Goal: Task Accomplishment & Management: Use online tool/utility

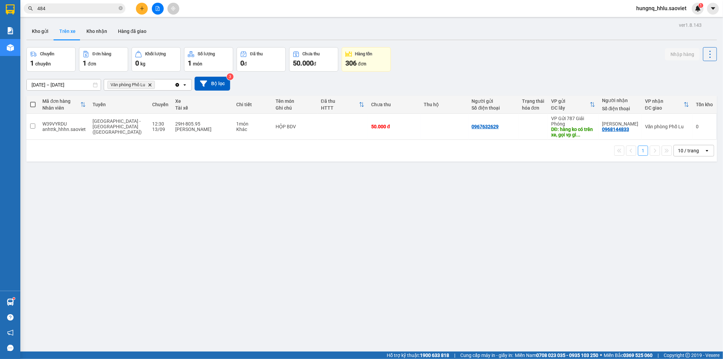
click at [138, 12] on button at bounding box center [142, 9] width 12 height 12
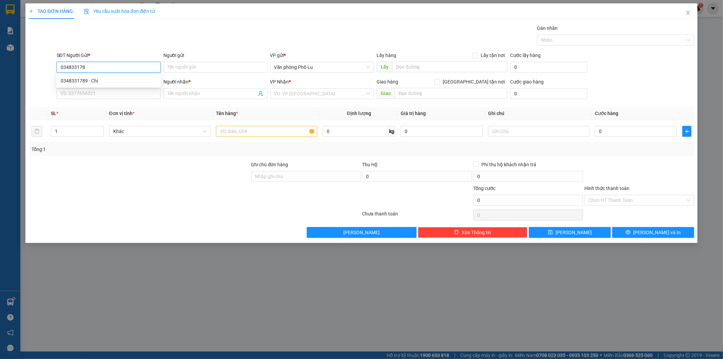
type input "0348331789"
click at [104, 78] on div "0348331789 - Chị" at bounding box center [109, 80] width 96 height 7
type input "Chị"
type input "0886621558"
type input "0348331789"
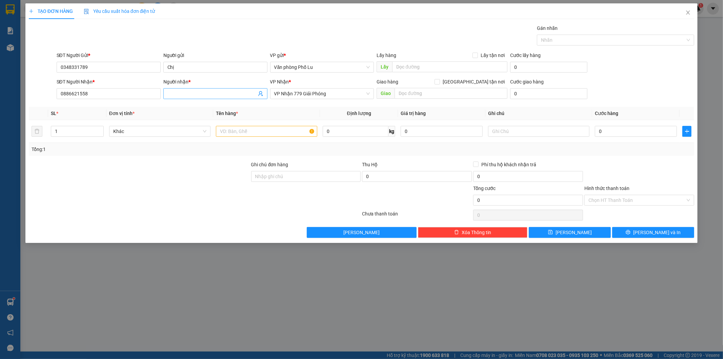
click at [180, 94] on input "Người nhận *" at bounding box center [211, 93] width 89 height 7
type input "aa"
click at [232, 130] on input "text" at bounding box center [266, 131] width 101 height 11
type input "xốp"
click at [385, 132] on input "0" at bounding box center [636, 131] width 82 height 11
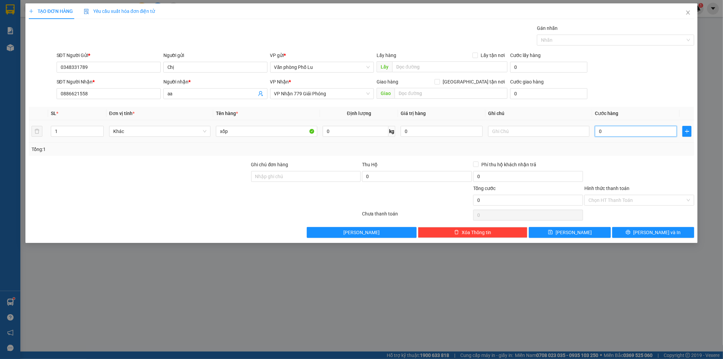
type input "007"
type input "7"
type input "0.070"
type input "70"
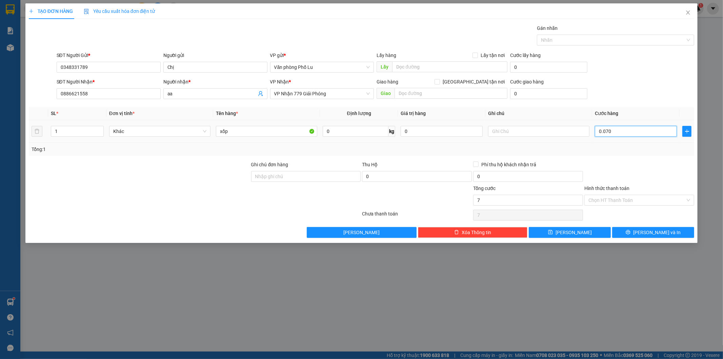
type input "70"
type input "70.000"
click at [147, 194] on div at bounding box center [139, 196] width 222 height 24
click at [385, 202] on input "Hình thức thanh toán" at bounding box center [637, 200] width 97 height 10
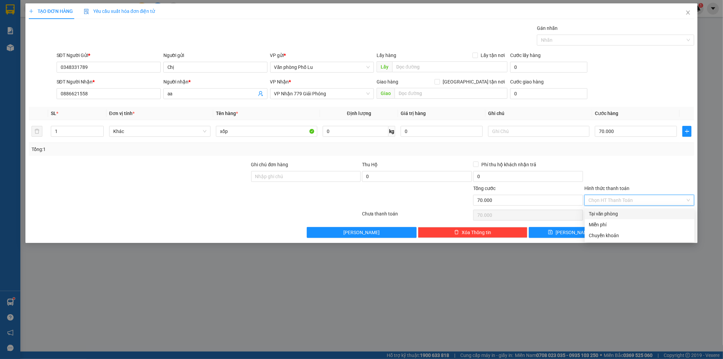
click at [385, 213] on div "Tại văn phòng" at bounding box center [640, 213] width 102 height 7
type input "0"
click at [385, 233] on button "[PERSON_NAME] và In" at bounding box center [653, 232] width 82 height 11
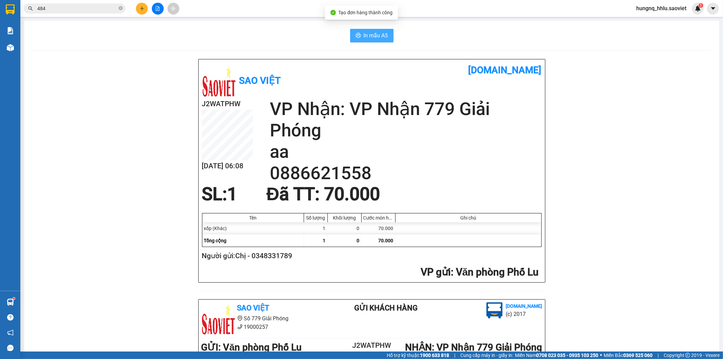
click at [384, 35] on span "In mẫu A5" at bounding box center [376, 35] width 24 height 8
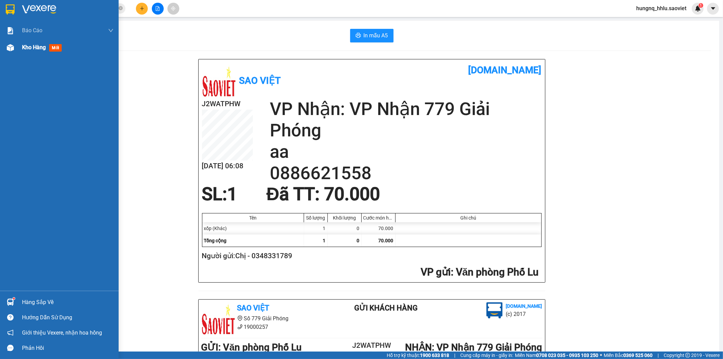
click at [34, 49] on span "Kho hàng" at bounding box center [34, 47] width 24 height 6
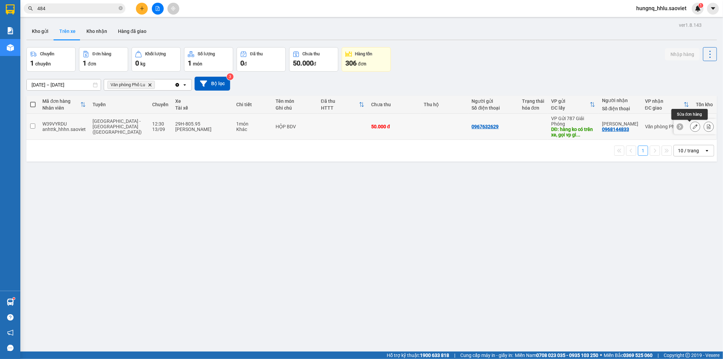
click at [385, 127] on icon at bounding box center [695, 126] width 5 height 5
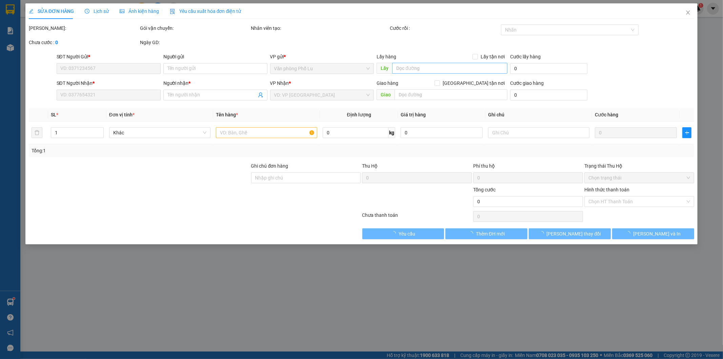
type input "0967632629"
type input "hàng ko có trên xe, gọi vp giải phóng không ai nghe máy"
type input "0968144833"
type input "[PERSON_NAME]"
type input "50.000"
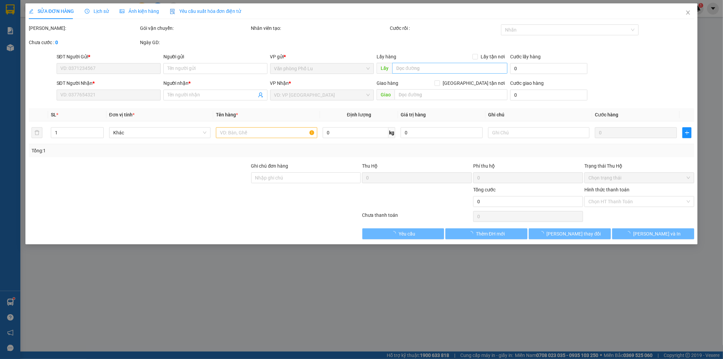
type input "50.000"
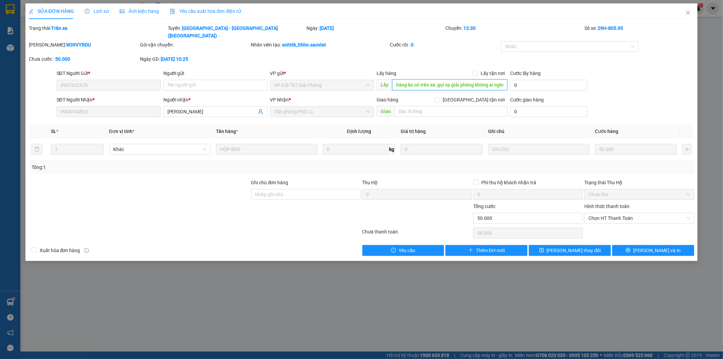
click at [385, 79] on input "hàng ko có trên xe, gọi vp giải phóng không ai nghe máy" at bounding box center [449, 84] width 115 height 11
click at [385, 12] on icon "close" at bounding box center [687, 12] width 5 height 5
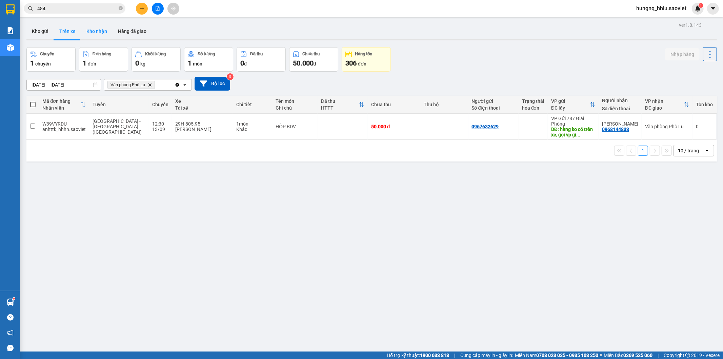
click at [101, 31] on button "Kho nhận" at bounding box center [97, 31] width 32 height 16
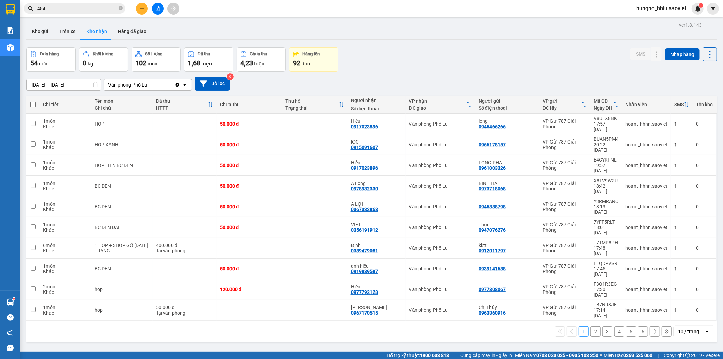
click at [385, 241] on button "2" at bounding box center [596, 331] width 10 height 10
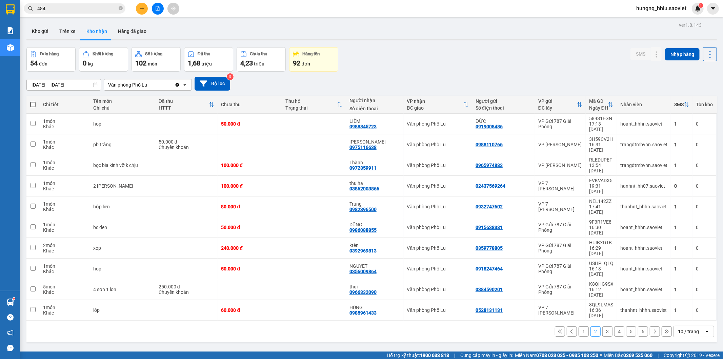
click at [385, 241] on button "3" at bounding box center [607, 331] width 10 height 10
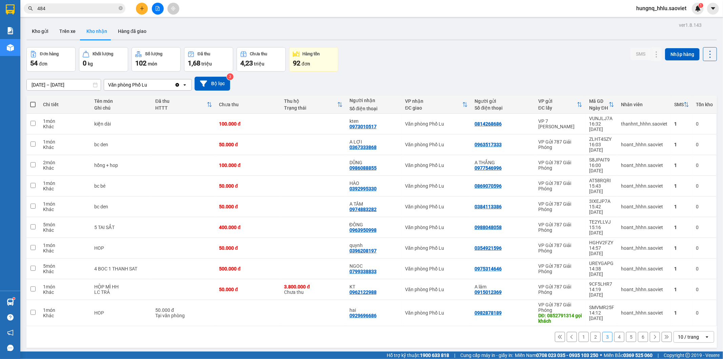
click at [385, 241] on button "4" at bounding box center [619, 337] width 10 height 10
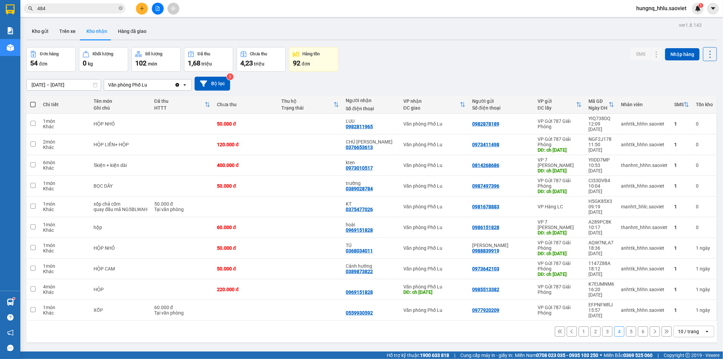
click at [385, 241] on button "5" at bounding box center [631, 331] width 10 height 10
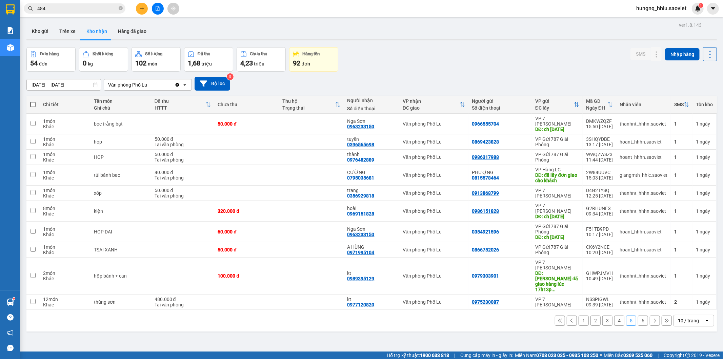
click at [385, 241] on button "6" at bounding box center [643, 320] width 10 height 10
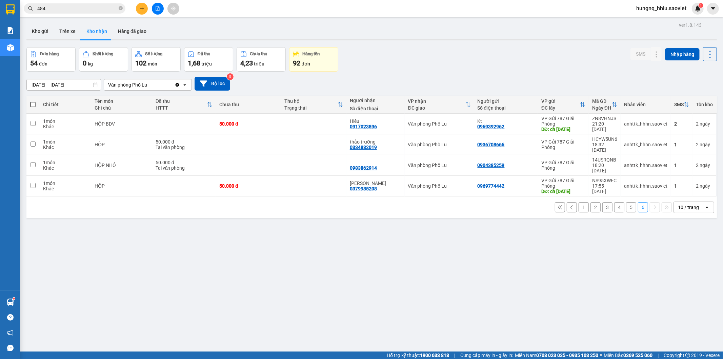
click at [41, 85] on input "[DATE] – [DATE]" at bounding box center [64, 84] width 74 height 11
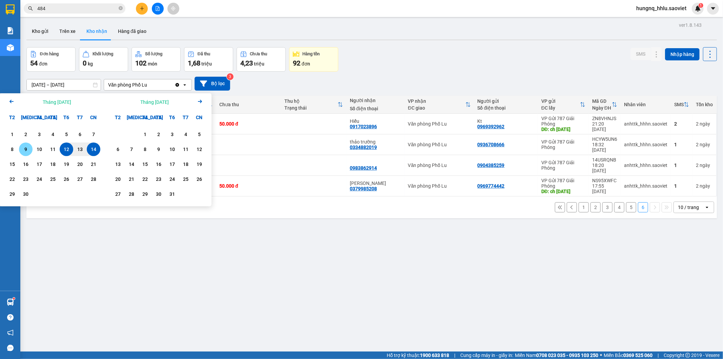
click at [22, 148] on div "9" at bounding box center [25, 149] width 9 height 8
click at [92, 151] on div "14" at bounding box center [93, 149] width 9 height 8
type input "09/09/2025 – 14/09/2025"
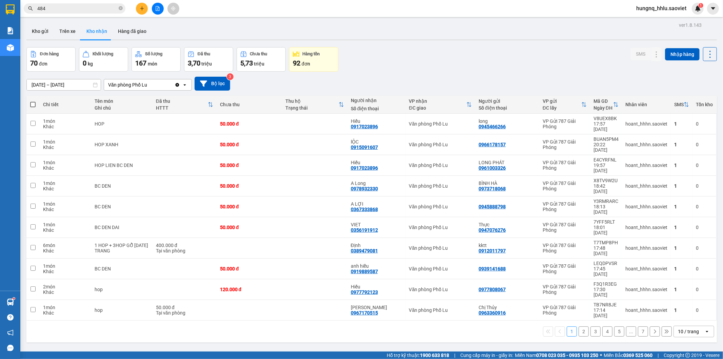
click at [385, 241] on button "7" at bounding box center [643, 331] width 10 height 10
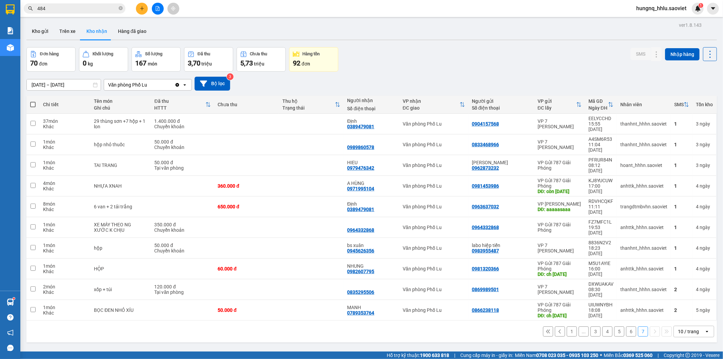
click at [385, 241] on button "1" at bounding box center [572, 331] width 10 height 10
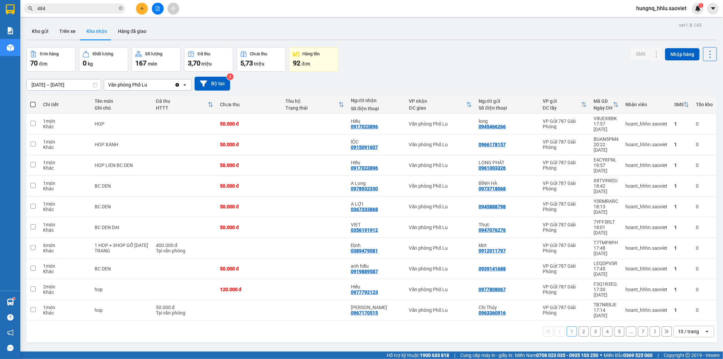
click at [385, 241] on button "2" at bounding box center [584, 331] width 10 height 10
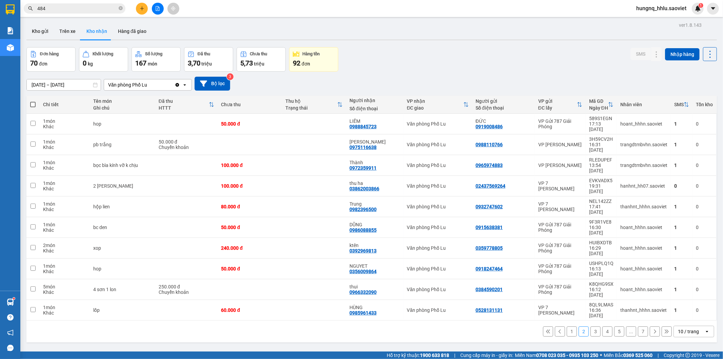
click at [385, 241] on button "3" at bounding box center [596, 331] width 10 height 10
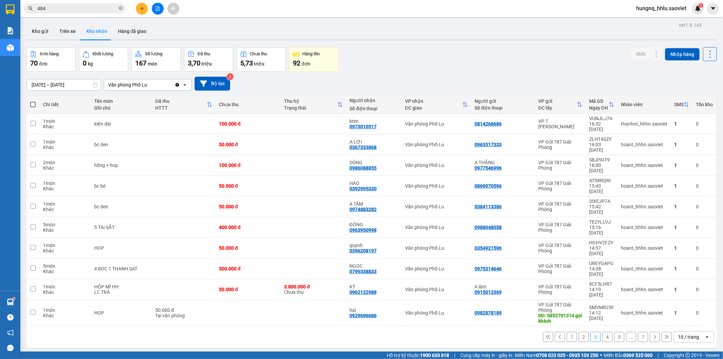
click at [385, 241] on button "4" at bounding box center [607, 337] width 10 height 10
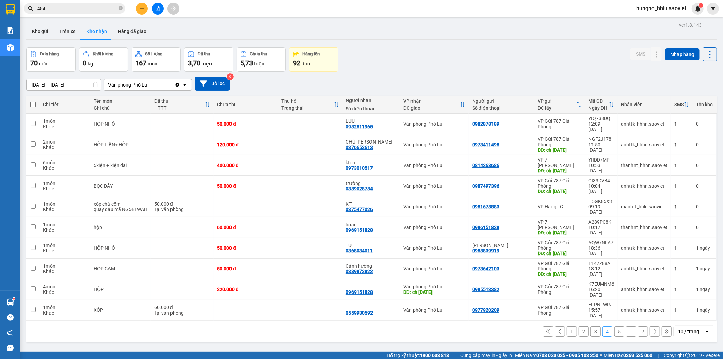
click at [385, 241] on button "5" at bounding box center [619, 331] width 10 height 10
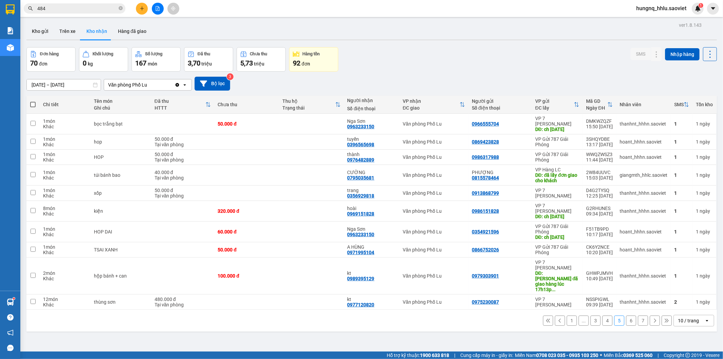
click at [385, 241] on button "6" at bounding box center [631, 320] width 10 height 10
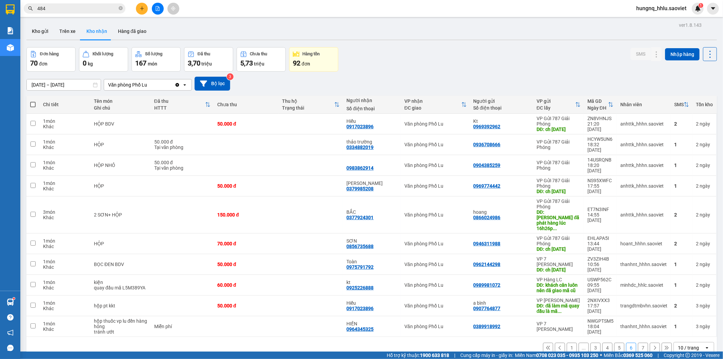
click at [385, 241] on button "7" at bounding box center [643, 347] width 10 height 10
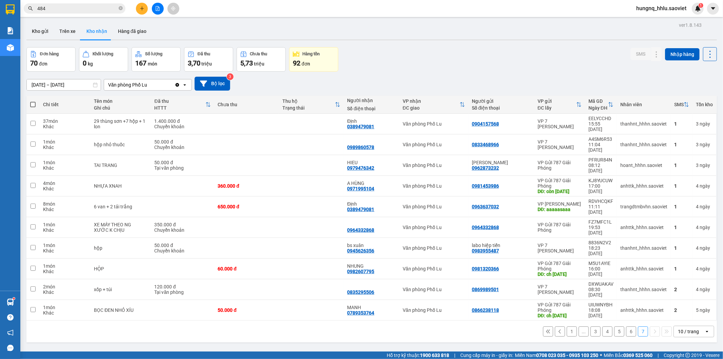
click at [385, 241] on button "6" at bounding box center [631, 331] width 10 height 10
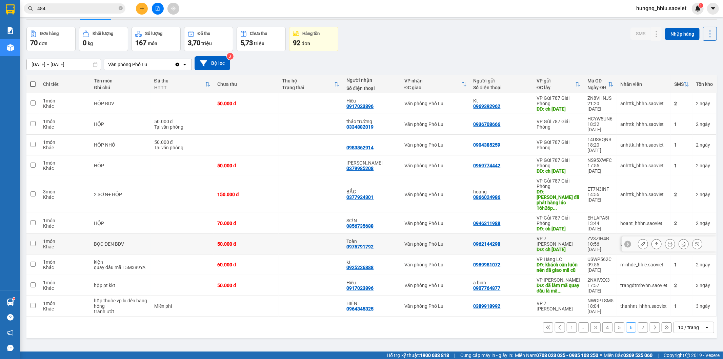
scroll to position [31, 0]
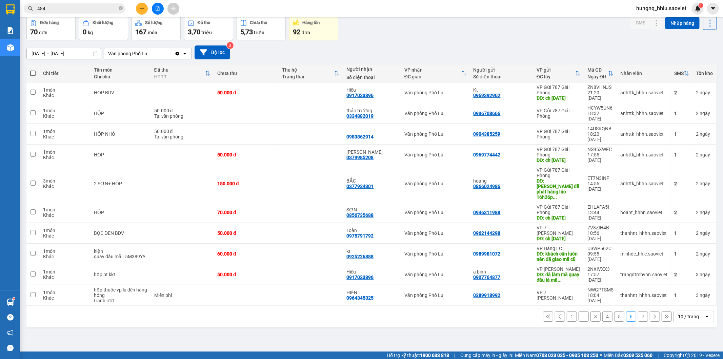
click at [385, 241] on button "5" at bounding box center [619, 316] width 10 height 10
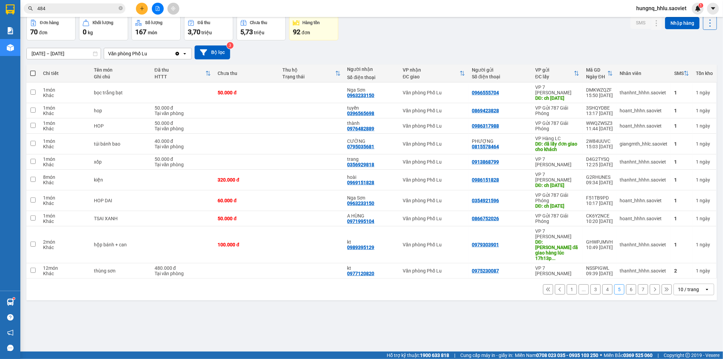
click at [385, 241] on button "4" at bounding box center [607, 289] width 10 height 10
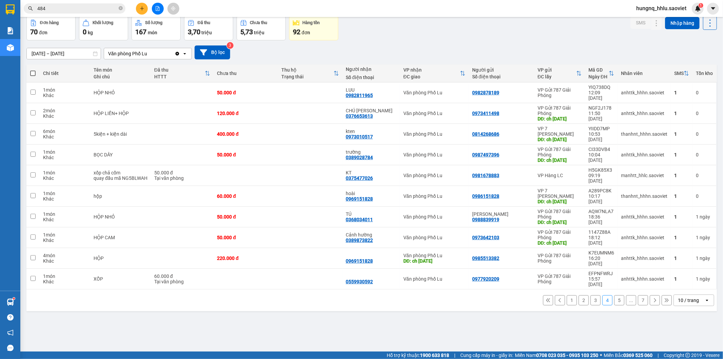
click at [385, 241] on button "5" at bounding box center [619, 300] width 10 height 10
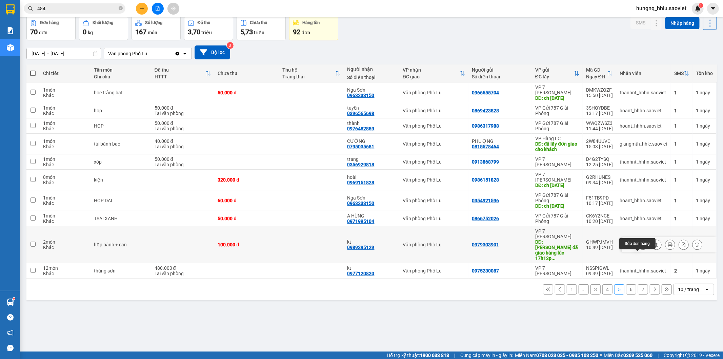
click at [385, 241] on button at bounding box center [642, 245] width 9 height 12
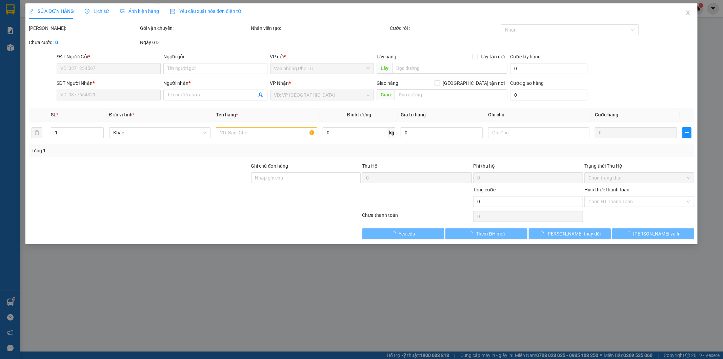
type input "0979303901"
type input "tuấn đã giao hàng lúc 17h13p ngay 12/0902025"
type input "0989395129"
type input "kt"
type input "100.000"
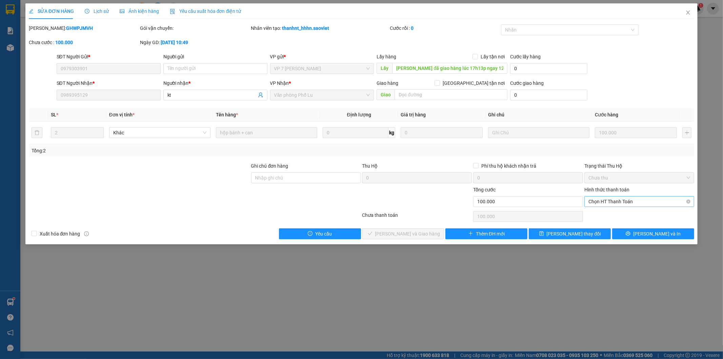
click at [385, 202] on span "Chọn HT Thanh Toán" at bounding box center [640, 201] width 102 height 10
click at [385, 212] on div "Tại văn phòng" at bounding box center [640, 214] width 102 height 7
type input "0"
click at [385, 231] on span "[PERSON_NAME] và Giao hàng" at bounding box center [407, 233] width 65 height 7
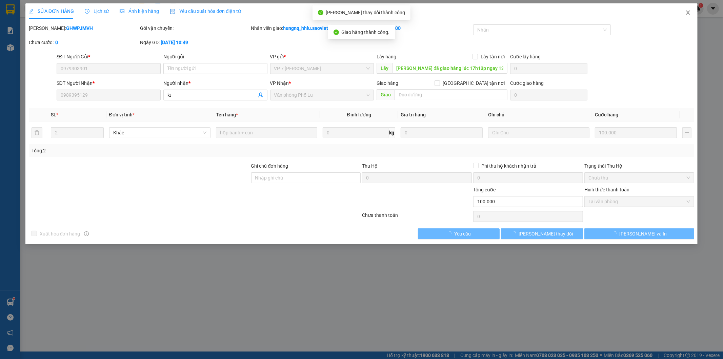
click at [385, 11] on icon "close" at bounding box center [687, 12] width 5 height 5
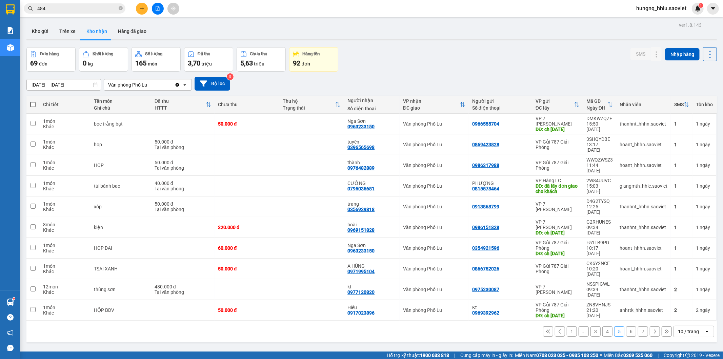
click at [385, 241] on button "6" at bounding box center [631, 331] width 10 height 10
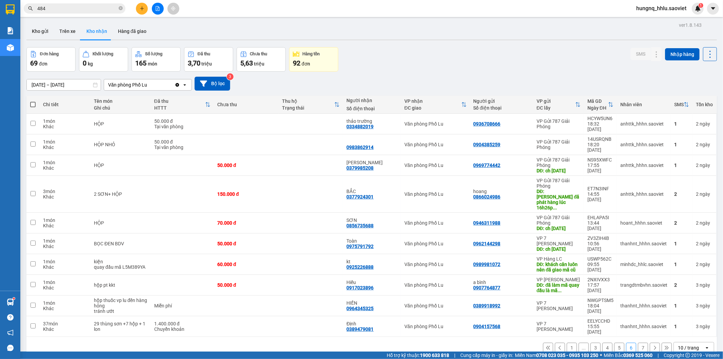
click at [385, 241] on button "7" at bounding box center [643, 347] width 10 height 10
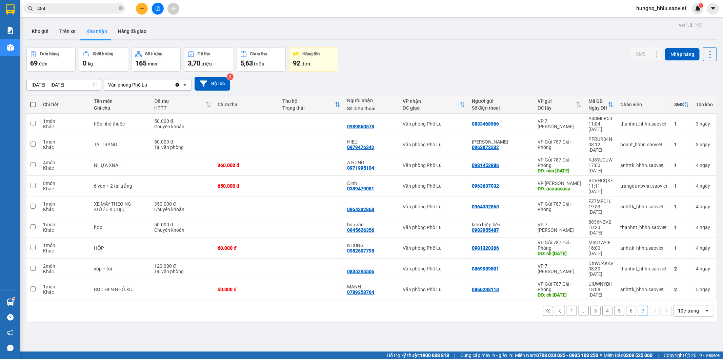
click at [385, 241] on button "5" at bounding box center [619, 310] width 10 height 10
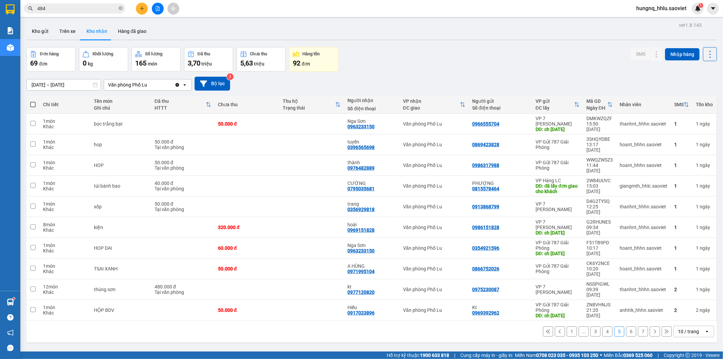
click at [385, 241] on button "4" at bounding box center [607, 331] width 10 height 10
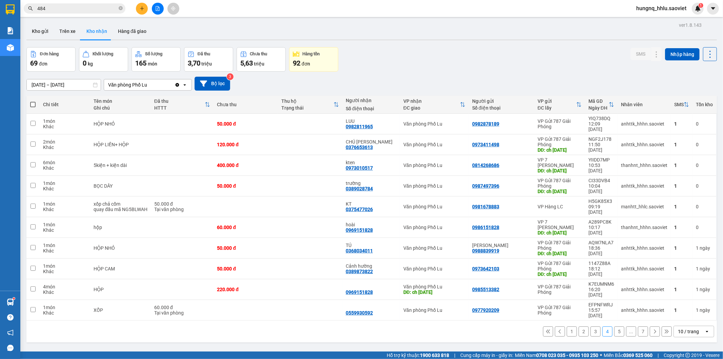
click at [385, 241] on button "3" at bounding box center [596, 331] width 10 height 10
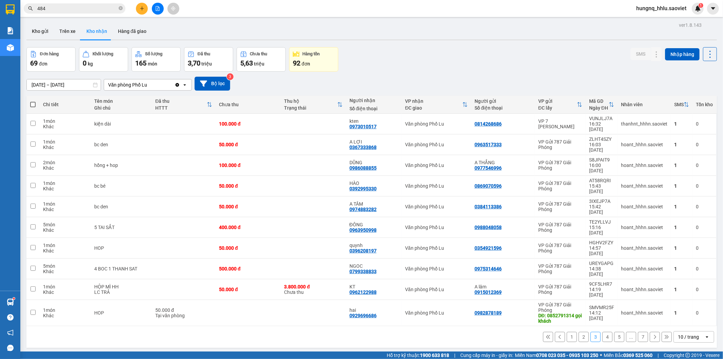
click at [385, 7] on span "hungnq_hhlu.saoviet" at bounding box center [661, 8] width 61 height 8
click at [385, 23] on span "Đăng xuất" at bounding box center [664, 20] width 47 height 7
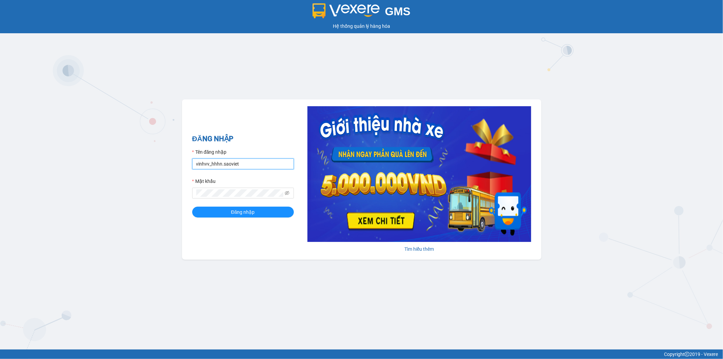
click at [245, 165] on input "vinhvv_hhhn.saoviet" at bounding box center [243, 163] width 102 height 11
click at [256, 166] on input "tuanbq_vplu.saoviettuan" at bounding box center [243, 163] width 102 height 11
type input "tuanbq_vplu.saoviet"
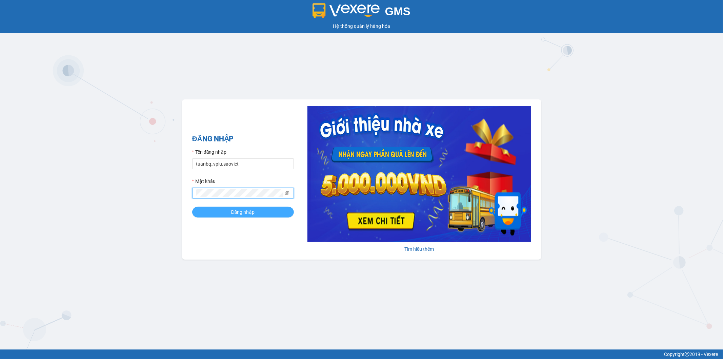
click at [212, 212] on button "Đăng nhập" at bounding box center [243, 211] width 102 height 11
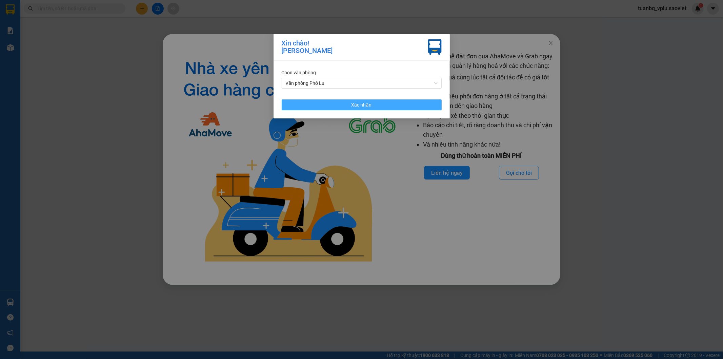
click at [391, 103] on button "Xác nhận" at bounding box center [362, 104] width 160 height 11
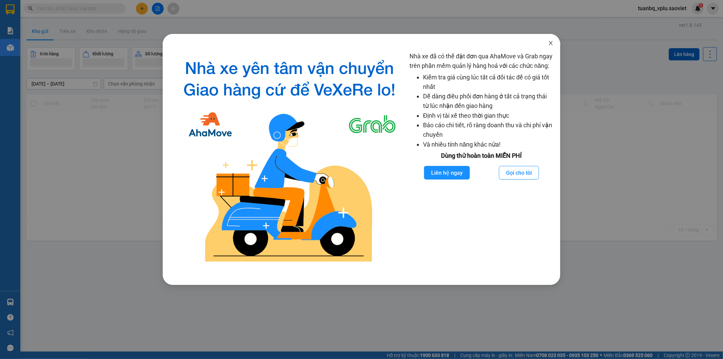
click at [551, 42] on icon "close" at bounding box center [550, 42] width 5 height 5
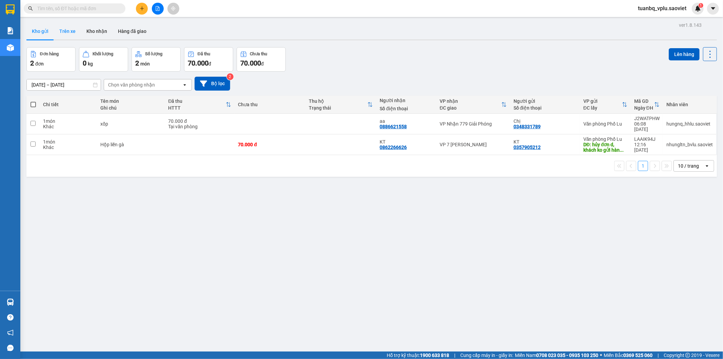
click at [74, 31] on button "Trên xe" at bounding box center [67, 31] width 27 height 16
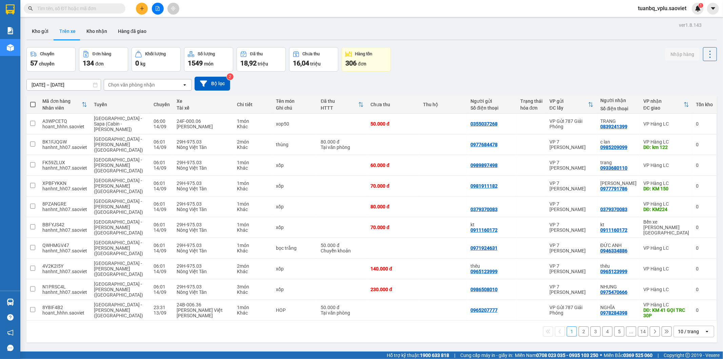
click at [159, 88] on div "Chọn văn phòng nhận" at bounding box center [143, 84] width 78 height 11
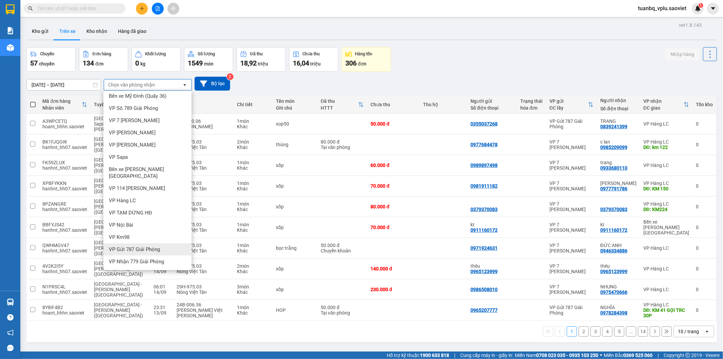
scroll to position [8, 0]
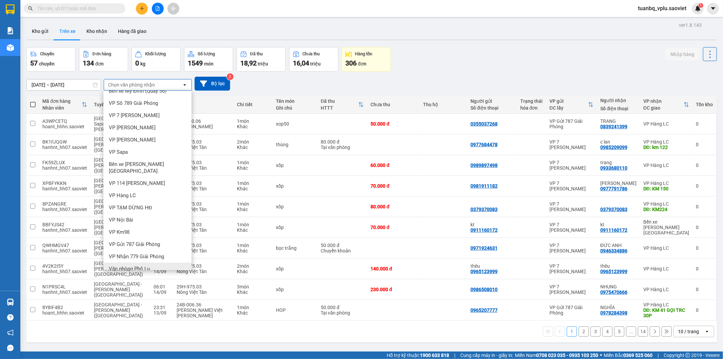
click at [150, 265] on span "Văn phòng Phố Lu" at bounding box center [129, 268] width 41 height 7
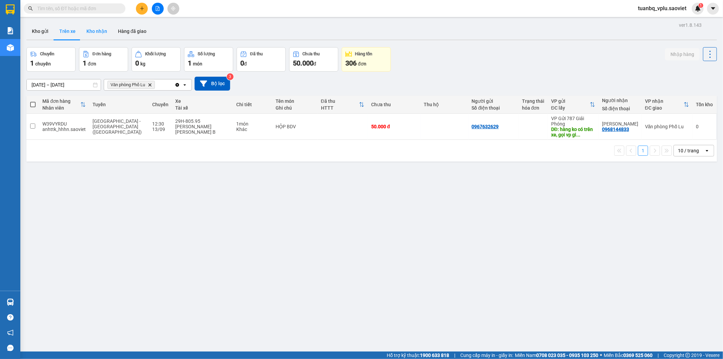
click at [93, 33] on button "Kho nhận" at bounding box center [97, 31] width 32 height 16
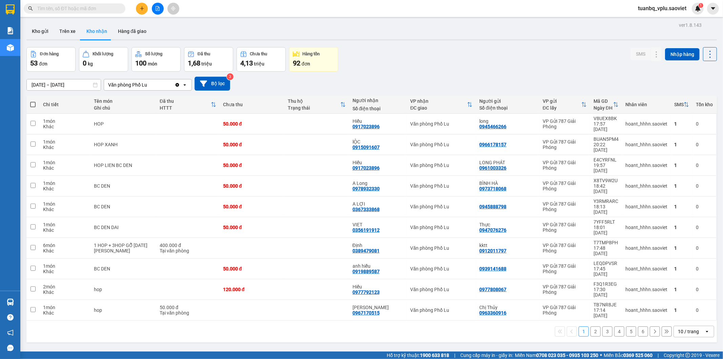
click at [640, 326] on button "6" at bounding box center [643, 331] width 10 height 10
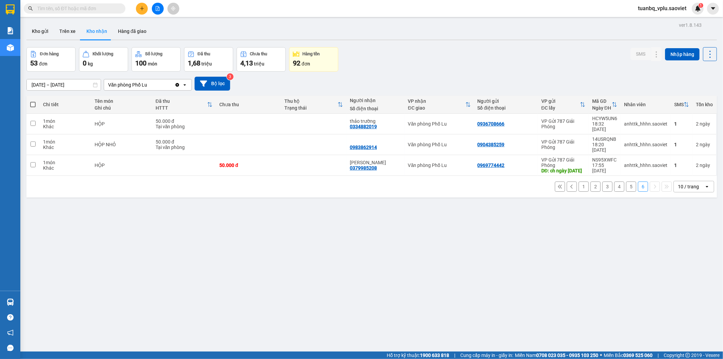
click at [47, 87] on input "[DATE] – [DATE]" at bounding box center [64, 84] width 74 height 11
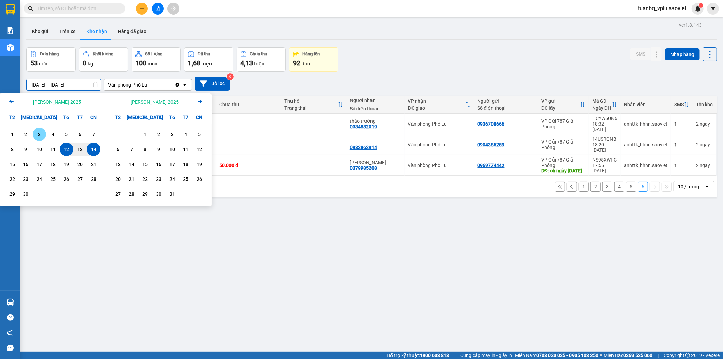
click at [36, 140] on div "3" at bounding box center [40, 134] width 14 height 14
click at [93, 151] on div "14" at bounding box center [93, 149] width 9 height 8
type input "03/09/2025 – 14/09/2025"
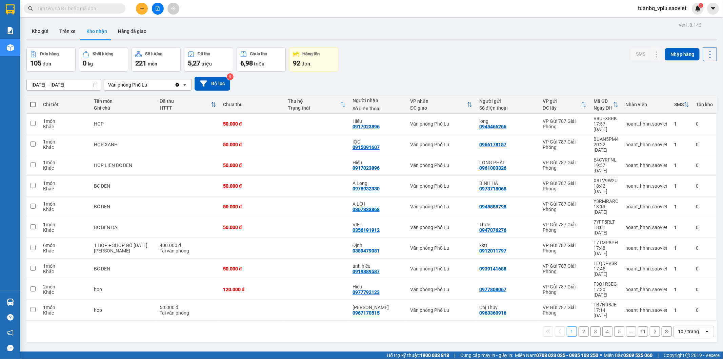
click at [602, 326] on button "4" at bounding box center [607, 331] width 10 height 10
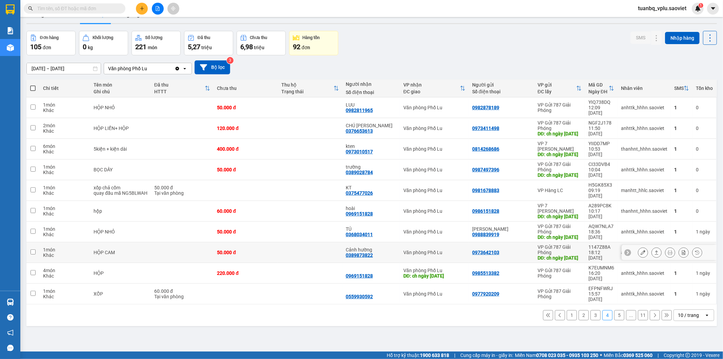
scroll to position [31, 0]
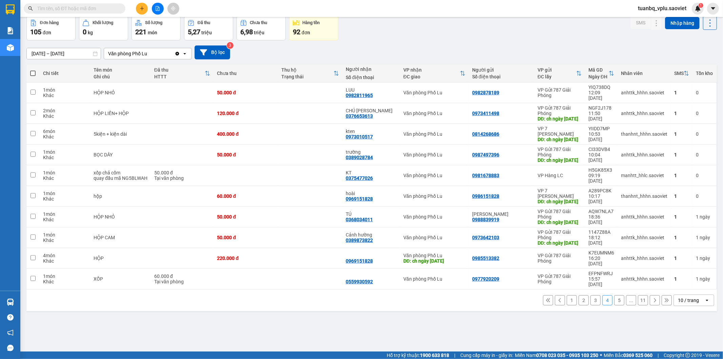
click at [616, 305] on button "5" at bounding box center [619, 300] width 10 height 10
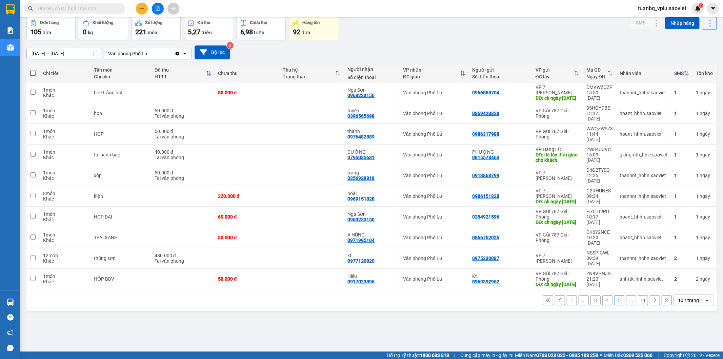
click at [652, 295] on button at bounding box center [655, 300] width 10 height 10
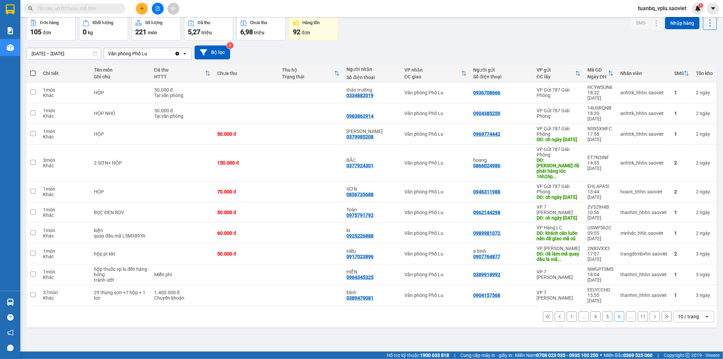
click at [653, 314] on icon at bounding box center [655, 316] width 5 height 5
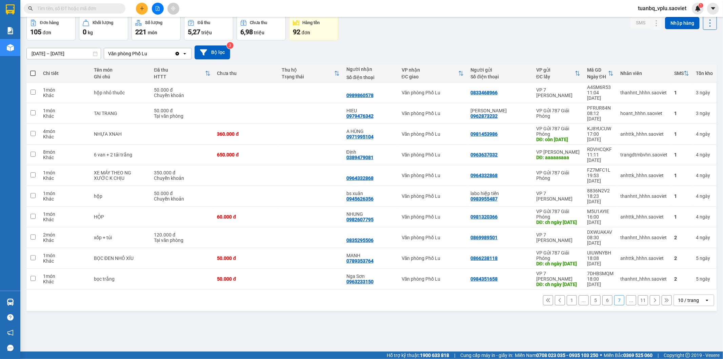
click at [650, 295] on button at bounding box center [655, 300] width 10 height 10
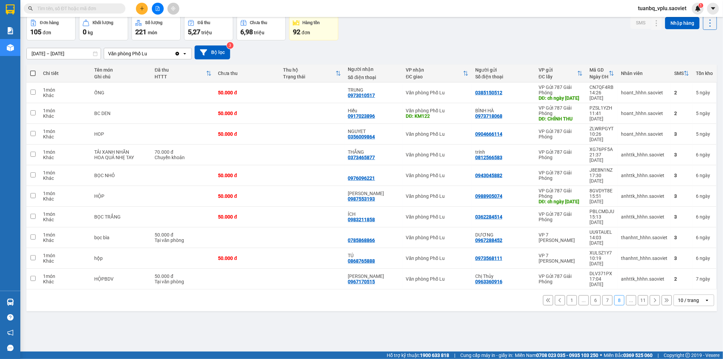
click at [653, 298] on icon at bounding box center [655, 300] width 5 height 5
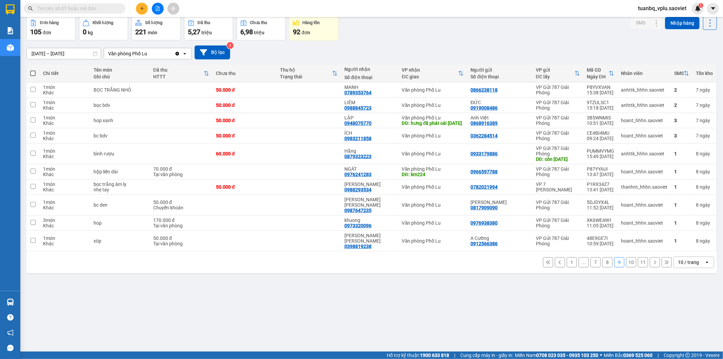
click at [591, 263] on button "7" at bounding box center [596, 262] width 10 height 10
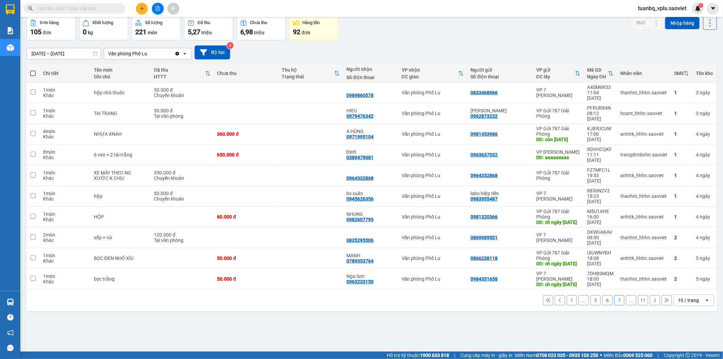
click at [557, 295] on button at bounding box center [560, 300] width 10 height 10
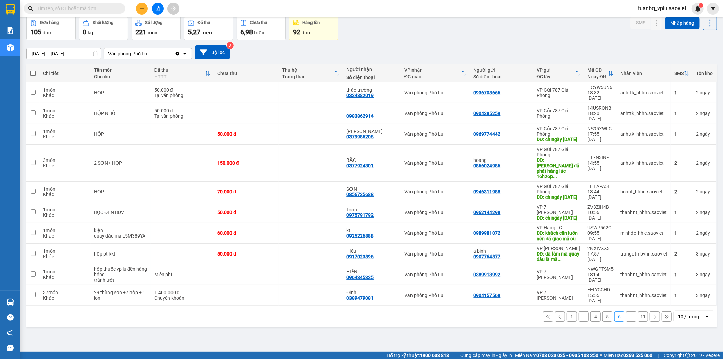
click at [557, 311] on button at bounding box center [560, 316] width 10 height 10
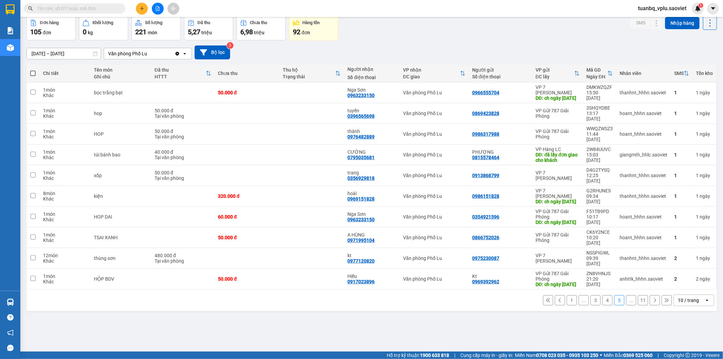
click at [654, 298] on icon at bounding box center [655, 300] width 2 height 4
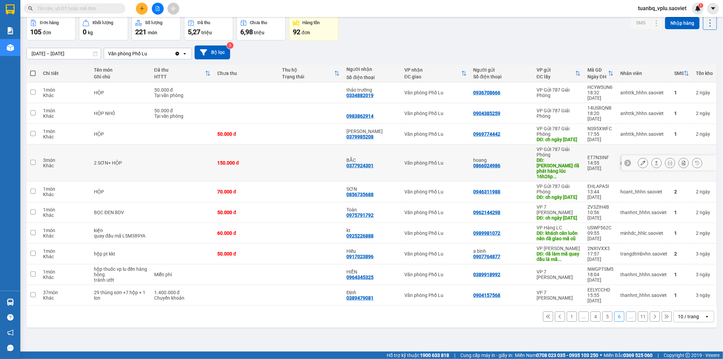
click at [641, 160] on icon at bounding box center [643, 162] width 5 height 5
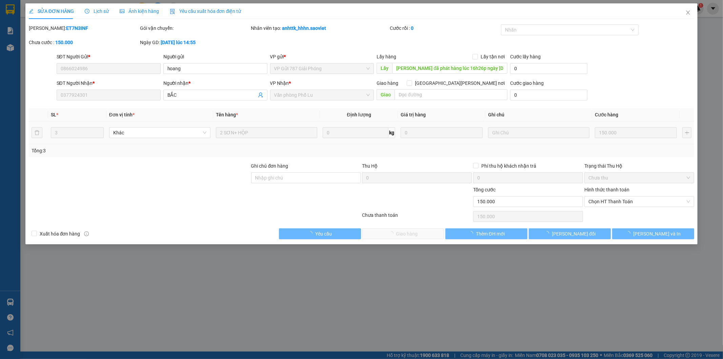
type input "0866024986"
type input "hoang"
type input "tuấn đã phát hàng lúc 16h26p ngày 12/09/2025"
type input "0377924301"
type input "BẮC"
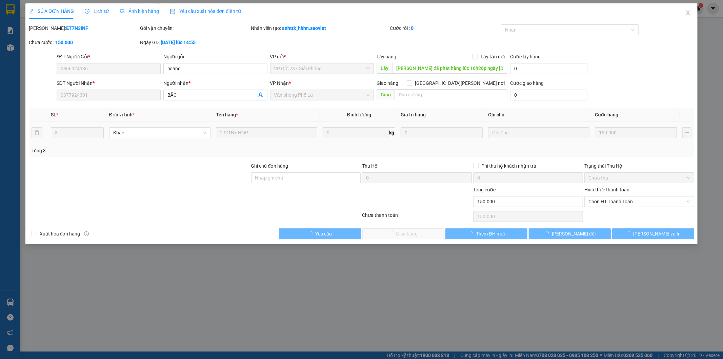
type input "150.000"
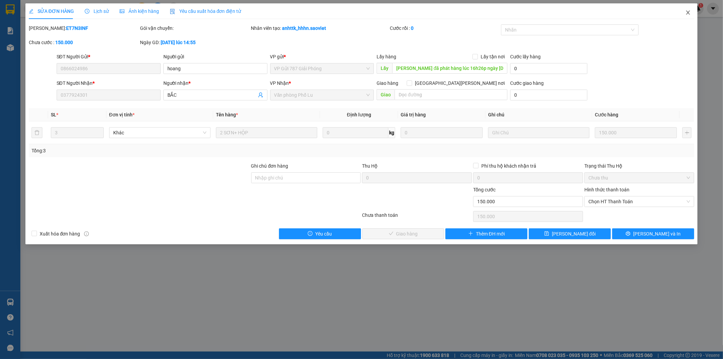
click at [690, 14] on icon "close" at bounding box center [687, 12] width 5 height 5
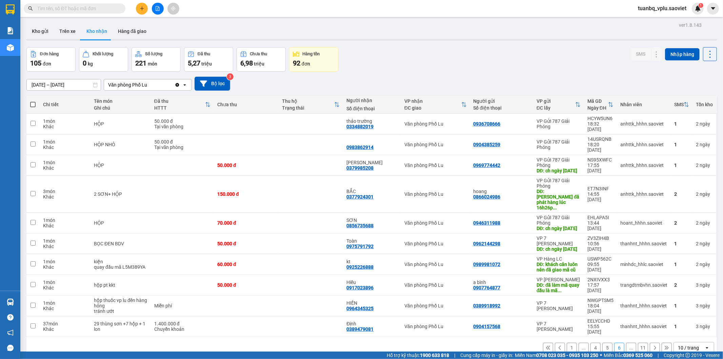
click at [653, 345] on icon at bounding box center [655, 347] width 5 height 5
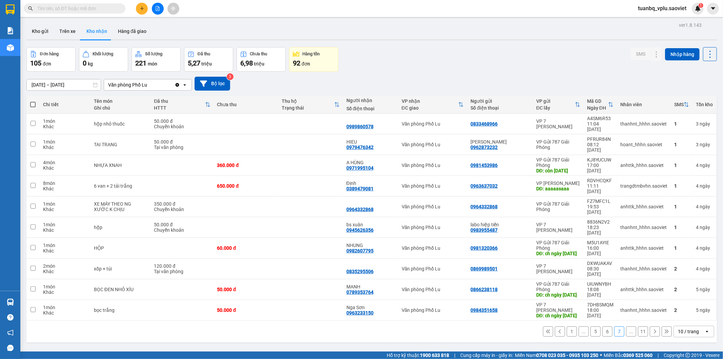
click at [557, 326] on button at bounding box center [560, 331] width 10 height 10
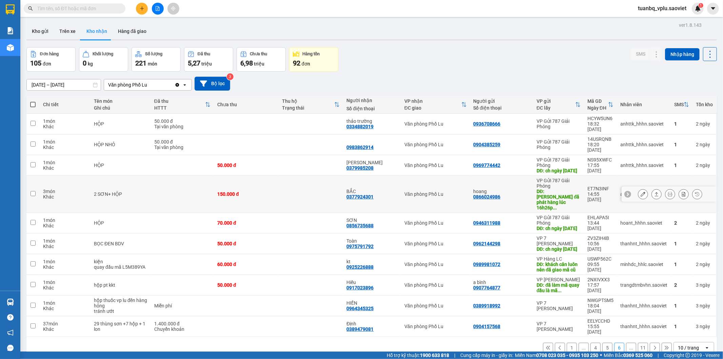
click at [641, 192] on icon at bounding box center [643, 194] width 5 height 5
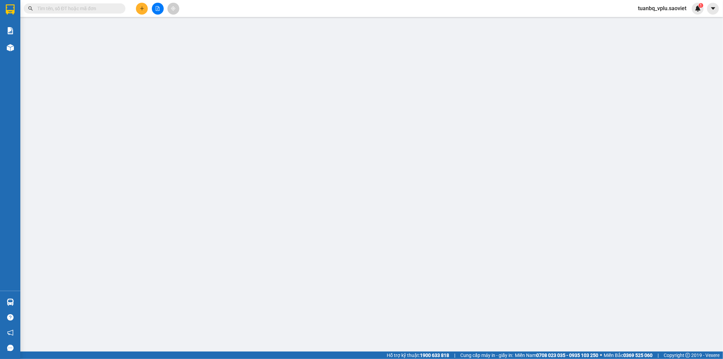
type input "0866024986"
type input "hoang"
type input "tuấn đã phát hàng lúc 16h26p ngày 12/09/2025"
type input "0377924301"
type input "BẮC"
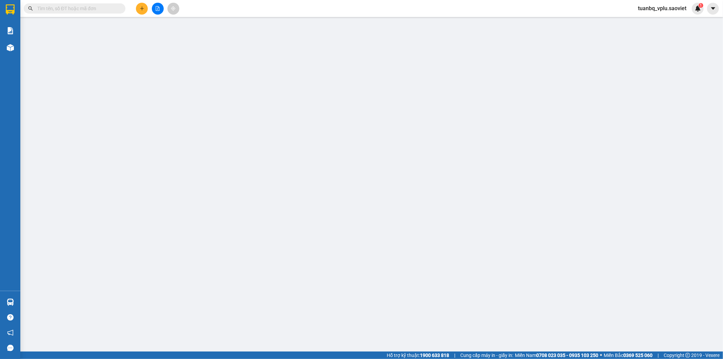
type input "150.000"
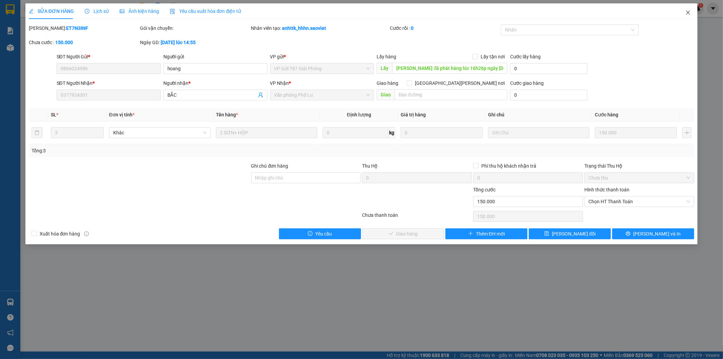
click at [693, 14] on span "Close" at bounding box center [688, 12] width 19 height 19
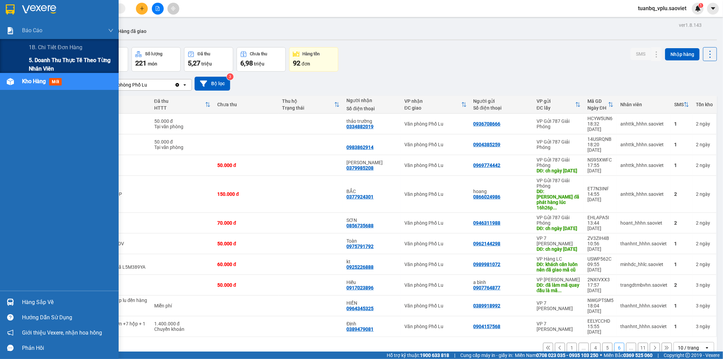
click at [47, 60] on span "5. Doanh thu thực tế theo từng nhân viên" at bounding box center [71, 64] width 85 height 17
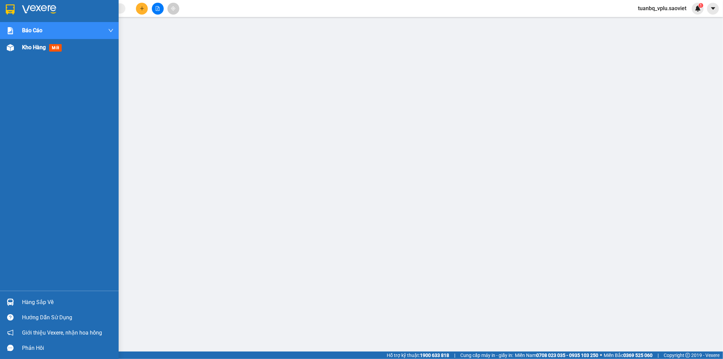
click at [41, 52] on div "Kho hàng mới" at bounding box center [68, 47] width 92 height 17
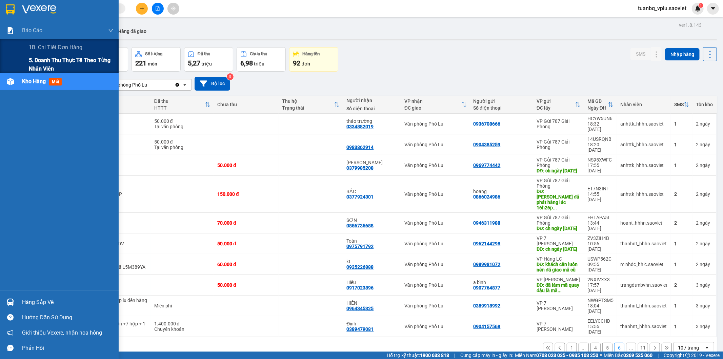
click at [53, 65] on span "5. Doanh thu thực tế theo từng nhân viên" at bounding box center [71, 64] width 85 height 17
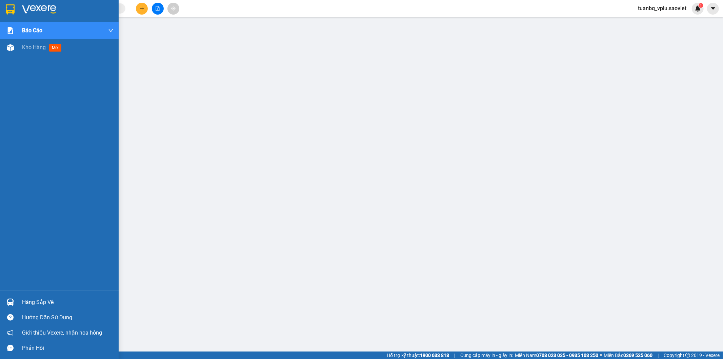
click at [37, 50] on span "Kho hàng" at bounding box center [34, 47] width 24 height 6
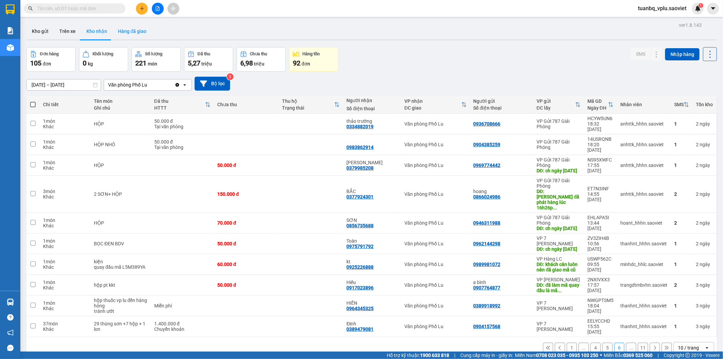
click at [136, 30] on button "Hàng đã giao" at bounding box center [132, 31] width 39 height 16
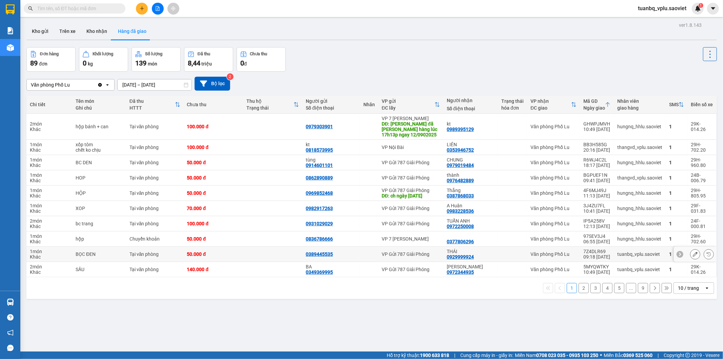
click at [693, 252] on icon at bounding box center [695, 254] width 5 height 5
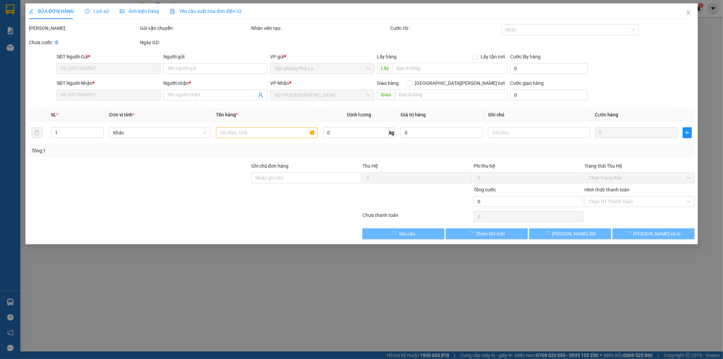
type input "0389445535"
type input "0929999924"
type input "THÁI"
type input "50.000"
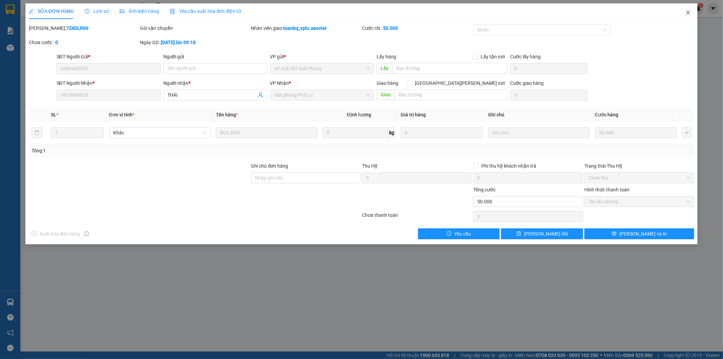
click at [689, 12] on icon "close" at bounding box center [688, 13] width 4 height 4
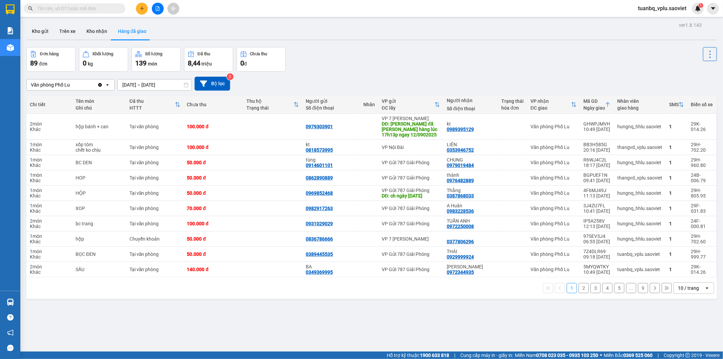
click at [579, 283] on button "2" at bounding box center [584, 288] width 10 height 10
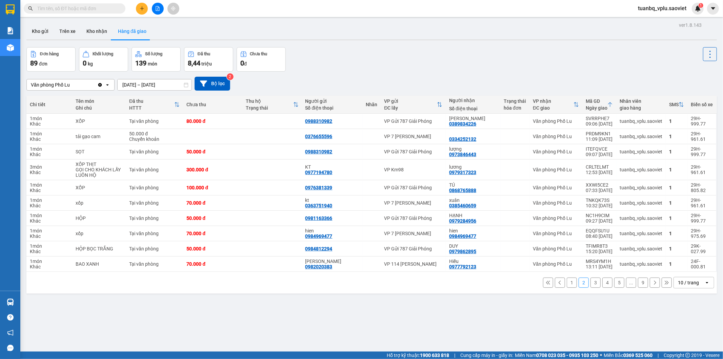
click at [568, 282] on button "1" at bounding box center [572, 282] width 10 height 10
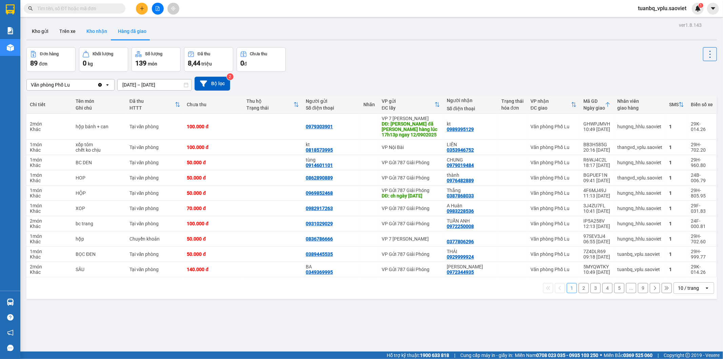
click at [102, 34] on button "Kho nhận" at bounding box center [97, 31] width 32 height 16
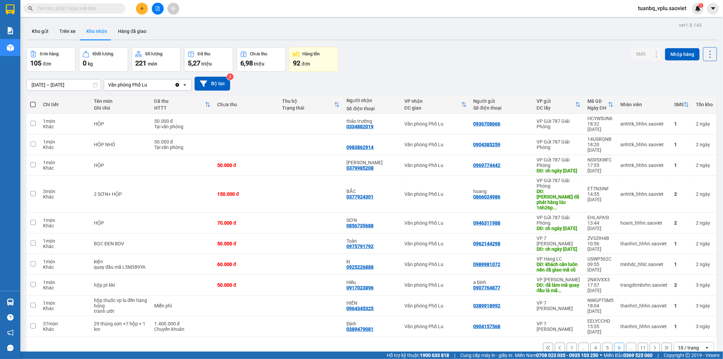
click at [567, 342] on button "1" at bounding box center [572, 347] width 10 height 10
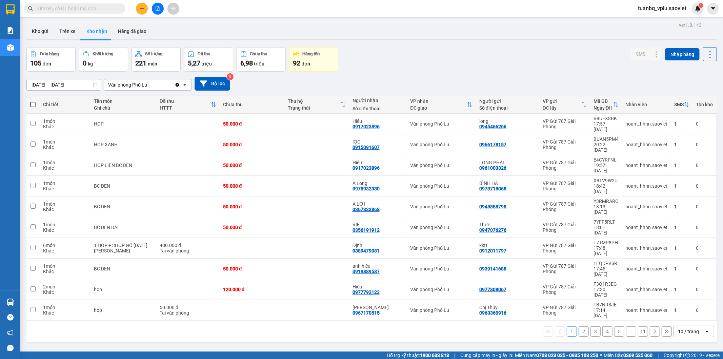
click at [614, 326] on button "5" at bounding box center [619, 331] width 10 height 10
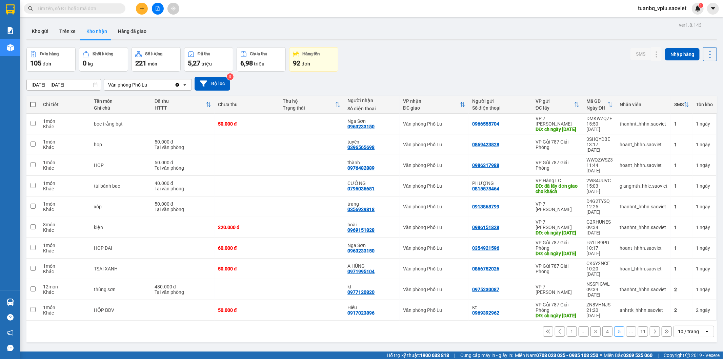
click at [653, 329] on icon at bounding box center [655, 331] width 5 height 5
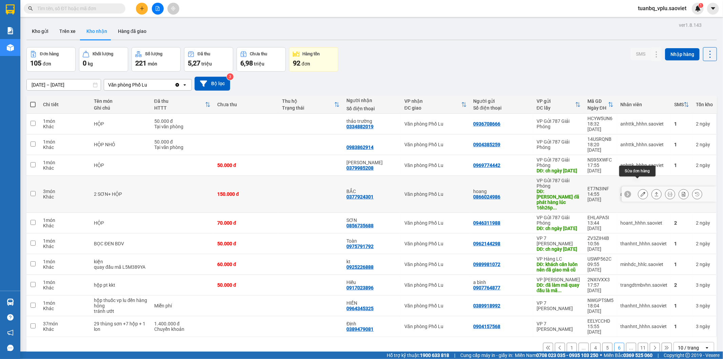
click at [641, 192] on icon at bounding box center [643, 194] width 5 height 5
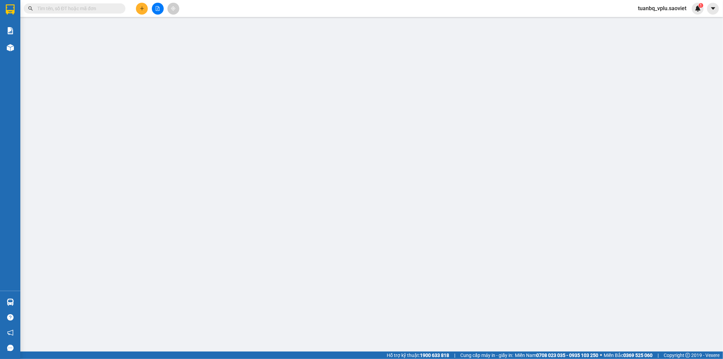
type input "0866024986"
type input "hoang"
type input "tuấn đã phát hàng lúc 16h26p ngày 12/09/2025"
type input "0377924301"
type input "BẮC"
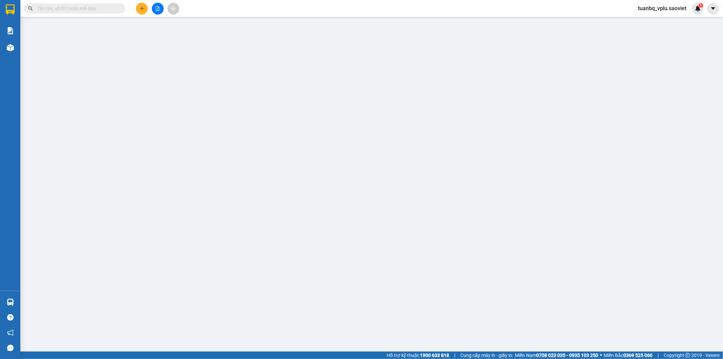
type input "150.000"
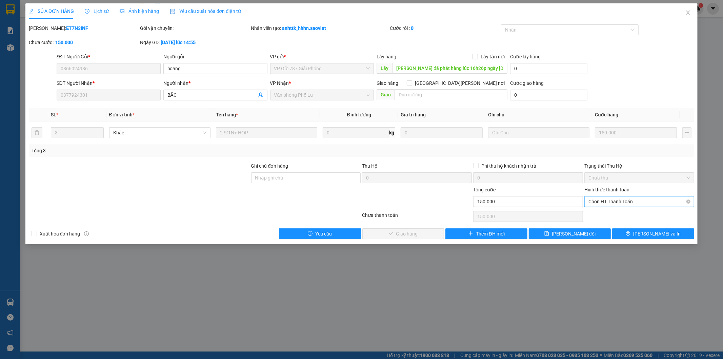
click at [610, 199] on span "Chọn HT Thanh Toán" at bounding box center [640, 201] width 102 height 10
click at [608, 217] on div "Tại văn phòng" at bounding box center [640, 214] width 102 height 7
type input "0"
click at [402, 235] on span "[PERSON_NAME] và Giao hàng" at bounding box center [421, 233] width 92 height 7
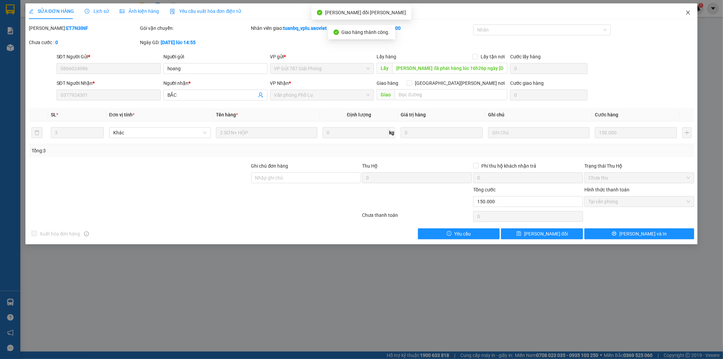
click at [690, 11] on icon "close" at bounding box center [687, 12] width 5 height 5
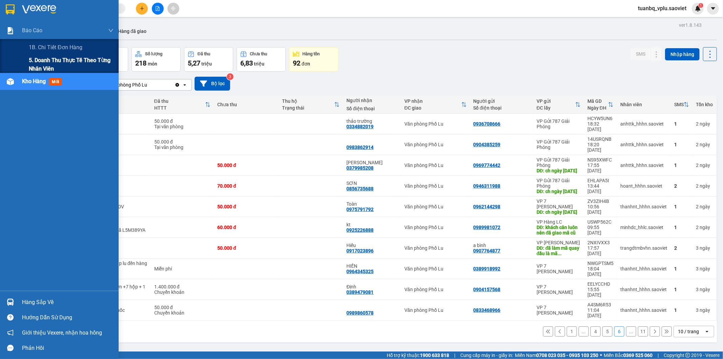
click at [29, 64] on span "5. Doanh thu thực tế theo từng nhân viên" at bounding box center [71, 64] width 85 height 17
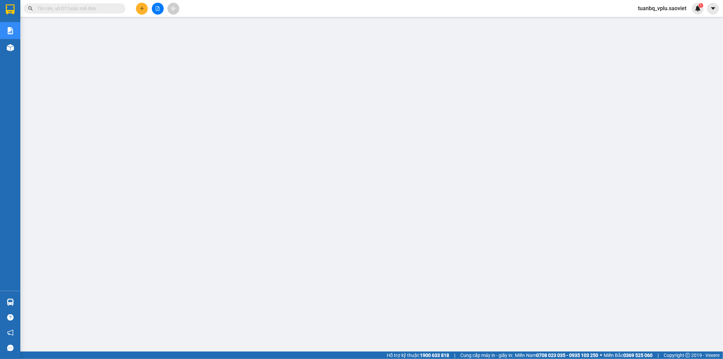
click at [97, 7] on input "text" at bounding box center [77, 8] width 80 height 7
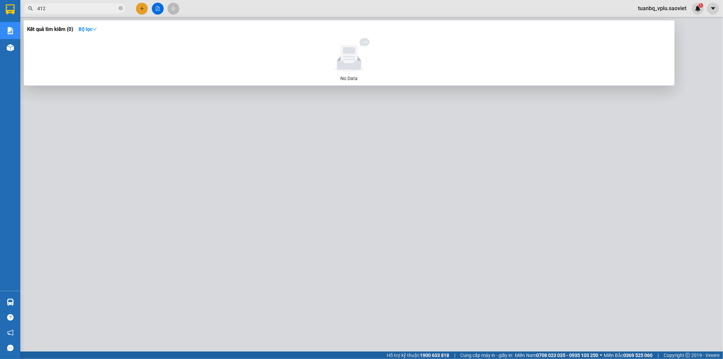
type input "4126"
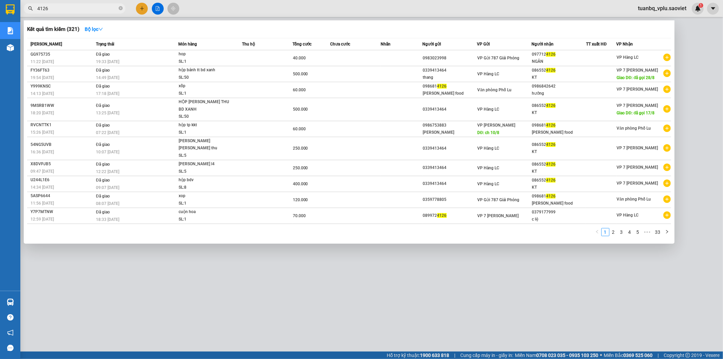
click at [97, 7] on input "4126" at bounding box center [77, 8] width 80 height 7
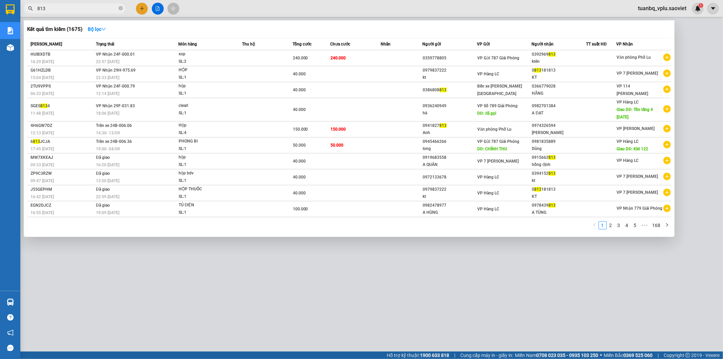
click at [405, 272] on div at bounding box center [361, 179] width 723 height 359
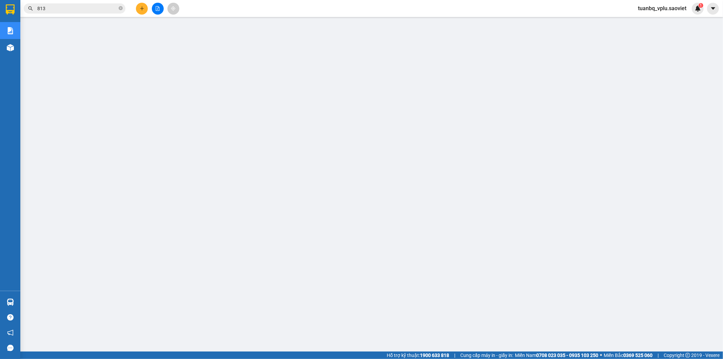
click at [82, 10] on input "813" at bounding box center [77, 8] width 80 height 7
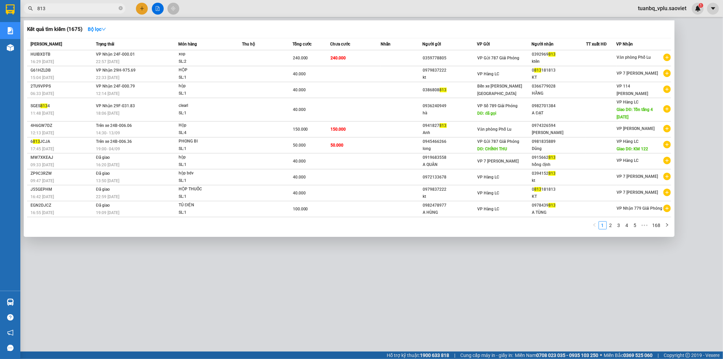
click at [82, 10] on input "813" at bounding box center [77, 8] width 80 height 7
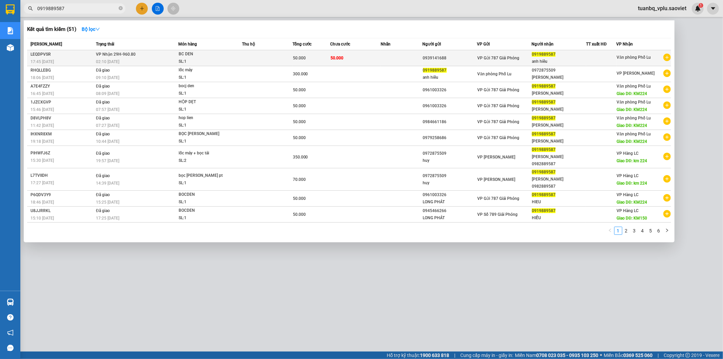
type input "0919889587"
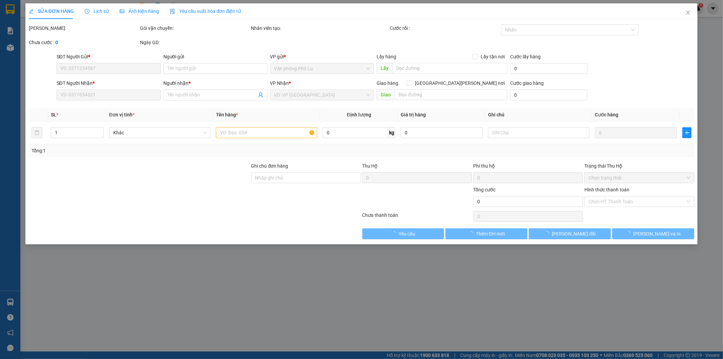
type input "0939141688"
type input "0919889587"
type input "anh hiểu"
type input "50.000"
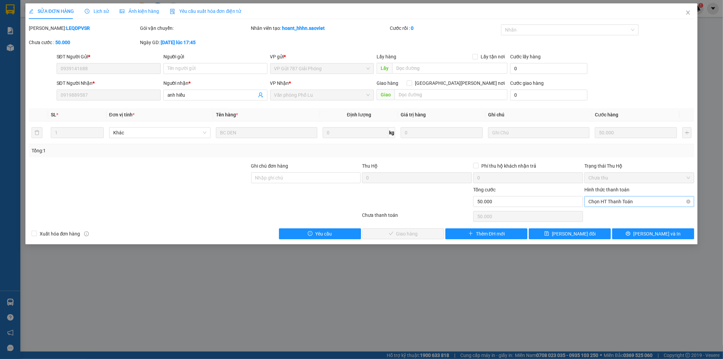
click at [625, 196] on span "Chọn HT Thanh Toán" at bounding box center [640, 201] width 102 height 10
click at [618, 215] on div "Tại văn phòng" at bounding box center [640, 214] width 102 height 7
type input "0"
click at [419, 232] on span "[PERSON_NAME] và Giao hàng" at bounding box center [421, 233] width 92 height 7
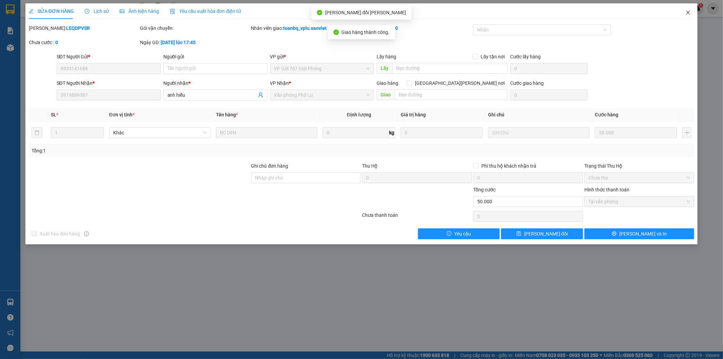
click at [688, 14] on icon "close" at bounding box center [687, 12] width 5 height 5
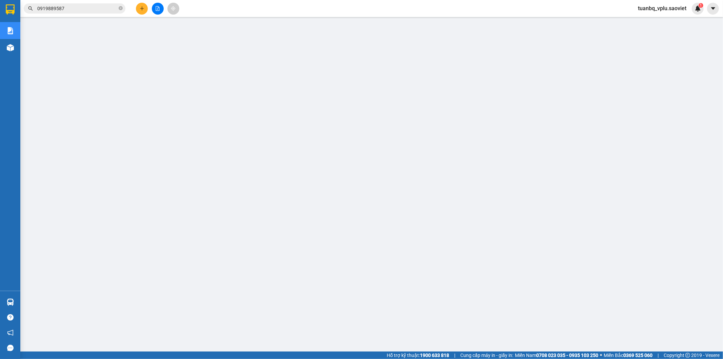
click at [144, 12] on button at bounding box center [142, 9] width 12 height 12
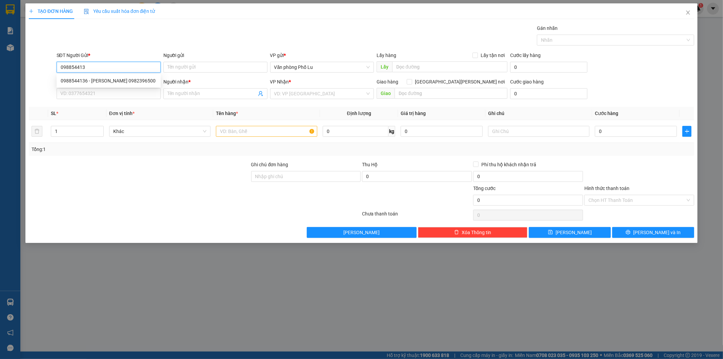
type input "0988544136"
click at [116, 81] on div "0988544136 - trung 0982396500" at bounding box center [109, 80] width 96 height 7
type input "trung 0982396500"
type input "0914403000"
type input "A Tú"
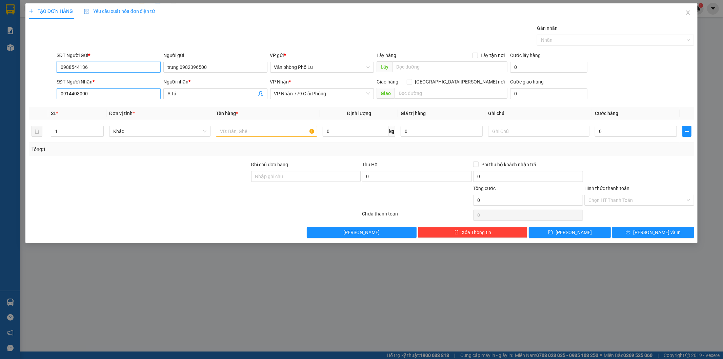
type input "0988544136"
click at [101, 94] on input "0914403000" at bounding box center [109, 93] width 104 height 11
type input "0789150907"
click at [198, 95] on input "A Tú" at bounding box center [211, 93] width 89 height 7
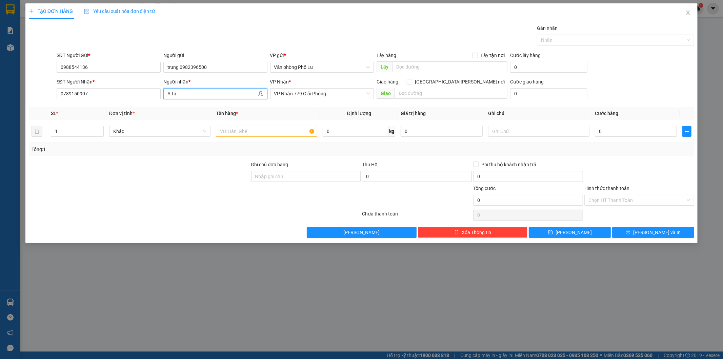
click at [198, 95] on input "A Tú" at bounding box center [211, 93] width 89 height 7
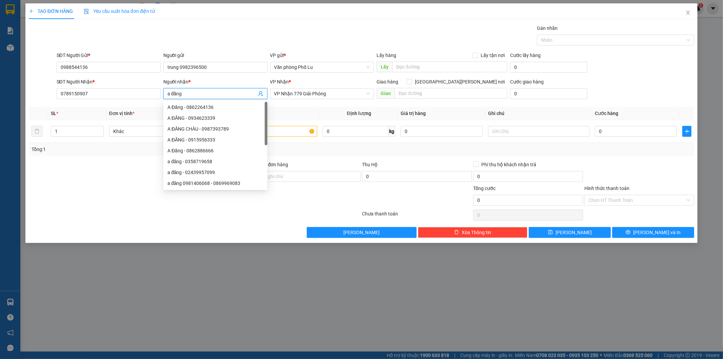
type input "a đăng"
click at [256, 25] on div "Gán nhãn Nhãn" at bounding box center [375, 36] width 641 height 24
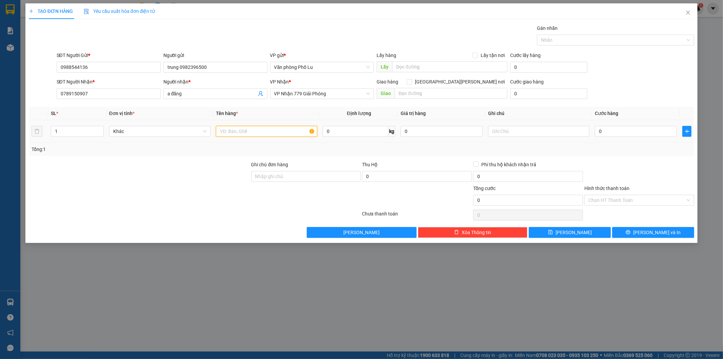
click at [234, 130] on input "text" at bounding box center [266, 131] width 101 height 11
type input "tải trắng + hộp"
click at [68, 130] on input "1" at bounding box center [77, 131] width 52 height 10
click at [67, 130] on input "1" at bounding box center [77, 131] width 52 height 10
type input "2"
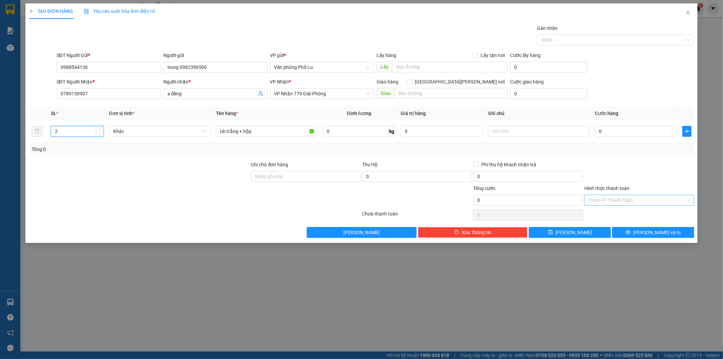
click at [618, 198] on input "Hình thức thanh toán" at bounding box center [637, 200] width 97 height 10
click at [611, 134] on input "0" at bounding box center [636, 131] width 82 height 11
paste input "10"
type input "100"
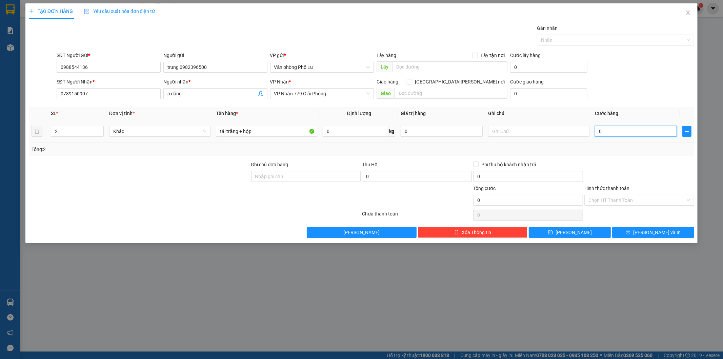
type input "100"
type input "100.000"
click at [595, 160] on div "Transit Pickup Surcharge Ids Transit Deliver Surcharge Ids Transit Deliver Surc…" at bounding box center [362, 130] width 666 height 213
click at [616, 198] on input "Hình thức thanh toán" at bounding box center [637, 200] width 97 height 10
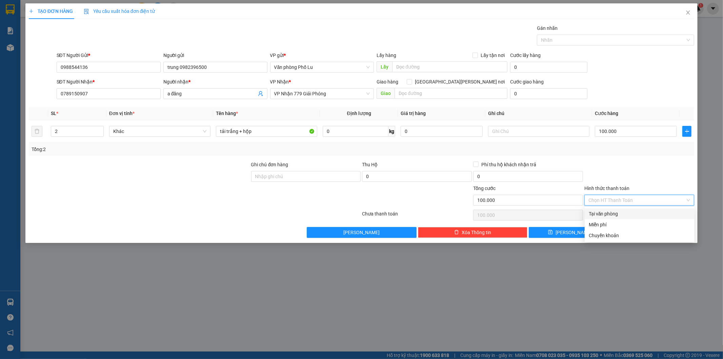
click at [604, 210] on div "Tại văn phòng" at bounding box center [640, 213] width 102 height 7
type input "0"
click at [650, 232] on span "[PERSON_NAME] và In" at bounding box center [656, 231] width 47 height 7
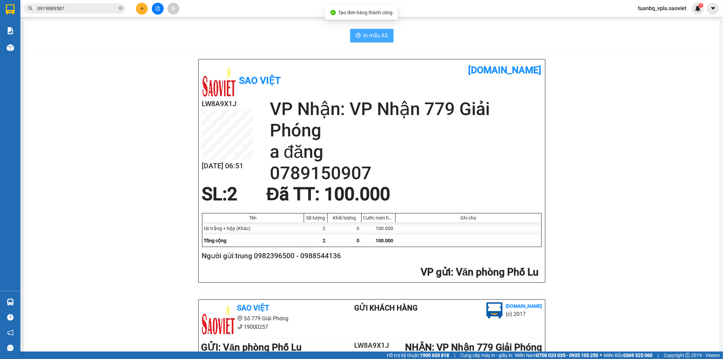
click at [370, 36] on span "In mẫu A5" at bounding box center [376, 35] width 24 height 8
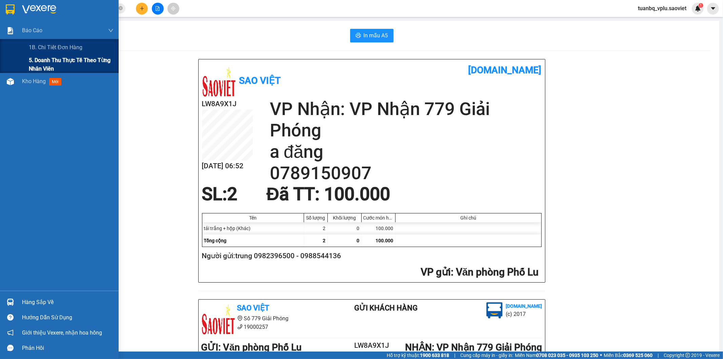
click at [51, 61] on span "5. Doanh thu thực tế theo từng nhân viên" at bounding box center [71, 64] width 85 height 17
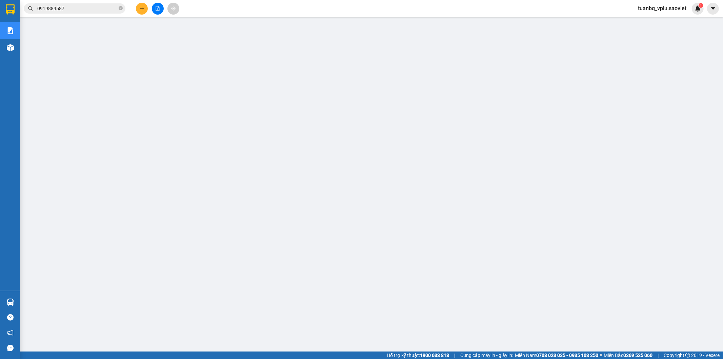
click at [78, 7] on input "0919889587" at bounding box center [77, 8] width 80 height 7
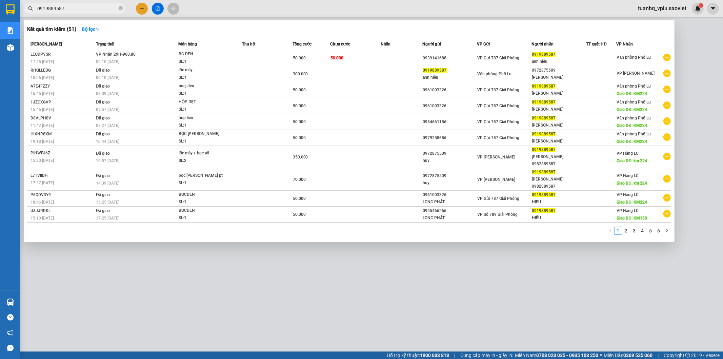
click at [78, 7] on input "0919889587" at bounding box center [77, 8] width 80 height 7
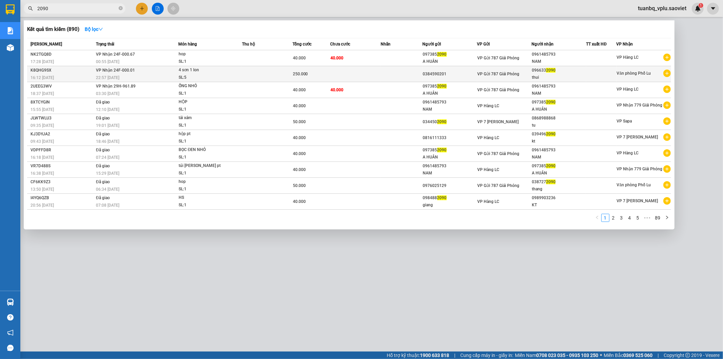
type input "2090"
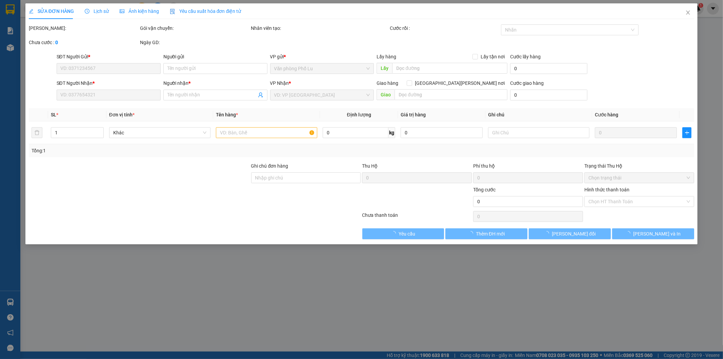
type input "0384590201"
type input "0966332090"
type input "thui"
type input "250.000"
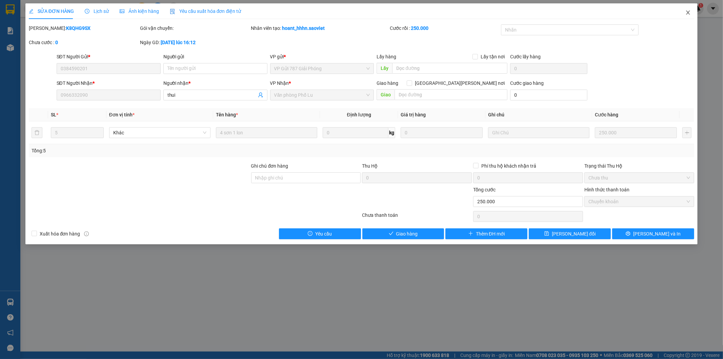
click at [685, 15] on icon "close" at bounding box center [687, 12] width 5 height 5
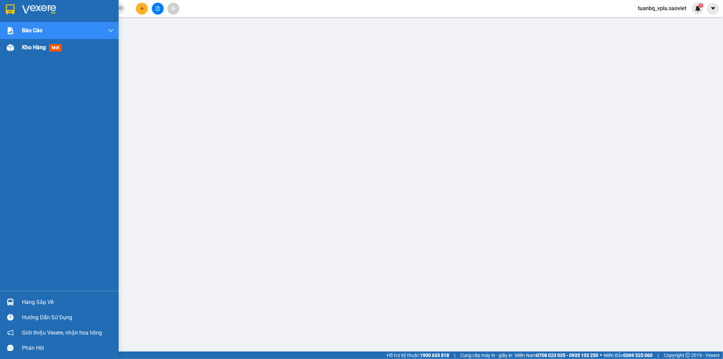
click at [29, 48] on span "Kho hàng" at bounding box center [34, 47] width 24 height 6
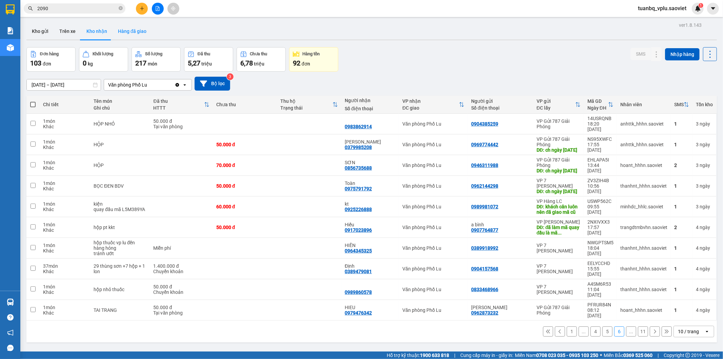
click at [123, 29] on button "Hàng đã giao" at bounding box center [132, 31] width 39 height 16
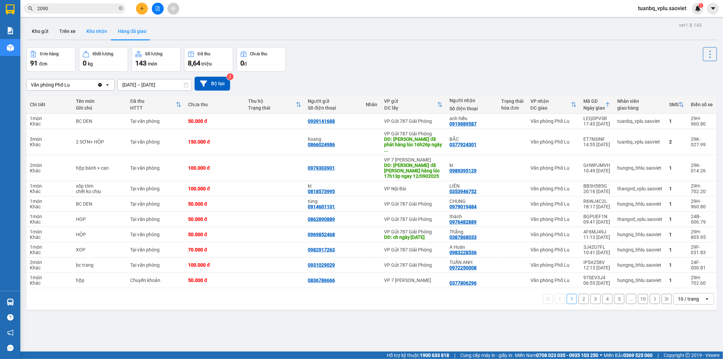
click at [91, 32] on button "Kho nhận" at bounding box center [97, 31] width 32 height 16
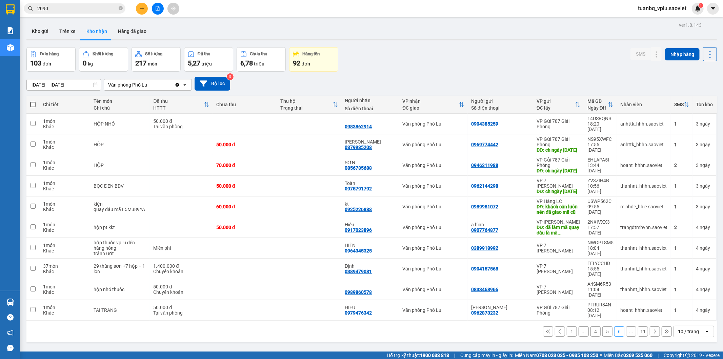
click at [567, 326] on button "1" at bounding box center [572, 331] width 10 height 10
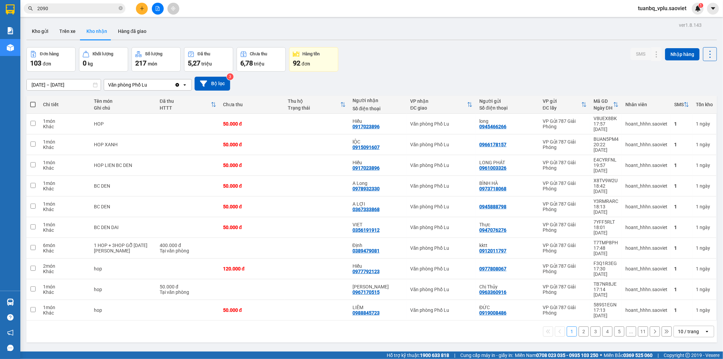
click at [579, 326] on button "2" at bounding box center [584, 331] width 10 height 10
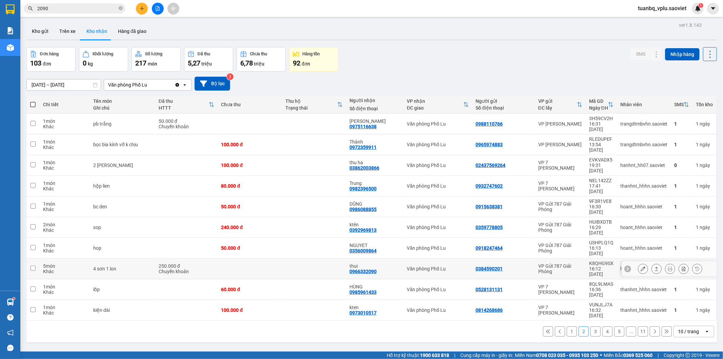
click at [407, 266] on div "Văn phòng Phố Lu" at bounding box center [438, 268] width 62 height 5
checkbox input "true"
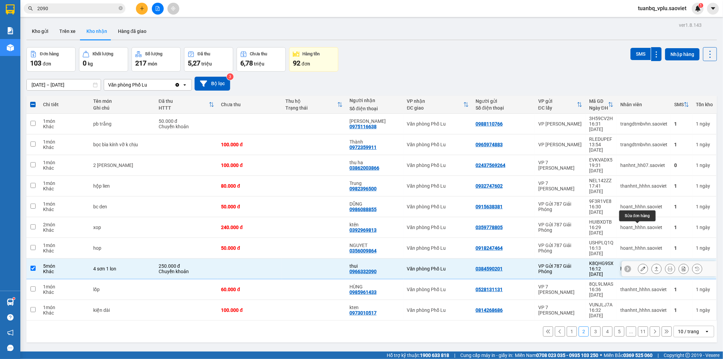
click at [641, 266] on icon at bounding box center [643, 268] width 5 height 5
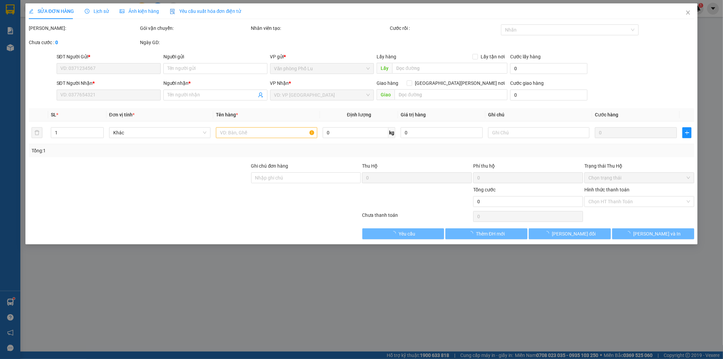
type input "0384590201"
type input "0966332090"
type input "thui"
type input "250.000"
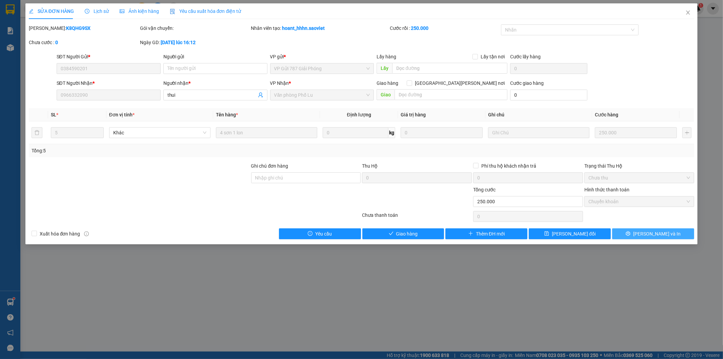
drag, startPoint x: 638, startPoint y: 230, endPoint x: 601, endPoint y: 243, distance: 39.2
drag, startPoint x: 601, startPoint y: 243, endPoint x: 509, endPoint y: 270, distance: 95.6
click at [509, 270] on div "SỬA ĐƠN HÀNG Lịch sử Ảnh kiện hàng Yêu cầu xuất hóa đơn điện tử Total Paid Fee …" at bounding box center [361, 179] width 723 height 359
click at [410, 230] on span "Giao hàng" at bounding box center [407, 233] width 22 height 7
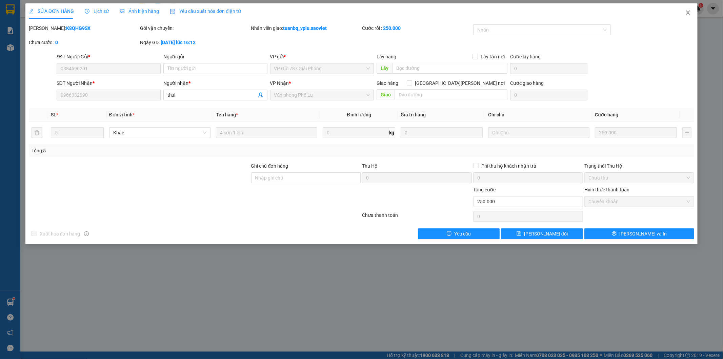
click at [688, 13] on icon "close" at bounding box center [687, 12] width 5 height 5
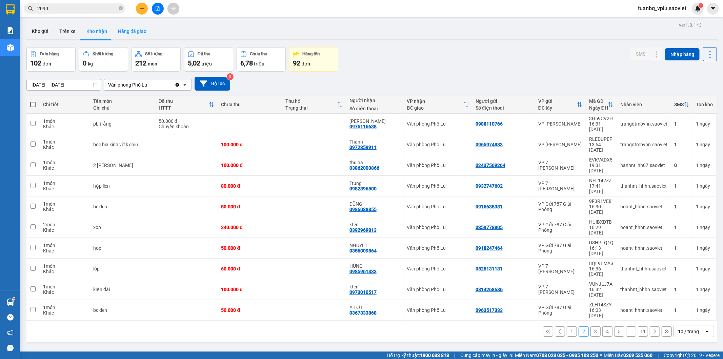
click at [137, 35] on button "Hàng đã giao" at bounding box center [132, 31] width 39 height 16
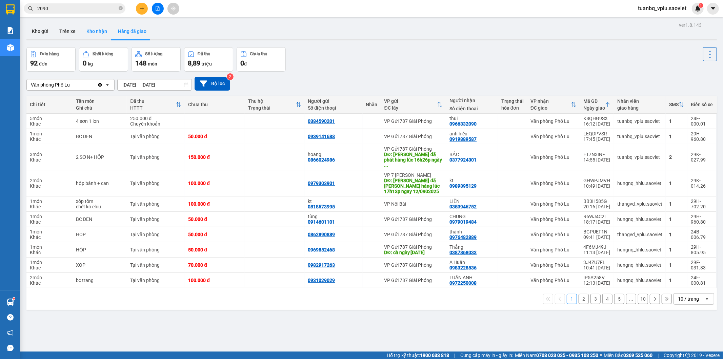
click at [97, 31] on button "Kho nhận" at bounding box center [97, 31] width 32 height 16
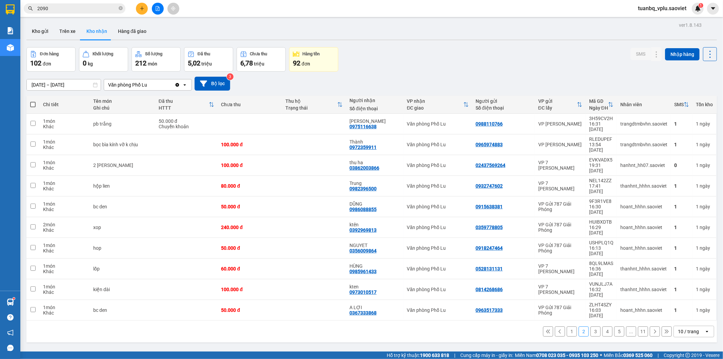
click at [591, 326] on button "3" at bounding box center [596, 331] width 10 height 10
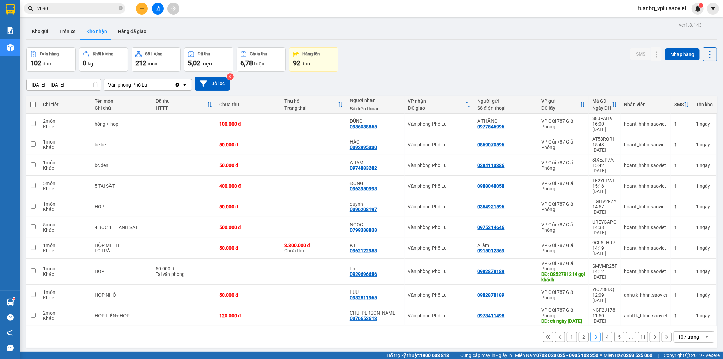
click at [602, 332] on button "4" at bounding box center [607, 337] width 10 height 10
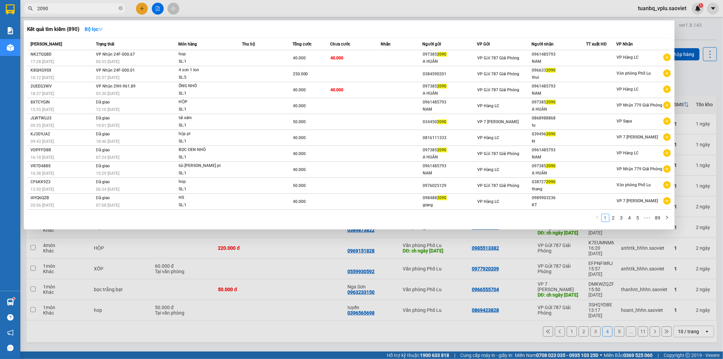
click at [96, 7] on input "2090" at bounding box center [77, 8] width 80 height 7
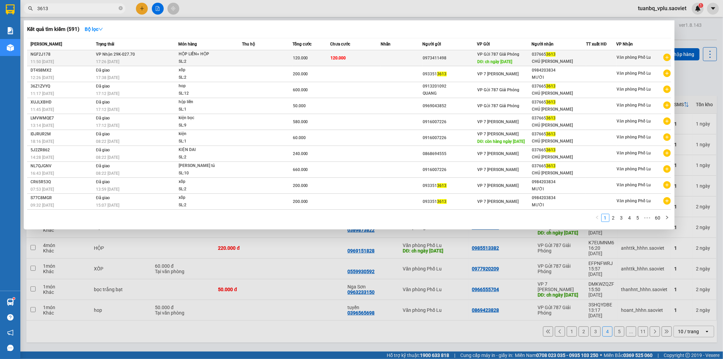
type input "3613"
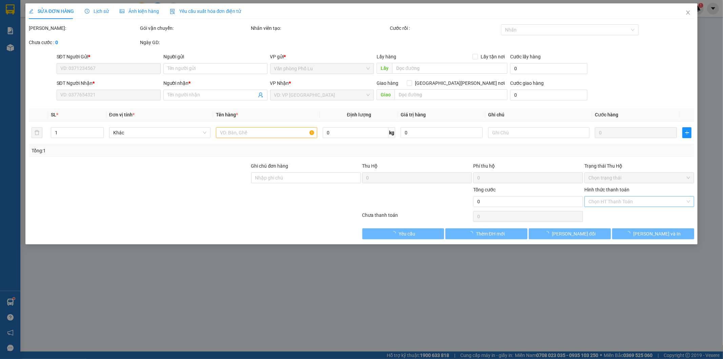
type input "0973411498"
type input "ch ngày 13/09/2025"
type input "0376653613"
type input "CHÚ DƯƠNG CƯỜNG"
type input "120.000"
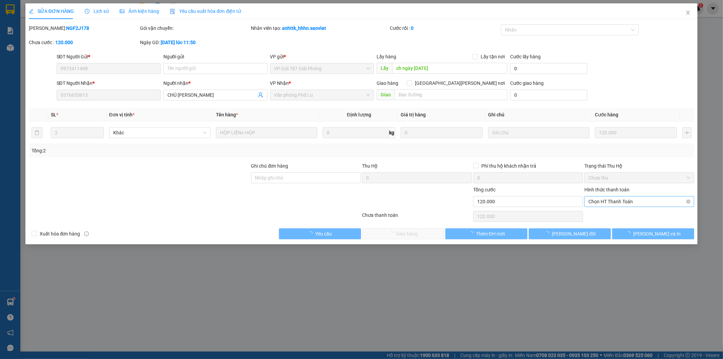
click at [608, 199] on span "Chọn HT Thanh Toán" at bounding box center [640, 201] width 102 height 10
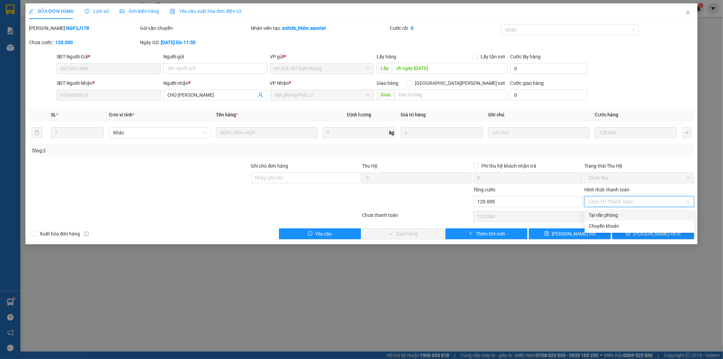
click at [611, 212] on div "Tại văn phòng" at bounding box center [640, 214] width 102 height 7
type input "0"
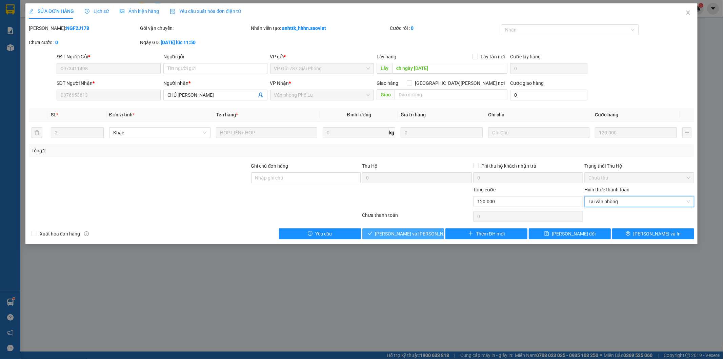
click at [402, 231] on span "Lưu và Giao hàng" at bounding box center [421, 233] width 92 height 7
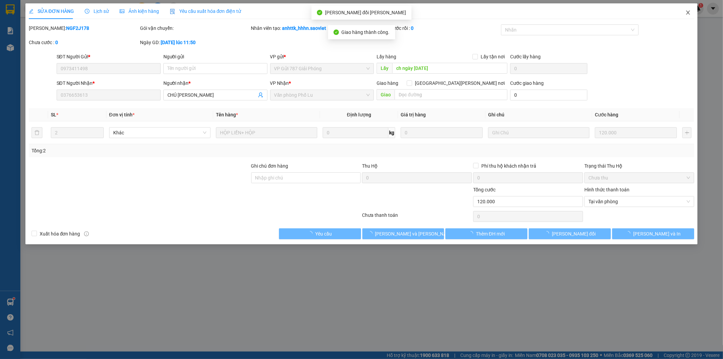
click at [687, 11] on icon "close" at bounding box center [687, 12] width 5 height 5
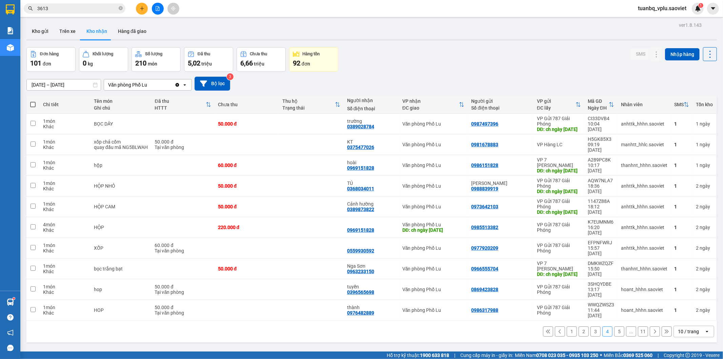
click at [614, 333] on button "5" at bounding box center [619, 331] width 10 height 10
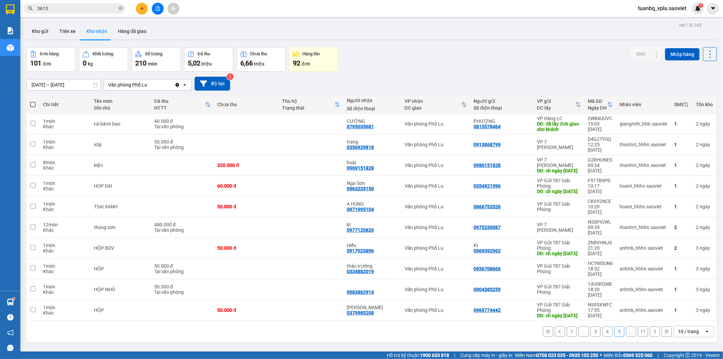
click at [654, 329] on icon at bounding box center [655, 331] width 2 height 4
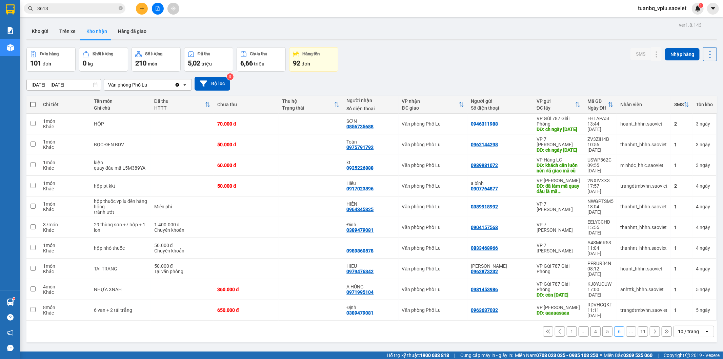
click at [653, 329] on icon at bounding box center [655, 331] width 5 height 5
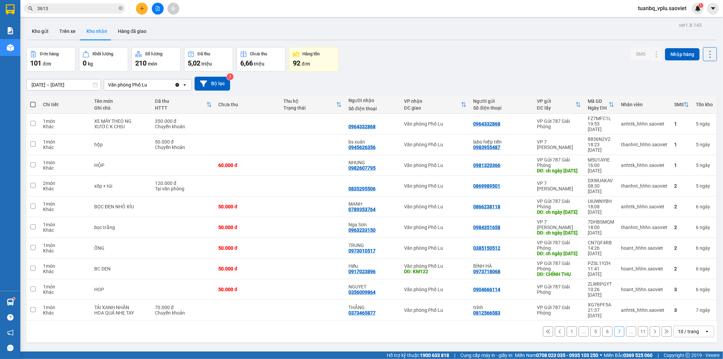
click at [653, 329] on icon at bounding box center [655, 331] width 5 height 5
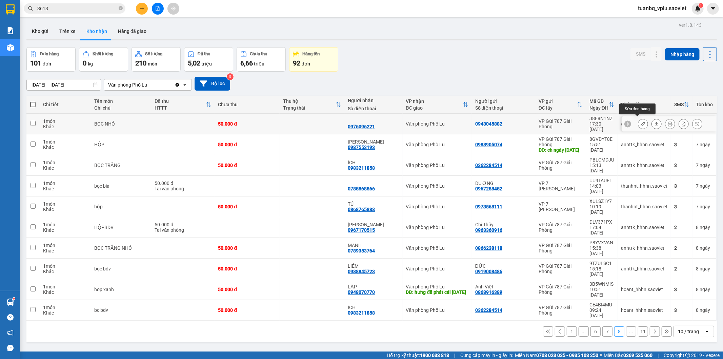
click at [641, 121] on icon at bounding box center [643, 123] width 5 height 5
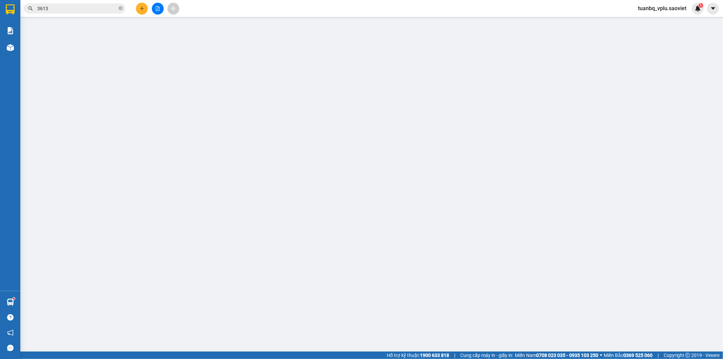
type input "0943045882"
type input "0976096221"
type input "50.000"
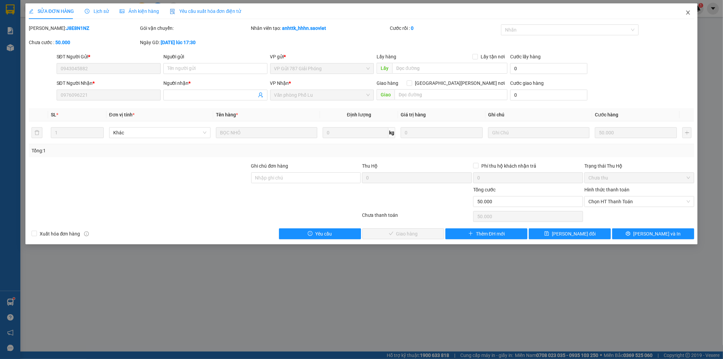
click at [693, 14] on span "Close" at bounding box center [688, 12] width 19 height 19
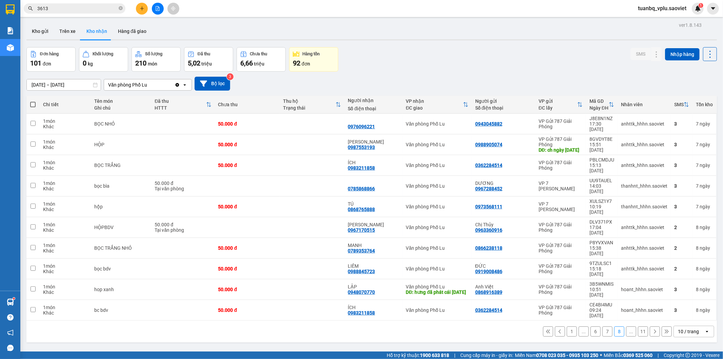
click at [571, 326] on button "1" at bounding box center [572, 331] width 10 height 10
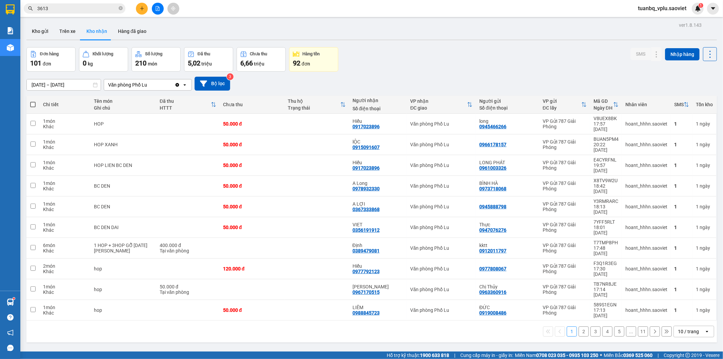
click at [579, 326] on button "2" at bounding box center [584, 331] width 10 height 10
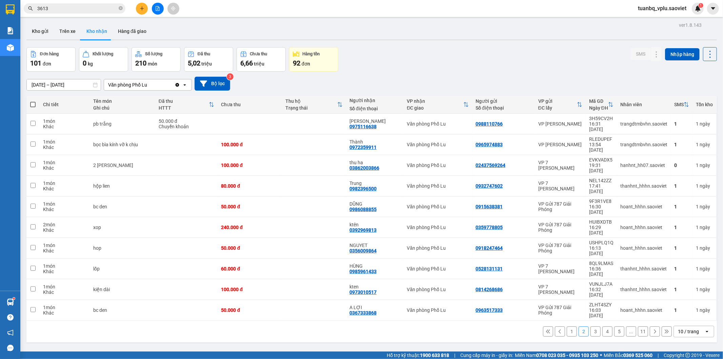
click at [592, 326] on button "3" at bounding box center [596, 331] width 10 height 10
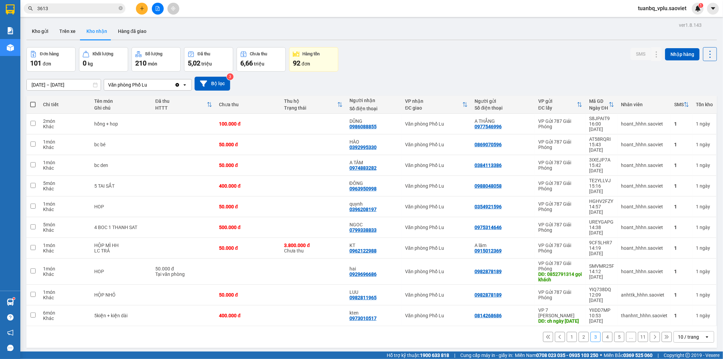
click at [603, 332] on button "4" at bounding box center [607, 337] width 10 height 10
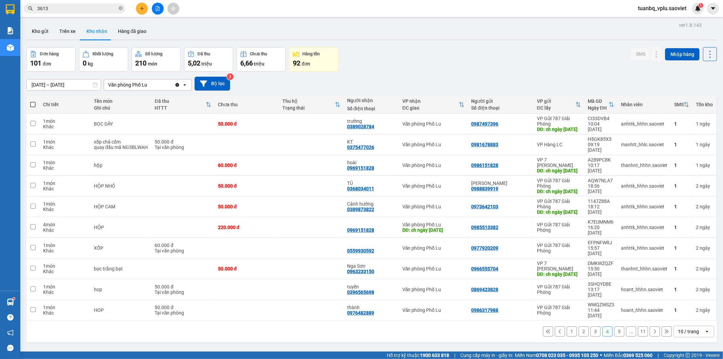
click at [614, 330] on button "5" at bounding box center [619, 331] width 10 height 10
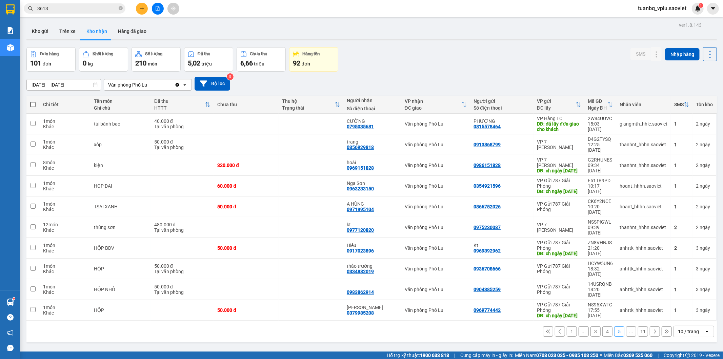
click at [653, 329] on icon at bounding box center [655, 331] width 5 height 5
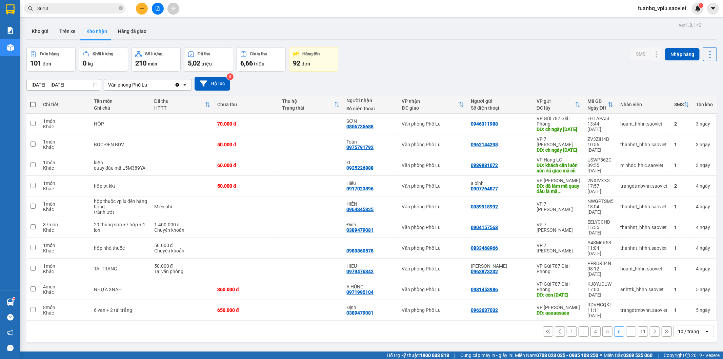
click at [653, 329] on icon at bounding box center [655, 331] width 5 height 5
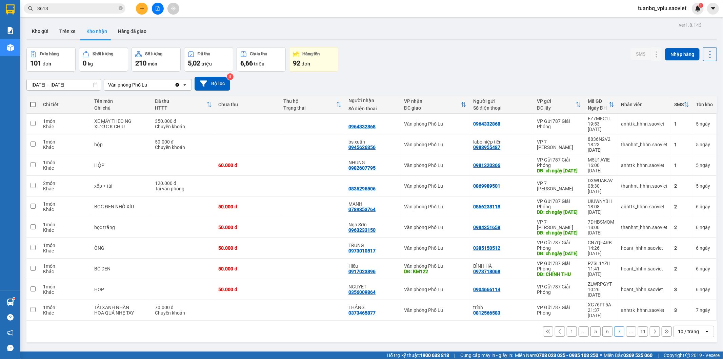
click at [653, 329] on icon at bounding box center [655, 331] width 5 height 5
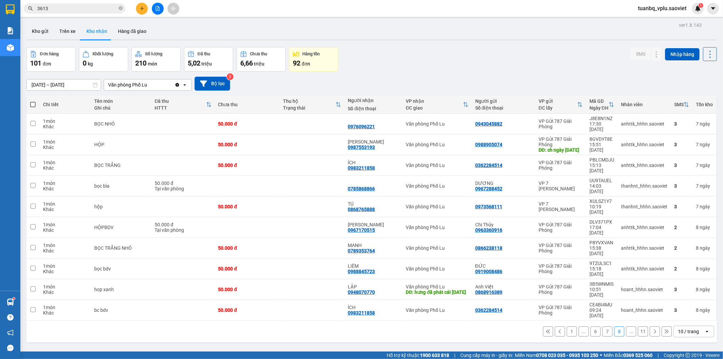
click at [653, 329] on icon at bounding box center [655, 331] width 5 height 5
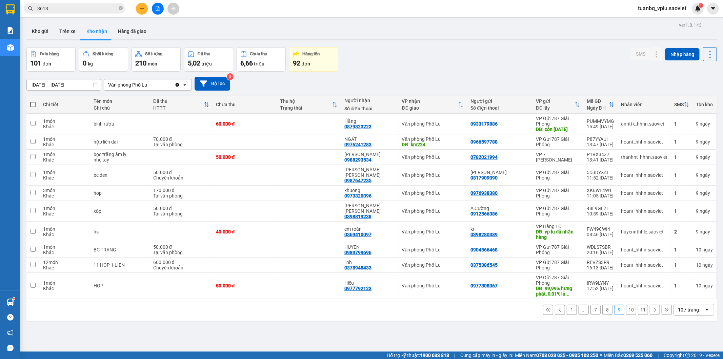
click at [662, 308] on button at bounding box center [667, 309] width 10 height 10
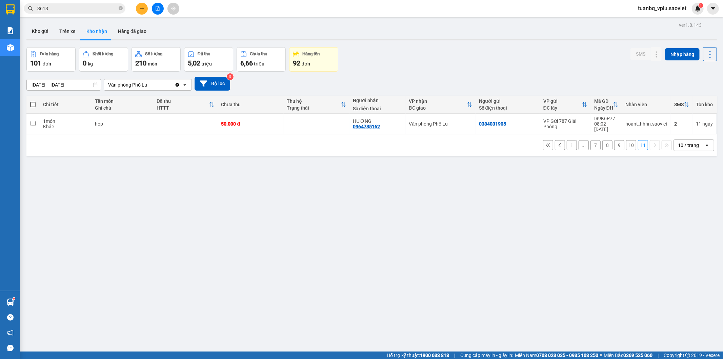
click at [38, 85] on input "03/09/2025 – 14/09/2025" at bounding box center [64, 84] width 74 height 11
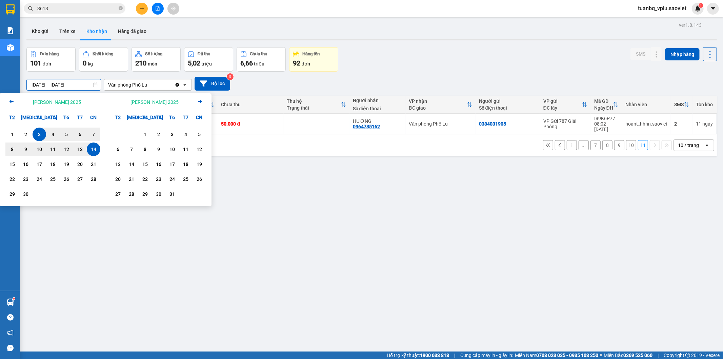
click at [12, 103] on icon "Arrow Left" at bounding box center [11, 101] width 8 height 8
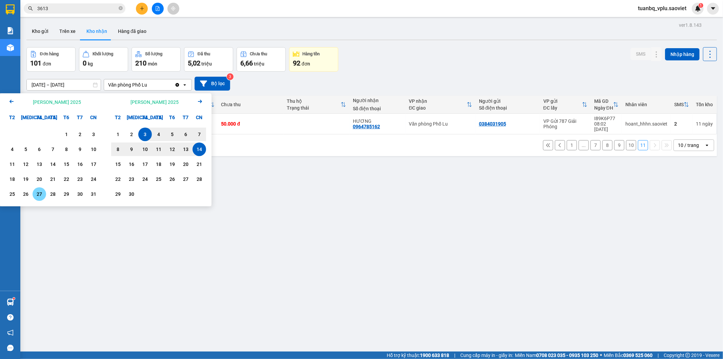
click at [41, 192] on div "27" at bounding box center [39, 194] width 9 height 8
click at [200, 152] on div "14" at bounding box center [199, 149] width 9 height 8
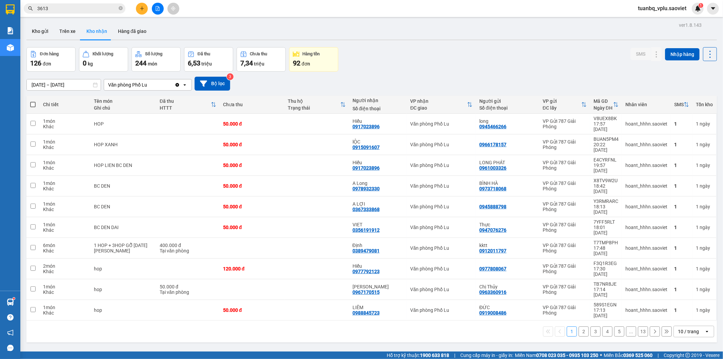
click at [579, 326] on button "2" at bounding box center [584, 331] width 10 height 10
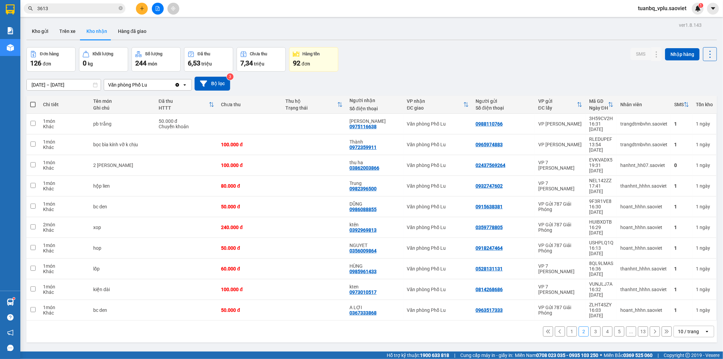
click at [39, 82] on input "27/08/2025 – 14/09/2025" at bounding box center [64, 84] width 74 height 11
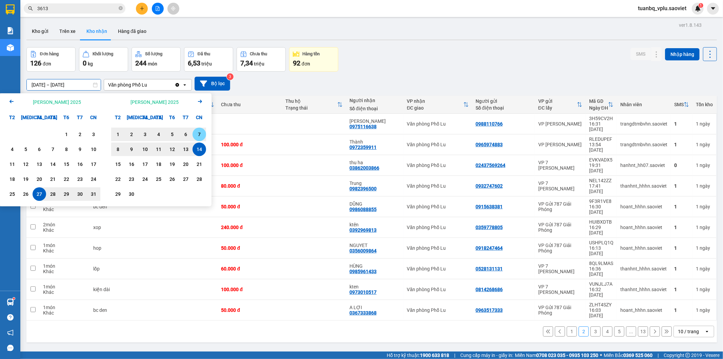
click at [197, 135] on div "7" at bounding box center [199, 134] width 9 height 8
click at [55, 191] on div "28" at bounding box center [52, 194] width 9 height 8
type input "28/08/2025 – 07/09/2025"
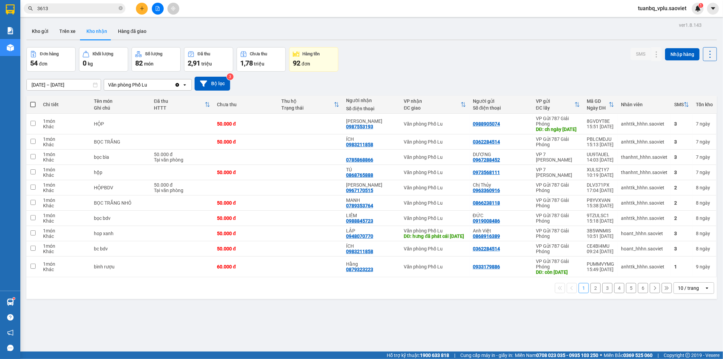
click at [591, 293] on button "2" at bounding box center [596, 288] width 10 height 10
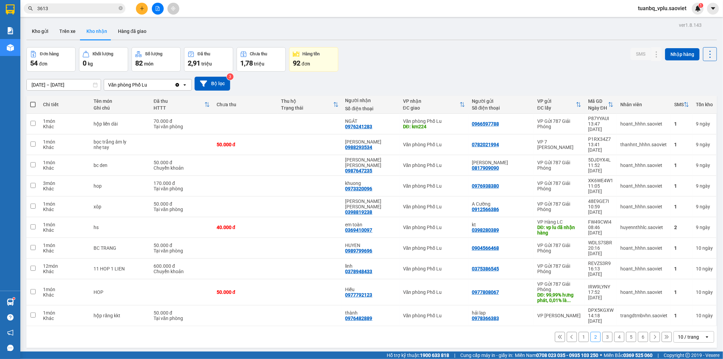
click at [602, 332] on button "3" at bounding box center [607, 337] width 10 height 10
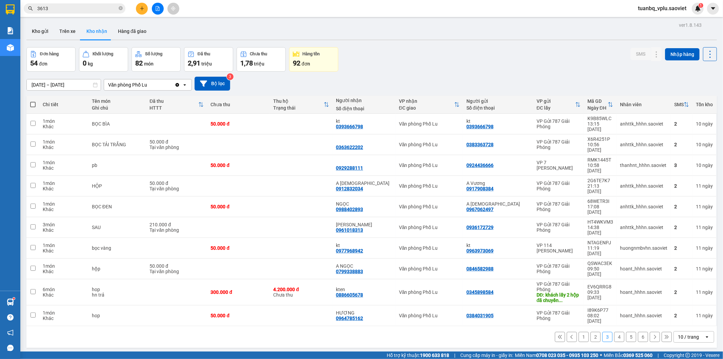
click at [615, 332] on button "4" at bounding box center [619, 337] width 10 height 10
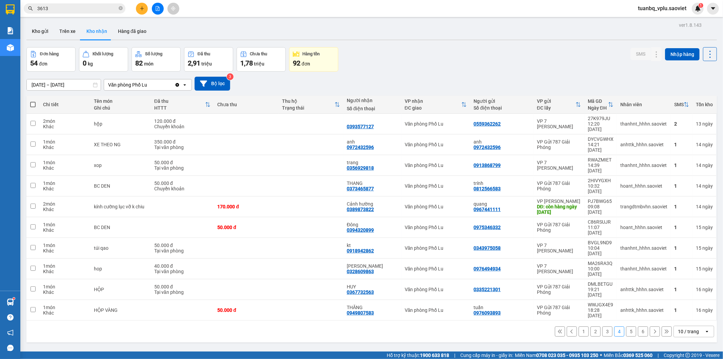
click at [626, 326] on button "5" at bounding box center [631, 331] width 10 height 10
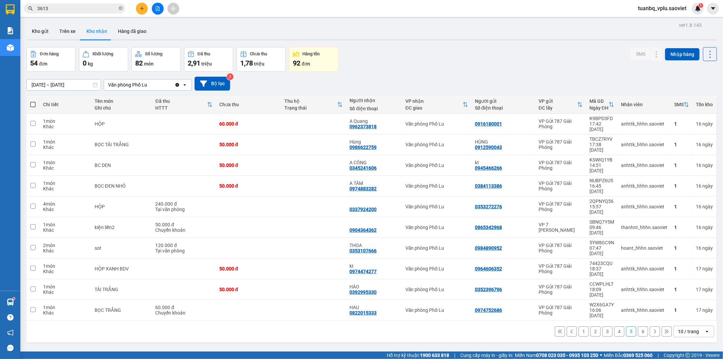
click at [640, 326] on button "6" at bounding box center [643, 331] width 10 height 10
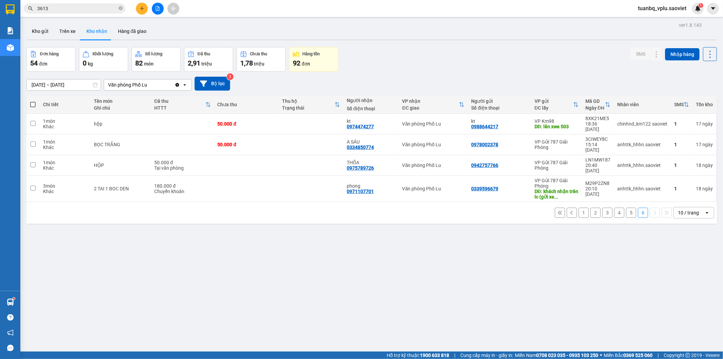
click at [82, 12] on input "3613" at bounding box center [77, 8] width 80 height 7
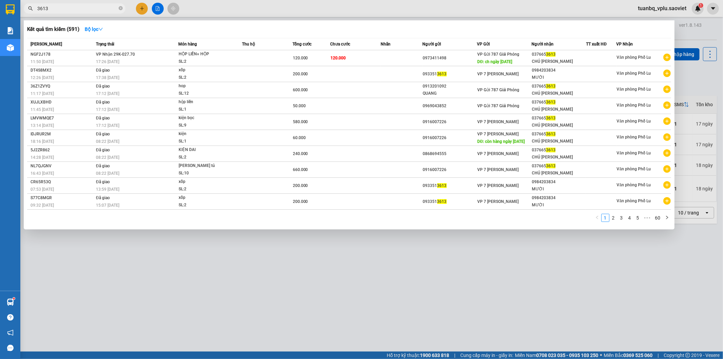
click at [82, 12] on input "3613" at bounding box center [77, 8] width 80 height 7
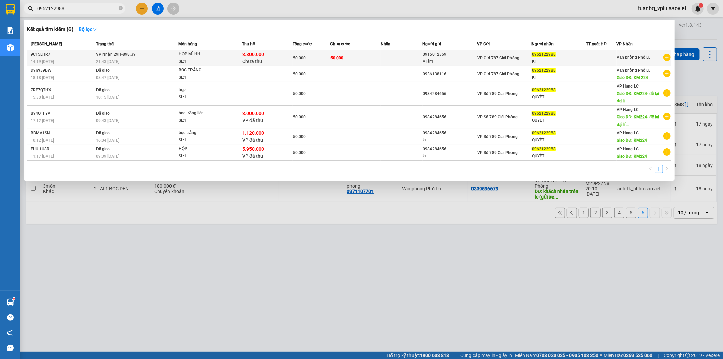
type input "0962122988"
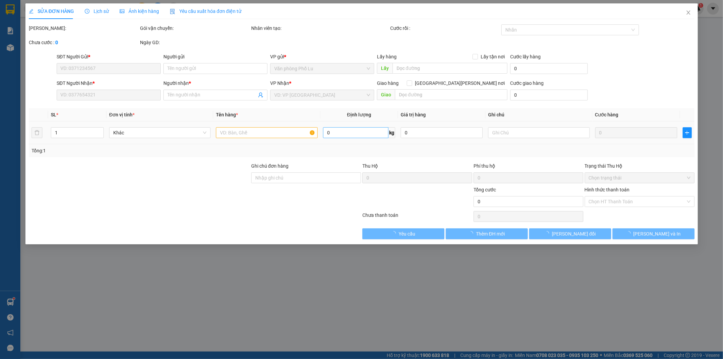
type input "0915012369"
type input "A lâm"
type input "0962122988"
type input "KT"
type input "3.800.000"
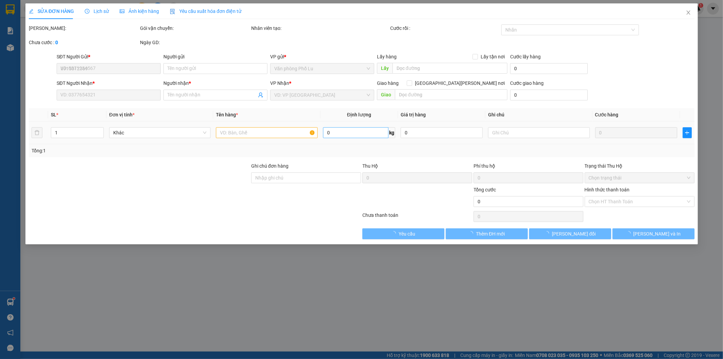
type input "40.000"
type input "50.000"
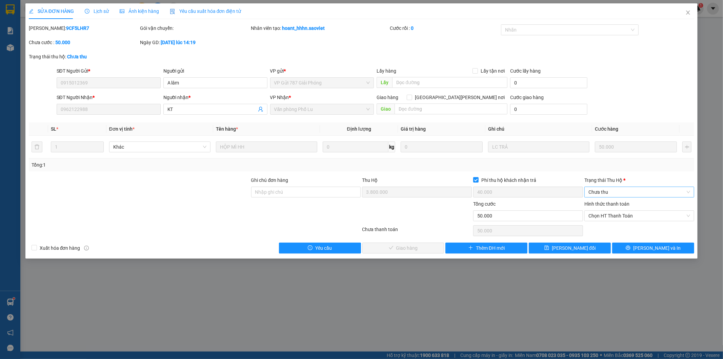
click at [622, 191] on span "Chưa thu" at bounding box center [640, 192] width 102 height 10
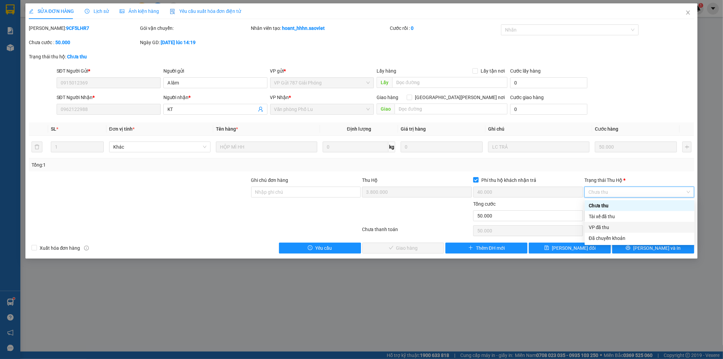
click at [612, 224] on div "VP đã thu" at bounding box center [640, 226] width 102 height 7
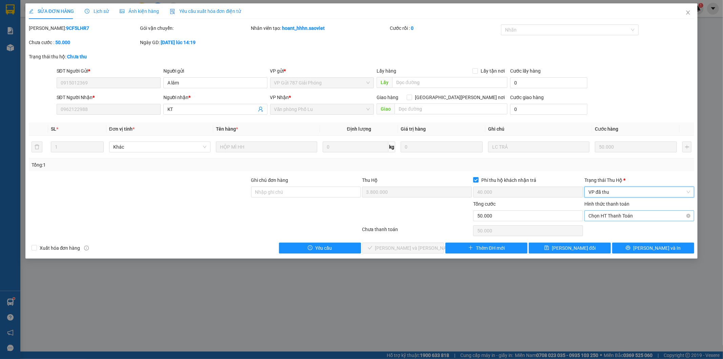
click at [618, 216] on span "Chọn HT Thanh Toán" at bounding box center [640, 216] width 102 height 10
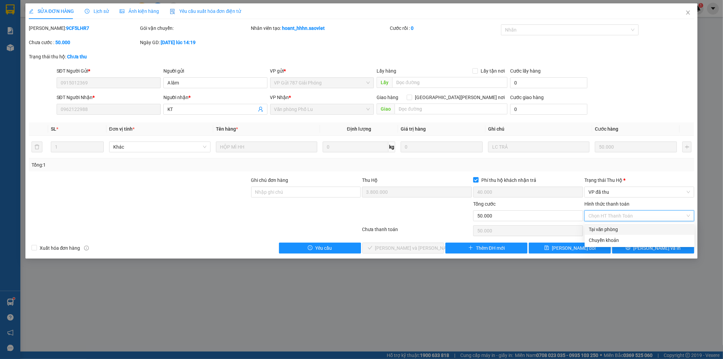
click at [612, 229] on div "Tại văn phòng" at bounding box center [640, 228] width 102 height 7
type input "0"
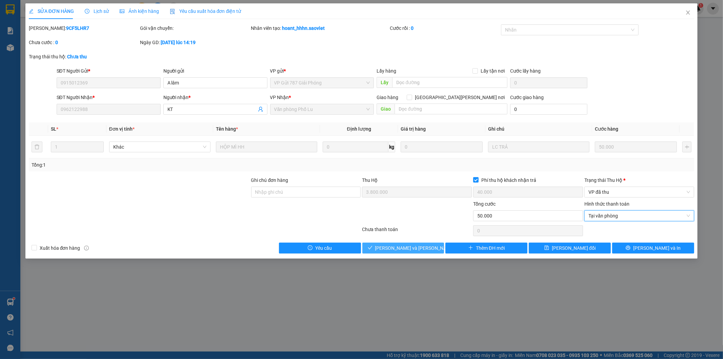
click at [411, 248] on span "Lưu và Giao hàng" at bounding box center [421, 247] width 92 height 7
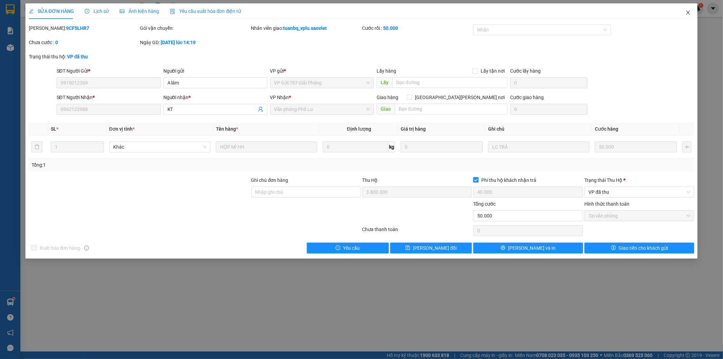
click at [688, 12] on icon "close" at bounding box center [688, 13] width 4 height 4
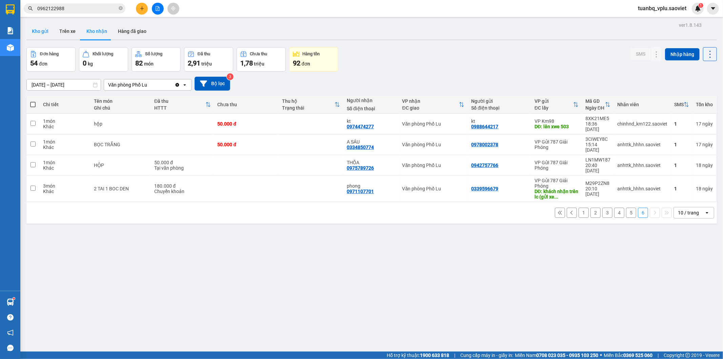
click at [35, 32] on button "Kho gửi" at bounding box center [39, 31] width 27 height 16
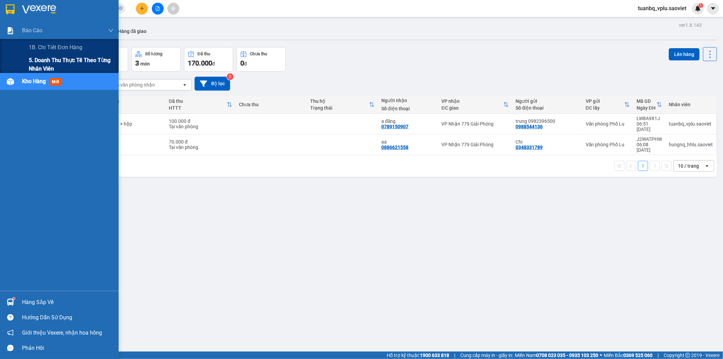
click at [46, 66] on span "5. Doanh thu thực tế theo từng nhân viên" at bounding box center [71, 64] width 85 height 17
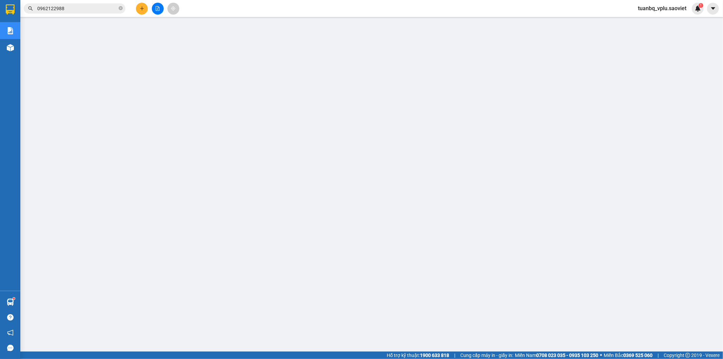
click at [78, 6] on input "0962122988" at bounding box center [77, 8] width 80 height 7
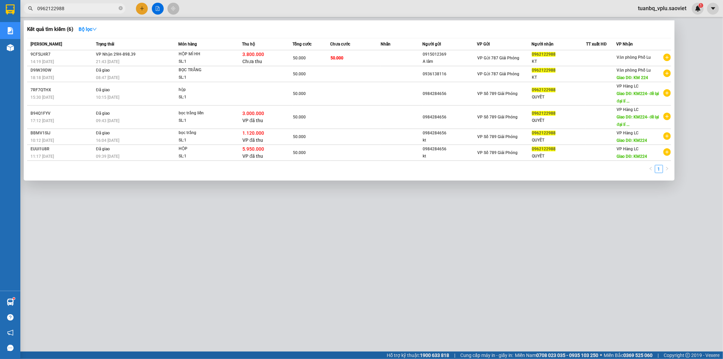
click at [78, 6] on input "0962122988" at bounding box center [77, 8] width 80 height 7
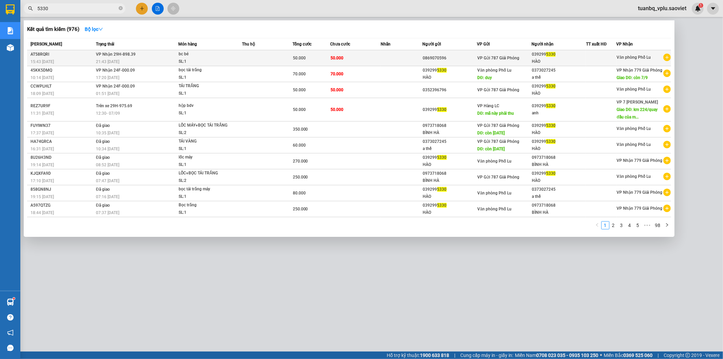
type input "5330"
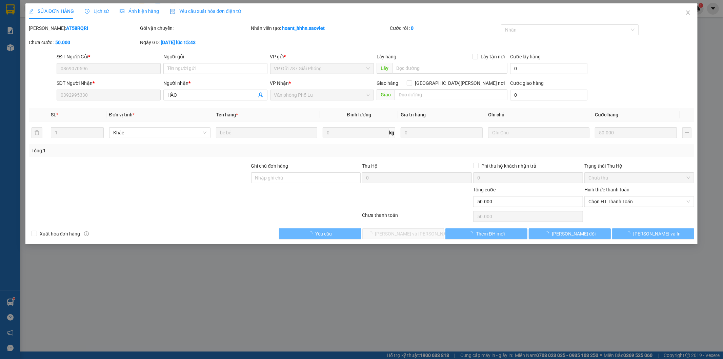
type input "0869070596"
type input "0392995330"
type input "HÀO"
type input "50.000"
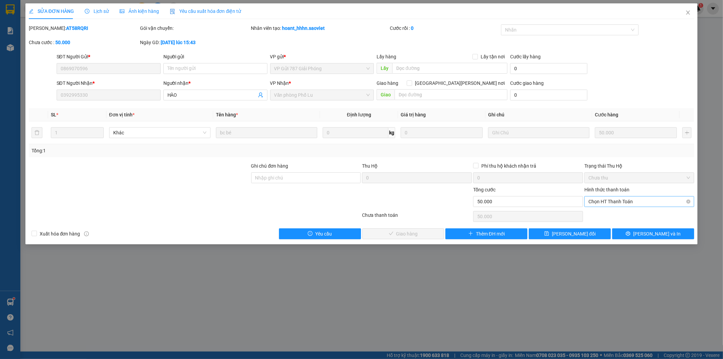
click at [602, 201] on span "Chọn HT Thanh Toán" at bounding box center [640, 201] width 102 height 10
click at [600, 211] on div "Tại văn phòng" at bounding box center [640, 214] width 102 height 7
type input "0"
click at [409, 229] on button "Lưu và Giao hàng" at bounding box center [403, 233] width 82 height 11
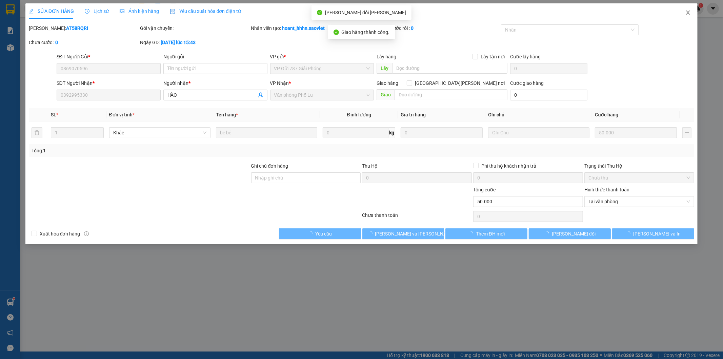
click at [690, 12] on icon "close" at bounding box center [687, 12] width 5 height 5
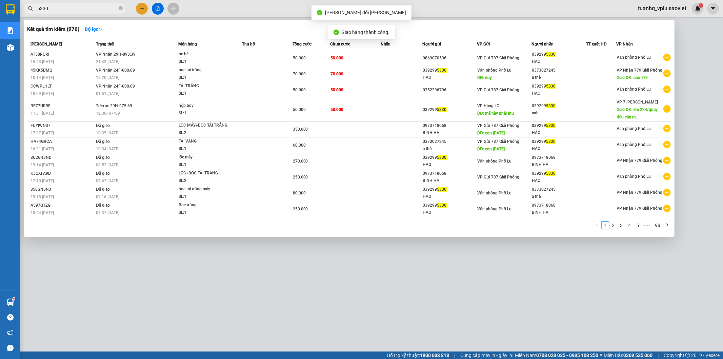
click at [54, 10] on input "5330" at bounding box center [77, 8] width 80 height 7
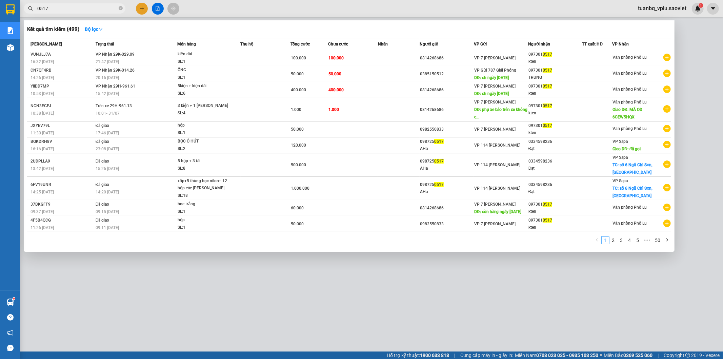
click at [67, 7] on input "0517" at bounding box center [77, 8] width 80 height 7
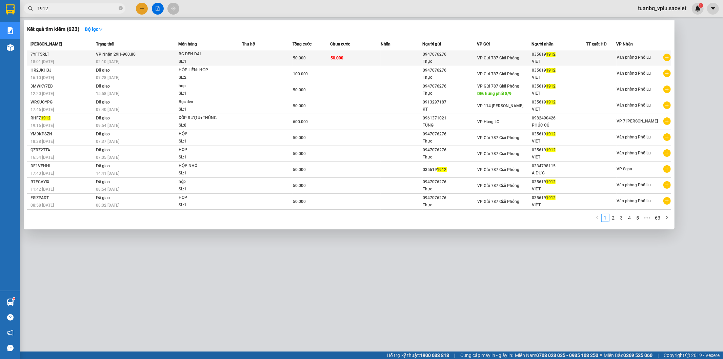
type input "1912"
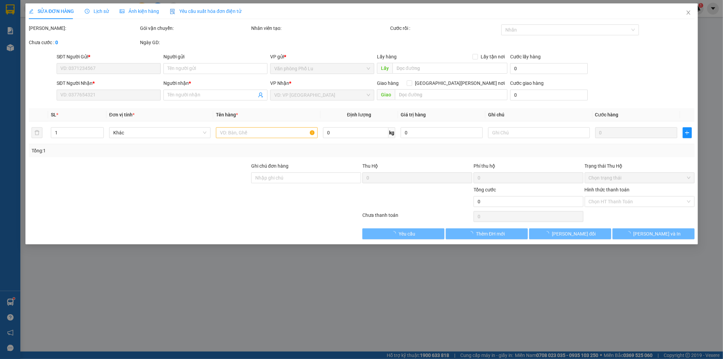
type input "0947076276"
type input "Thực"
type input "0356191912"
type input "VIET"
type input "50.000"
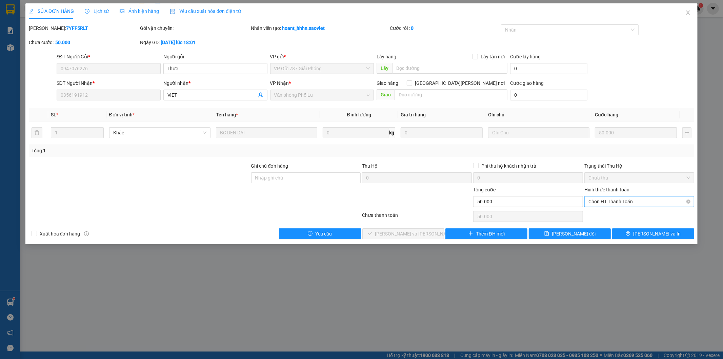
click at [597, 201] on span "Chọn HT Thanh Toán" at bounding box center [640, 201] width 102 height 10
click at [598, 212] on div "Tại văn phòng" at bounding box center [640, 214] width 102 height 7
type input "0"
click at [398, 234] on span "Lưu và Giao hàng" at bounding box center [421, 233] width 92 height 7
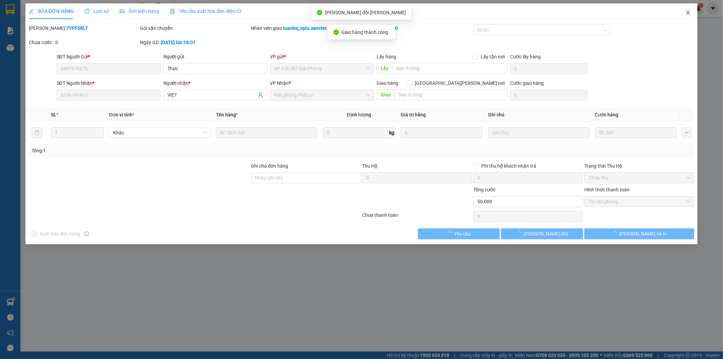
click at [690, 14] on icon "close" at bounding box center [687, 12] width 5 height 5
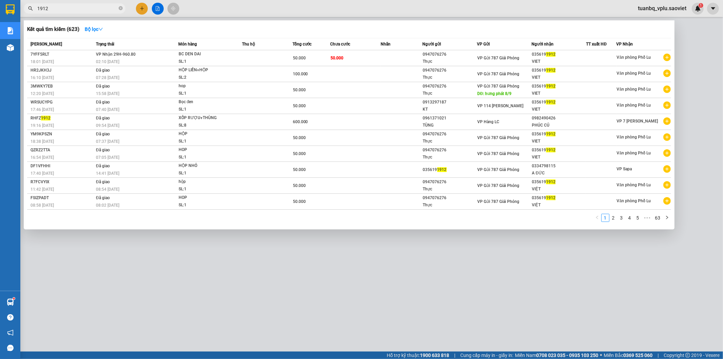
click at [75, 9] on input "1912" at bounding box center [77, 8] width 80 height 7
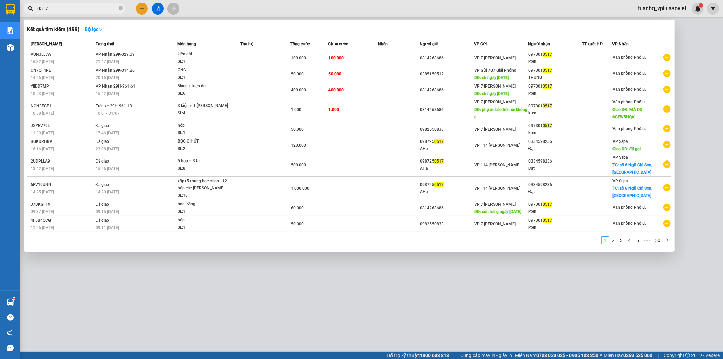
click at [73, 9] on input "0517" at bounding box center [77, 8] width 80 height 7
click at [72, 10] on input "0517" at bounding box center [77, 8] width 80 height 7
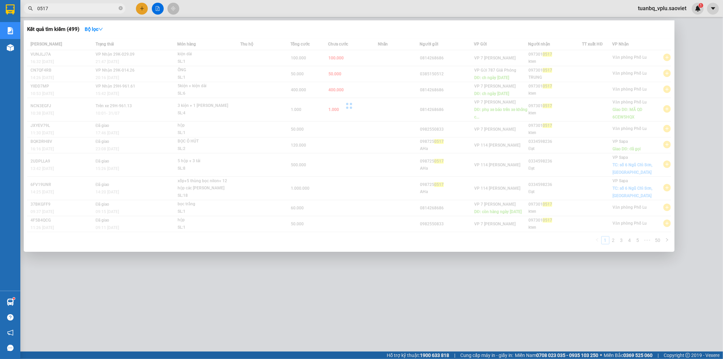
click at [72, 10] on input "0517" at bounding box center [77, 8] width 80 height 7
click at [72, 11] on input "0517" at bounding box center [77, 8] width 80 height 7
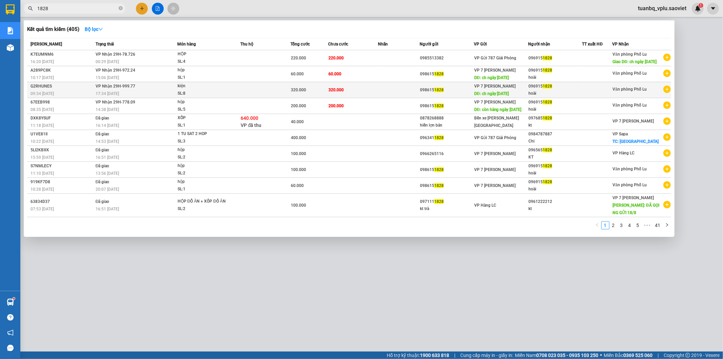
type input "1828"
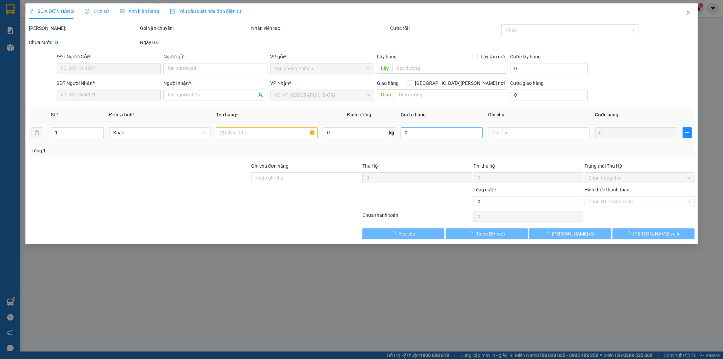
type input "0986151828"
type input "ch ngày 13/09/2025"
type input "0969151828"
type input "hoài"
type input "320.000"
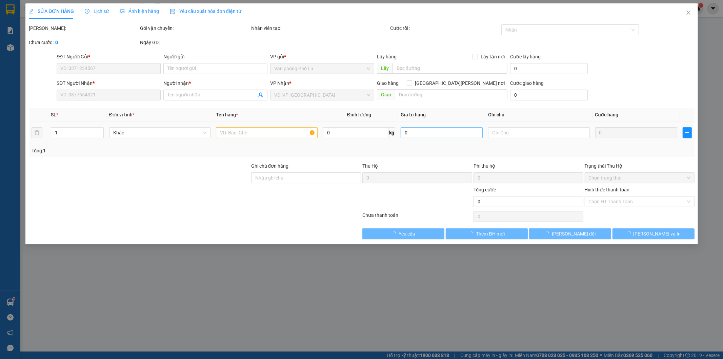
type input "320.000"
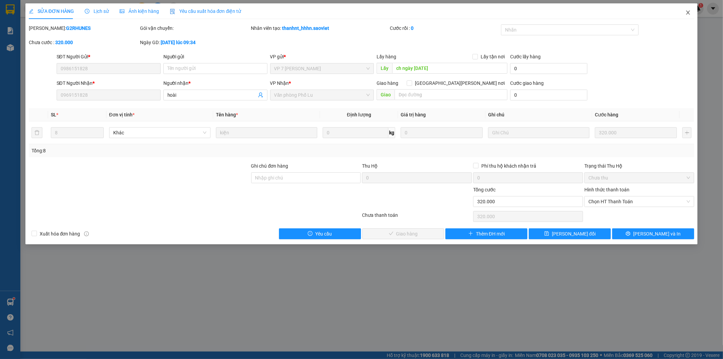
click at [688, 13] on icon "close" at bounding box center [687, 12] width 5 height 5
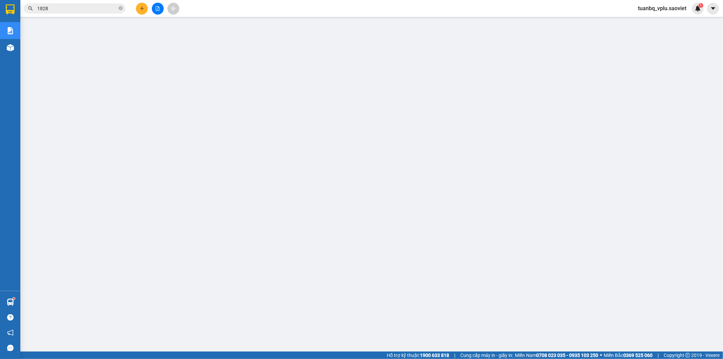
click at [79, 9] on input "1828" at bounding box center [77, 8] width 80 height 7
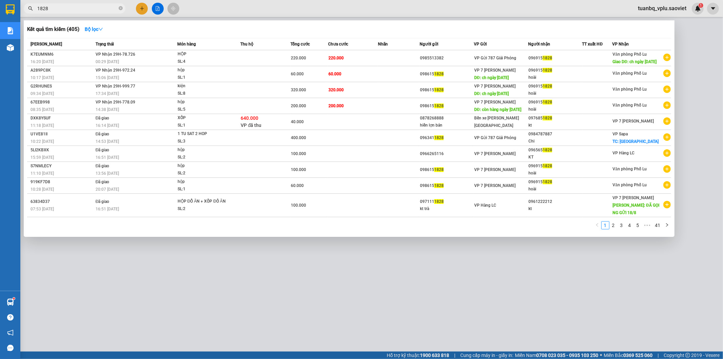
click at [79, 9] on input "1828" at bounding box center [77, 8] width 80 height 7
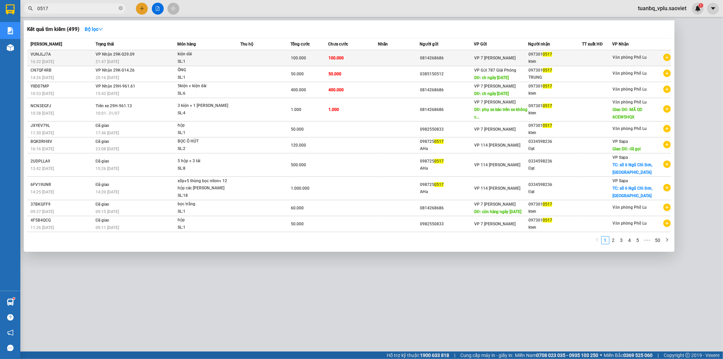
type input "0517"
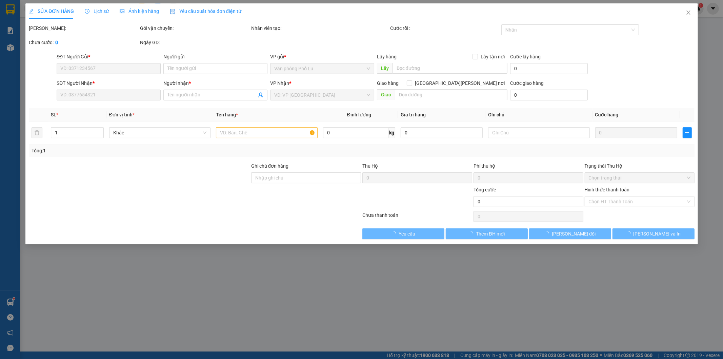
type input "0814268686"
type input "0973010517"
type input "kten"
type input "100.000"
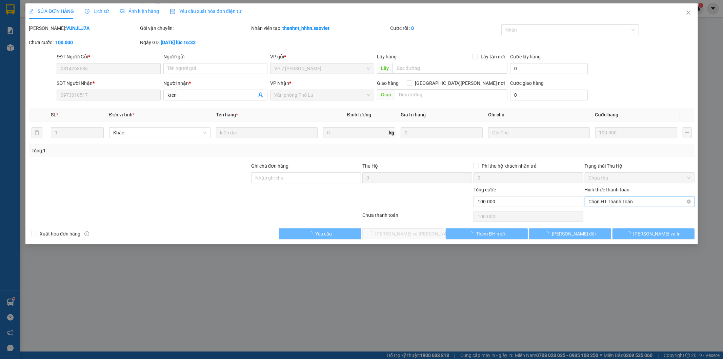
click at [613, 201] on span "Chọn HT Thanh Toán" at bounding box center [640, 201] width 102 height 10
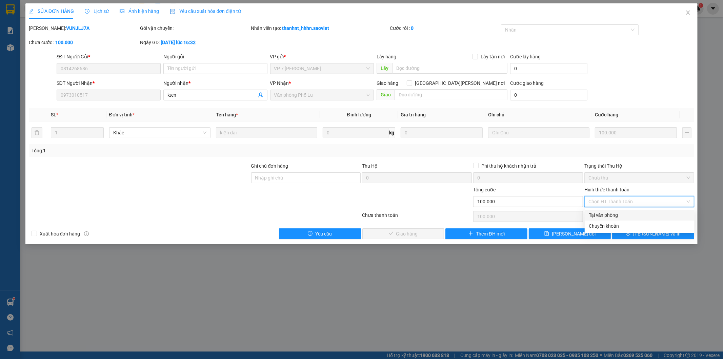
click at [616, 214] on div "Tại văn phòng" at bounding box center [640, 214] width 102 height 7
type input "0"
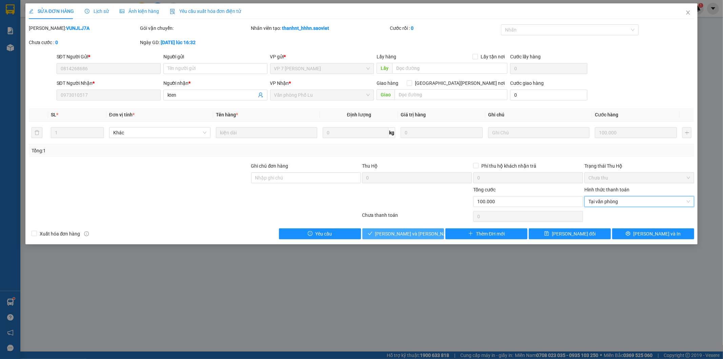
click at [428, 230] on button "Lưu và Giao hàng" at bounding box center [403, 233] width 82 height 11
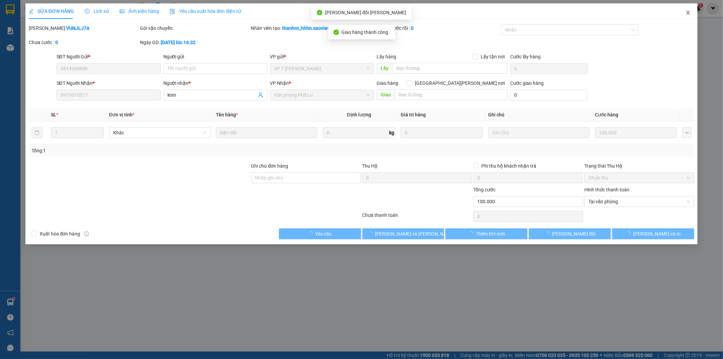
click at [688, 13] on icon "close" at bounding box center [687, 12] width 5 height 5
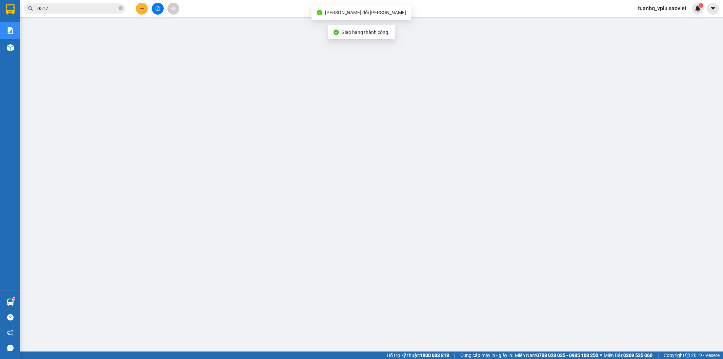
click at [97, 8] on input "0517" at bounding box center [77, 8] width 80 height 7
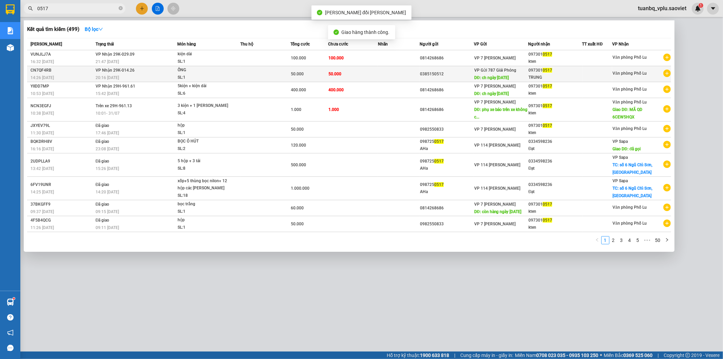
click at [422, 75] on div "0385150512" at bounding box center [447, 74] width 54 height 7
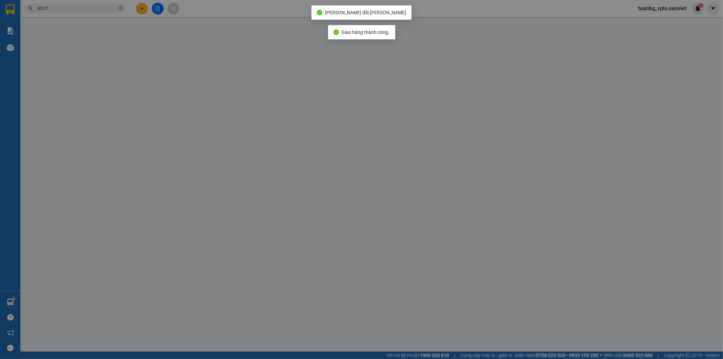
type input "0385150512"
type input "ch ngày 13/09/2025"
type input "0973010517"
type input "TRUNG"
type input "50.000"
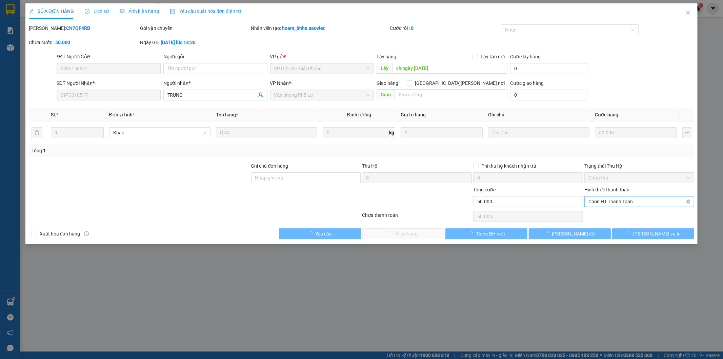
click at [612, 202] on span "Chọn HT Thanh Toán" at bounding box center [640, 201] width 102 height 10
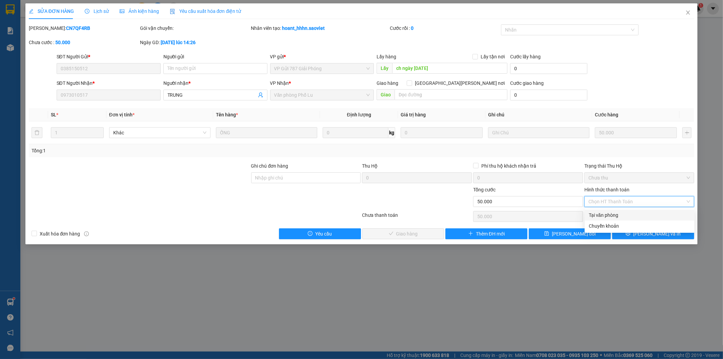
click at [614, 215] on div "Tại văn phòng" at bounding box center [640, 214] width 102 height 7
type input "0"
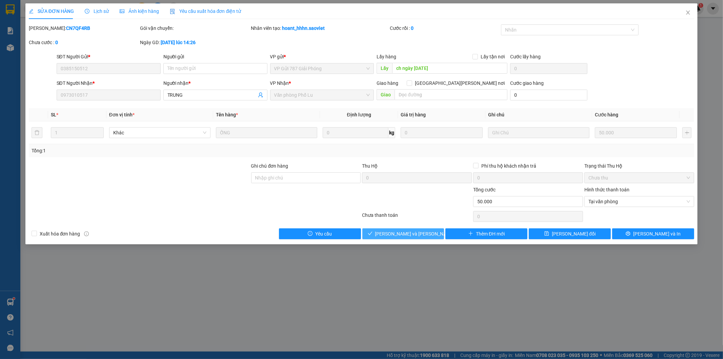
click at [422, 236] on span "Lưu và Giao hàng" at bounding box center [421, 233] width 92 height 7
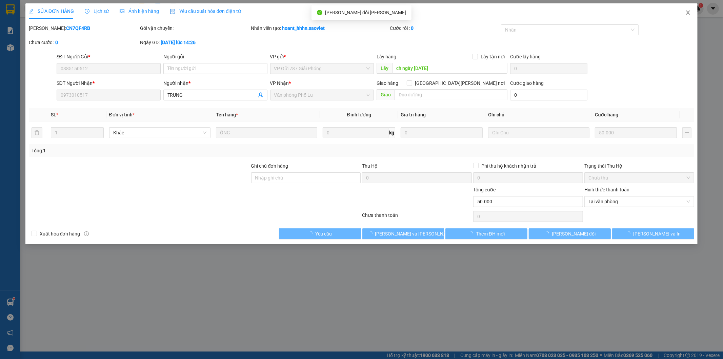
click at [691, 15] on span "Close" at bounding box center [688, 12] width 19 height 19
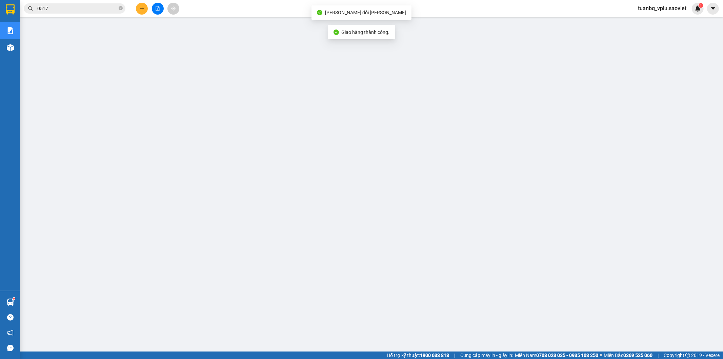
click at [73, 6] on input "0517" at bounding box center [77, 8] width 80 height 7
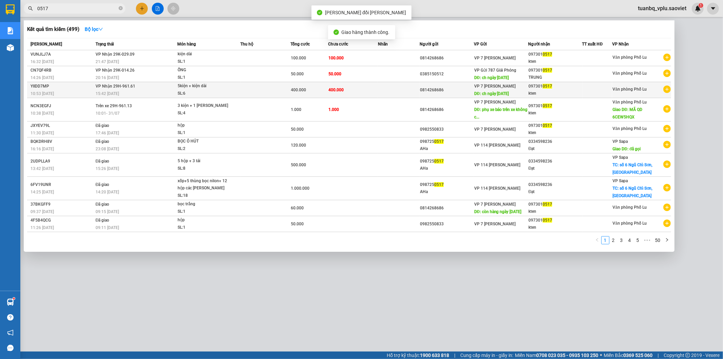
click at [378, 87] on td "400.000" at bounding box center [353, 90] width 50 height 16
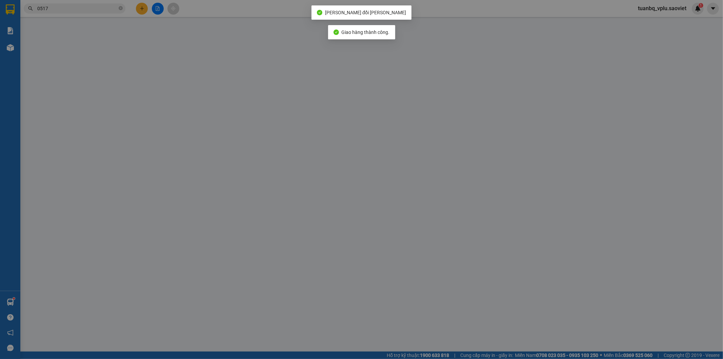
type input "0814268686"
type input "ch ngày 13/09/2025"
type input "0973010517"
type input "kten"
type input "400.000"
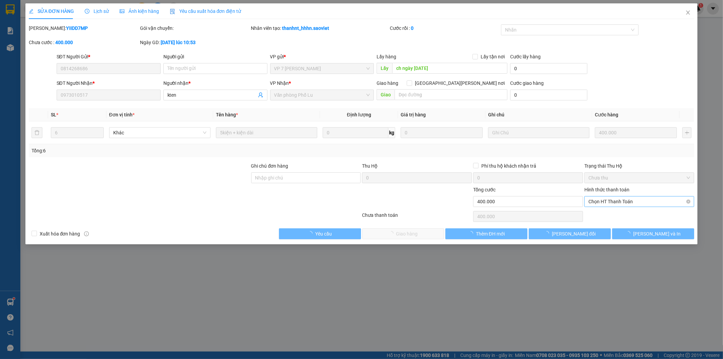
click at [618, 201] on span "Chọn HT Thanh Toán" at bounding box center [640, 201] width 102 height 10
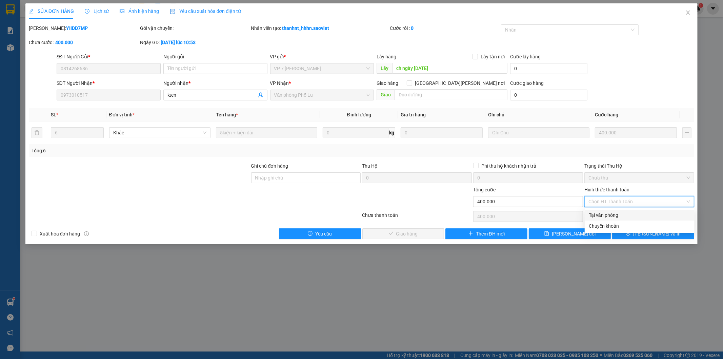
click at [616, 212] on div "Tại văn phòng" at bounding box center [640, 214] width 102 height 7
type input "0"
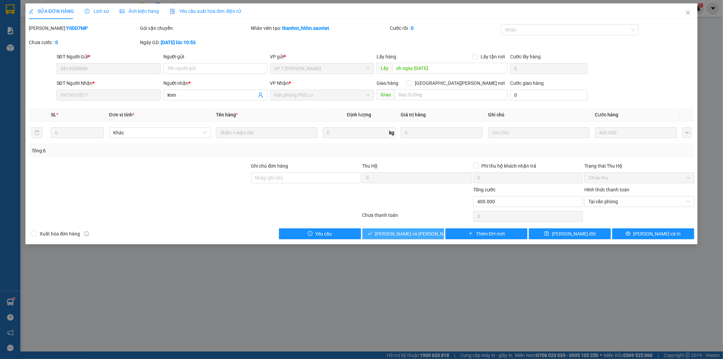
click at [424, 230] on span "Lưu và Giao hàng" at bounding box center [421, 233] width 92 height 7
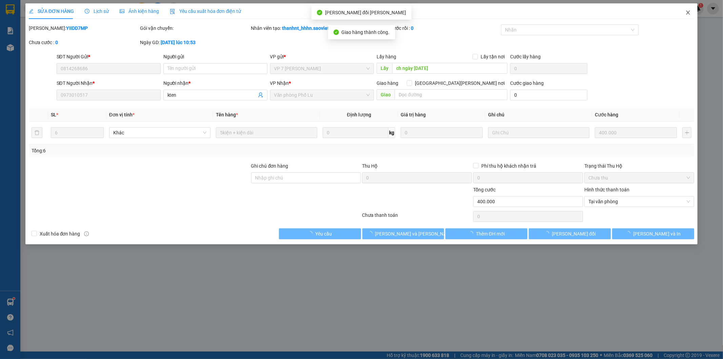
click at [689, 13] on icon "close" at bounding box center [687, 12] width 5 height 5
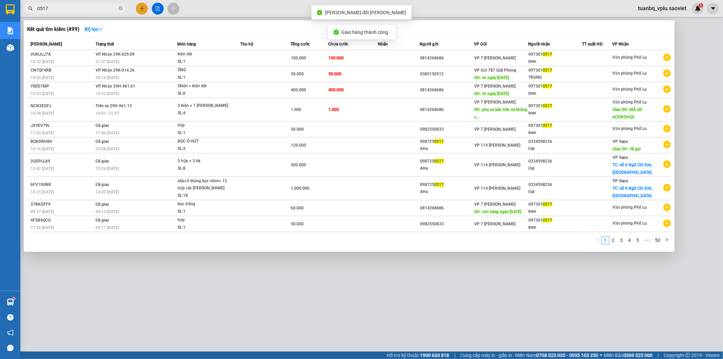
click at [68, 8] on input "0517" at bounding box center [77, 8] width 80 height 7
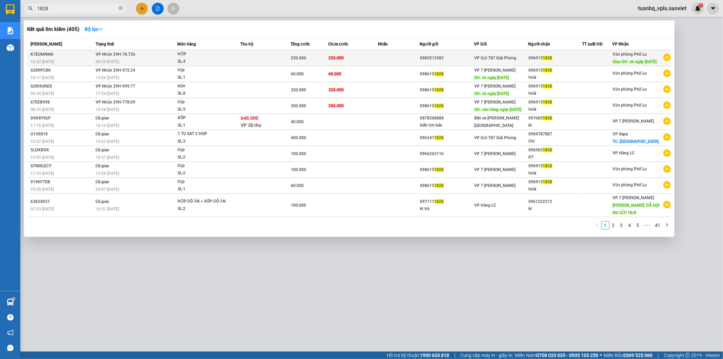
type input "1828"
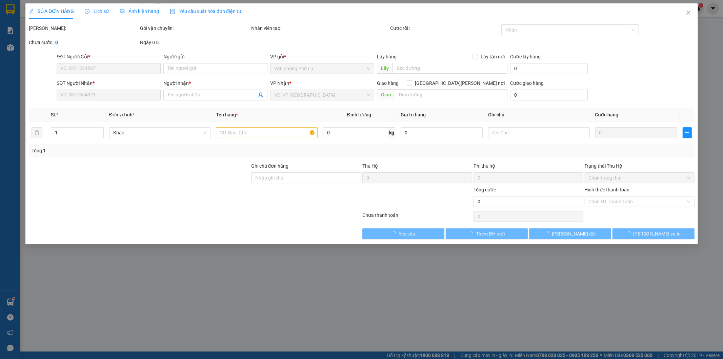
type input "0985513382"
type input "0969151828"
type input "ch ngày 13/09/2025"
type input "220.000"
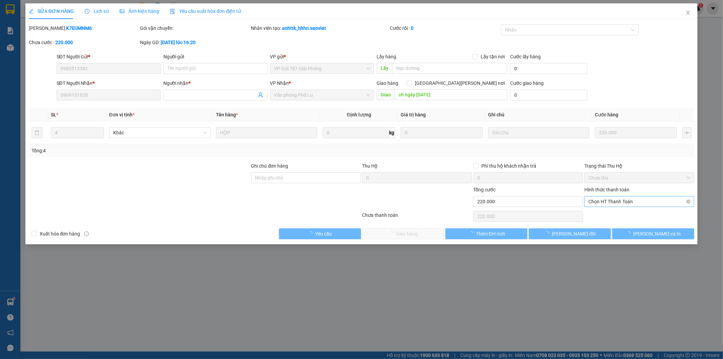
click at [612, 202] on span "Chọn HT Thanh Toán" at bounding box center [640, 201] width 102 height 10
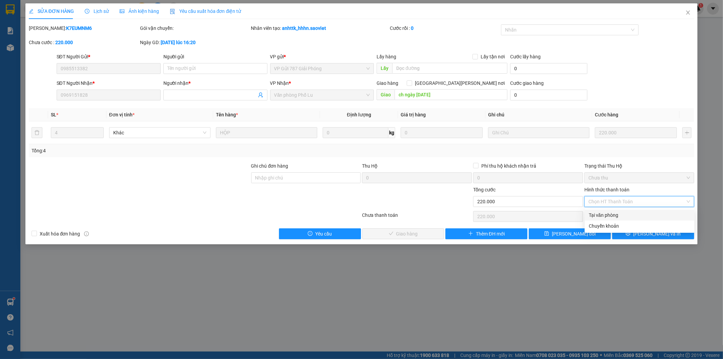
click at [613, 214] on div "Tại văn phòng" at bounding box center [640, 214] width 102 height 7
type input "0"
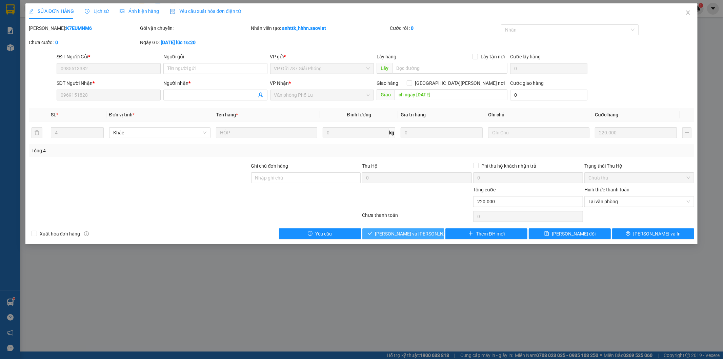
click at [419, 236] on span "Lưu và Giao hàng" at bounding box center [421, 233] width 92 height 7
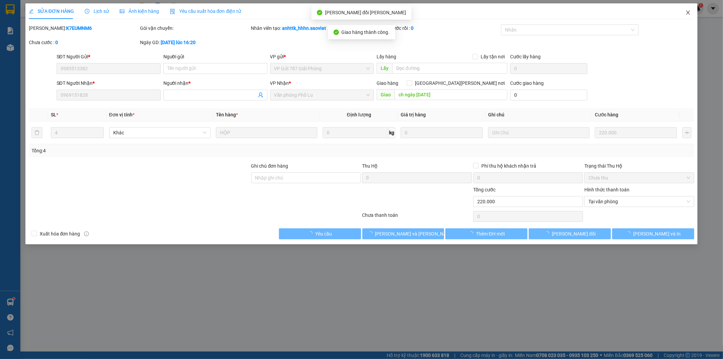
click at [688, 13] on icon "close" at bounding box center [688, 13] width 4 height 4
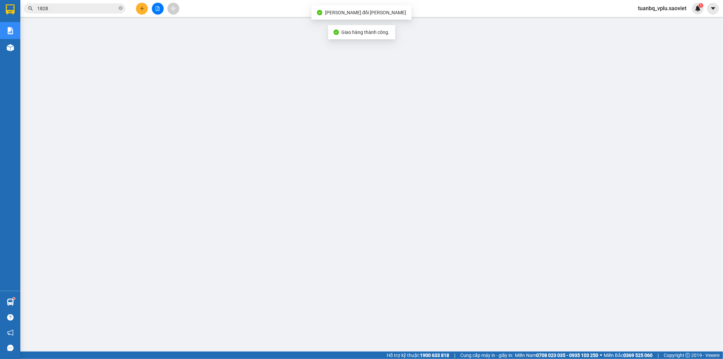
click at [81, 8] on input "1828" at bounding box center [77, 8] width 80 height 7
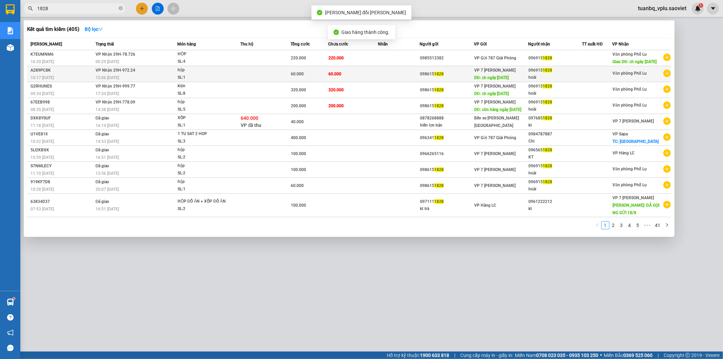
click at [412, 79] on td at bounding box center [399, 74] width 42 height 16
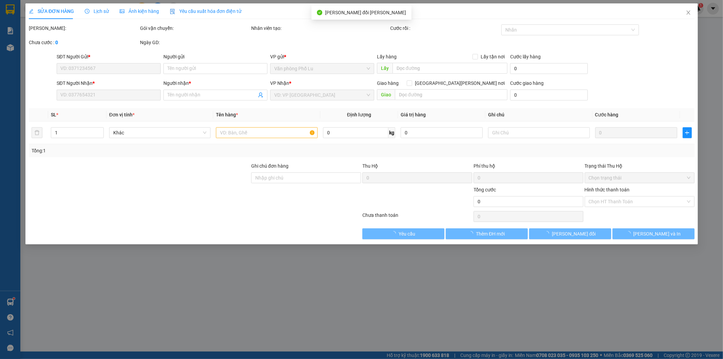
type input "0986151828"
type input "ch ngày 13/09/2025"
type input "0969151828"
type input "hoài"
type input "60.000"
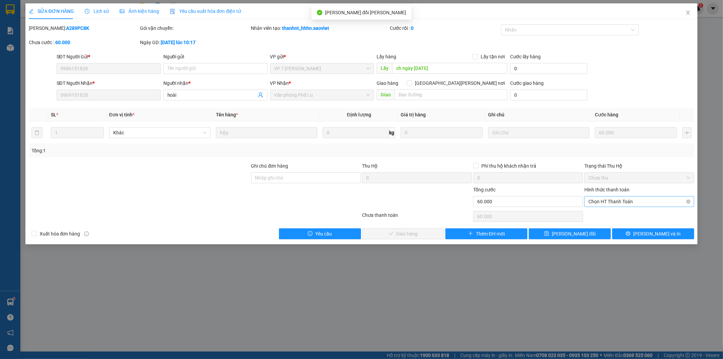
click at [611, 199] on span "Chọn HT Thanh Toán" at bounding box center [640, 201] width 102 height 10
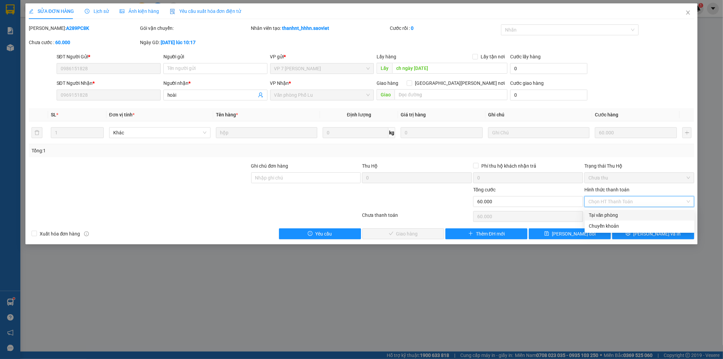
click at [614, 211] on div "Tại văn phòng" at bounding box center [640, 214] width 102 height 7
type input "0"
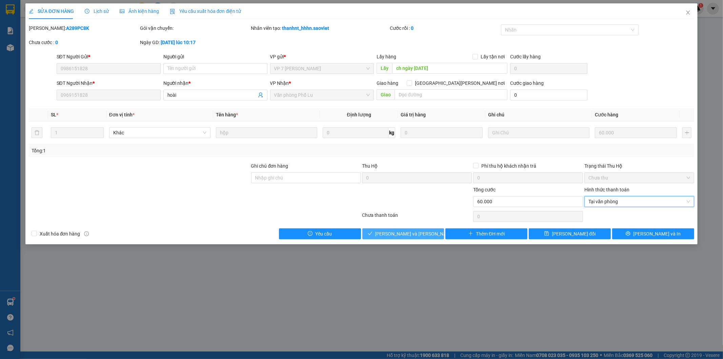
click at [409, 230] on span "Lưu và Giao hàng" at bounding box center [421, 233] width 92 height 7
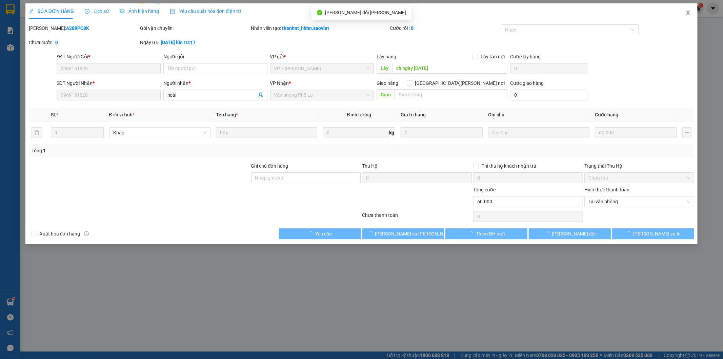
click at [688, 15] on icon "close" at bounding box center [687, 12] width 5 height 5
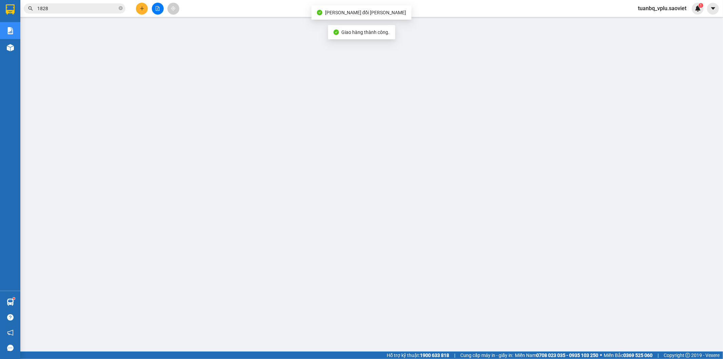
click at [90, 8] on input "1828" at bounding box center [77, 8] width 80 height 7
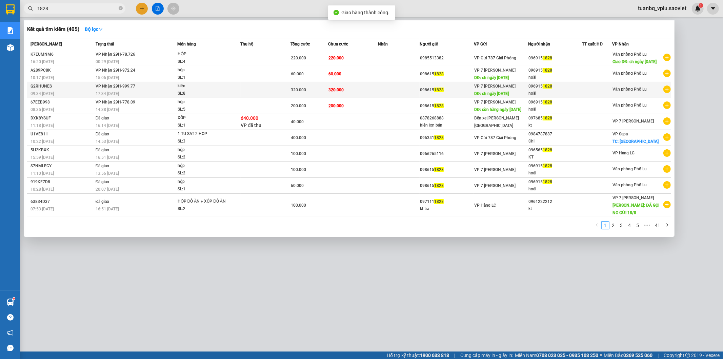
click at [406, 98] on td at bounding box center [399, 90] width 42 height 16
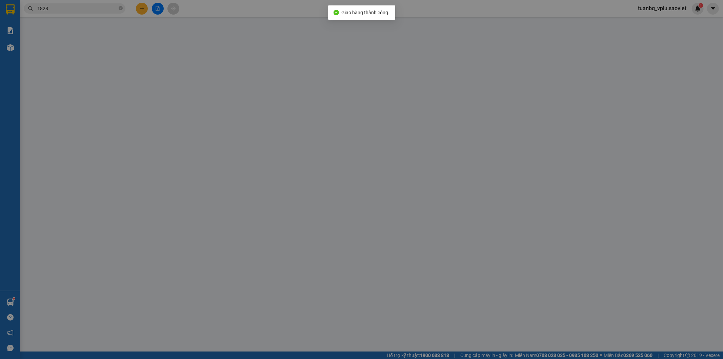
type input "0986151828"
type input "ch ngày 13/09/2025"
type input "0969151828"
type input "hoài"
type input "320.000"
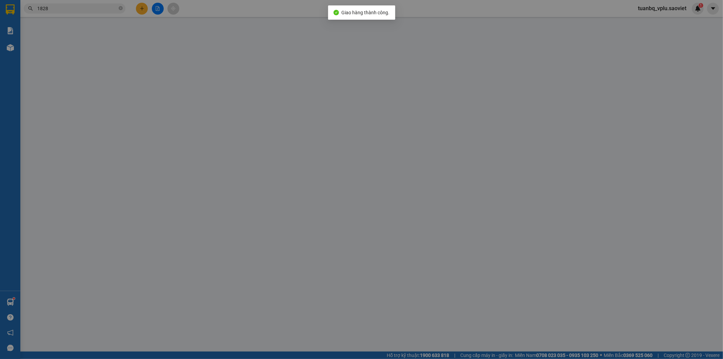
type input "320.000"
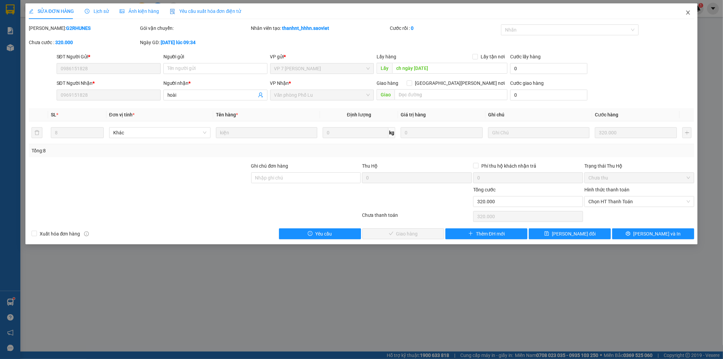
click at [690, 14] on icon "close" at bounding box center [687, 12] width 5 height 5
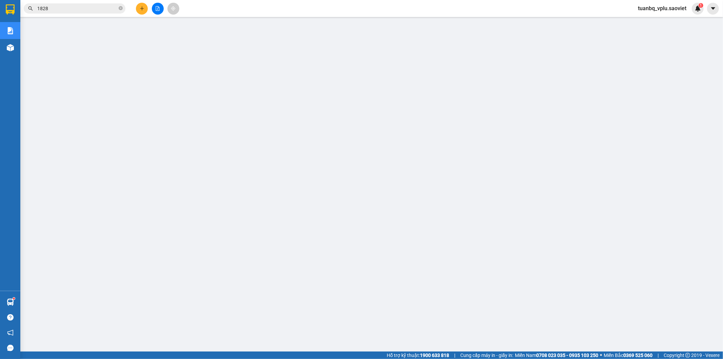
click at [87, 12] on span "1828" at bounding box center [75, 8] width 102 height 10
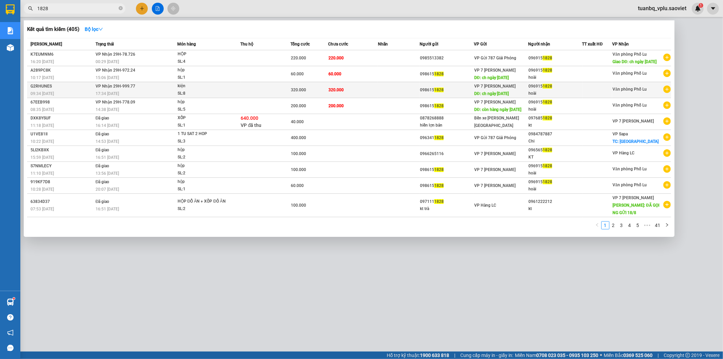
click at [342, 93] on td "320.000" at bounding box center [353, 90] width 50 height 16
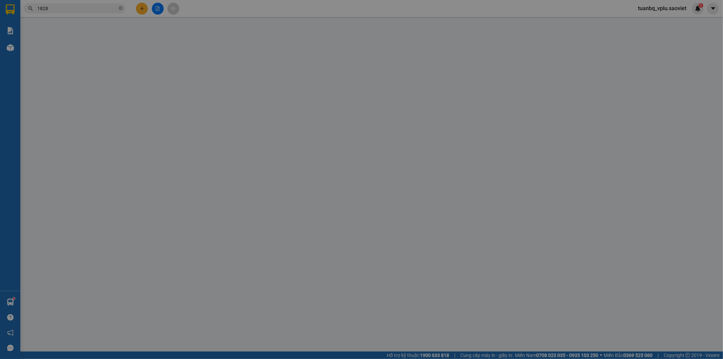
type input "0986151828"
type input "ch ngày 13/09/2025"
type input "0969151828"
type input "hoài"
type input "320.000"
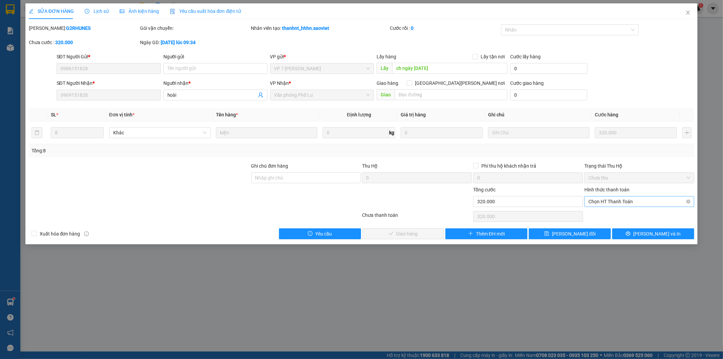
click at [622, 200] on span "Chọn HT Thanh Toán" at bounding box center [640, 201] width 102 height 10
click at [617, 214] on div "Tại văn phòng" at bounding box center [640, 214] width 102 height 7
type input "0"
click at [416, 235] on span "Lưu và Giao hàng" at bounding box center [421, 233] width 92 height 7
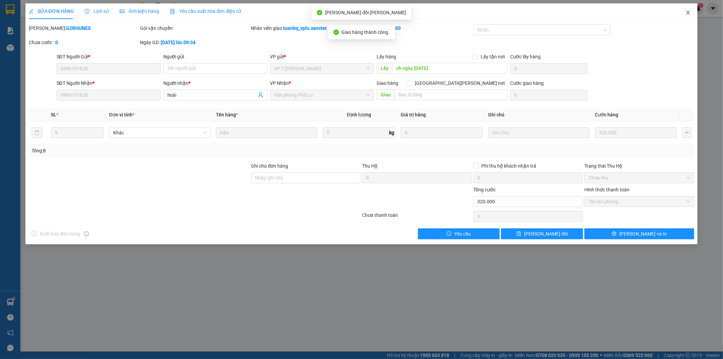
click at [688, 14] on icon "close" at bounding box center [688, 13] width 4 height 4
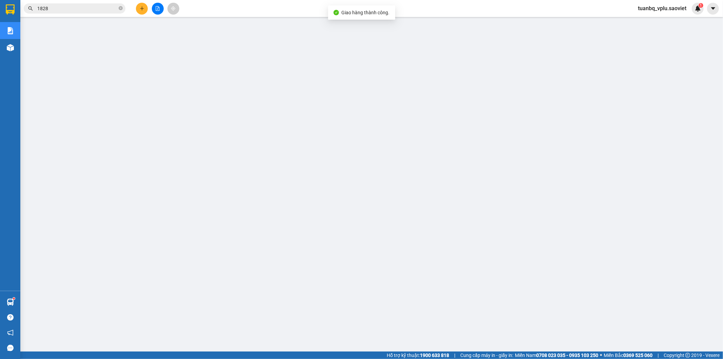
click at [85, 8] on input "1828" at bounding box center [77, 8] width 80 height 7
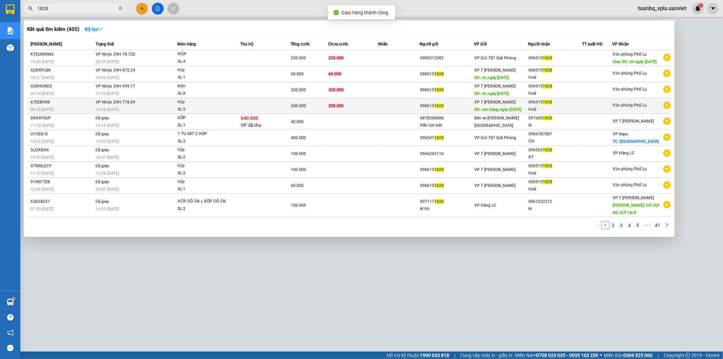
click at [396, 114] on td at bounding box center [399, 106] width 42 height 16
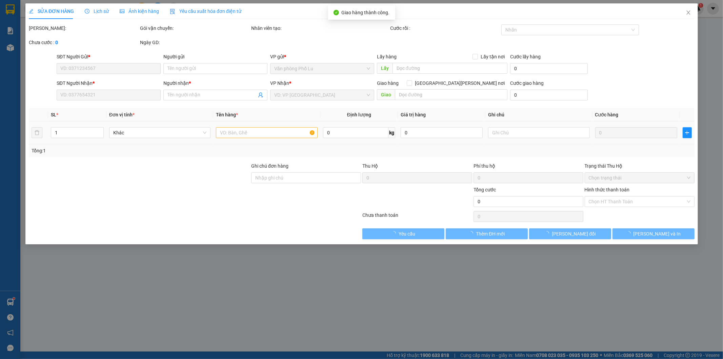
type input "0986151828"
type input "còn hàng ngày 27/8/2025"
type input "0969151828"
type input "hoài"
type input "200.000"
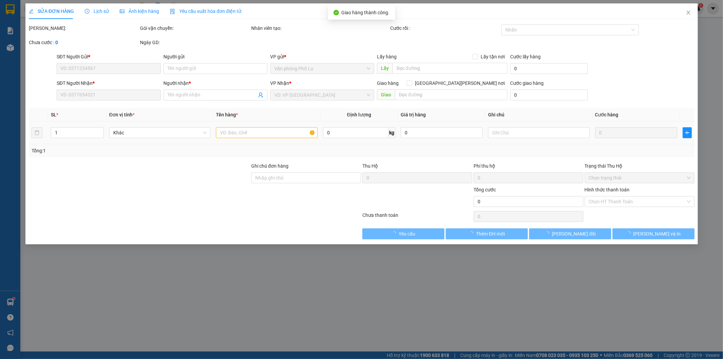
type input "200.000"
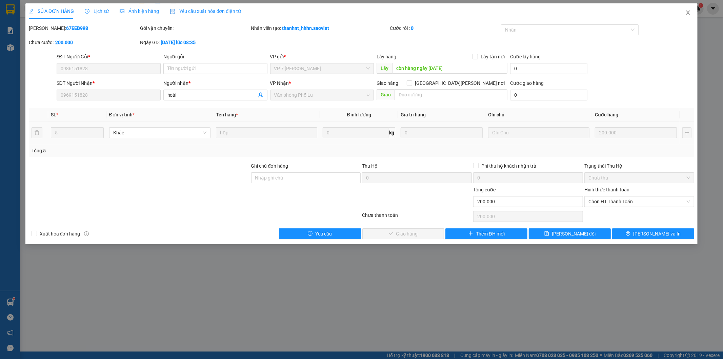
click at [690, 13] on icon "close" at bounding box center [687, 12] width 5 height 5
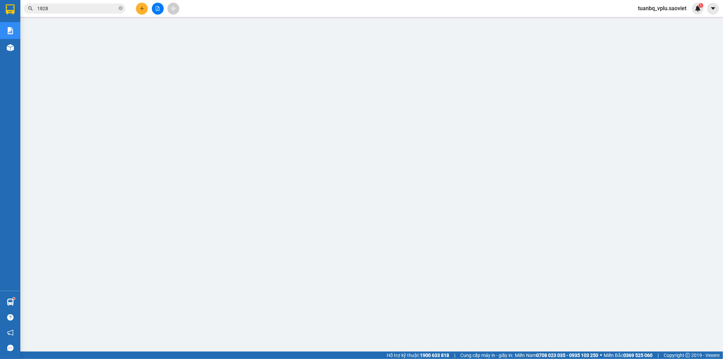
click at [76, 8] on input "1828" at bounding box center [77, 8] width 80 height 7
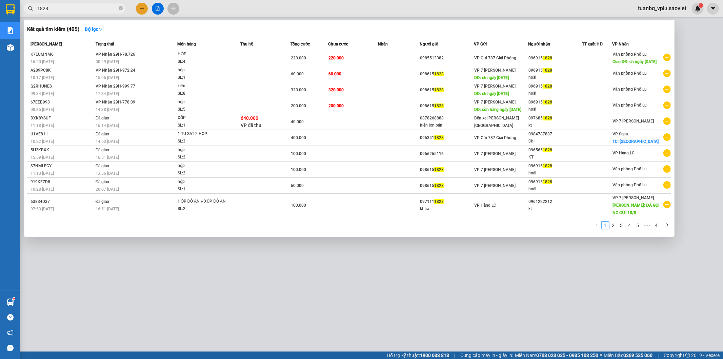
click at [77, 8] on input "1828" at bounding box center [77, 8] width 80 height 7
click at [77, 7] on input "1828" at bounding box center [77, 8] width 80 height 7
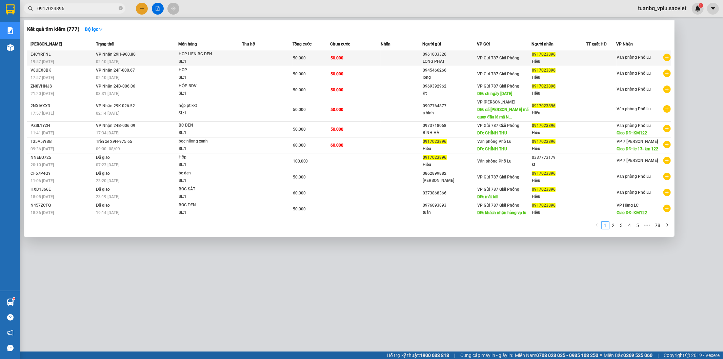
type input "0917023896"
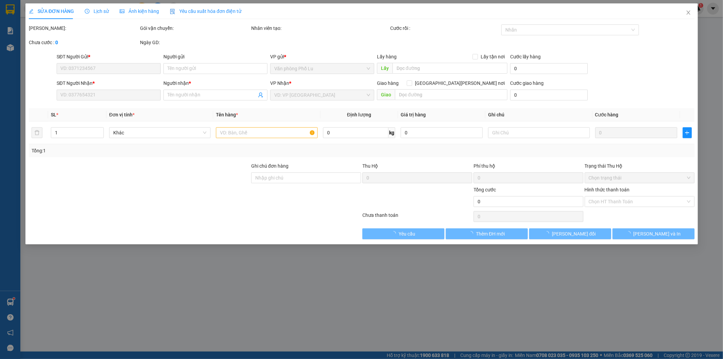
type input "0961003326"
type input "LONG PHÁT"
type input "0917023896"
type input "Hiếu"
type input "50.000"
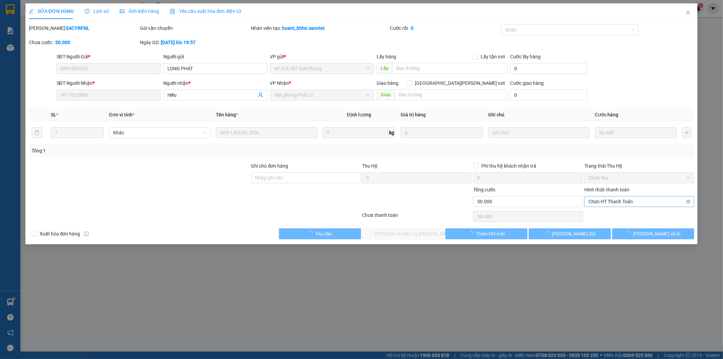
click at [646, 200] on span "Chọn HT Thanh Toán" at bounding box center [640, 201] width 102 height 10
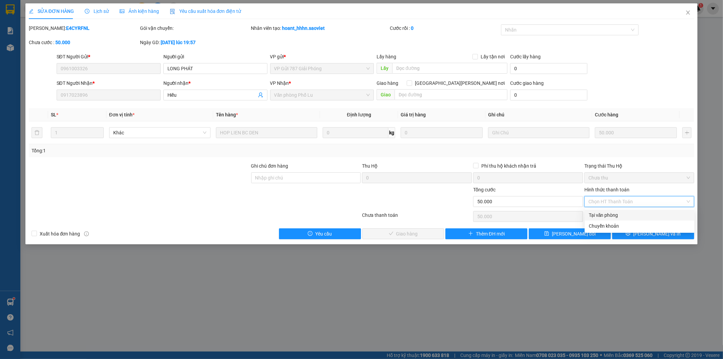
click at [640, 214] on div "Tại văn phòng" at bounding box center [640, 214] width 102 height 7
type input "0"
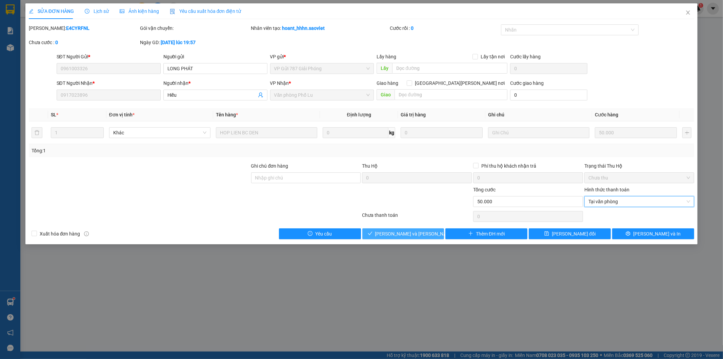
click at [424, 233] on span "Lưu và Giao hàng" at bounding box center [421, 233] width 92 height 7
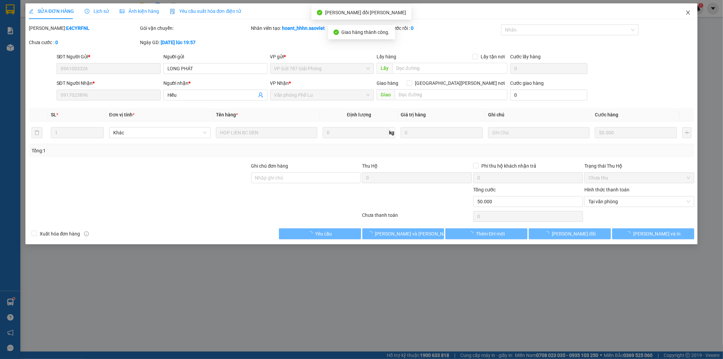
click at [688, 13] on icon "close" at bounding box center [688, 13] width 4 height 4
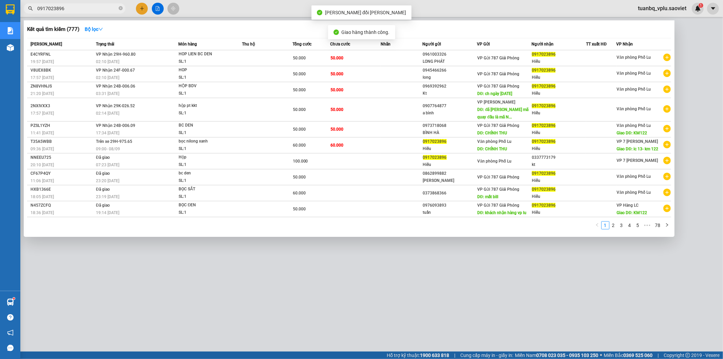
click at [97, 7] on input "0917023896" at bounding box center [77, 8] width 80 height 7
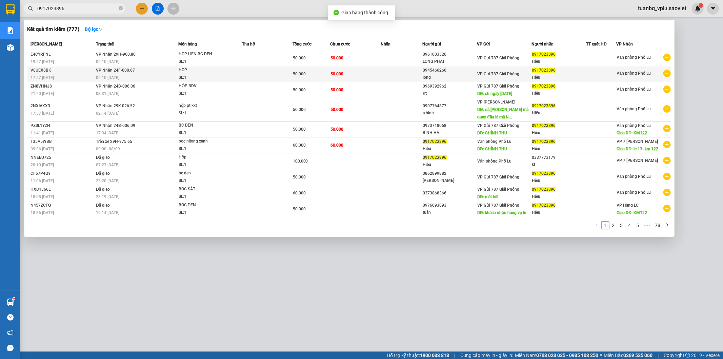
click at [446, 75] on div "long" at bounding box center [450, 77] width 54 height 7
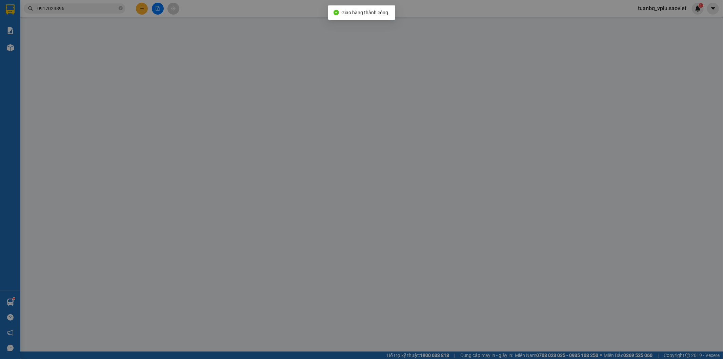
type input "0945466266"
type input "long"
type input "0917023896"
type input "Hiếu"
type input "50.000"
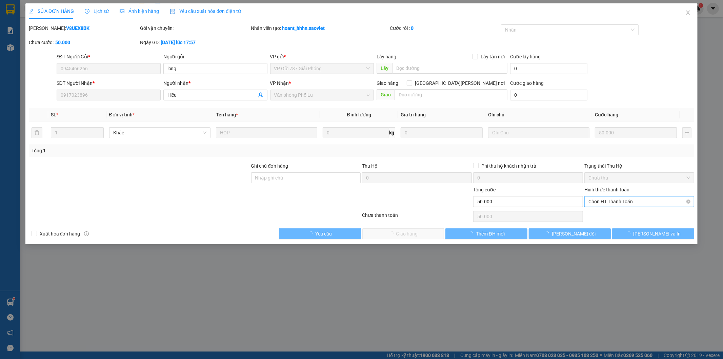
click at [613, 201] on span "Chọn HT Thanh Toán" at bounding box center [640, 201] width 102 height 10
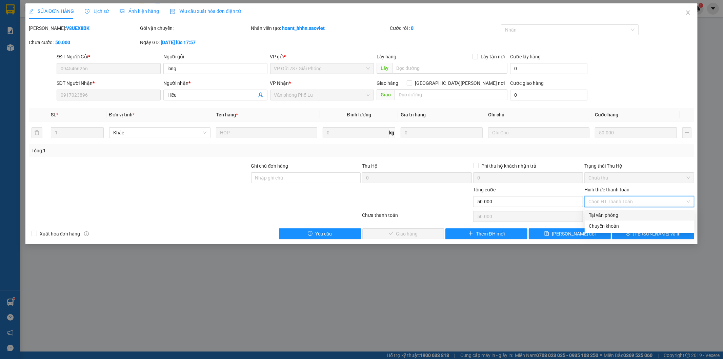
click at [615, 215] on div "Tại văn phòng" at bounding box center [640, 214] width 102 height 7
type input "0"
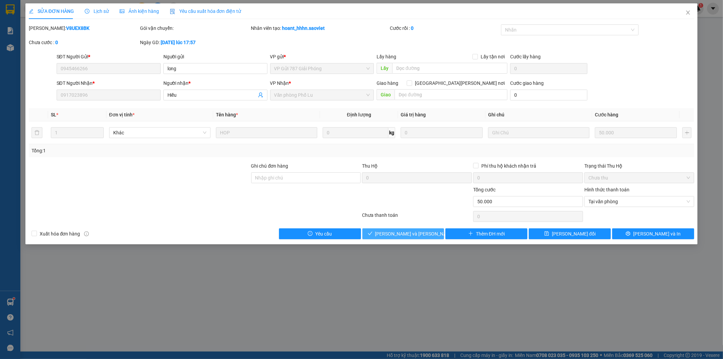
click at [411, 232] on span "Lưu và Giao hàng" at bounding box center [421, 233] width 92 height 7
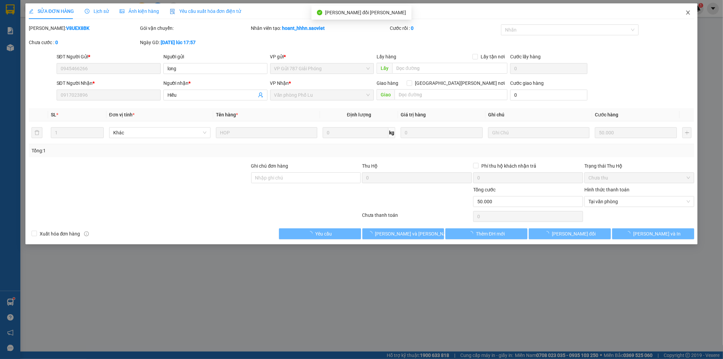
click at [689, 13] on icon "close" at bounding box center [688, 13] width 4 height 4
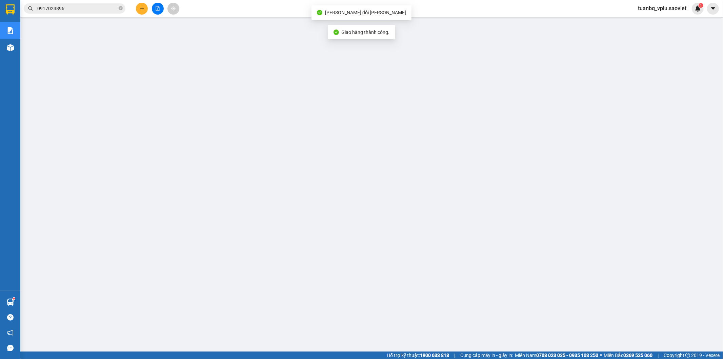
click at [84, 5] on input "0917023896" at bounding box center [77, 8] width 80 height 7
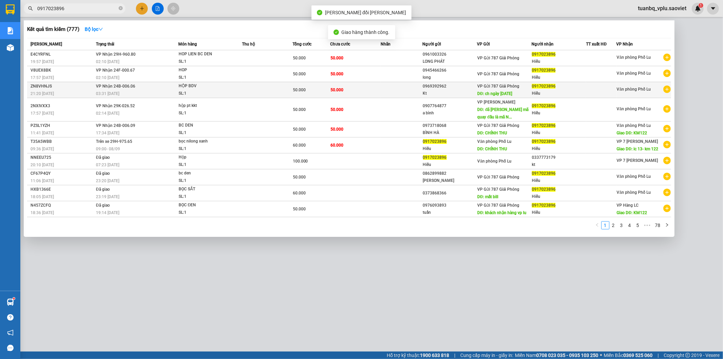
click at [426, 91] on div "Kt" at bounding box center [450, 93] width 54 height 7
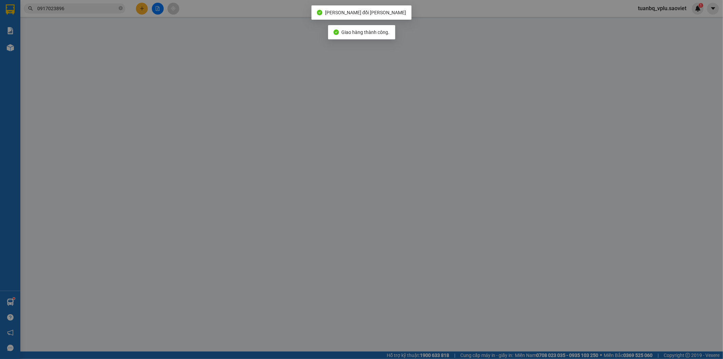
type input "0969392962"
type input "Kt"
type input "ch ngày 13/09/2025"
type input "0917023896"
type input "Hiếu"
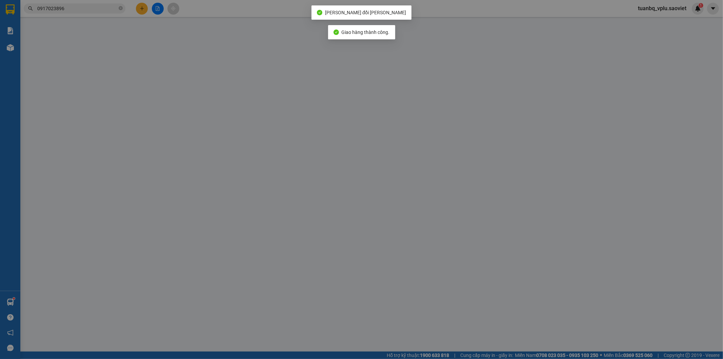
type input "50.000"
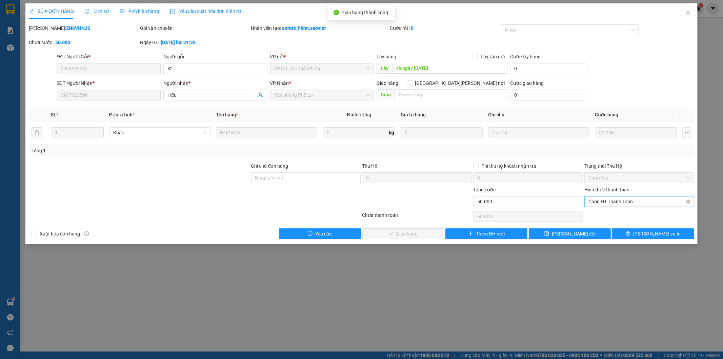
click at [624, 200] on span "Chọn HT Thanh Toán" at bounding box center [640, 201] width 102 height 10
click at [622, 214] on div "Tại văn phòng" at bounding box center [640, 214] width 102 height 7
type input "0"
click at [425, 235] on button "Lưu và Giao hàng" at bounding box center [403, 233] width 82 height 11
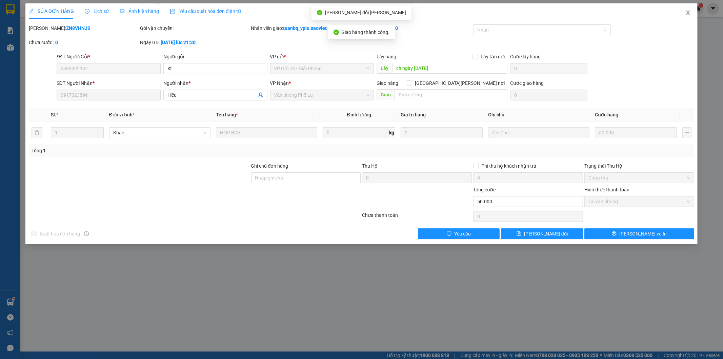
click at [690, 12] on icon "close" at bounding box center [688, 13] width 4 height 4
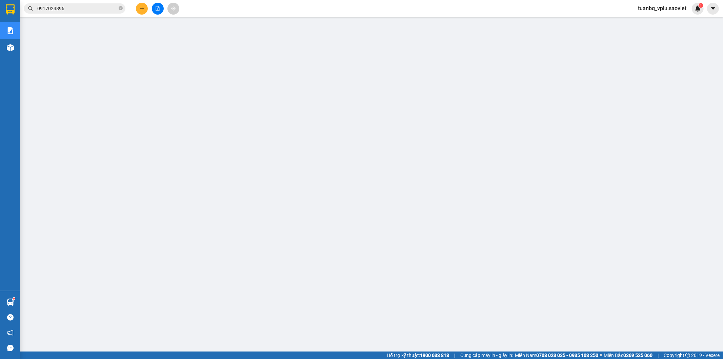
click at [78, 8] on input "0917023896" at bounding box center [77, 8] width 80 height 7
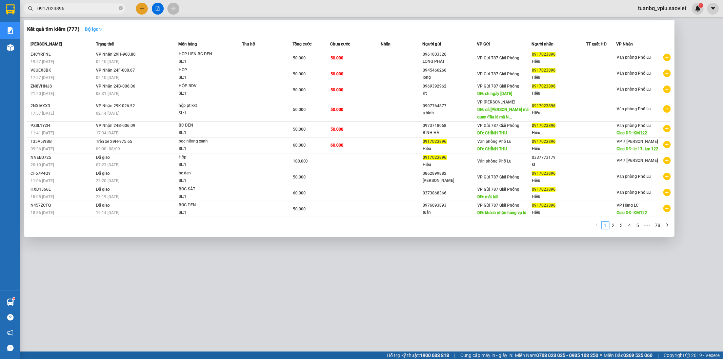
click at [94, 28] on strong "Bộ lọc" at bounding box center [94, 28] width 18 height 5
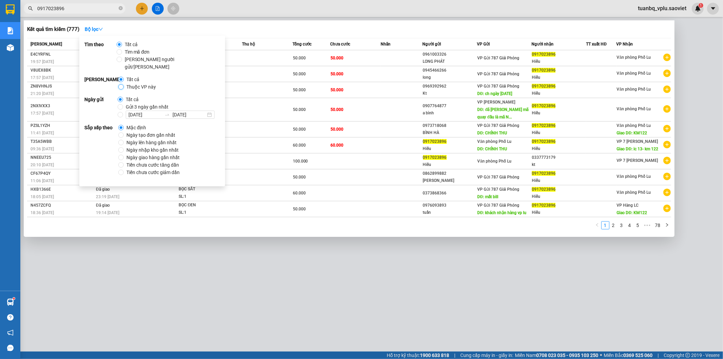
click at [123, 84] on input "Thuộc VP này" at bounding box center [120, 86] width 5 height 5
radio input "true"
radio input "false"
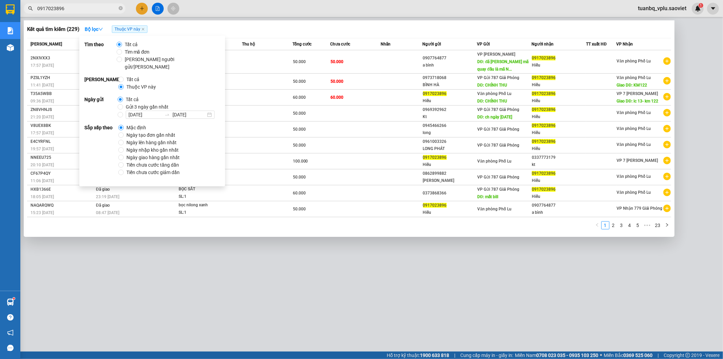
click at [72, 11] on input "0917023896" at bounding box center [77, 8] width 80 height 7
click at [72, 10] on input "0917023896" at bounding box center [77, 8] width 80 height 7
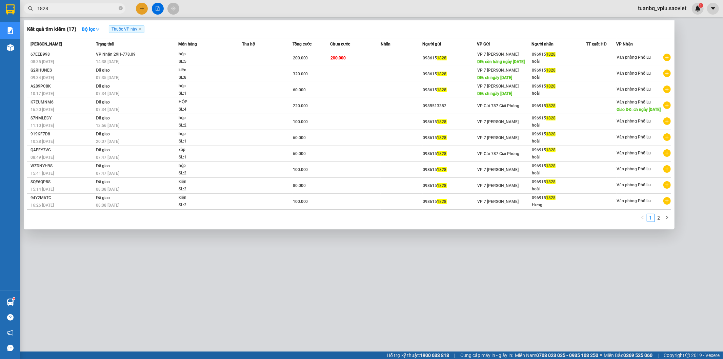
click at [56, 11] on input "1828" at bounding box center [77, 8] width 80 height 7
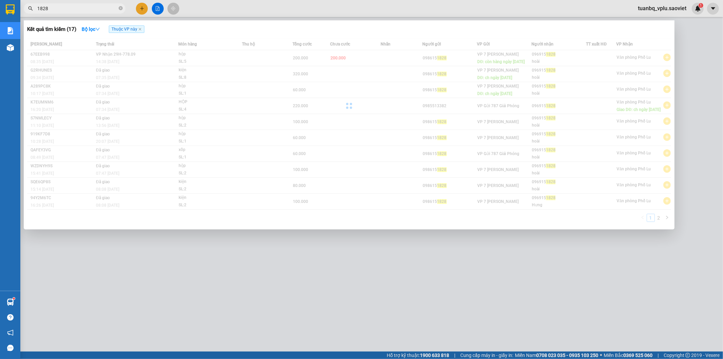
click at [56, 11] on input "1828" at bounding box center [77, 8] width 80 height 7
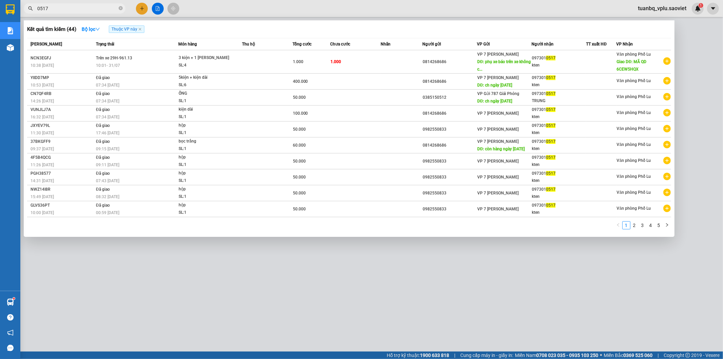
drag, startPoint x: 52, startPoint y: 8, endPoint x: 49, endPoint y: 8, distance: 3.5
click at [51, 8] on input "0517" at bounding box center [77, 8] width 80 height 7
click at [49, 8] on input "0517" at bounding box center [77, 8] width 80 height 7
click at [49, 9] on input "0517" at bounding box center [77, 8] width 80 height 7
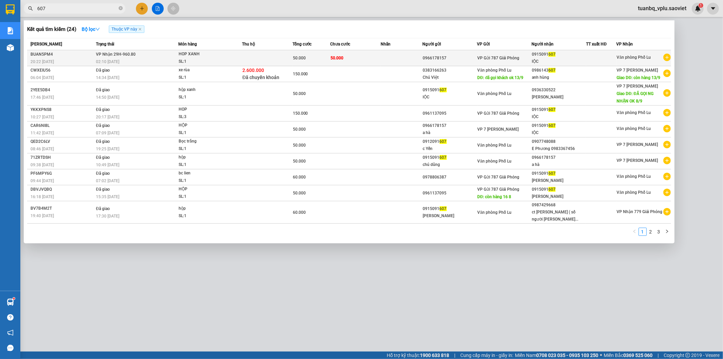
type input "607"
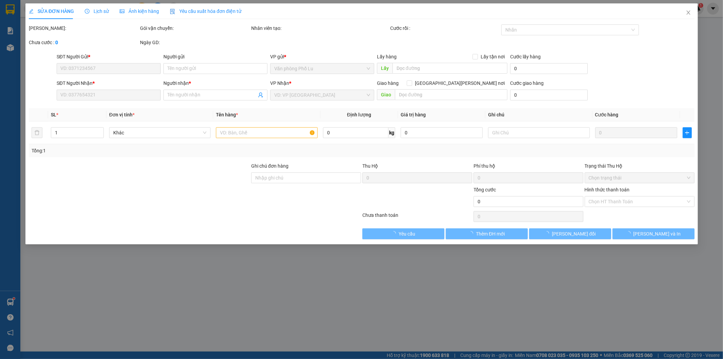
type input "0966178157"
type input "0915091607"
type input "lỘC"
type input "50.000"
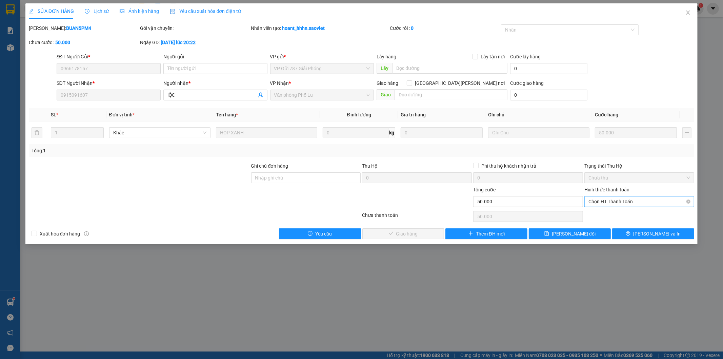
click at [606, 202] on span "Chọn HT Thanh Toán" at bounding box center [640, 201] width 102 height 10
click at [604, 214] on div "Tại văn phòng" at bounding box center [640, 214] width 102 height 7
type input "0"
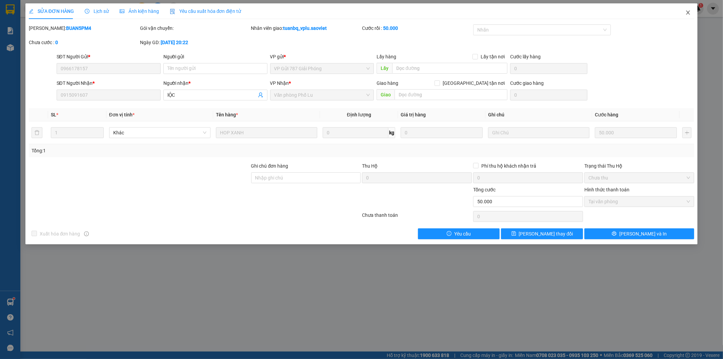
click at [688, 14] on icon "close" at bounding box center [687, 12] width 5 height 5
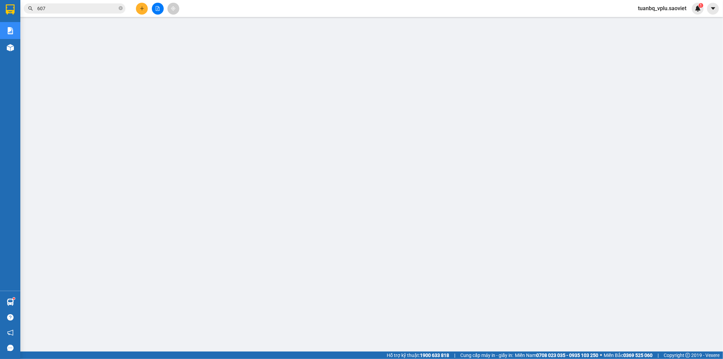
click at [74, 7] on input "607" at bounding box center [77, 8] width 80 height 7
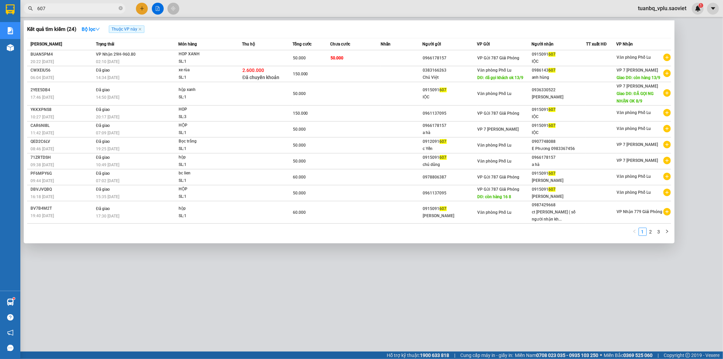
click at [74, 7] on input "607" at bounding box center [77, 8] width 80 height 7
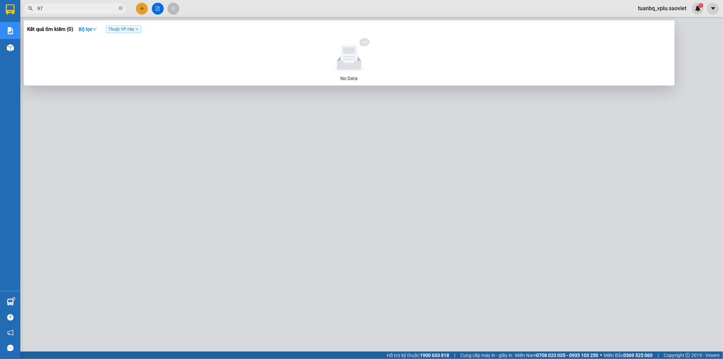
type input "9"
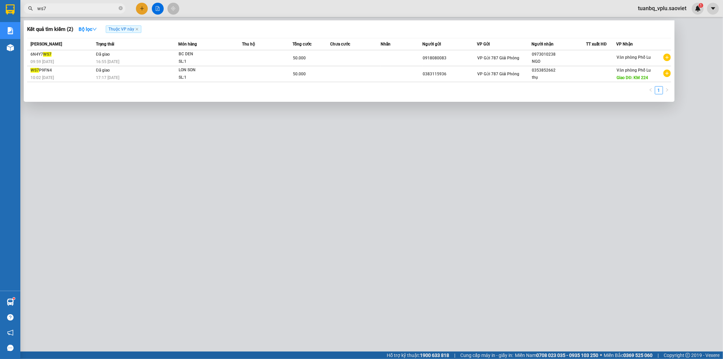
click at [84, 9] on input "ws7" at bounding box center [77, 8] width 80 height 7
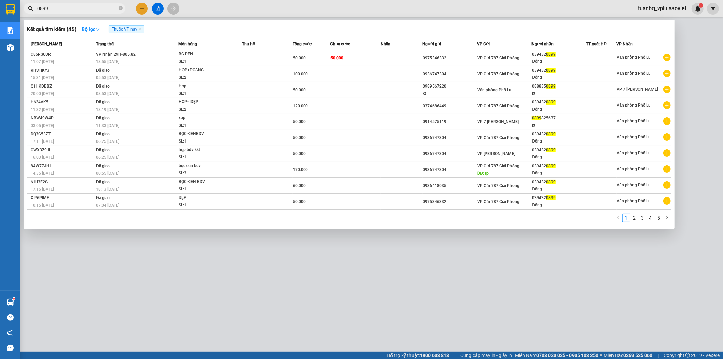
click at [50, 6] on input "0899" at bounding box center [77, 8] width 80 height 7
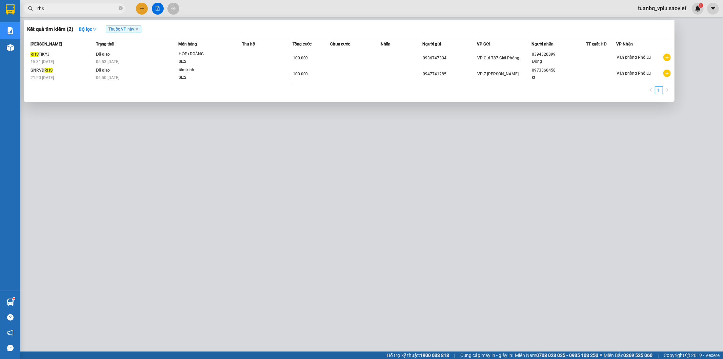
type input "rhs"
click at [205, 196] on div at bounding box center [361, 179] width 723 height 359
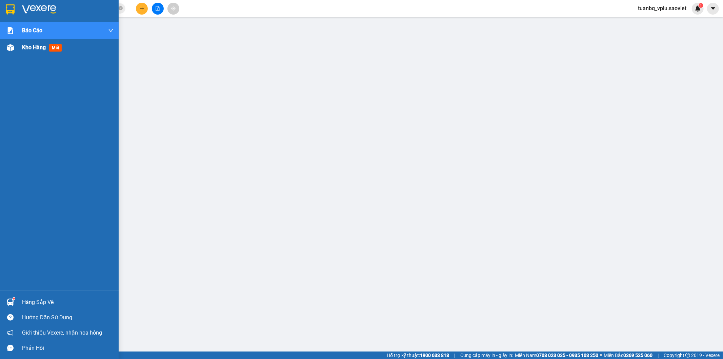
click at [34, 49] on span "Kho hàng" at bounding box center [34, 47] width 24 height 6
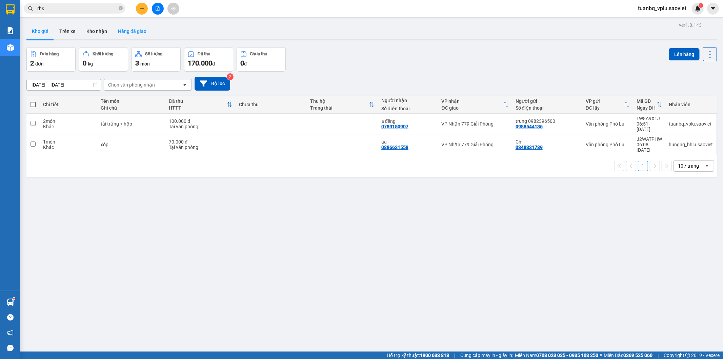
click at [143, 31] on button "Hàng đã giao" at bounding box center [132, 31] width 39 height 16
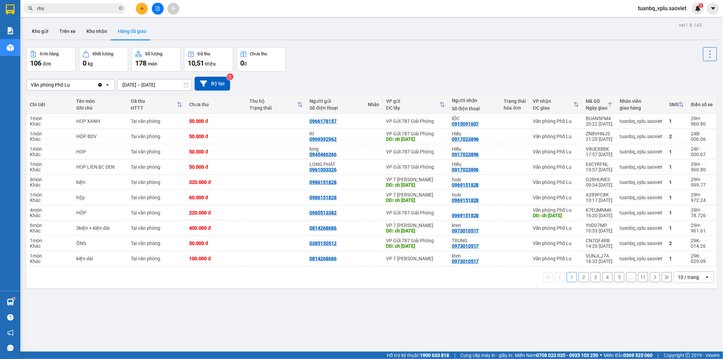
click at [579, 282] on button "2" at bounding box center [584, 277] width 10 height 10
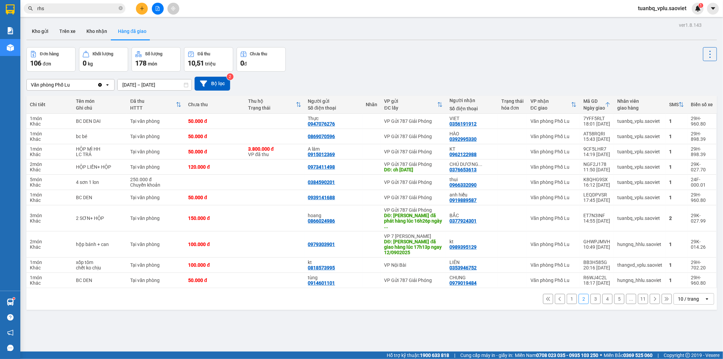
click at [591, 294] on button "3" at bounding box center [596, 299] width 10 height 10
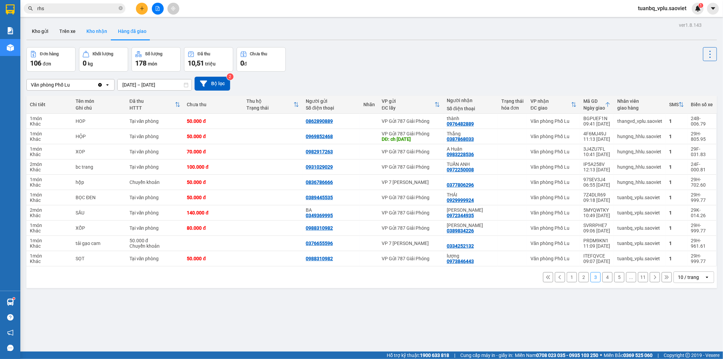
click at [89, 34] on button "Kho nhận" at bounding box center [97, 31] width 32 height 16
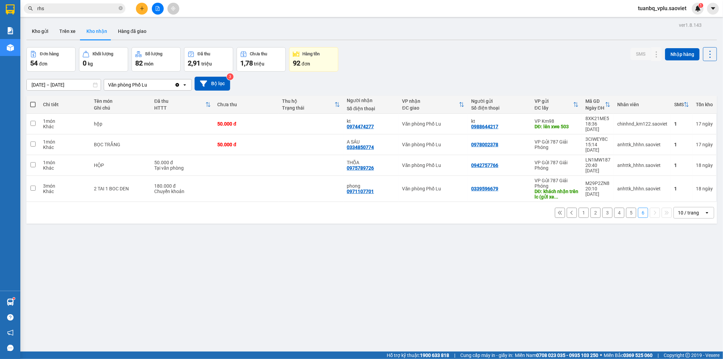
click at [626, 207] on button "5" at bounding box center [631, 212] width 10 height 10
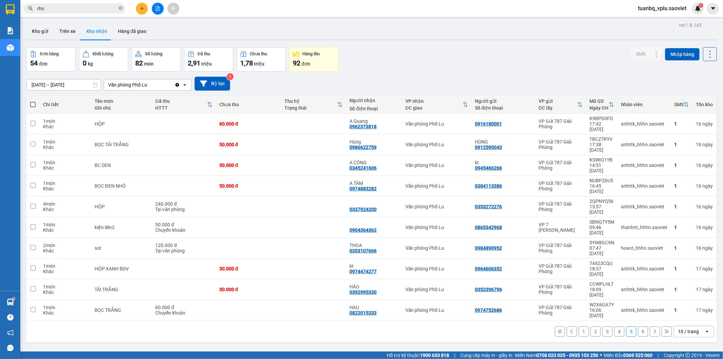
click at [615, 326] on button "4" at bounding box center [619, 331] width 10 height 10
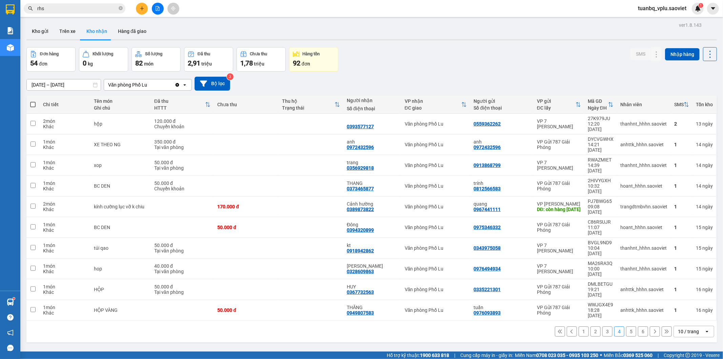
click at [602, 326] on button "3" at bounding box center [607, 331] width 10 height 10
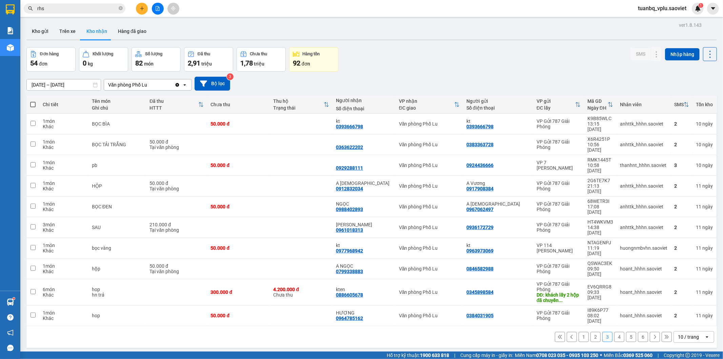
click at [592, 332] on button "2" at bounding box center [596, 337] width 10 height 10
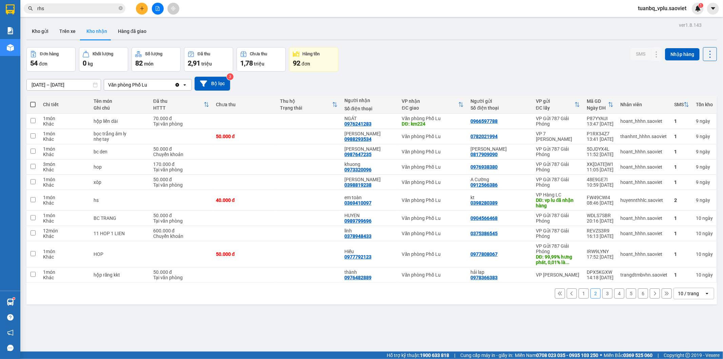
click at [581, 292] on button "1" at bounding box center [584, 293] width 10 height 10
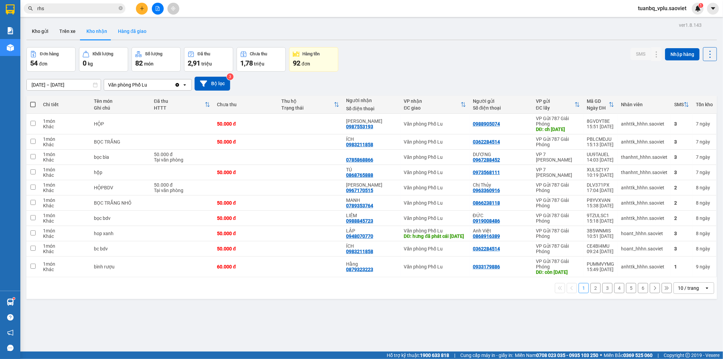
click at [138, 33] on button "Hàng đã giao" at bounding box center [132, 31] width 39 height 16
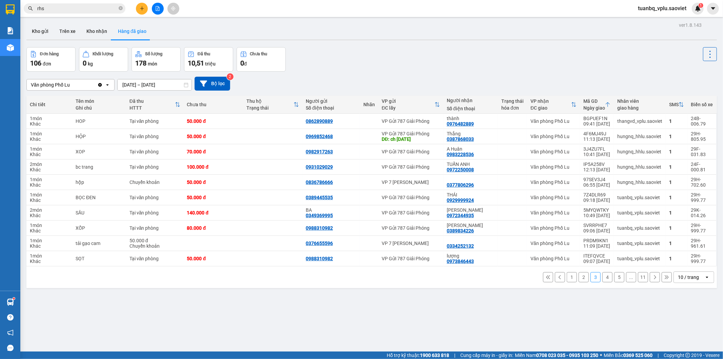
click at [567, 277] on button "1" at bounding box center [572, 277] width 10 height 10
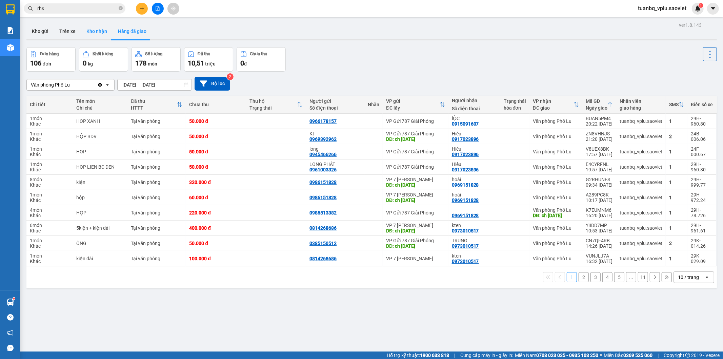
click at [96, 34] on button "Kho nhận" at bounding box center [97, 31] width 32 height 16
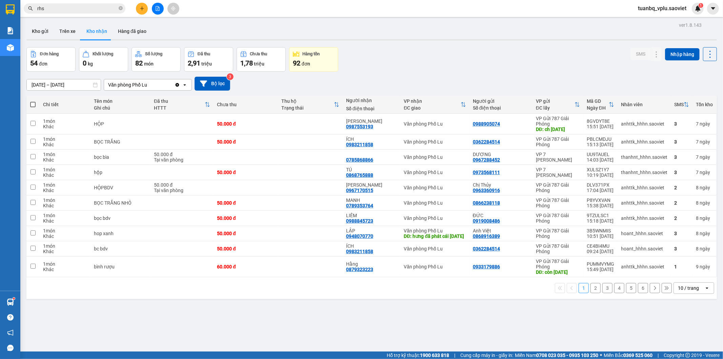
click at [76, 83] on input "28/08/2025 – 07/09/2025" at bounding box center [64, 84] width 74 height 11
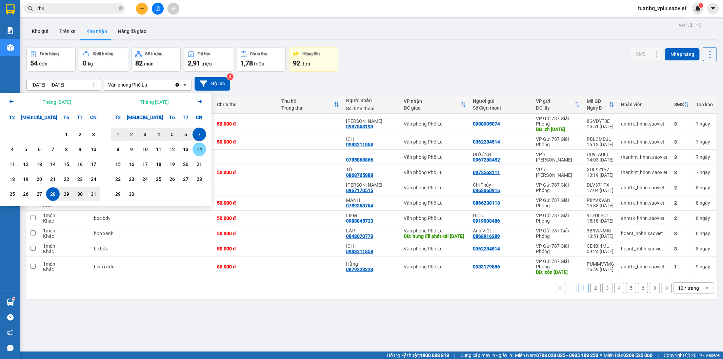
click at [202, 148] on div "14" at bounding box center [199, 149] width 9 height 8
click at [41, 192] on div "27" at bounding box center [39, 194] width 9 height 8
type input "27/08/2025 – 14/09/2025"
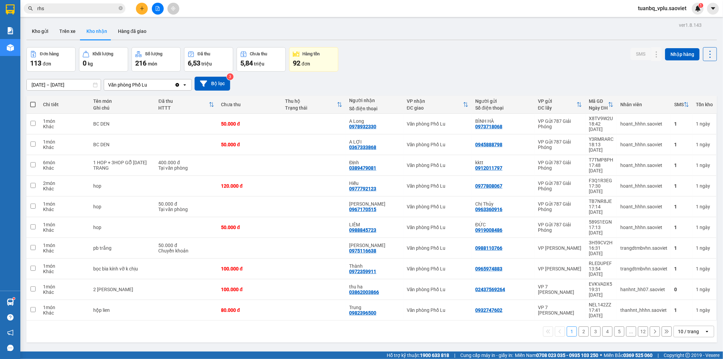
click at [138, 8] on button at bounding box center [142, 9] width 12 height 12
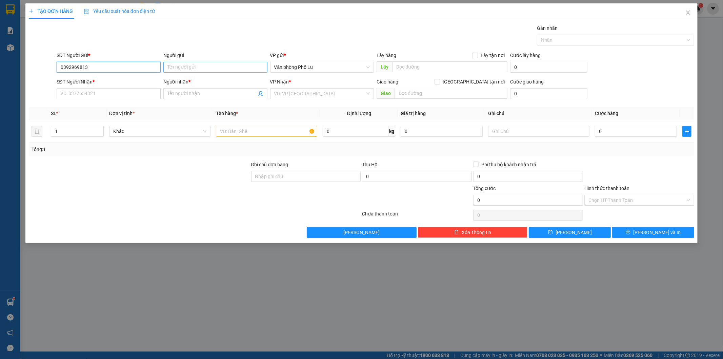
type input "0392969813"
click at [192, 63] on input "Người gửi" at bounding box center [215, 67] width 104 height 11
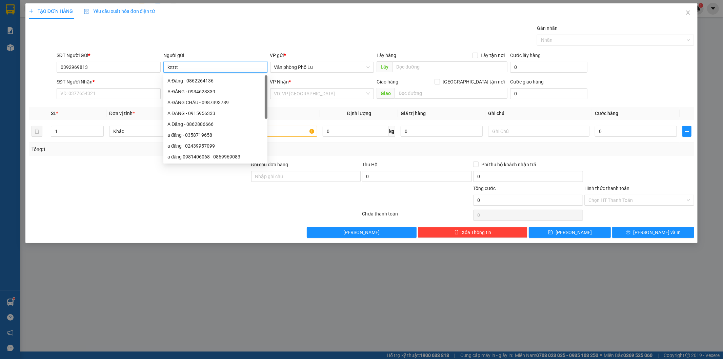
type input "kttttt"
click at [231, 38] on div "Gán nhãn Nhãn" at bounding box center [375, 36] width 641 height 24
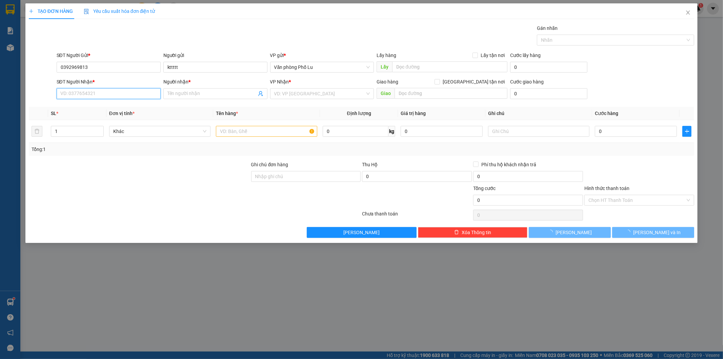
click at [75, 93] on input "SĐT Người Nhận *" at bounding box center [109, 93] width 104 height 11
type input "0813116222"
click at [180, 92] on input "Người nhận *" at bounding box center [211, 93] width 89 height 7
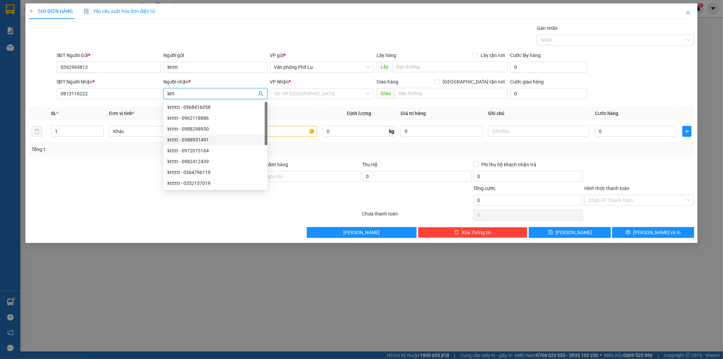
type input "kttt"
click at [119, 181] on div at bounding box center [139, 173] width 222 height 24
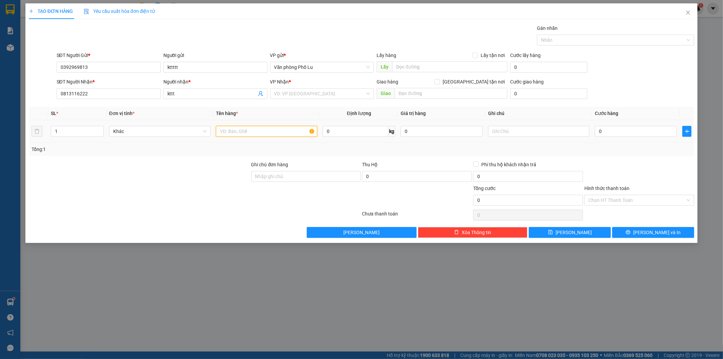
click at [252, 132] on input "text" at bounding box center [266, 131] width 101 height 11
type input "hộp"
click at [618, 133] on input "0" at bounding box center [636, 131] width 82 height 11
paste input "6"
type input "60"
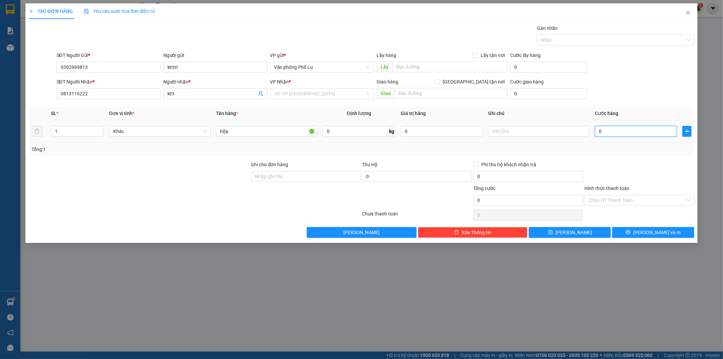
type input "60"
type input "60.000"
click at [609, 163] on div at bounding box center [639, 173] width 111 height 24
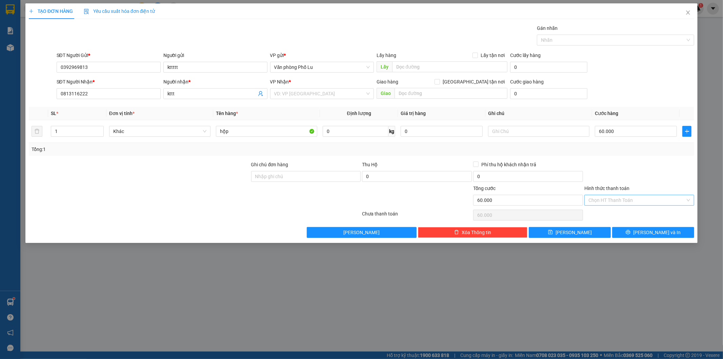
click at [622, 199] on input "Hình thức thanh toán" at bounding box center [637, 200] width 97 height 10
click at [613, 214] on div "Tại văn phòng" at bounding box center [640, 213] width 102 height 7
type input "0"
click at [318, 99] on div "VP Nhận * VD: VP Sài Gòn" at bounding box center [322, 90] width 104 height 24
click at [317, 98] on input "search" at bounding box center [319, 93] width 91 height 10
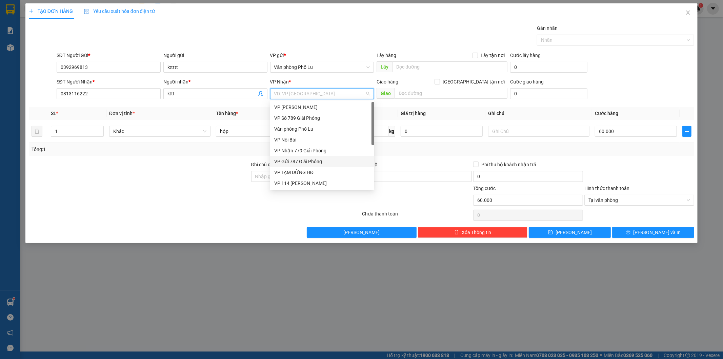
scroll to position [70, 0]
click at [299, 155] on div "VP 7 [PERSON_NAME]" at bounding box center [322, 156] width 96 height 7
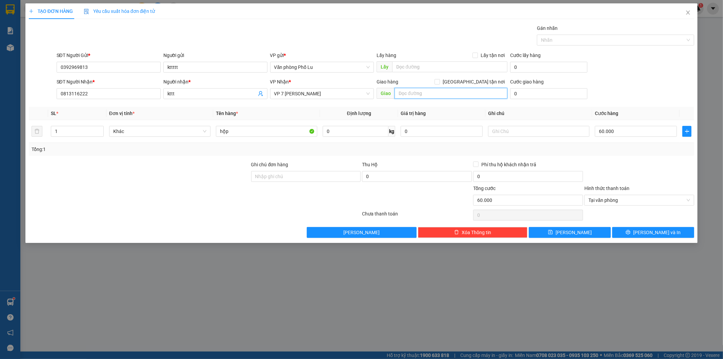
click at [416, 93] on input "text" at bounding box center [451, 93] width 113 height 11
type input "ic7-km49"
click at [576, 233] on span "[PERSON_NAME]" at bounding box center [574, 231] width 36 height 7
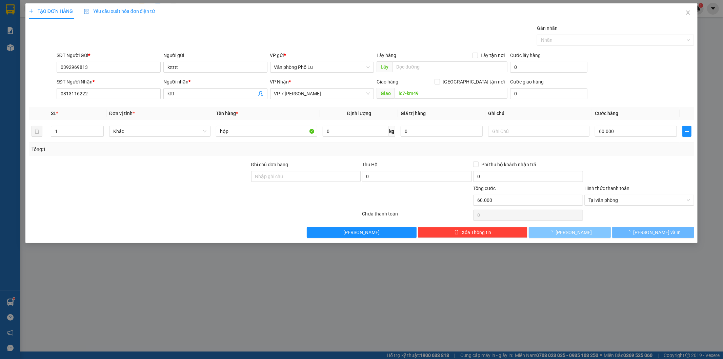
type input "0"
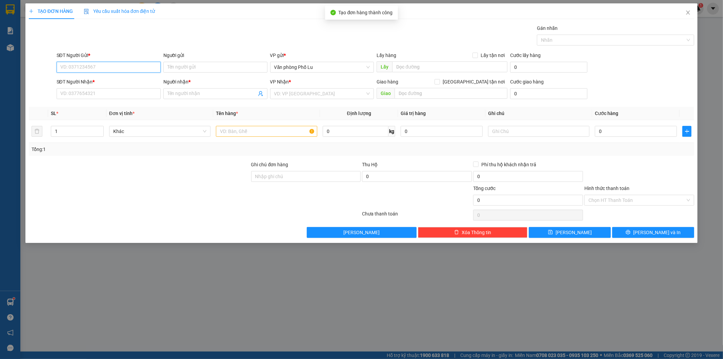
click at [135, 72] on input "SĐT Người Gửi *" at bounding box center [109, 67] width 104 height 11
type input "0948872801"
click at [183, 64] on input "Người gửi" at bounding box center [215, 67] width 104 height 11
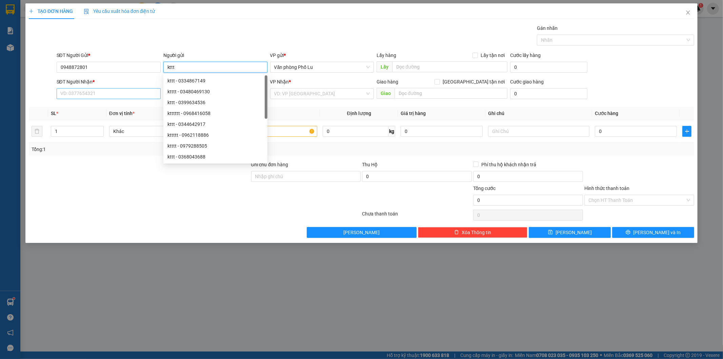
type input "kttt"
click at [80, 96] on input "SĐT Người Nhận *" at bounding box center [109, 93] width 104 height 11
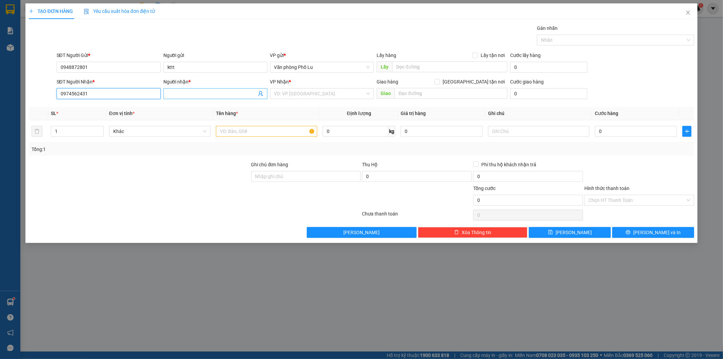
type input "0974562431"
click at [194, 93] on input "Người nhận *" at bounding box center [211, 93] width 89 height 7
type input "hsss"
click at [309, 96] on input "search" at bounding box center [319, 93] width 91 height 10
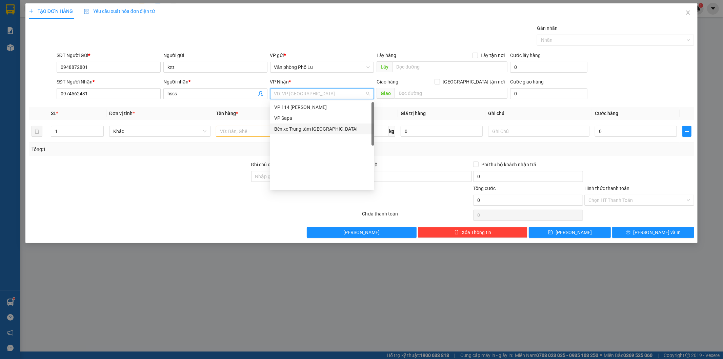
scroll to position [1, 0]
click at [310, 146] on div "VP Nhận 779 Giải Phóng" at bounding box center [322, 149] width 96 height 7
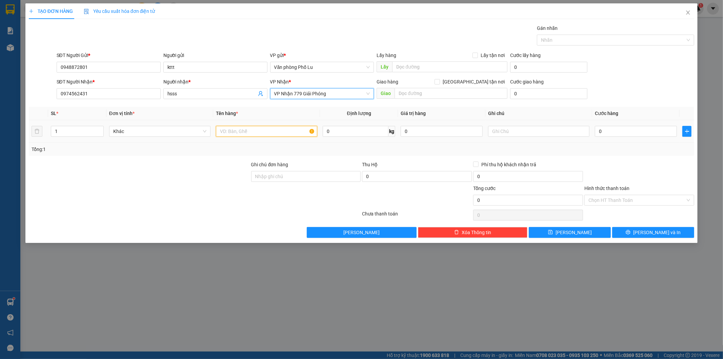
click at [236, 131] on input "text" at bounding box center [266, 131] width 101 height 11
type input "hộp"
click at [609, 132] on input "0" at bounding box center [636, 131] width 82 height 11
paste input "5"
type input "50"
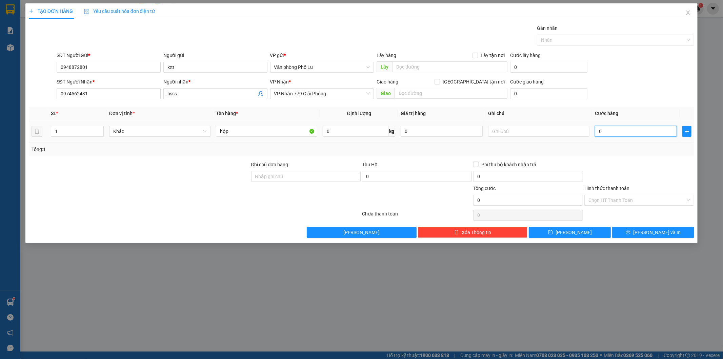
type input "50"
type input "50.000"
click at [609, 149] on div "Tổng: 1" at bounding box center [362, 148] width 660 height 7
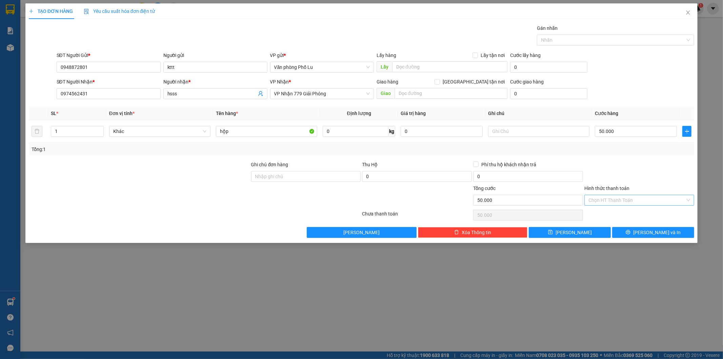
click at [612, 198] on input "Hình thức thanh toán" at bounding box center [637, 200] width 97 height 10
click at [610, 213] on div "Tại văn phòng" at bounding box center [640, 213] width 102 height 7
type input "0"
drag, startPoint x: 97, startPoint y: 67, endPoint x: 59, endPoint y: 70, distance: 37.4
click at [59, 70] on input "0948872801" at bounding box center [109, 67] width 104 height 11
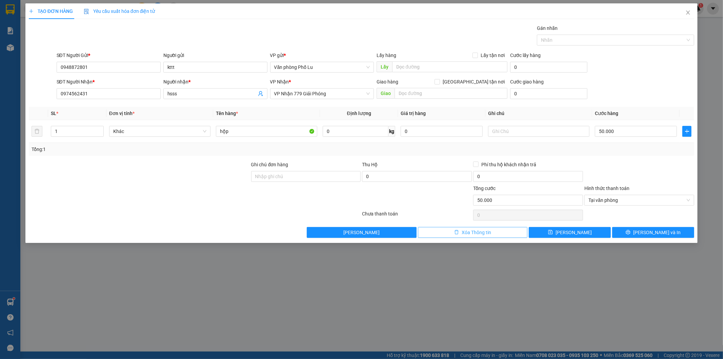
click at [480, 230] on span "Xóa Thông tin" at bounding box center [476, 231] width 29 height 7
type input "0"
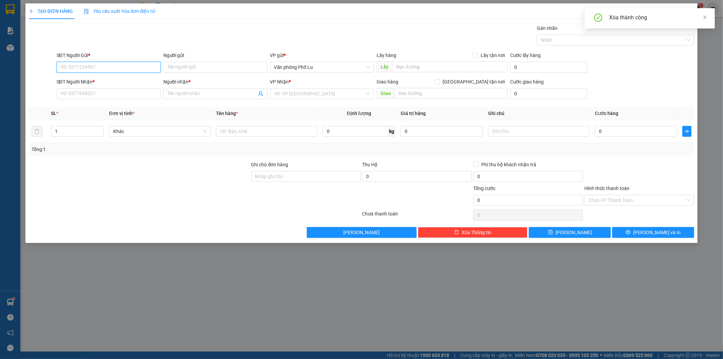
click at [75, 65] on input "SĐT Người Gửi *" at bounding box center [109, 67] width 104 height 11
type input "0948872801"
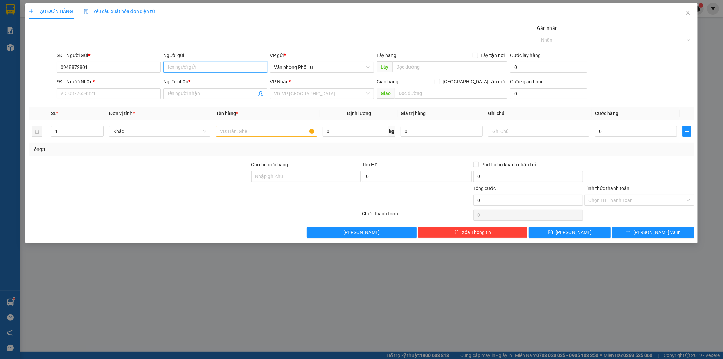
click at [200, 66] on input "Người gửi" at bounding box center [215, 67] width 104 height 11
click at [94, 95] on input "SĐT Người Nhận *" at bounding box center [109, 93] width 104 height 11
type input "0974562431"
click at [213, 95] on input "Người nhận *" at bounding box center [211, 93] width 89 height 7
type input "kko tên"
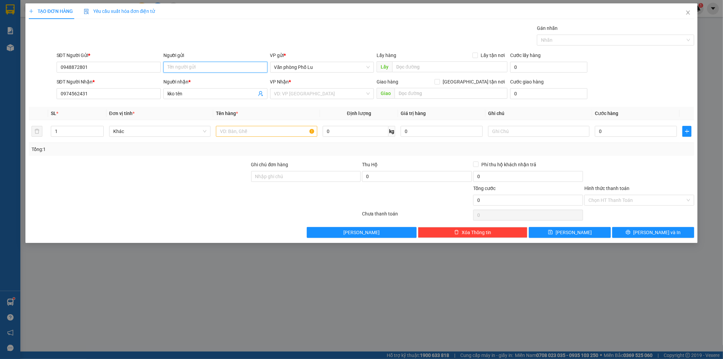
click at [185, 71] on input "Người gửi" at bounding box center [215, 67] width 104 height 11
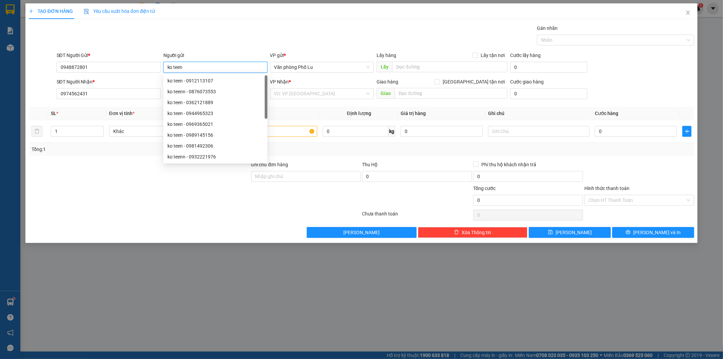
type input "ko teen"
click at [298, 32] on div "Gán nhãn Nhãn" at bounding box center [375, 36] width 641 height 24
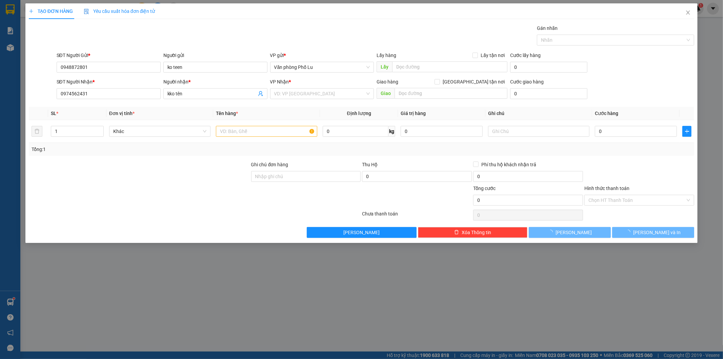
click at [324, 18] on div "TẠO ĐƠN HÀNG Yêu cầu xuất hóa đơn điện tử" at bounding box center [362, 11] width 666 height 16
click at [320, 95] on input "search" at bounding box center [319, 93] width 91 height 10
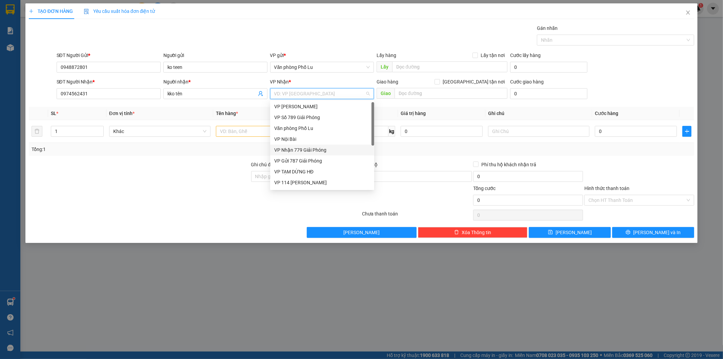
drag, startPoint x: 317, startPoint y: 147, endPoint x: 313, endPoint y: 145, distance: 4.5
click at [317, 146] on div "VP Nhận 779 Giải Phóng" at bounding box center [322, 149] width 96 height 7
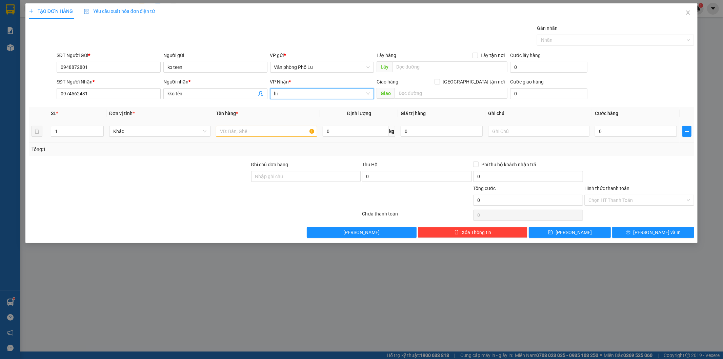
type input "h"
click at [272, 129] on input "text" at bounding box center [266, 131] width 101 height 11
type input "hộp"
click at [614, 133] on input "0" at bounding box center [636, 131] width 82 height 11
paste input "5"
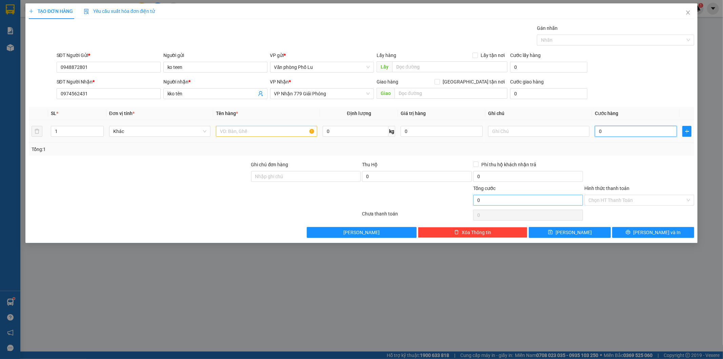
type input "50"
type input "50.000"
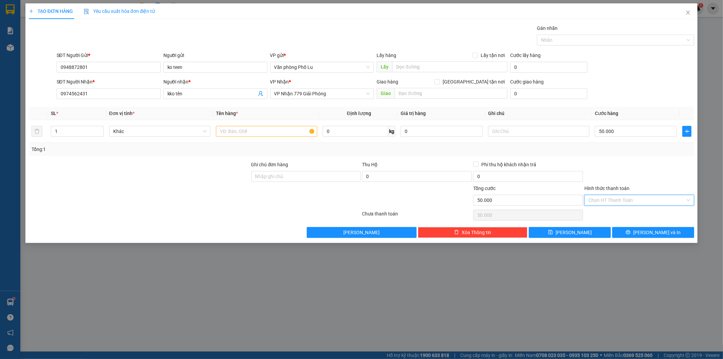
click at [639, 201] on input "Hình thức thanh toán" at bounding box center [637, 200] width 97 height 10
click at [617, 212] on div "Tại văn phòng" at bounding box center [640, 213] width 102 height 7
type input "0"
click at [482, 232] on span "Xóa Thông tin" at bounding box center [476, 231] width 29 height 7
type input "0"
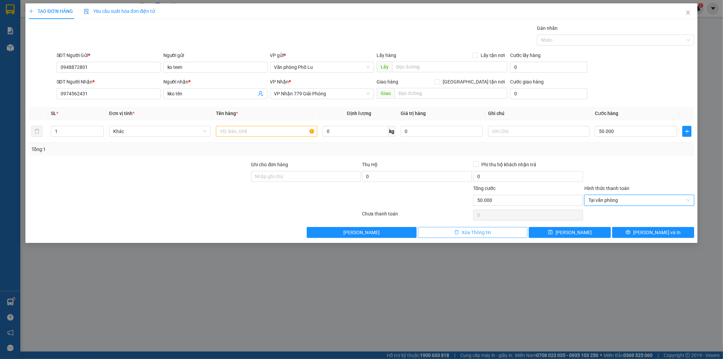
type input "0"
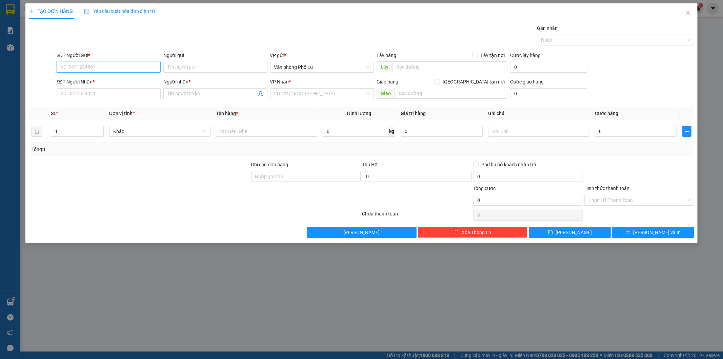
click at [82, 62] on input "SĐT Người Gửi *" at bounding box center [109, 67] width 104 height 11
type input "0948872801"
click at [185, 66] on input "Người gửi" at bounding box center [215, 67] width 104 height 11
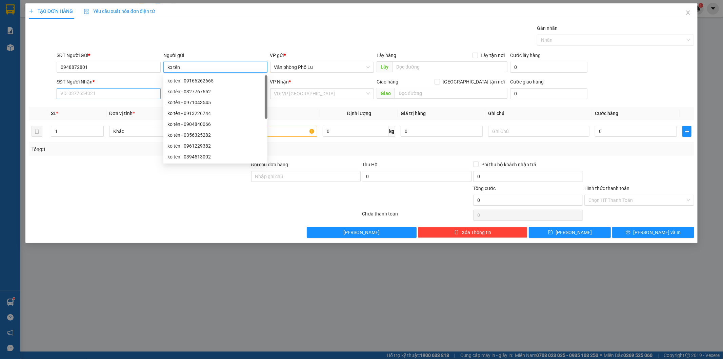
type input "ko tên"
click at [68, 93] on input "SĐT Người Nhận *" at bounding box center [109, 93] width 104 height 11
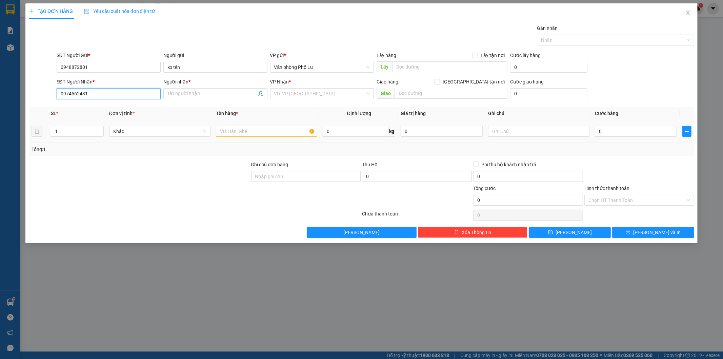
type input "0974562431"
click at [270, 133] on input "text" at bounding box center [266, 131] width 101 height 11
type input "hộp"
click at [308, 89] on input "search" at bounding box center [319, 93] width 91 height 10
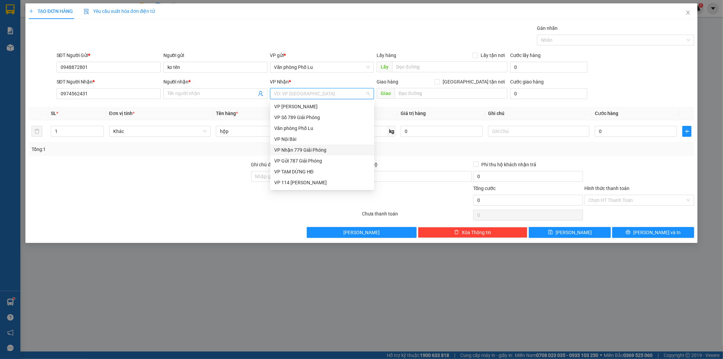
click at [313, 152] on div "VP Nhận 779 Giải Phóng" at bounding box center [322, 149] width 96 height 7
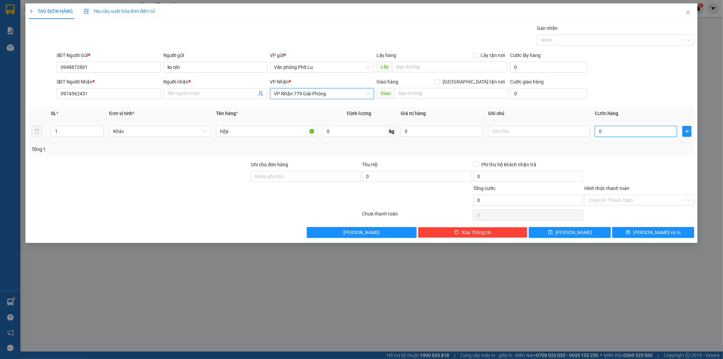
click at [602, 130] on input "0" at bounding box center [636, 131] width 82 height 11
paste input "5"
type input "50"
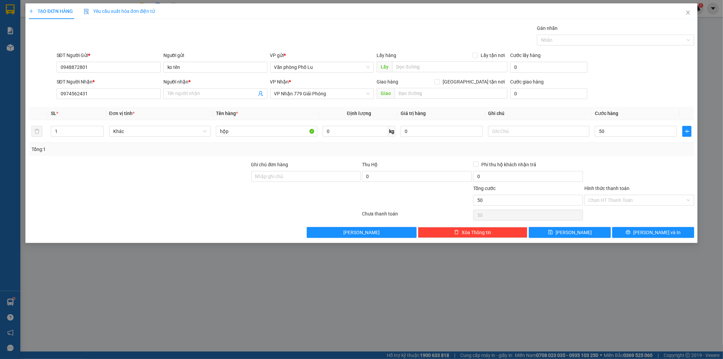
click at [596, 161] on div at bounding box center [639, 173] width 111 height 24
type input "50.000"
click at [569, 231] on button "[PERSON_NAME]" at bounding box center [570, 232] width 82 height 11
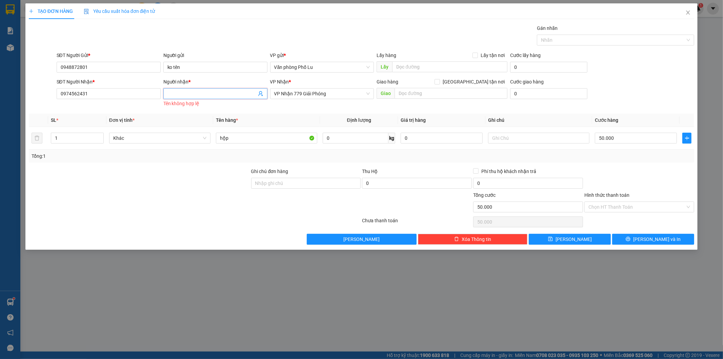
click at [197, 93] on input "Người nhận *" at bounding box center [211, 93] width 89 height 7
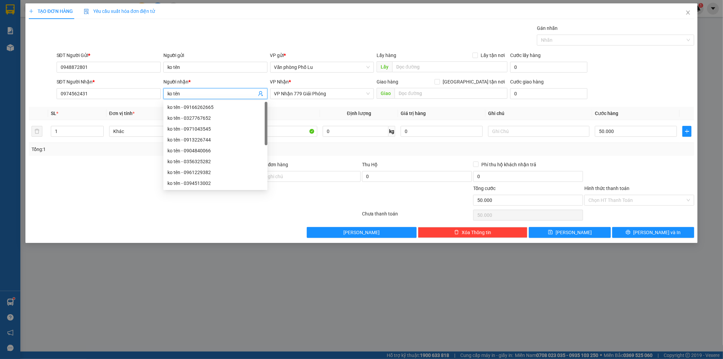
type input "ko tên"
click at [245, 24] on div "Gán nhãn Nhãn" at bounding box center [375, 36] width 641 height 24
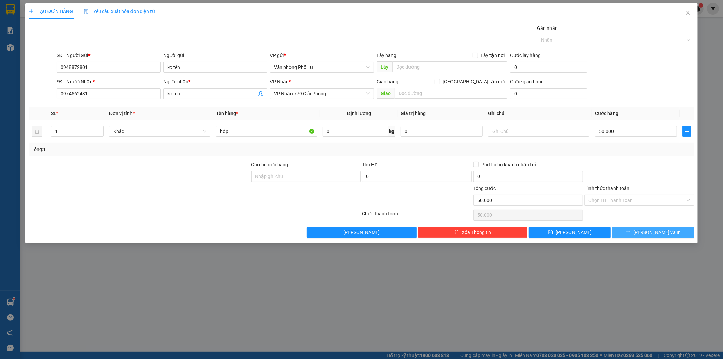
click at [650, 231] on span "[PERSON_NAME] và In" at bounding box center [656, 231] width 47 height 7
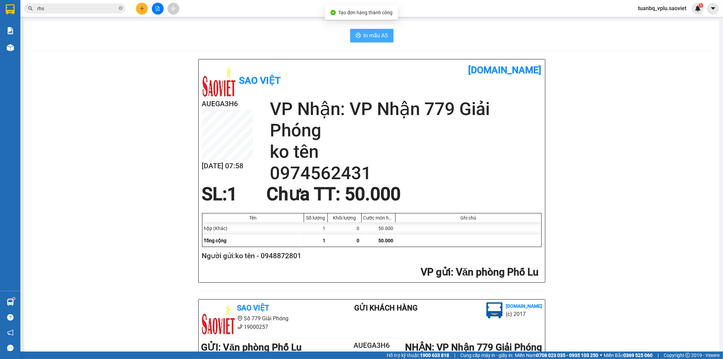
click at [381, 36] on span "In mẫu A5" at bounding box center [376, 35] width 24 height 8
click at [145, 9] on button at bounding box center [142, 9] width 12 height 12
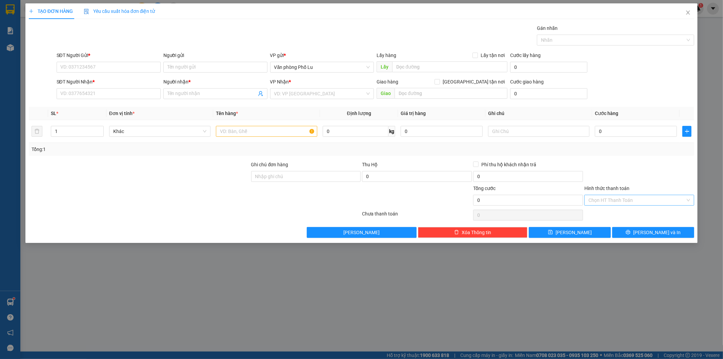
click at [606, 197] on input "Hình thức thanh toán" at bounding box center [637, 200] width 97 height 10
click at [607, 151] on div "Tổng: 1" at bounding box center [362, 148] width 660 height 7
click at [688, 14] on icon "close" at bounding box center [687, 12] width 5 height 5
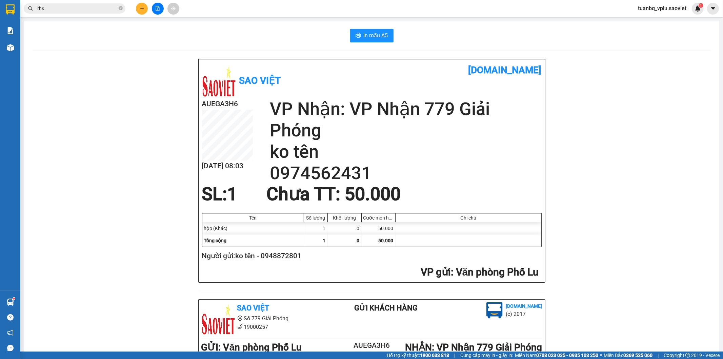
click at [157, 8] on icon "file-add" at bounding box center [157, 8] width 5 height 5
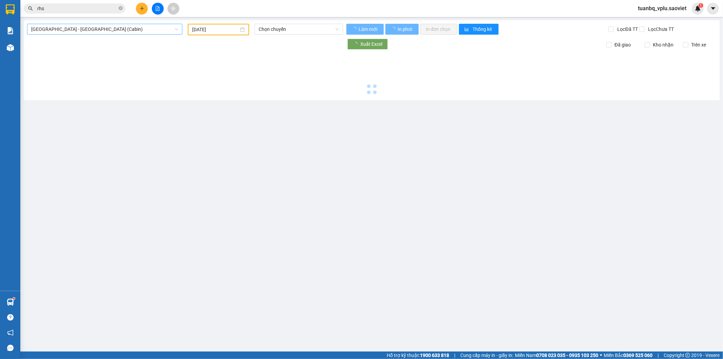
type input "14/09/2025"
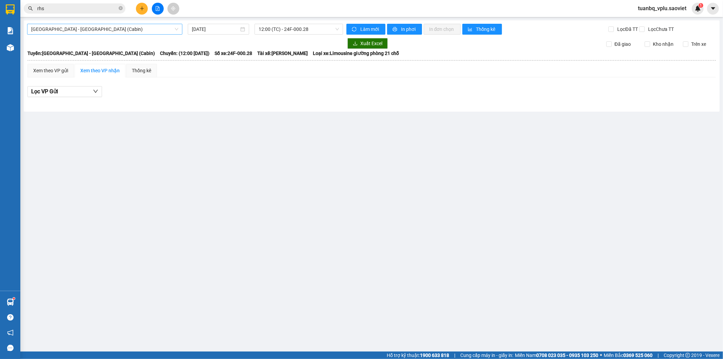
click at [97, 31] on span "Hà Nội - Lào Cai (Cabin)" at bounding box center [104, 29] width 147 height 10
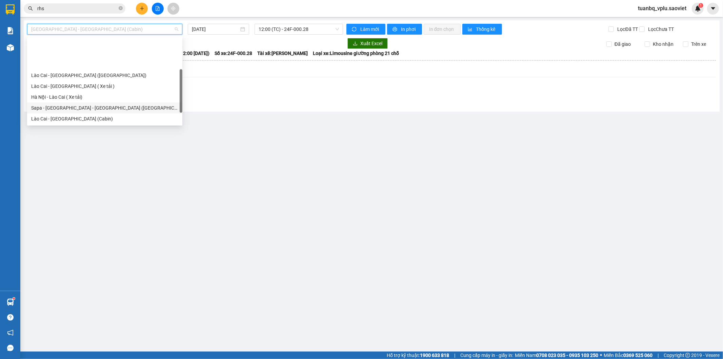
scroll to position [54, 0]
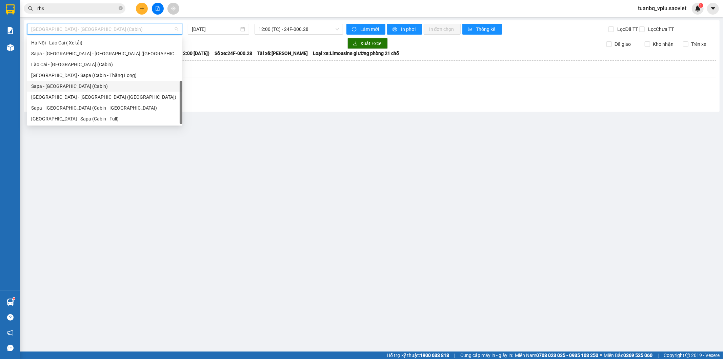
click at [73, 86] on div "Sapa - Hà Nội (Cabin)" at bounding box center [104, 85] width 147 height 7
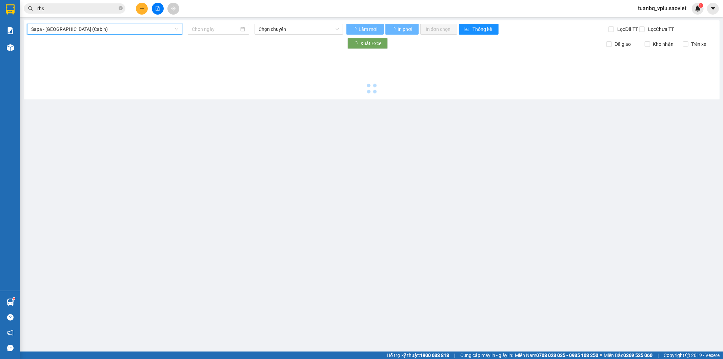
type input "14/09/2025"
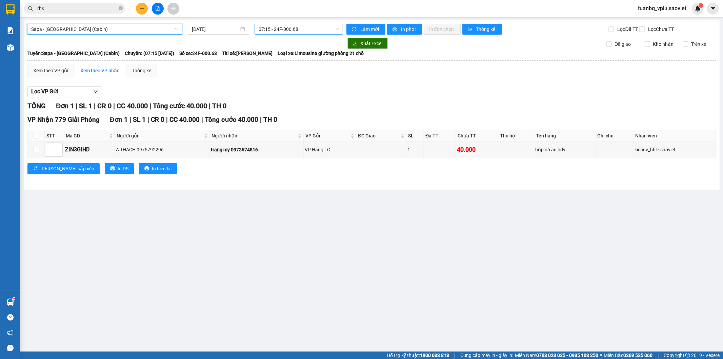
click at [285, 30] on span "07:15 - 24F-000.68" at bounding box center [299, 29] width 80 height 10
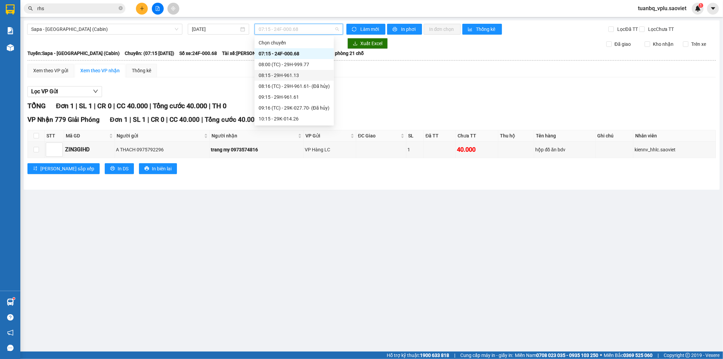
click at [298, 75] on div "08:15 - 29H-961.13" at bounding box center [294, 75] width 71 height 7
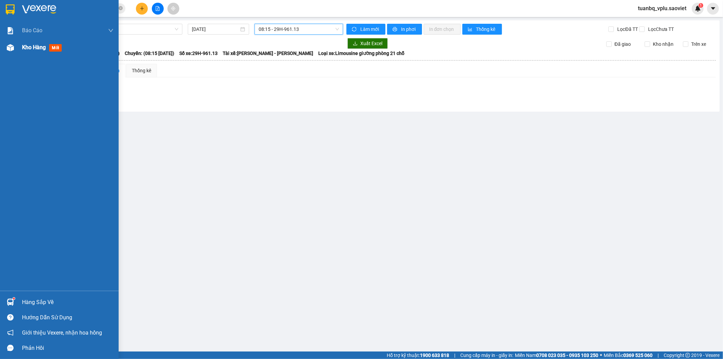
click at [41, 46] on span "Kho hàng" at bounding box center [34, 47] width 24 height 6
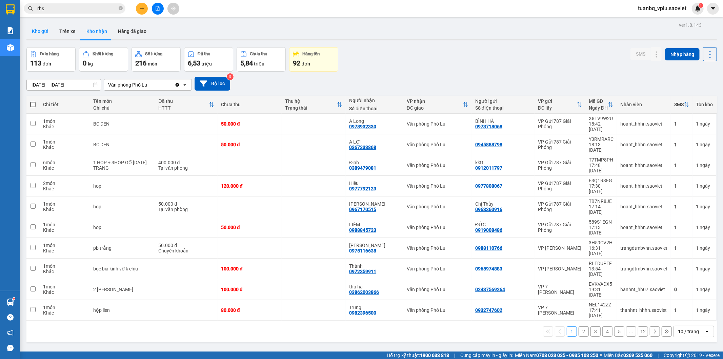
click at [48, 31] on button "Kho gửi" at bounding box center [39, 31] width 27 height 16
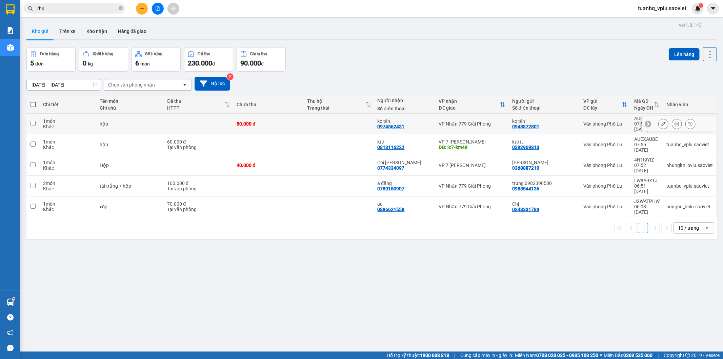
click at [368, 119] on td at bounding box center [339, 124] width 71 height 21
checkbox input "true"
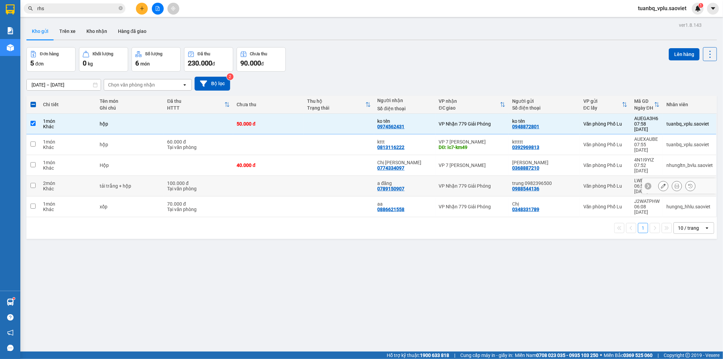
click at [422, 180] on div "a đăng" at bounding box center [405, 182] width 55 height 5
checkbox input "true"
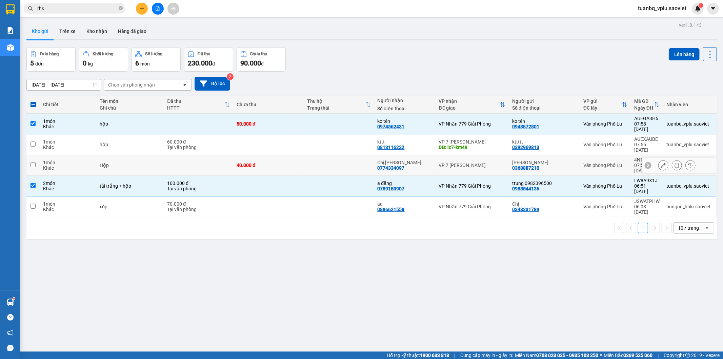
click at [306, 155] on td at bounding box center [339, 165] width 71 height 21
checkbox input "true"
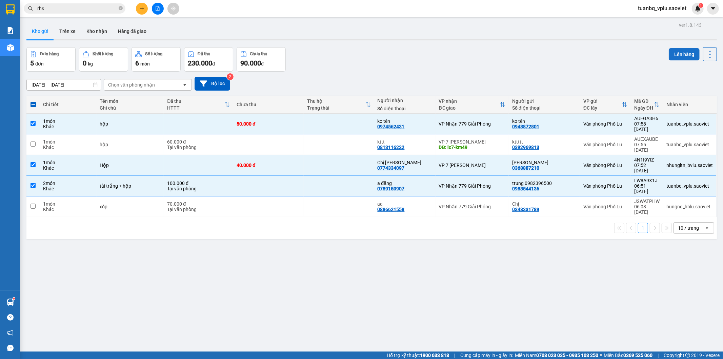
click at [669, 53] on button "Lên hàng" at bounding box center [684, 54] width 31 height 12
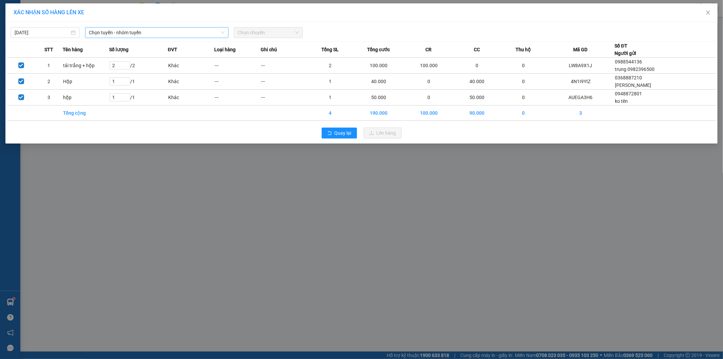
click at [143, 34] on span "Chọn tuyến - nhóm tuyến" at bounding box center [156, 32] width 135 height 10
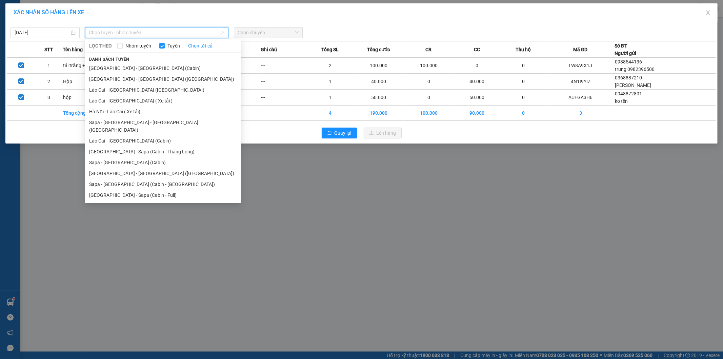
drag, startPoint x: 154, startPoint y: 157, endPoint x: 187, endPoint y: 111, distance: 56.8
click at [154, 157] on li "Sapa - Hà Nội (Cabin)" at bounding box center [163, 162] width 156 height 11
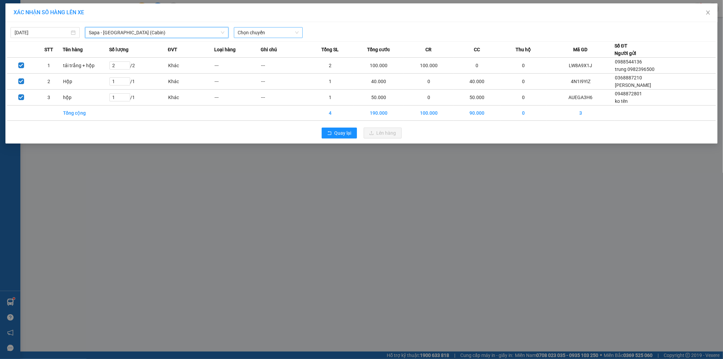
click at [275, 33] on span "Chọn chuyến" at bounding box center [268, 32] width 61 height 10
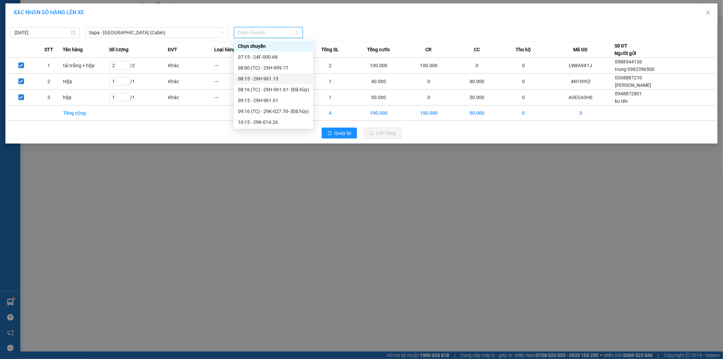
click at [282, 79] on div "08:15 - 29H-961.13" at bounding box center [273, 78] width 71 height 7
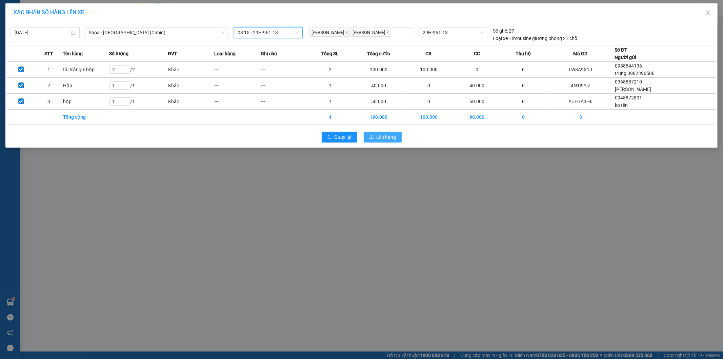
click at [396, 137] on span "Lên hàng" at bounding box center [387, 136] width 20 height 7
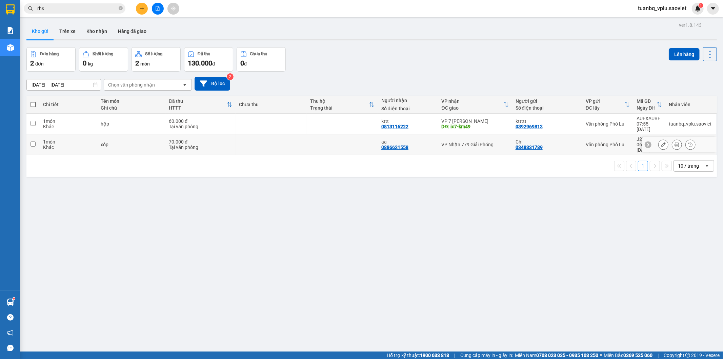
click at [279, 135] on td at bounding box center [271, 144] width 71 height 21
checkbox input "true"
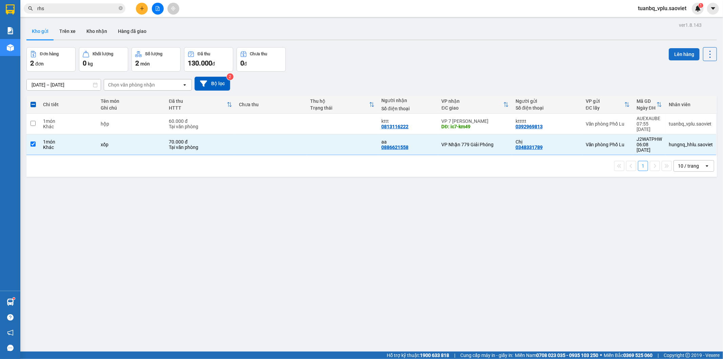
click at [675, 55] on button "Lên hàng" at bounding box center [684, 54] width 31 height 12
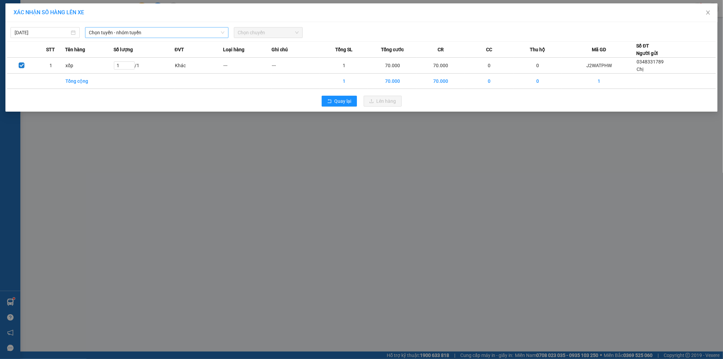
click at [191, 32] on span "Chọn tuyến - nhóm tuyến" at bounding box center [156, 32] width 135 height 10
click at [710, 14] on icon "close" at bounding box center [707, 12] width 5 height 5
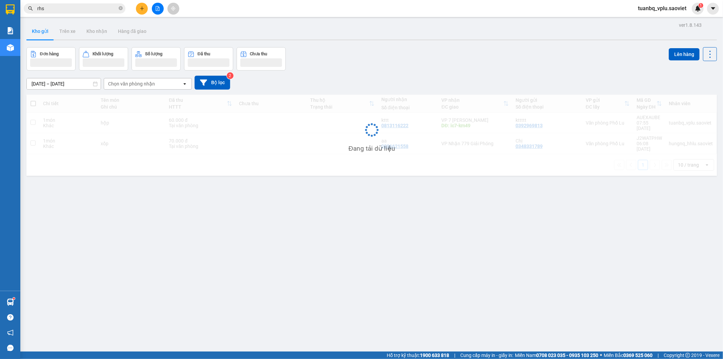
click at [93, 11] on input "rhs" at bounding box center [77, 8] width 80 height 7
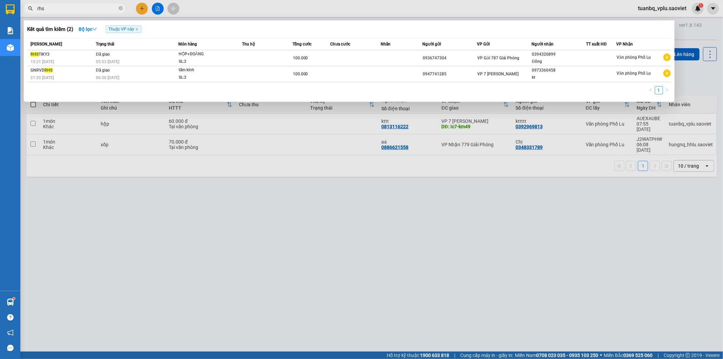
click at [93, 11] on input "rhs" at bounding box center [77, 8] width 80 height 7
type input "6"
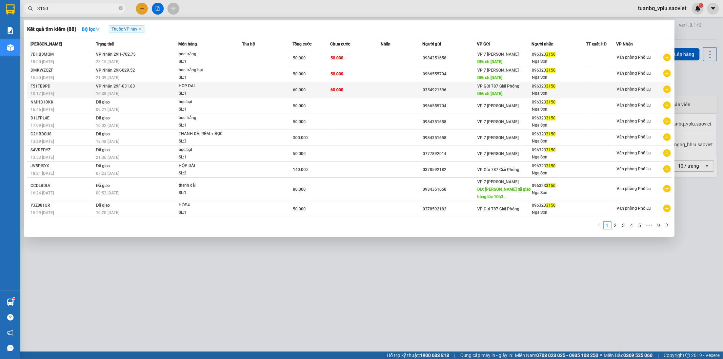
type input "3150"
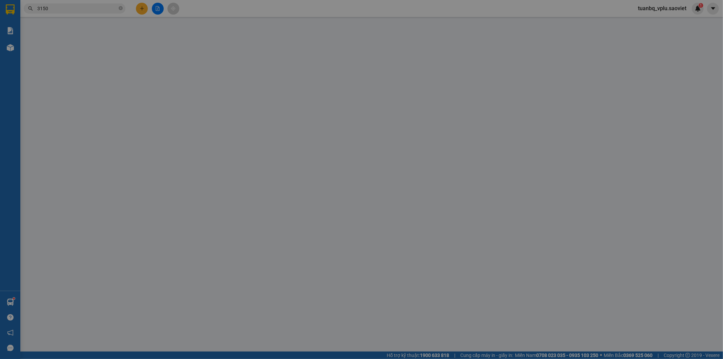
type input "0354921596"
type input "ch ngày 13/09/2025"
type input "0963233150"
type input "Nga Sơn"
type input "60.000"
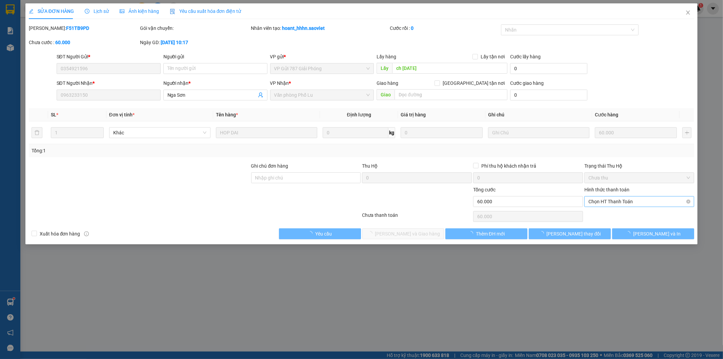
click at [616, 200] on span "Chọn HT Thanh Toán" at bounding box center [640, 201] width 102 height 10
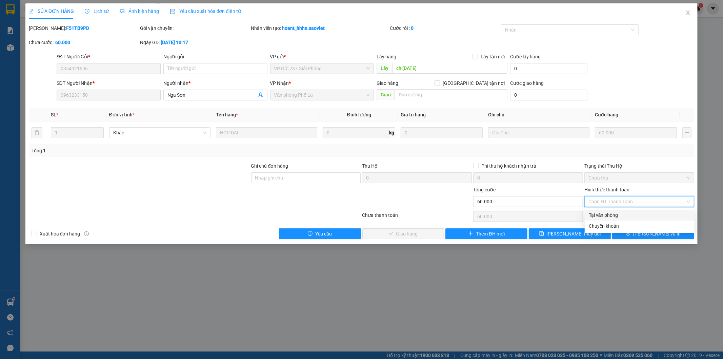
click at [607, 214] on div "Tại văn phòng" at bounding box center [640, 214] width 102 height 7
type input "0"
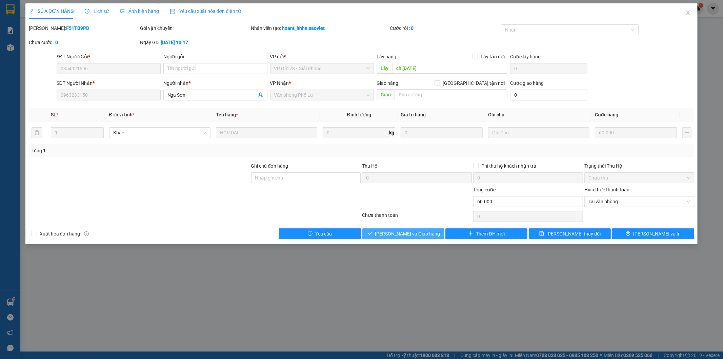
click at [419, 232] on span "Lưu và Giao hàng" at bounding box center [407, 233] width 65 height 7
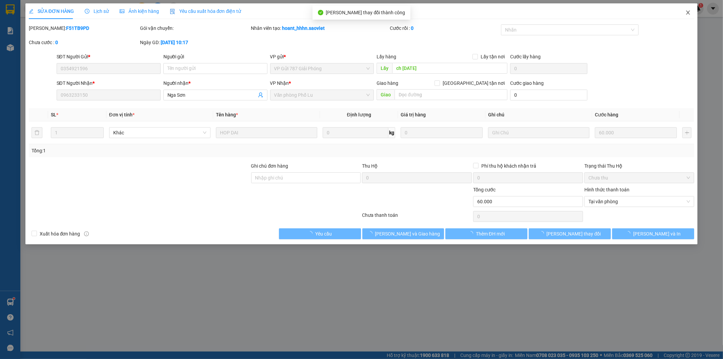
click at [690, 13] on icon "close" at bounding box center [687, 12] width 5 height 5
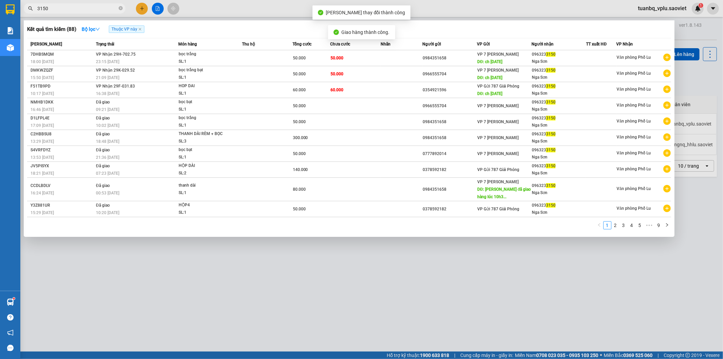
click at [100, 9] on input "3150" at bounding box center [77, 8] width 80 height 7
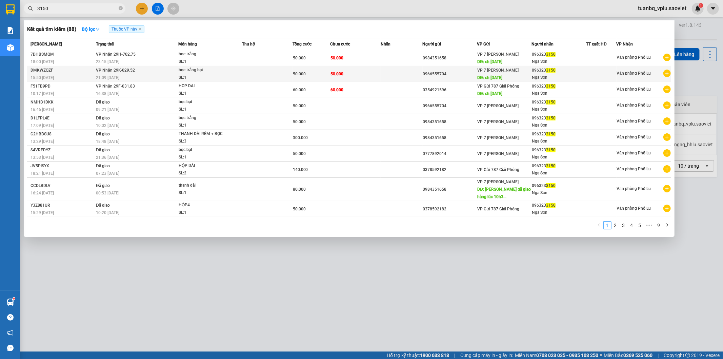
click at [316, 70] on div "50.000" at bounding box center [311, 73] width 37 height 7
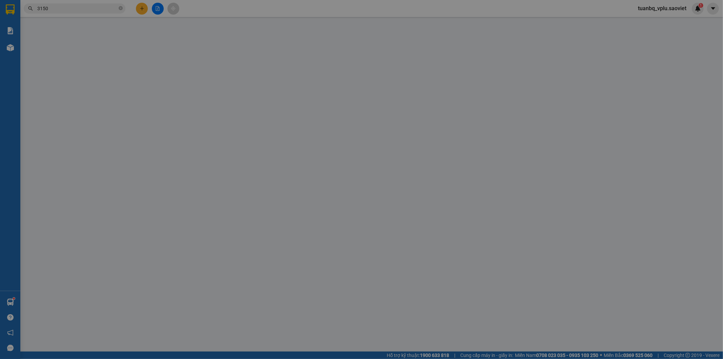
type input "0966555704"
type input "ch ngày 13/09/2025"
type input "0963233150"
type input "Nga Sơn"
type input "50.000"
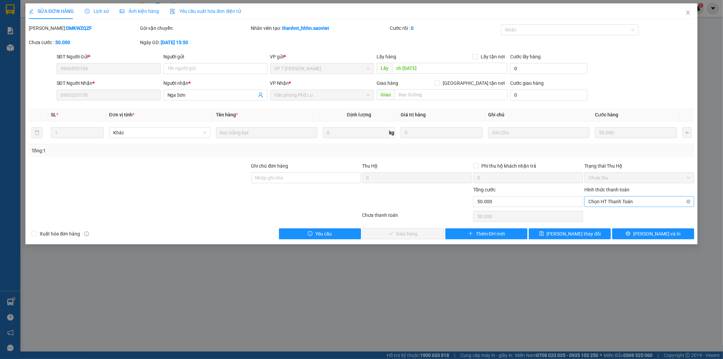
click at [617, 199] on span "Chọn HT Thanh Toán" at bounding box center [640, 201] width 102 height 10
click at [612, 210] on div "Tại văn phòng" at bounding box center [640, 215] width 110 height 11
type input "0"
click at [413, 232] on span "Lưu và Giao hàng" at bounding box center [407, 233] width 65 height 7
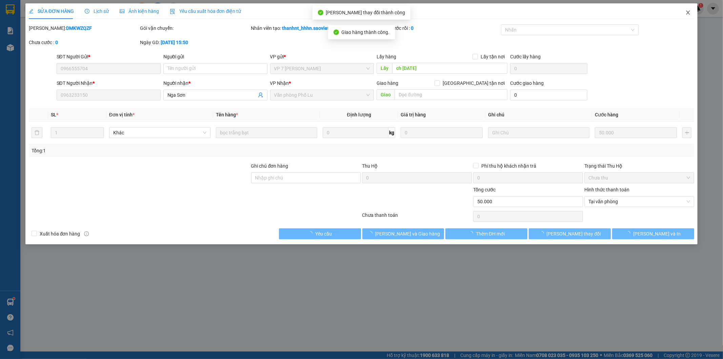
click at [688, 11] on icon "close" at bounding box center [687, 12] width 5 height 5
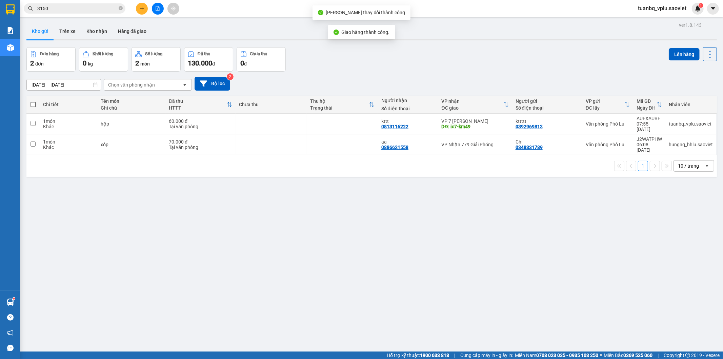
click at [98, 11] on input "3150" at bounding box center [77, 8] width 80 height 7
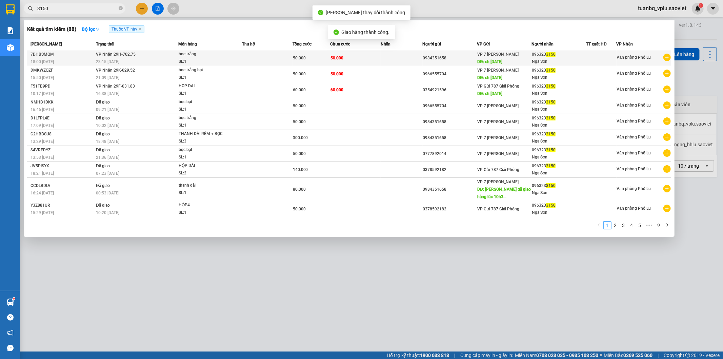
click at [383, 58] on td at bounding box center [402, 58] width 42 height 16
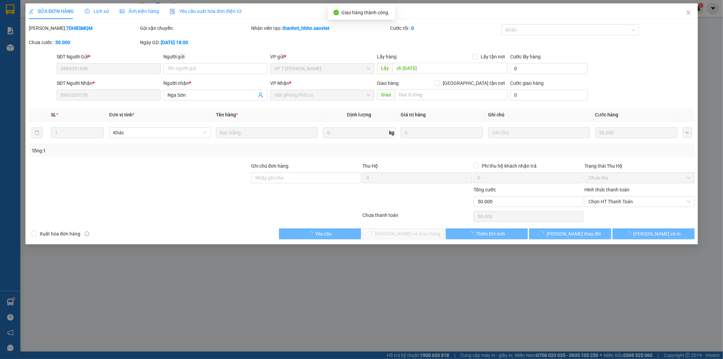
type input "0984351658"
type input "ch ngày 13/09/2025"
type input "0963233150"
type input "Nga Sơn"
type input "50.000"
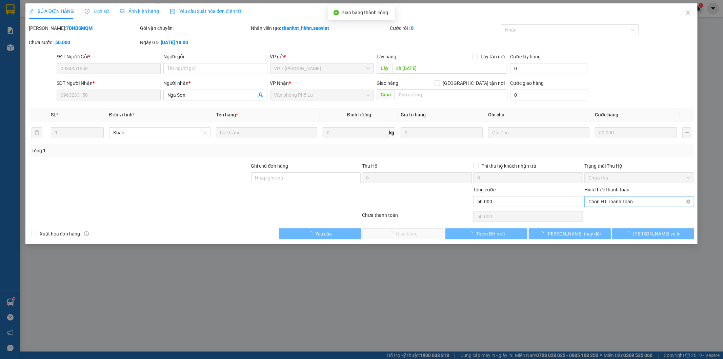
click at [626, 198] on span "Chọn HT Thanh Toán" at bounding box center [640, 201] width 102 height 10
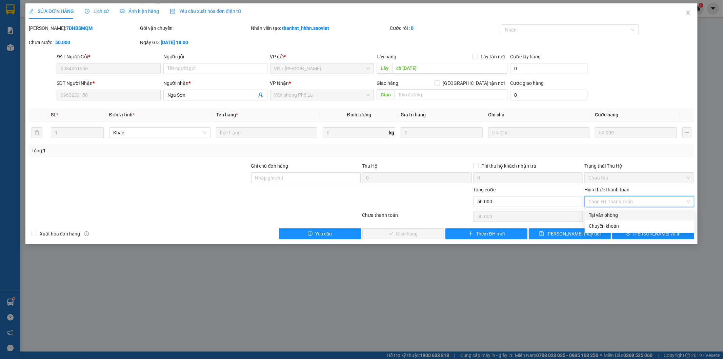
click at [620, 213] on div "Tại văn phòng" at bounding box center [640, 214] width 102 height 7
type input "0"
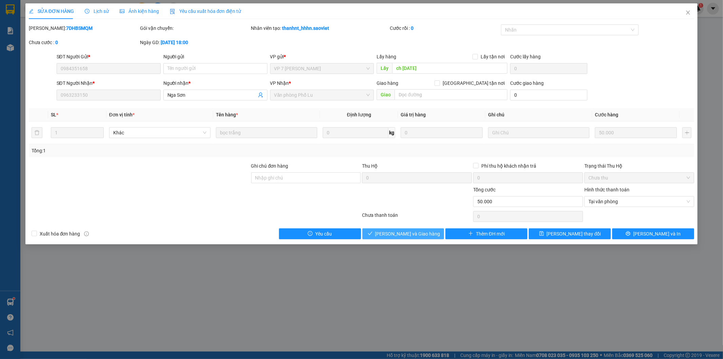
click at [399, 230] on span "Lưu và Giao hàng" at bounding box center [407, 233] width 65 height 7
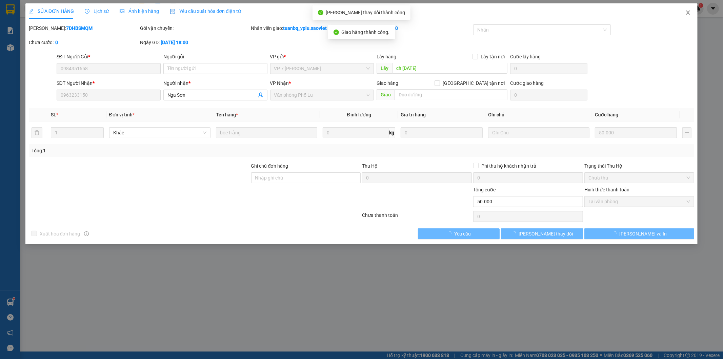
click at [690, 13] on icon "close" at bounding box center [687, 12] width 5 height 5
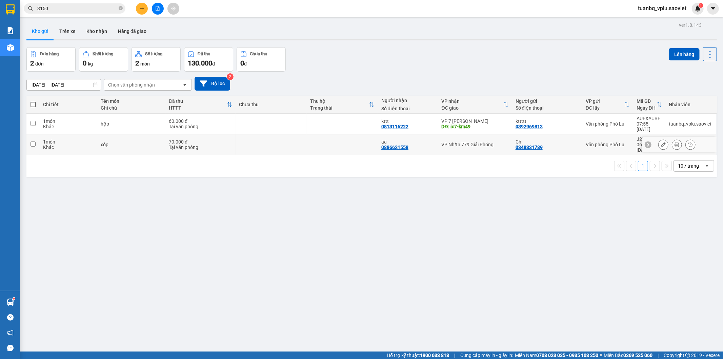
click at [218, 144] on div "Tại văn phòng" at bounding box center [200, 146] width 63 height 5
checkbox input "true"
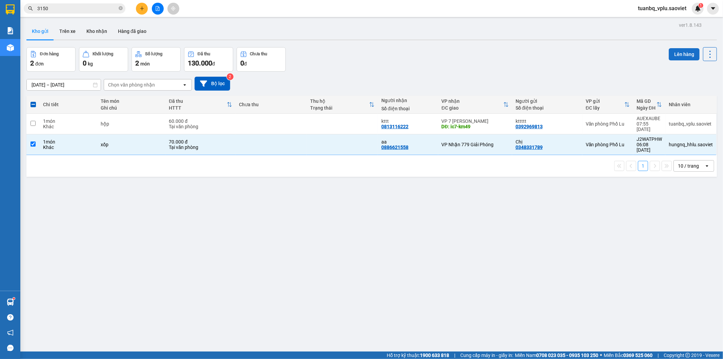
click at [677, 51] on button "Lên hàng" at bounding box center [684, 54] width 31 height 12
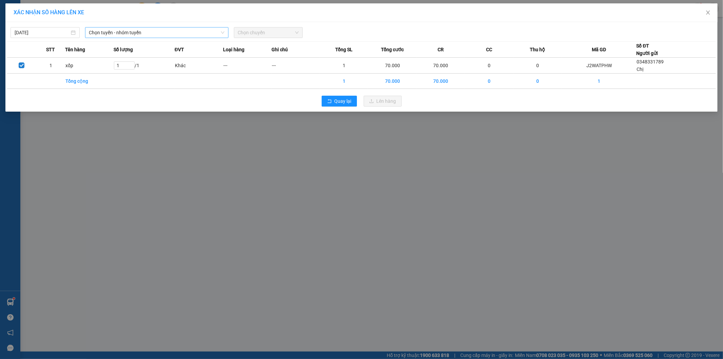
click at [164, 32] on span "Chọn tuyến - nhóm tuyến" at bounding box center [156, 32] width 135 height 10
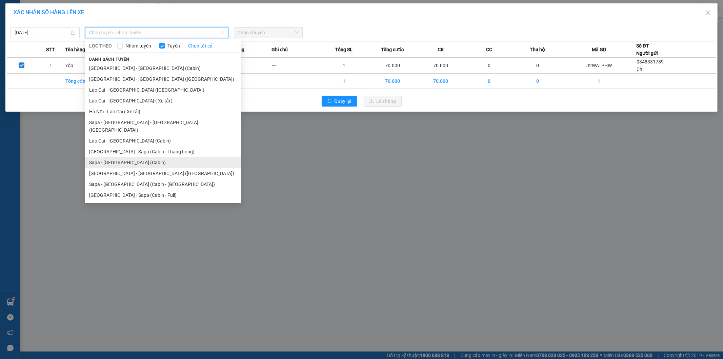
click at [138, 157] on li "Sapa - Hà Nội (Cabin)" at bounding box center [163, 162] width 156 height 11
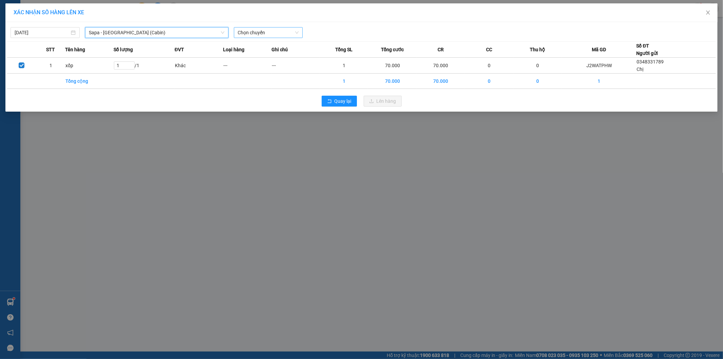
click at [262, 28] on span "Chọn chuyến" at bounding box center [268, 32] width 61 height 10
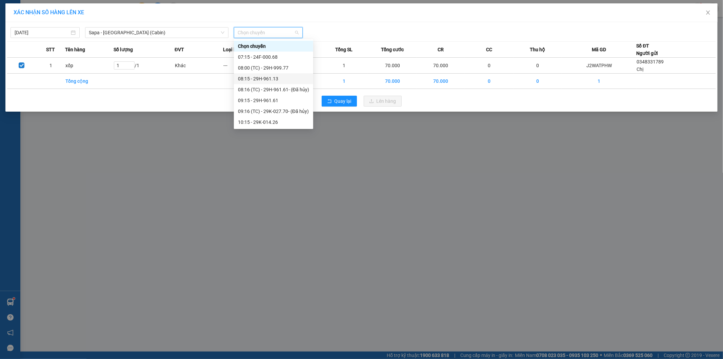
click at [277, 79] on div "08:15 - 29H-961.13" at bounding box center [273, 78] width 71 height 7
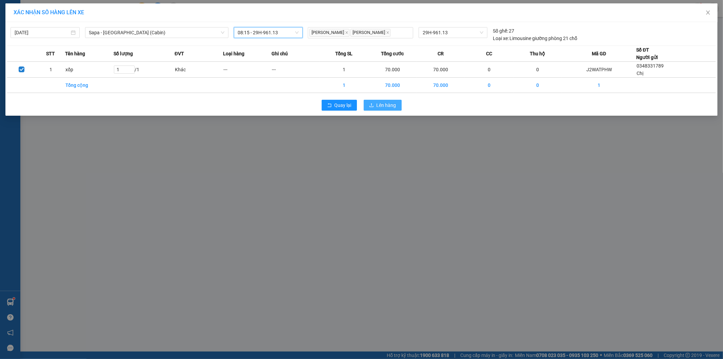
click at [391, 105] on span "Lên hàng" at bounding box center [387, 104] width 20 height 7
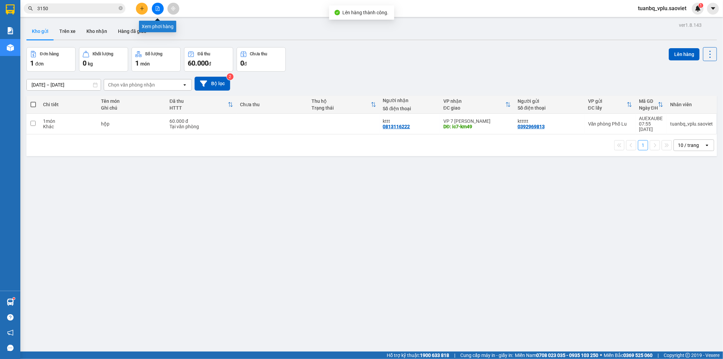
click at [152, 9] on button at bounding box center [158, 9] width 12 height 12
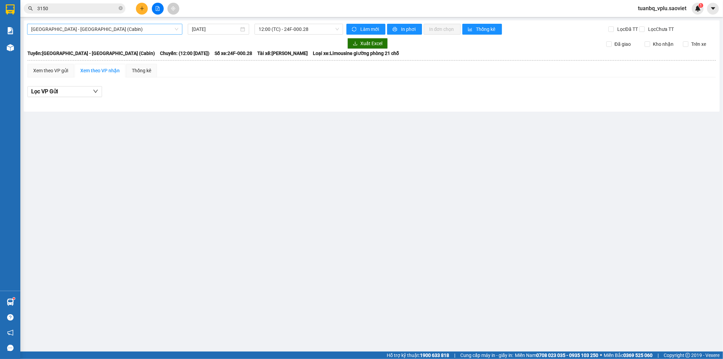
click at [129, 33] on span "Hà Nội - Lào Cai (Cabin)" at bounding box center [104, 29] width 147 height 10
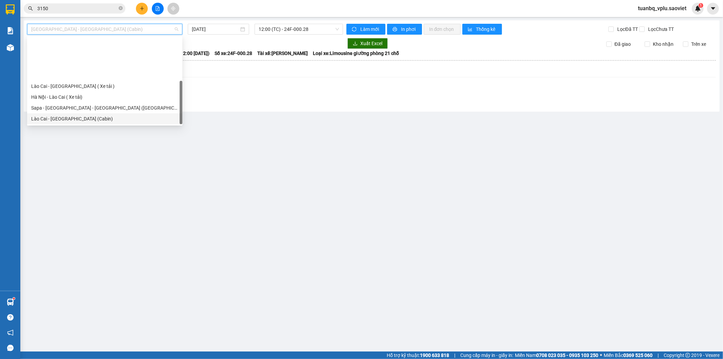
scroll to position [54, 0]
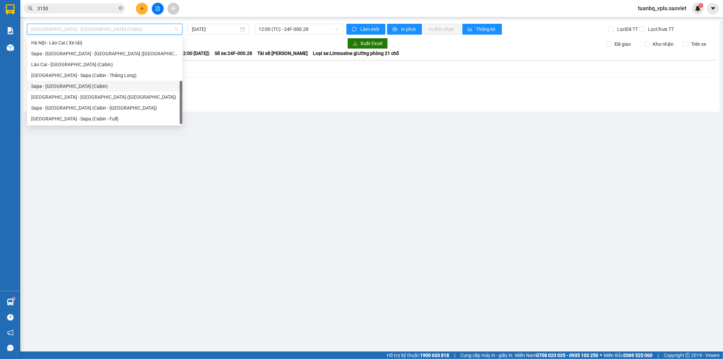
click at [103, 83] on div "Sapa - Hà Nội (Cabin)" at bounding box center [104, 85] width 147 height 7
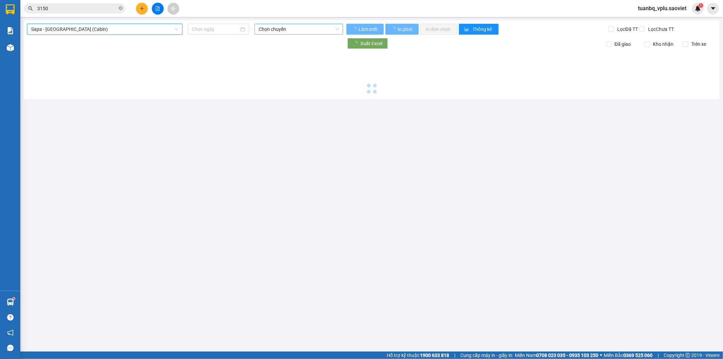
type input "14/09/2025"
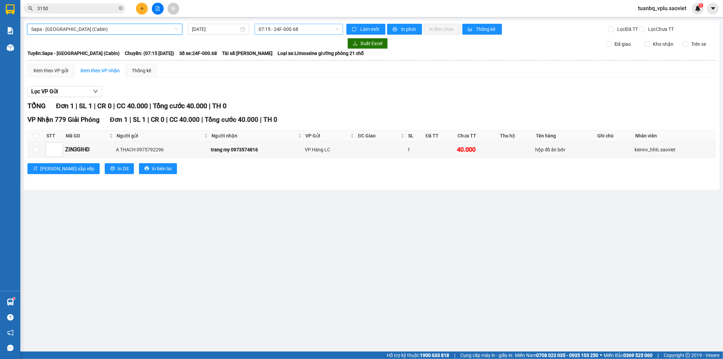
click at [290, 28] on span "07:15 - 24F-000.68" at bounding box center [299, 29] width 80 height 10
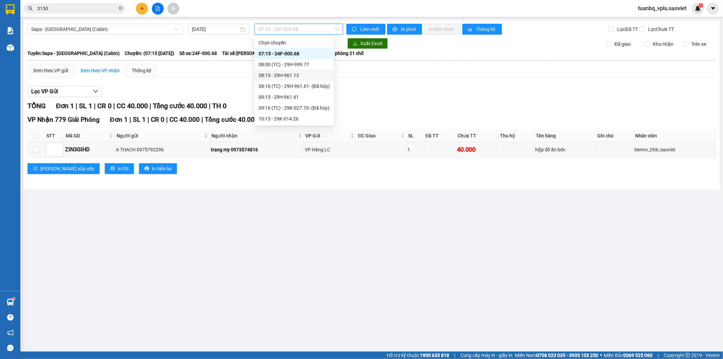
click at [305, 73] on div "08:15 - 29H-961.13" at bounding box center [294, 75] width 71 height 7
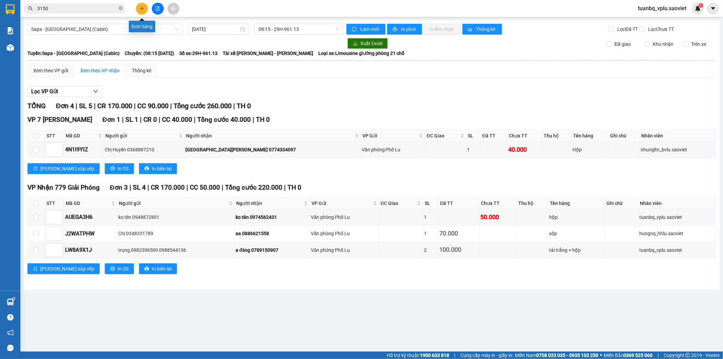
click at [138, 11] on button at bounding box center [142, 9] width 12 height 12
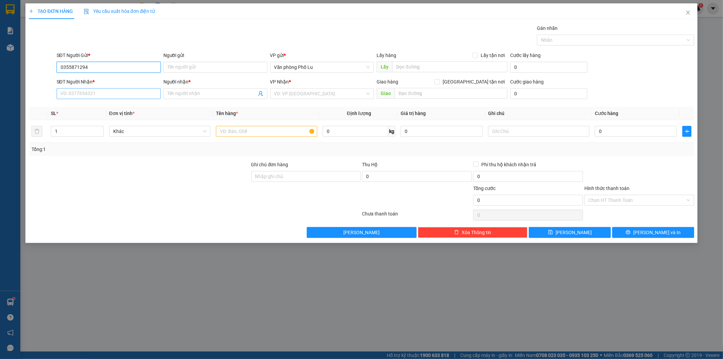
type input "0355871294"
click at [95, 91] on input "SĐT Người Nhận *" at bounding box center [109, 93] width 104 height 11
type input "08996665474"
click at [187, 71] on input "Người gửi" at bounding box center [215, 67] width 104 height 11
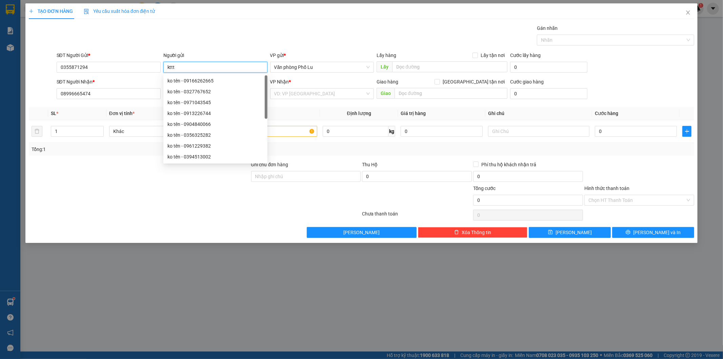
type input "kttt"
click at [219, 37] on div "Gán nhãn Nhãn" at bounding box center [375, 36] width 641 height 24
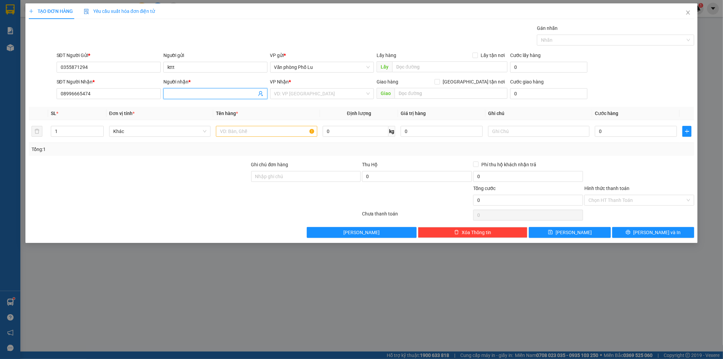
click at [182, 99] on span at bounding box center [215, 93] width 104 height 11
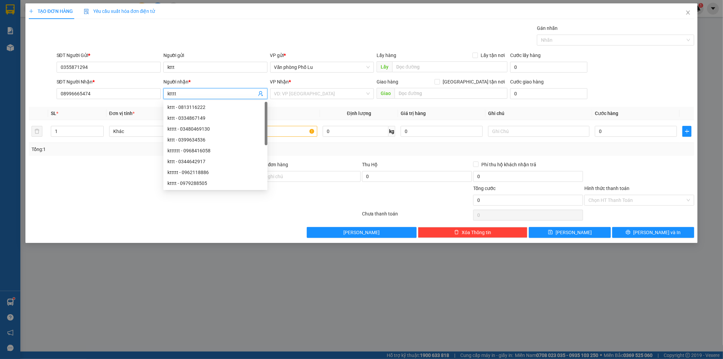
type input "ktttt"
click at [379, 24] on div "Gán nhãn Nhãn" at bounding box center [375, 36] width 641 height 24
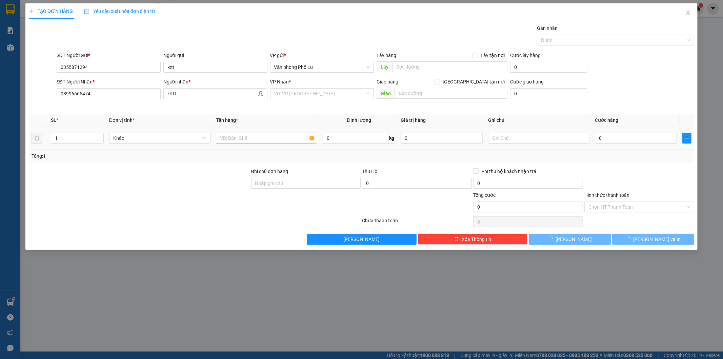
click at [288, 138] on td at bounding box center [266, 138] width 107 height 23
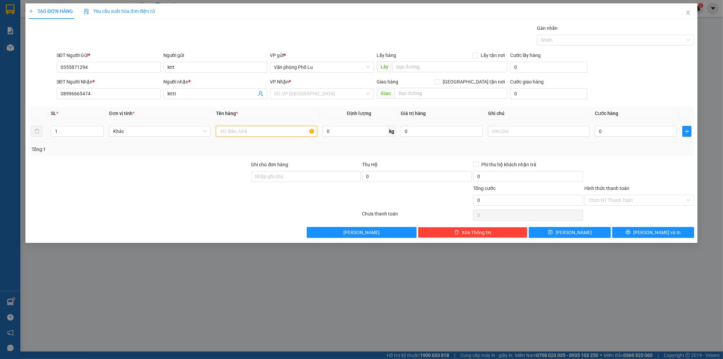
click at [279, 133] on input "text" at bounding box center [266, 131] width 101 height 11
type input "xốp"
click at [621, 129] on input "0" at bounding box center [636, 131] width 82 height 11
paste input "5"
type input "50"
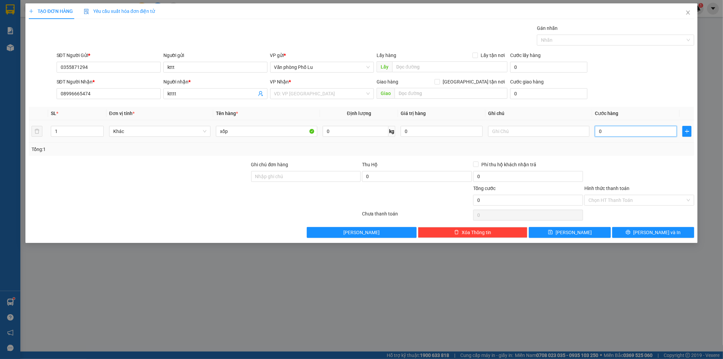
type input "50"
type input "50.000"
click at [600, 160] on div "Transit Pickup Surcharge Ids Transit Deliver Surcharge Ids Transit Deliver Surc…" at bounding box center [362, 130] width 666 height 213
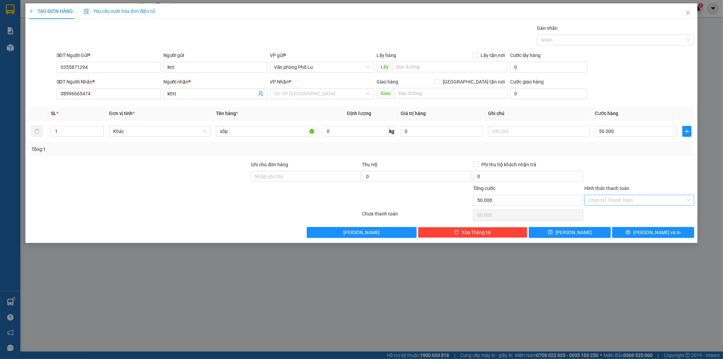
click at [624, 198] on input "Hình thức thanh toán" at bounding box center [637, 200] width 97 height 10
click at [615, 208] on div "Tại văn phòng" at bounding box center [640, 213] width 110 height 11
type input "0"
click at [648, 230] on span "[PERSON_NAME] và In" at bounding box center [656, 231] width 47 height 7
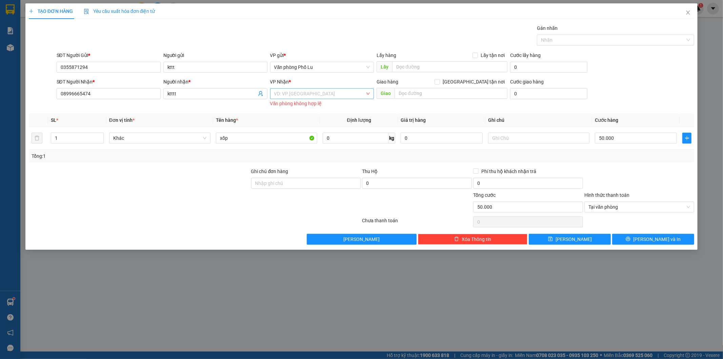
click at [307, 96] on input "search" at bounding box center [319, 93] width 91 height 10
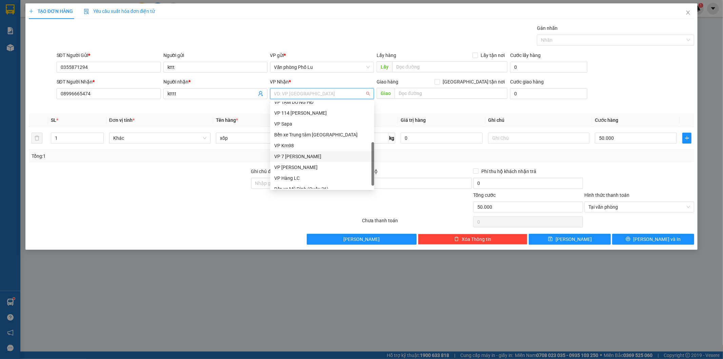
click at [310, 155] on div "VP 7 [PERSON_NAME]" at bounding box center [322, 156] width 96 height 7
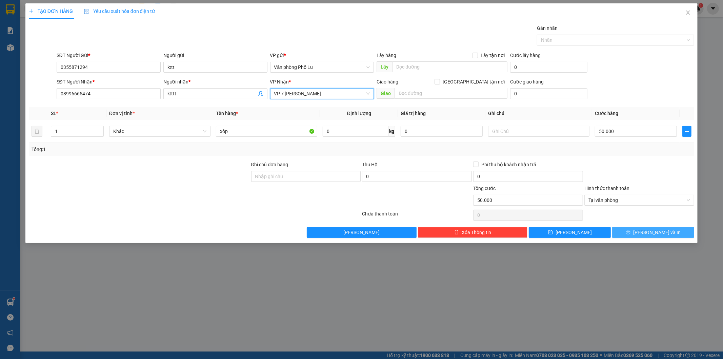
click at [633, 233] on button "[PERSON_NAME] và In" at bounding box center [653, 232] width 82 height 11
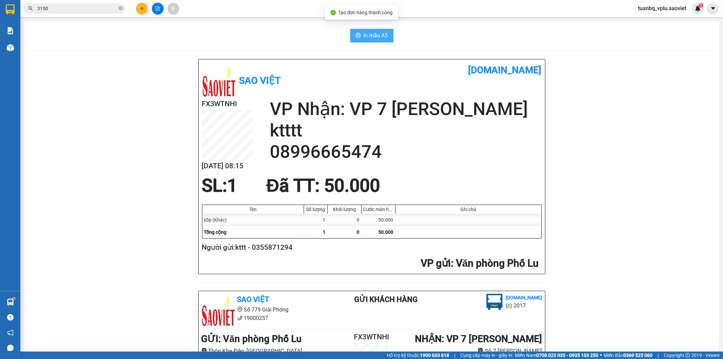
click at [371, 33] on span "In mẫu A5" at bounding box center [376, 35] width 24 height 8
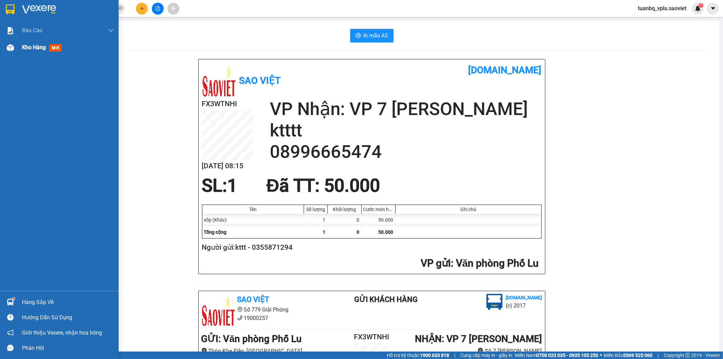
click at [35, 51] on div "Kho hàng mới" at bounding box center [43, 47] width 42 height 8
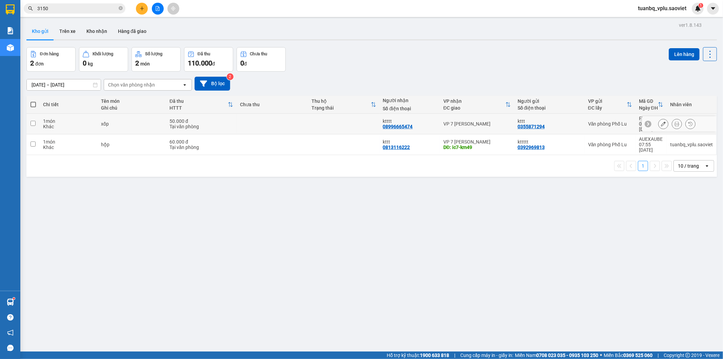
click at [443, 121] on div "VP 7 [PERSON_NAME]" at bounding box center [476, 123] width 67 height 5
checkbox input "true"
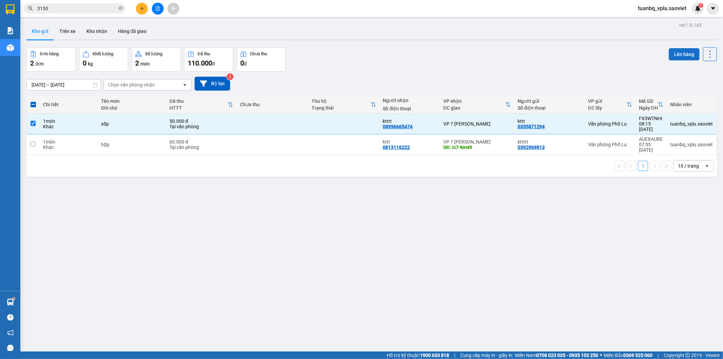
click at [677, 55] on button "Lên hàng" at bounding box center [684, 54] width 31 height 12
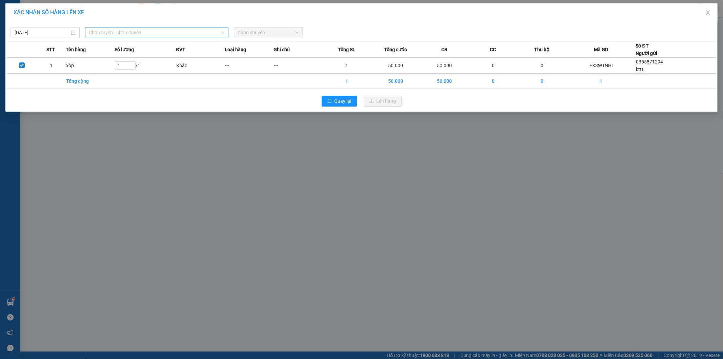
click at [139, 31] on span "Chọn tuyến - nhóm tuyến" at bounding box center [156, 32] width 135 height 10
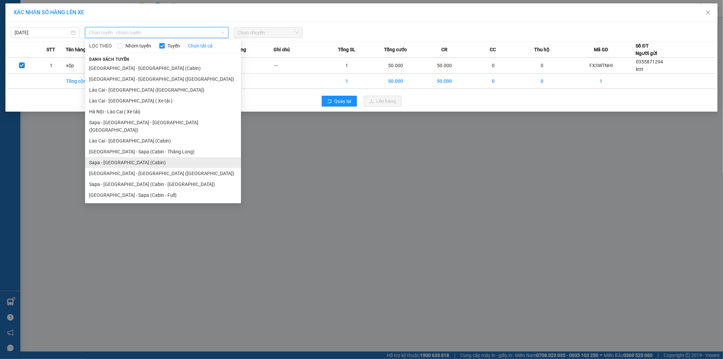
click at [147, 157] on li "Sapa - Hà Nội (Cabin)" at bounding box center [163, 162] width 156 height 11
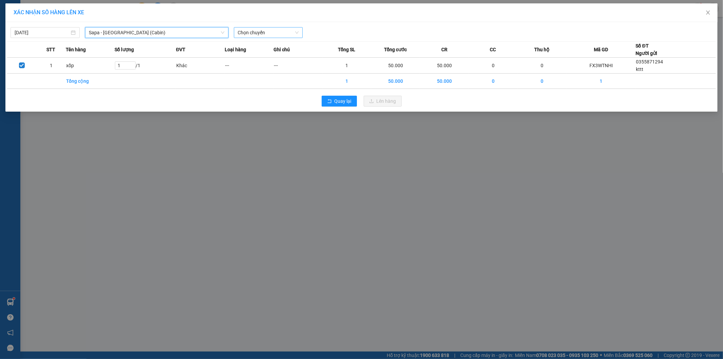
click at [271, 33] on span "Chọn chuyến" at bounding box center [268, 32] width 61 height 10
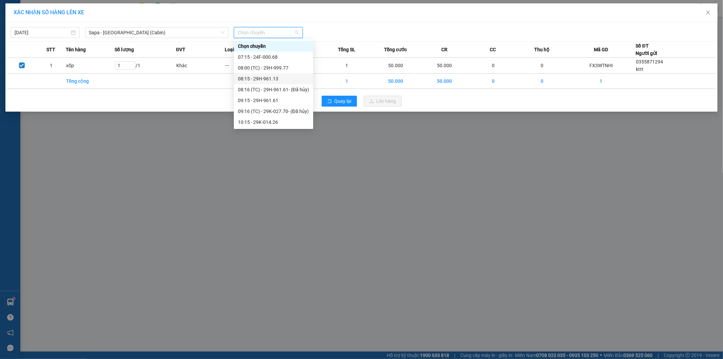
click at [281, 80] on div "08:15 - 29H-961.13" at bounding box center [273, 78] width 71 height 7
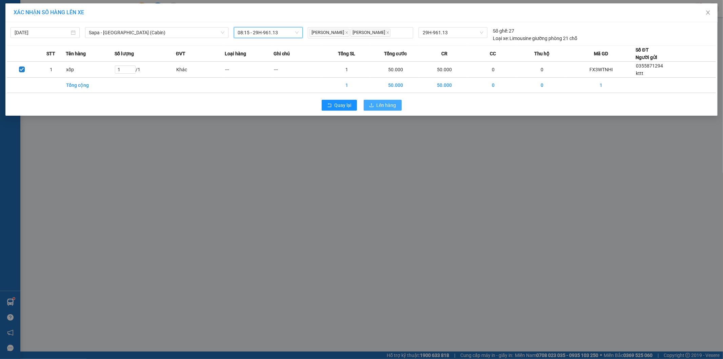
click at [392, 105] on span "Lên hàng" at bounding box center [387, 104] width 20 height 7
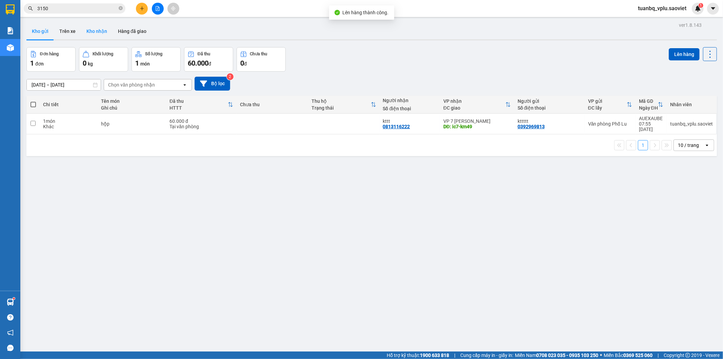
click at [83, 28] on button "Kho nhận" at bounding box center [97, 31] width 32 height 16
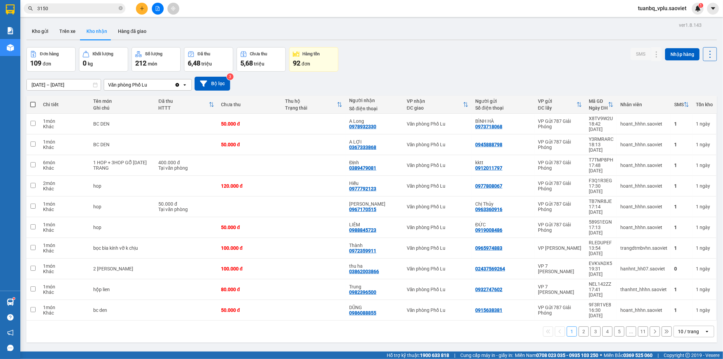
click at [159, 7] on icon "file-add" at bounding box center [158, 8] width 4 height 5
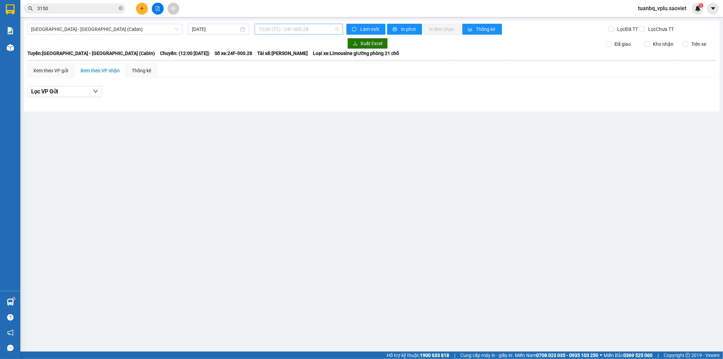
click at [297, 28] on span "12:00 (TC) - 24F-000.28" at bounding box center [299, 29] width 80 height 10
click at [107, 31] on span "Hà Nội - Lào Cai (Cabin)" at bounding box center [104, 29] width 147 height 10
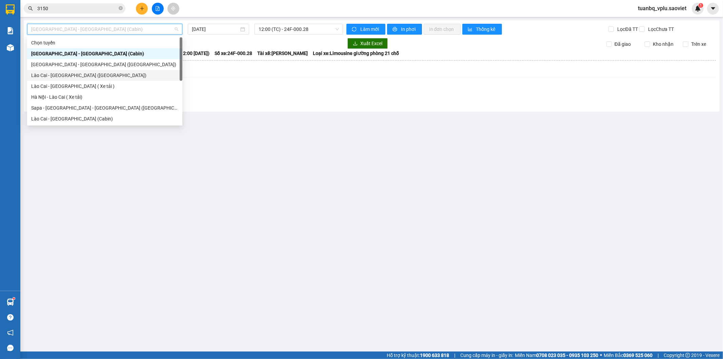
scroll to position [54, 0]
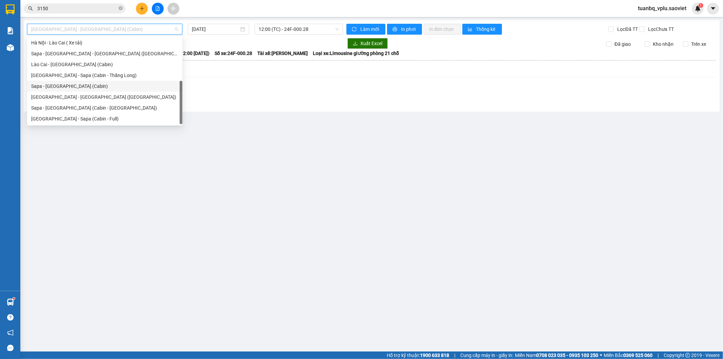
click at [81, 86] on div "Sapa - Hà Nội (Cabin)" at bounding box center [104, 85] width 147 height 7
type input "14/09/2025"
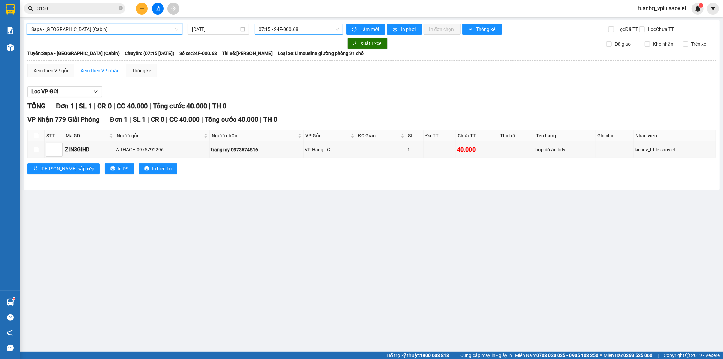
click at [303, 28] on span "07:15 - 24F-000.68" at bounding box center [299, 29] width 80 height 10
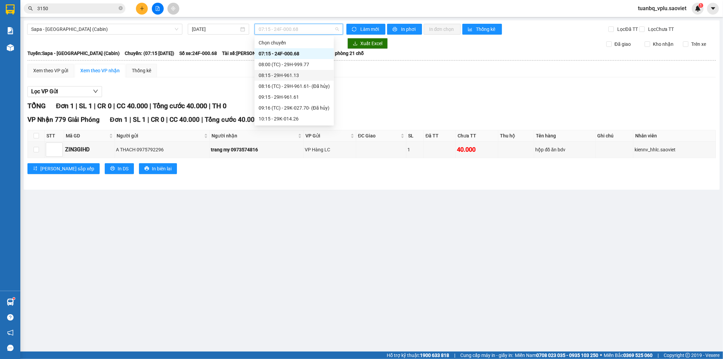
click at [305, 76] on div "08:15 - 29H-961.13" at bounding box center [294, 75] width 71 height 7
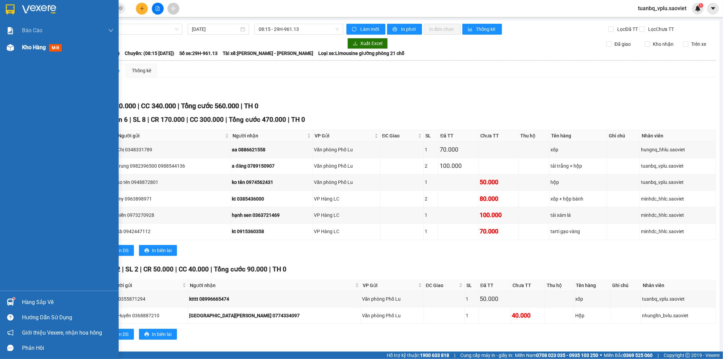
click at [12, 44] on img at bounding box center [10, 47] width 7 height 7
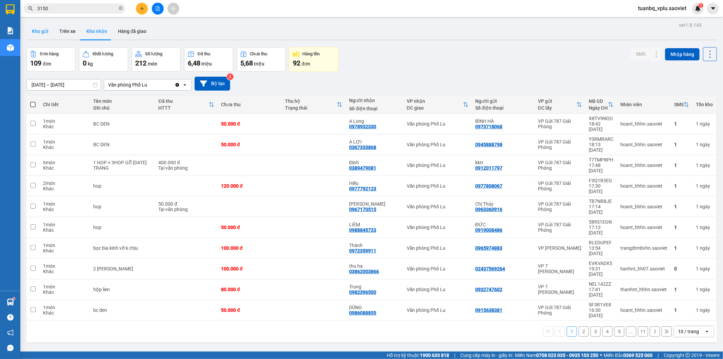
click at [44, 31] on button "Kho gửi" at bounding box center [39, 31] width 27 height 16
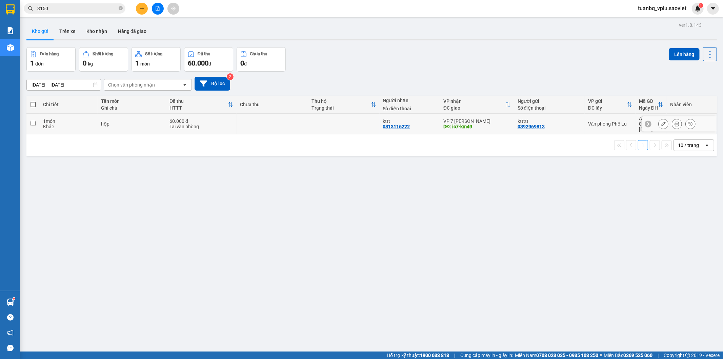
click at [412, 125] on div "kttt 0813116222" at bounding box center [410, 123] width 54 height 11
checkbox input "true"
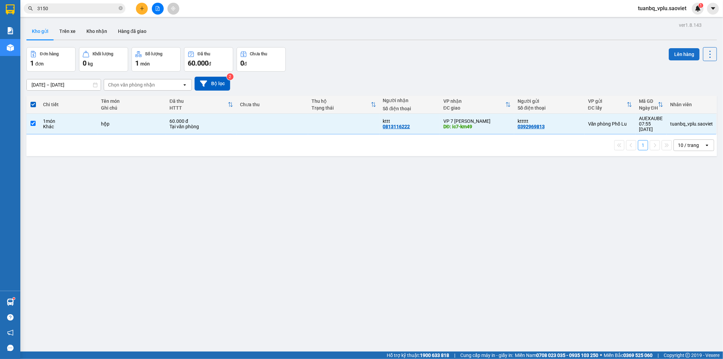
click at [673, 50] on button "Lên hàng" at bounding box center [684, 54] width 31 height 12
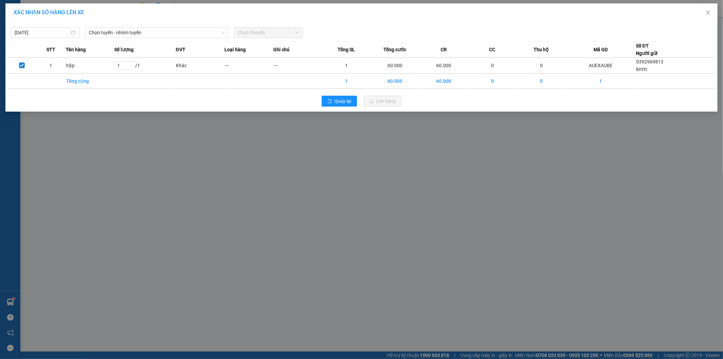
click at [135, 26] on div "14/09/2025 Chọn tuyến - nhóm tuyến Chọn chuyến" at bounding box center [361, 31] width 709 height 14
click at [136, 31] on span "Chọn tuyến - nhóm tuyến" at bounding box center [156, 32] width 135 height 10
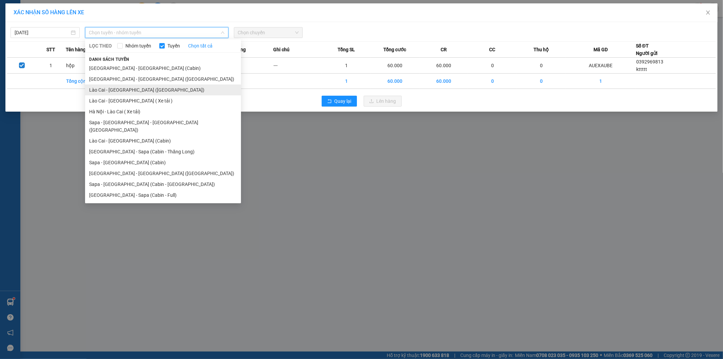
click at [144, 88] on li "Lào Cai - Hà Nội (Giường)" at bounding box center [163, 89] width 156 height 11
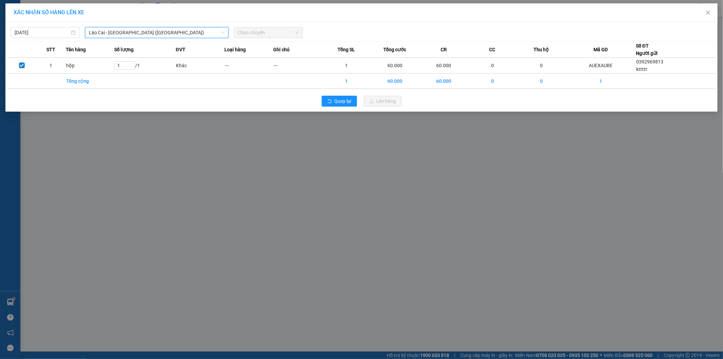
click at [264, 29] on span "Chọn chuyến" at bounding box center [268, 32] width 61 height 10
click at [282, 32] on span "Chọn chuyến" at bounding box center [268, 32] width 61 height 10
click at [706, 13] on icon "close" at bounding box center [707, 12] width 5 height 5
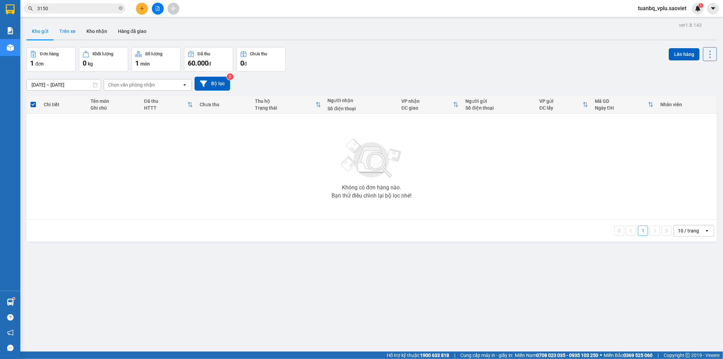
click at [73, 35] on button "Trên xe" at bounding box center [67, 31] width 27 height 16
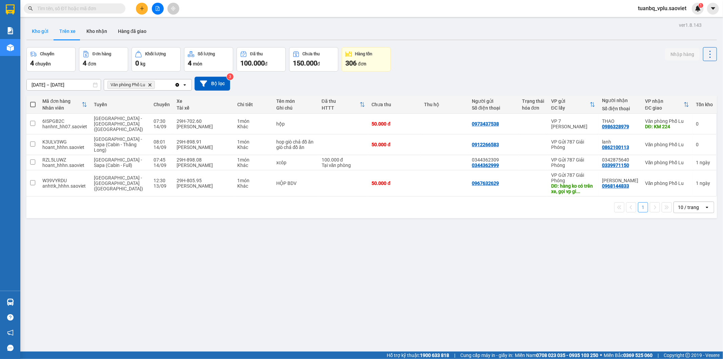
click at [35, 35] on button "Kho gửi" at bounding box center [39, 31] width 27 height 16
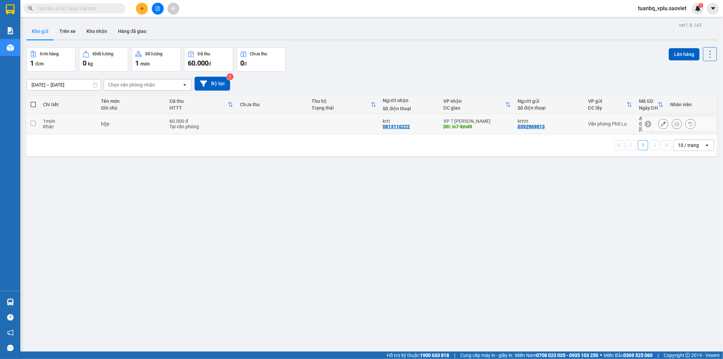
click at [392, 124] on div "0813116222" at bounding box center [396, 126] width 27 height 5
click at [675, 51] on button "Lên hàng" at bounding box center [684, 54] width 31 height 12
click at [201, 124] on div "Tại văn phòng" at bounding box center [202, 126] width 64 height 5
checkbox input "true"
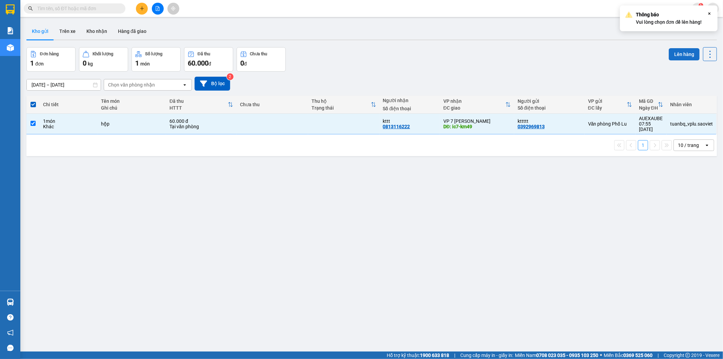
click at [683, 54] on button "Lên hàng" at bounding box center [684, 54] width 31 height 12
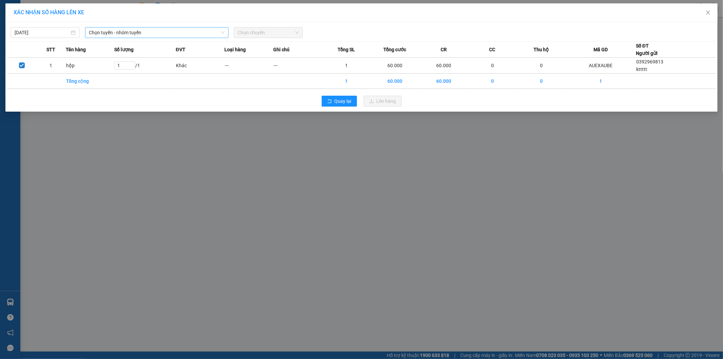
click at [156, 32] on span "Chọn tuyến - nhóm tuyến" at bounding box center [156, 32] width 135 height 10
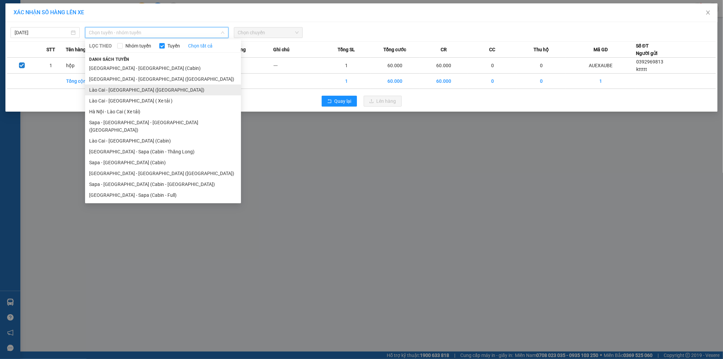
click at [165, 87] on li "Lào Cai - [GEOGRAPHIC_DATA] ([GEOGRAPHIC_DATA])" at bounding box center [163, 89] width 156 height 11
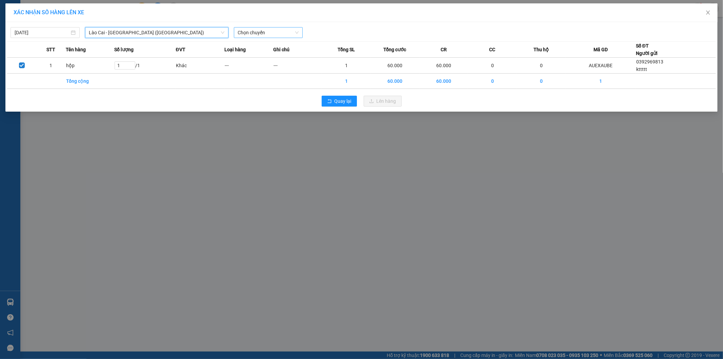
click at [268, 32] on span "Chọn chuyến" at bounding box center [268, 32] width 61 height 10
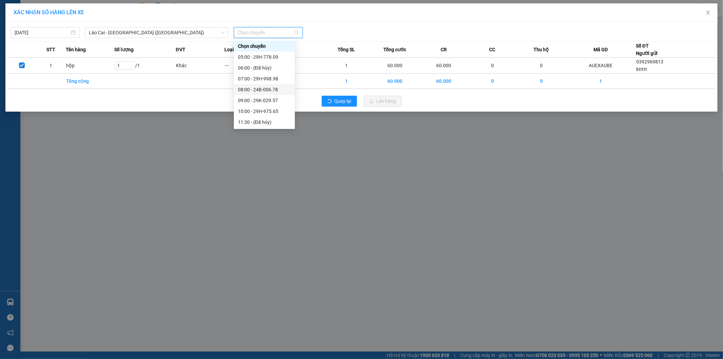
click at [280, 87] on div "08:00 - 24B-006.78" at bounding box center [264, 89] width 53 height 7
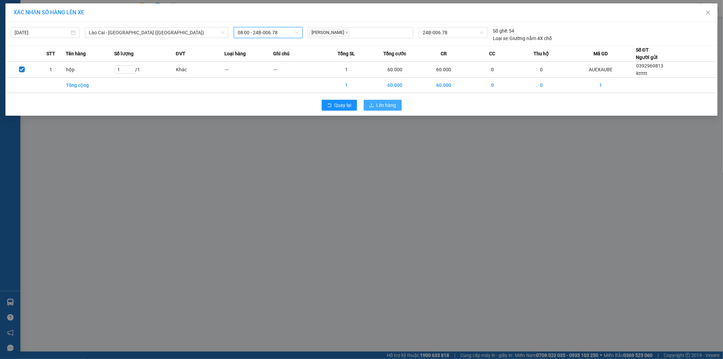
click at [394, 105] on span "Lên hàng" at bounding box center [387, 104] width 20 height 7
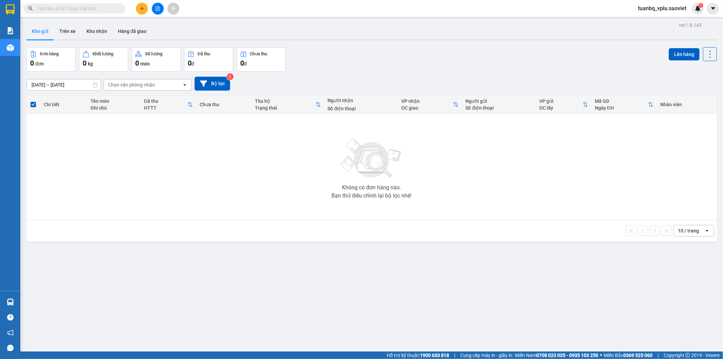
click at [161, 11] on button at bounding box center [158, 9] width 12 height 12
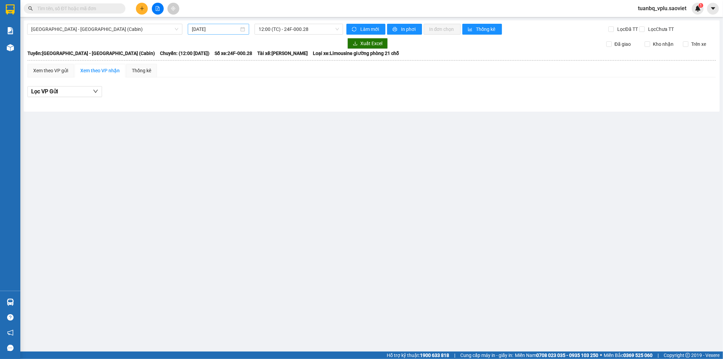
click at [221, 29] on input "[DATE]" at bounding box center [215, 28] width 47 height 7
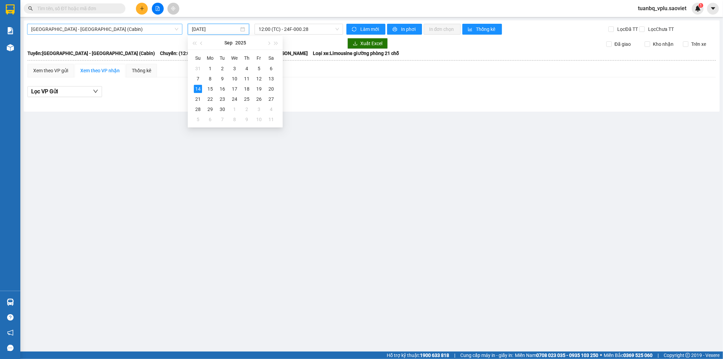
click at [139, 26] on span "[GEOGRAPHIC_DATA] - [GEOGRAPHIC_DATA] (Cabin)" at bounding box center [104, 29] width 147 height 10
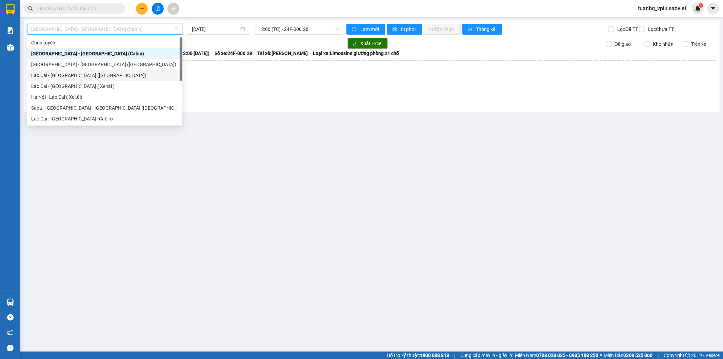
click at [103, 76] on div "Lào Cai - [GEOGRAPHIC_DATA] ([GEOGRAPHIC_DATA])" at bounding box center [104, 75] width 147 height 7
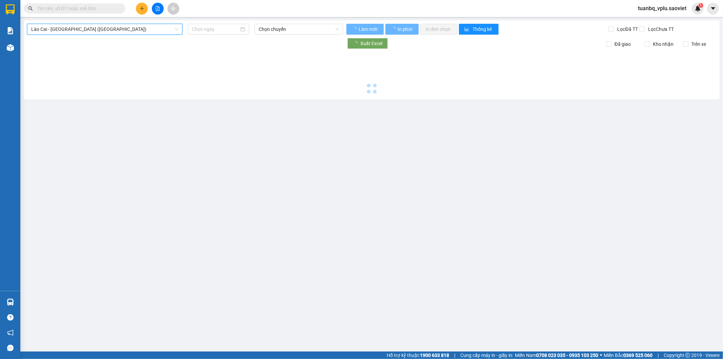
type input "[DATE]"
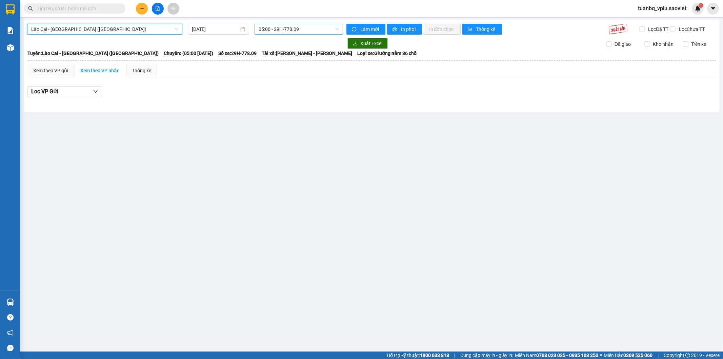
click at [296, 28] on span "05:00 - 29H-778.09" at bounding box center [299, 29] width 80 height 10
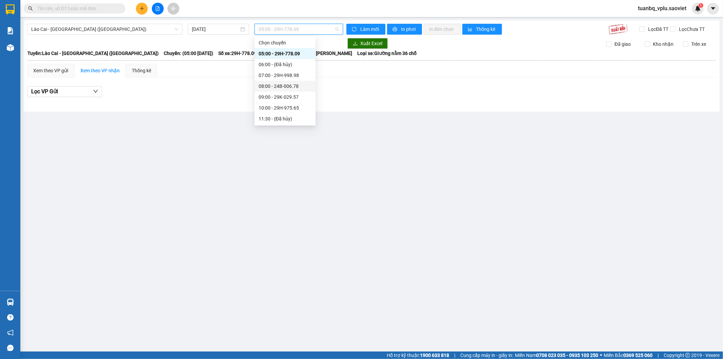
click at [299, 86] on div "08:00 - 24B-006.78" at bounding box center [285, 85] width 53 height 7
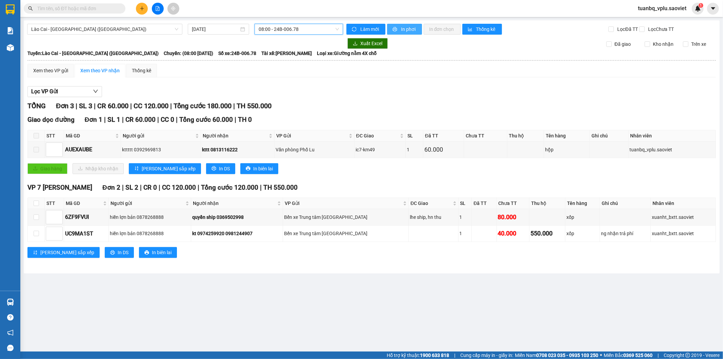
click at [406, 28] on span "In phơi" at bounding box center [409, 28] width 16 height 7
click at [99, 29] on span "Lào Cai - [GEOGRAPHIC_DATA] ([GEOGRAPHIC_DATA])" at bounding box center [104, 29] width 147 height 10
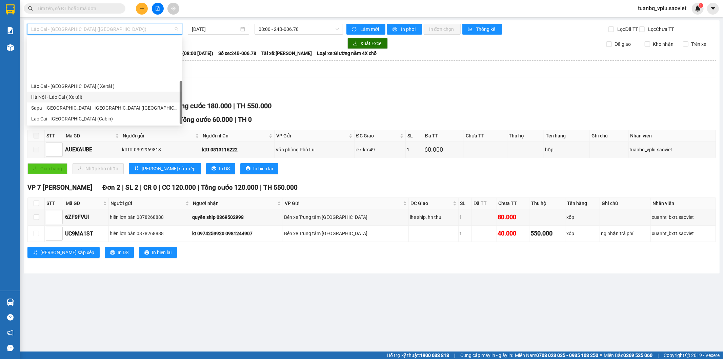
scroll to position [54, 0]
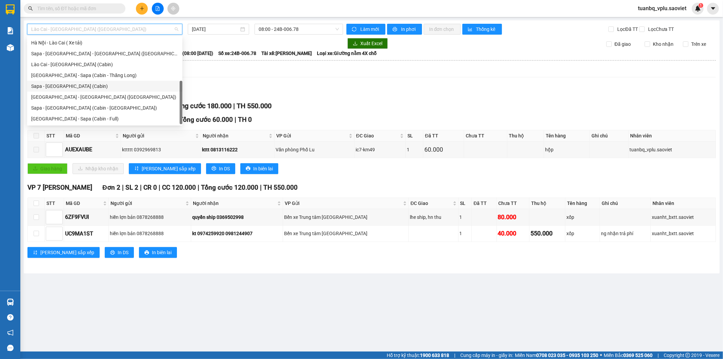
click at [69, 86] on div "Sapa - [GEOGRAPHIC_DATA] (Cabin)" at bounding box center [104, 85] width 147 height 7
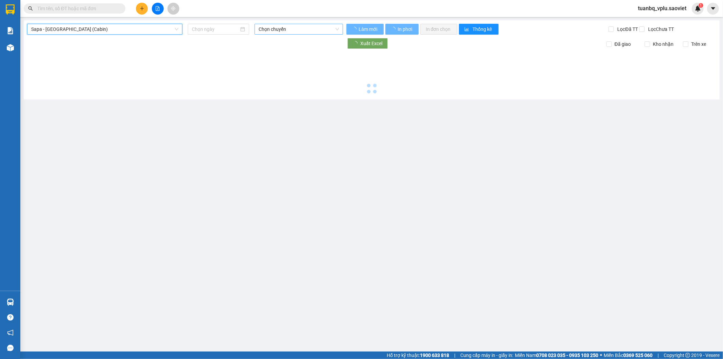
type input "[DATE]"
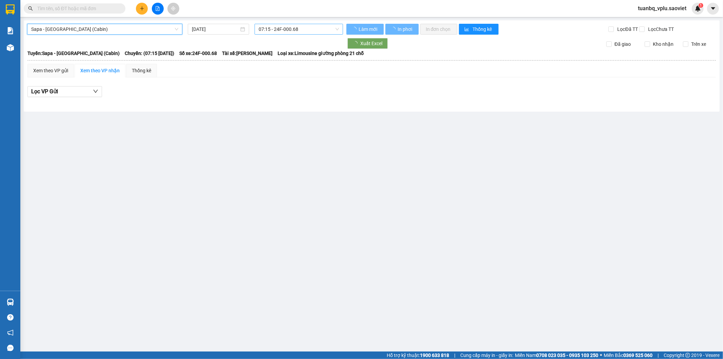
click at [296, 31] on span "07:15 - 24F-000.68" at bounding box center [299, 29] width 80 height 10
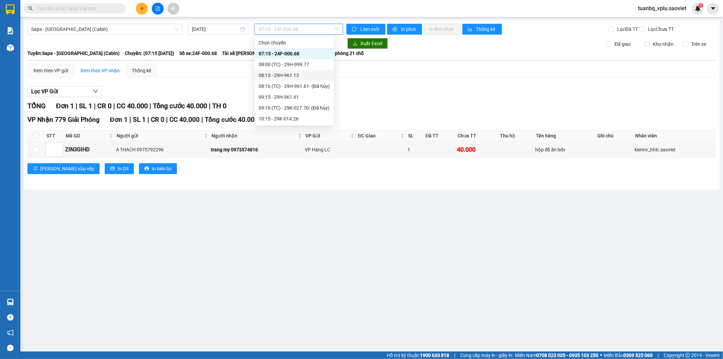
click at [302, 77] on div "08:15 - 29H-961.13" at bounding box center [294, 75] width 71 height 7
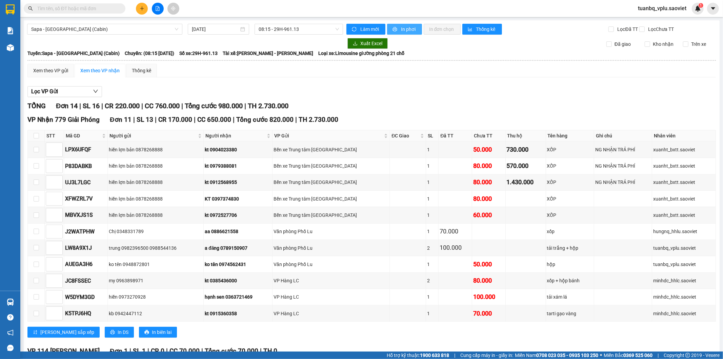
click at [404, 27] on span "In phơi" at bounding box center [409, 28] width 16 height 7
click at [81, 7] on input "text" at bounding box center [77, 8] width 80 height 7
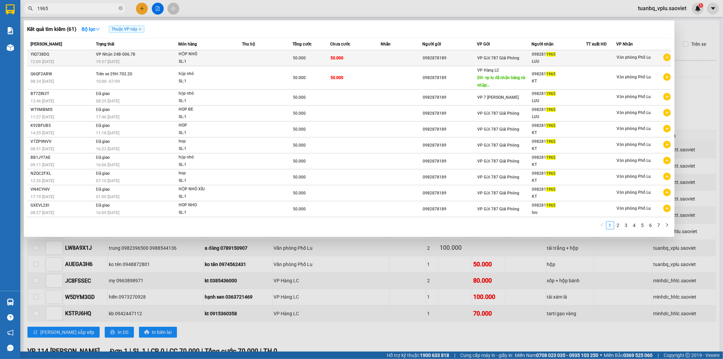
type input "1965"
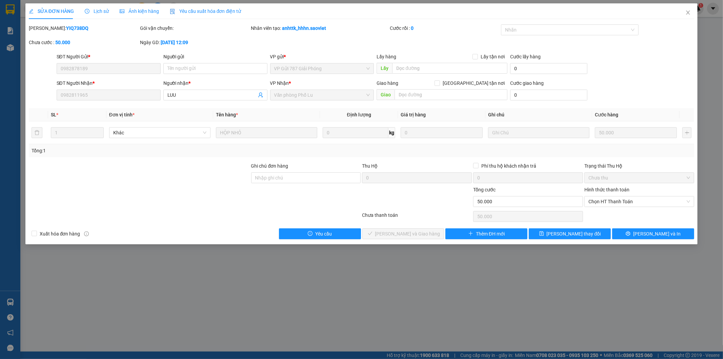
type input "0982878189"
type input "0982811965"
type input "LUU"
type input "50.000"
click at [623, 199] on span "Chọn HT Thanh Toán" at bounding box center [640, 201] width 102 height 10
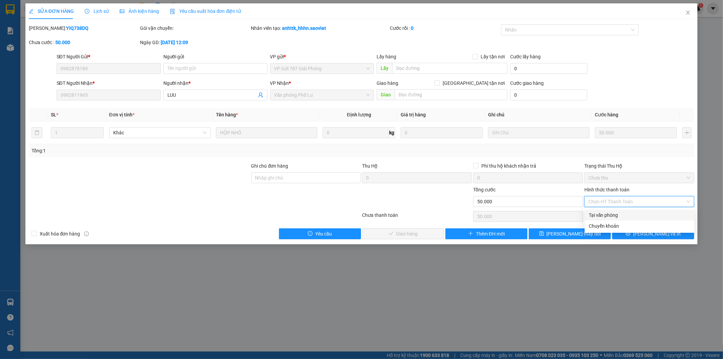
click at [612, 212] on div "Tại văn phòng" at bounding box center [640, 214] width 102 height 7
type input "0"
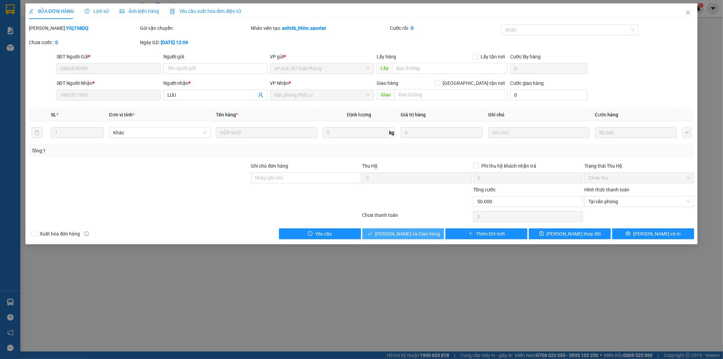
click at [405, 234] on span "[PERSON_NAME] và Giao hàng" at bounding box center [407, 233] width 65 height 7
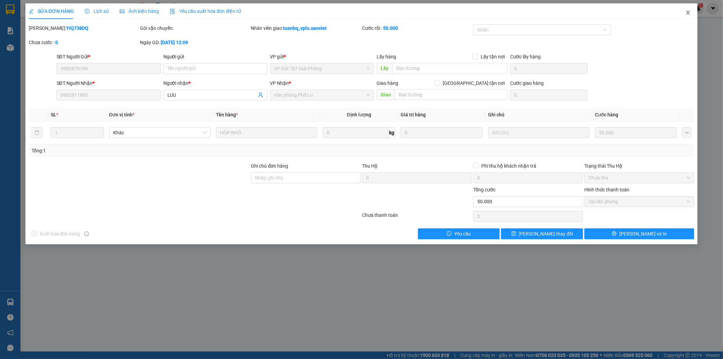
click at [689, 14] on icon "close" at bounding box center [687, 12] width 5 height 5
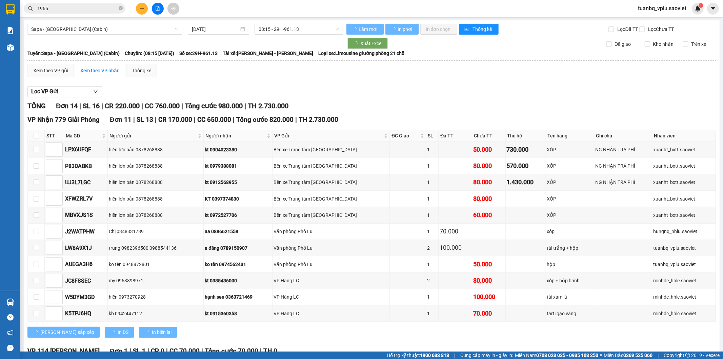
click at [71, 8] on input "1965" at bounding box center [77, 8] width 80 height 7
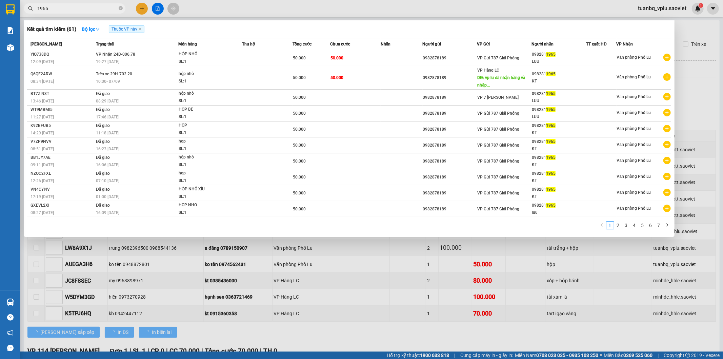
click at [71, 8] on input "1965" at bounding box center [77, 8] width 80 height 7
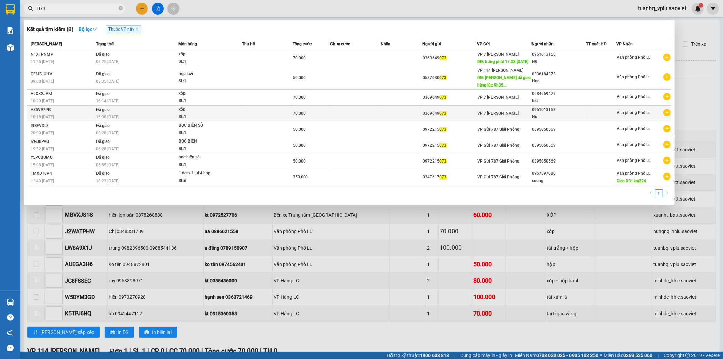
type input "073"
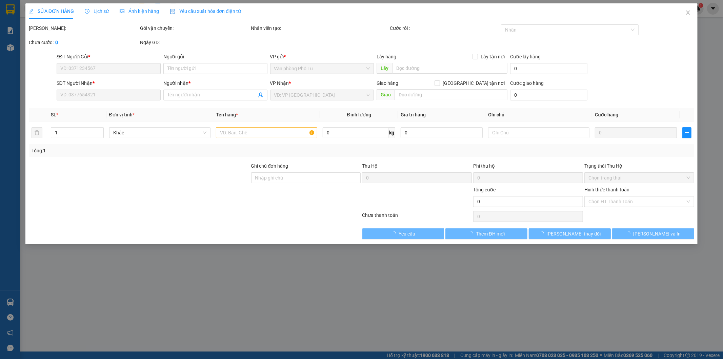
type input "0369649073"
type input "0961013158"
type input "Nụ"
type input "70.000"
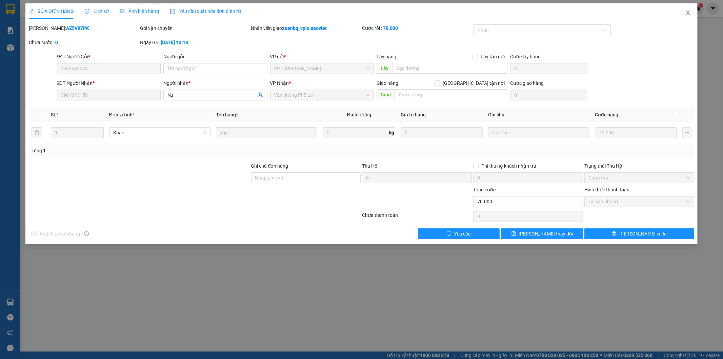
click at [688, 12] on icon "close" at bounding box center [688, 13] width 4 height 4
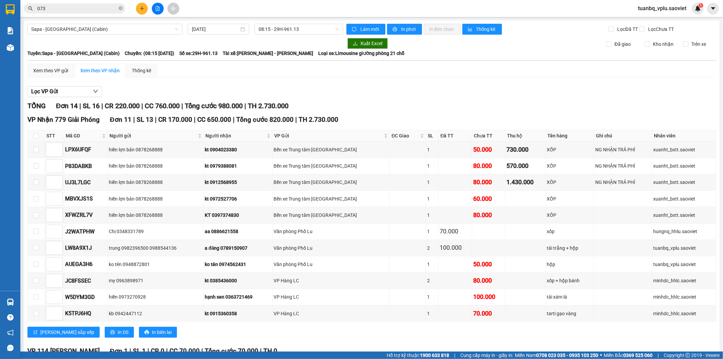
click at [89, 9] on input "073" at bounding box center [77, 8] width 80 height 7
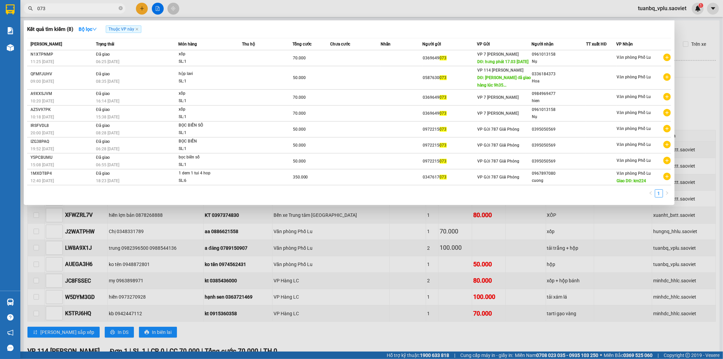
click at [89, 9] on input "073" at bounding box center [77, 8] width 80 height 7
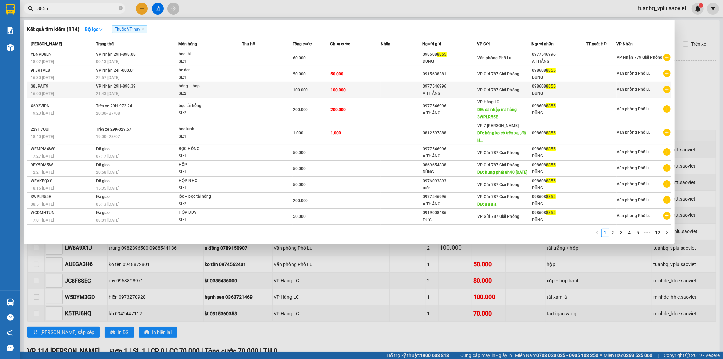
type input "8855"
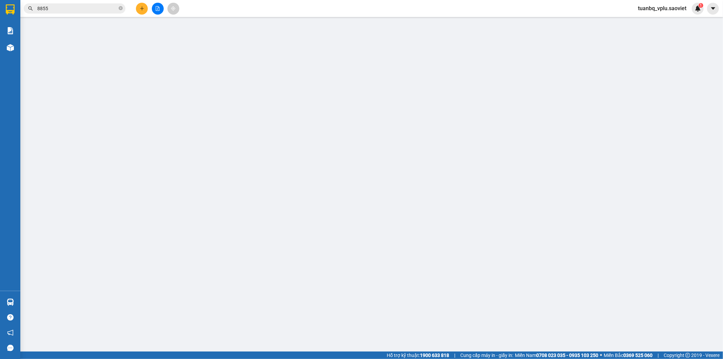
type input "0977546996"
type input "A THẮNG"
type input "0986088855"
type input "DŨNG"
type input "100.000"
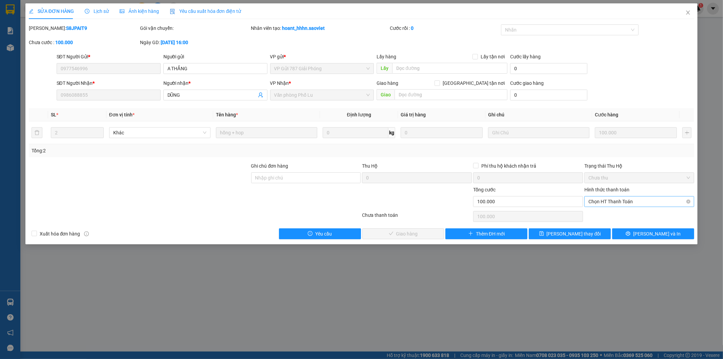
click at [610, 199] on span "Chọn HT Thanh Toán" at bounding box center [640, 201] width 102 height 10
click at [606, 212] on div "Tại văn phòng" at bounding box center [640, 214] width 102 height 7
type input "0"
click at [413, 236] on span "[PERSON_NAME] và Giao hàng" at bounding box center [407, 233] width 65 height 7
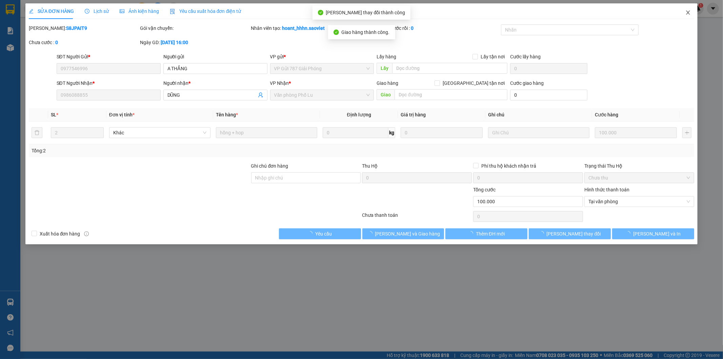
click at [688, 12] on icon "close" at bounding box center [687, 12] width 5 height 5
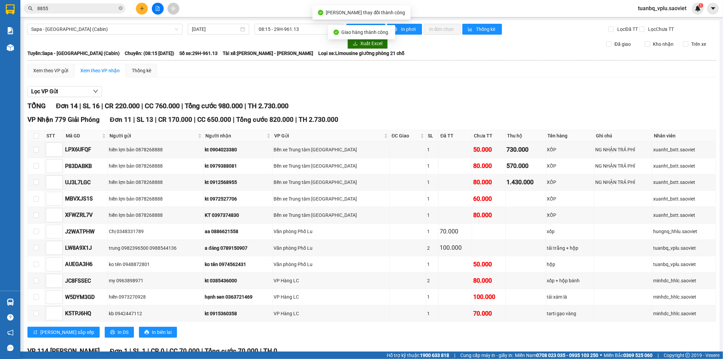
click at [72, 8] on input "8855" at bounding box center [77, 8] width 80 height 7
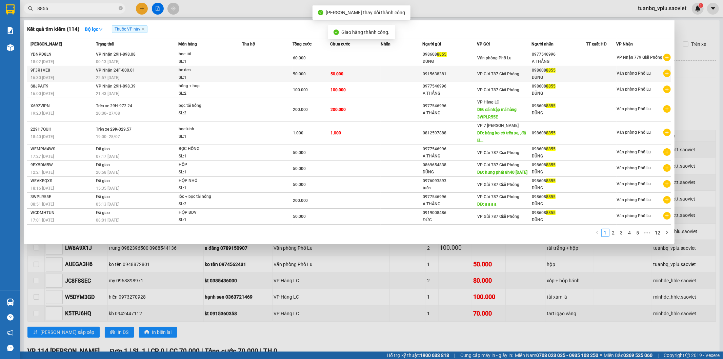
click at [386, 69] on td at bounding box center [402, 74] width 42 height 16
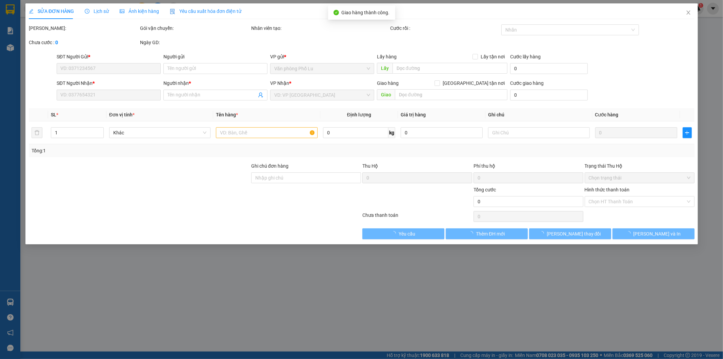
type input "0915638381"
type input "0986088855"
type input "DŨNG"
type input "50.000"
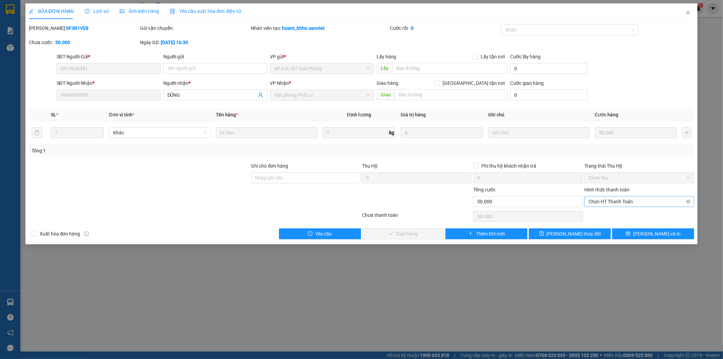
click at [619, 200] on span "Chọn HT Thanh Toán" at bounding box center [640, 201] width 102 height 10
click at [611, 211] on div "Tại văn phòng" at bounding box center [640, 214] width 102 height 7
type input "0"
click at [412, 236] on span "[PERSON_NAME] và Giao hàng" at bounding box center [407, 233] width 65 height 7
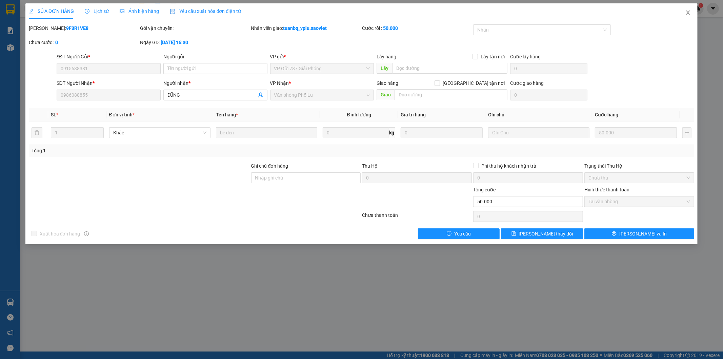
click at [690, 9] on span "Close" at bounding box center [688, 12] width 19 height 19
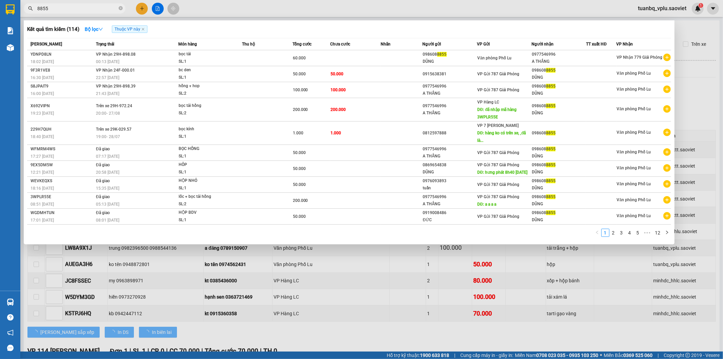
click at [56, 9] on input "8855" at bounding box center [77, 8] width 80 height 7
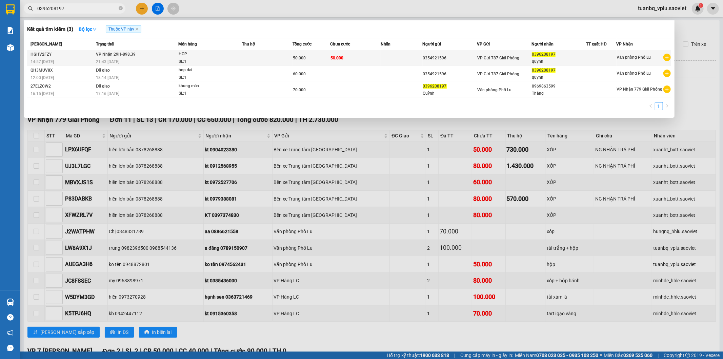
type input "0396208197"
click at [208, 61] on div "SL: 1" at bounding box center [204, 61] width 51 height 7
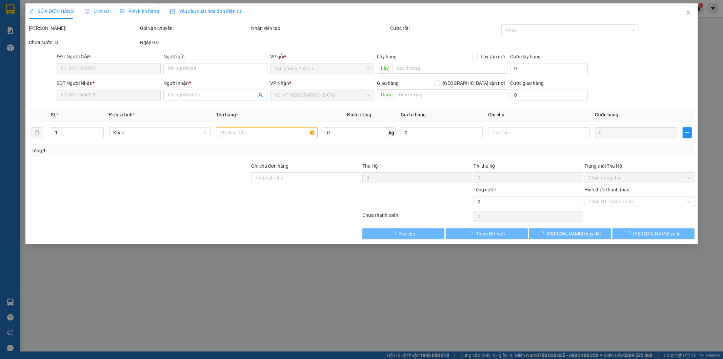
type input "0354921596"
type input "0396208197"
type input "quynh"
type input "50.000"
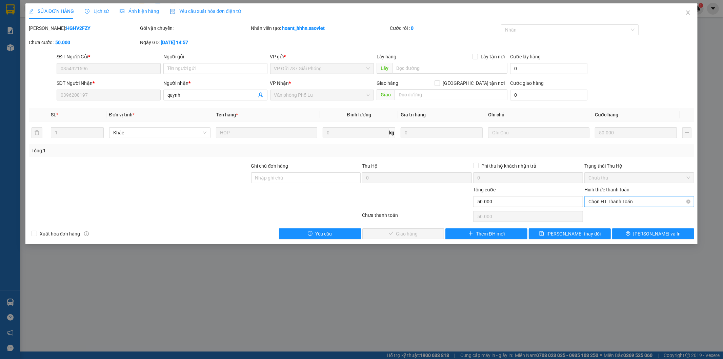
click at [612, 200] on span "Chọn HT Thanh Toán" at bounding box center [640, 201] width 102 height 10
click at [612, 212] on div "Tại văn phòng" at bounding box center [640, 214] width 102 height 7
type input "0"
click at [419, 239] on div "SỬA ĐƠN HÀNG Lịch sử Ảnh kiện hàng Yêu cầu xuất hóa đơn điện tử Total Paid Fee …" at bounding box center [361, 123] width 673 height 241
click at [421, 231] on span "[PERSON_NAME] và Giao hàng" at bounding box center [407, 233] width 65 height 7
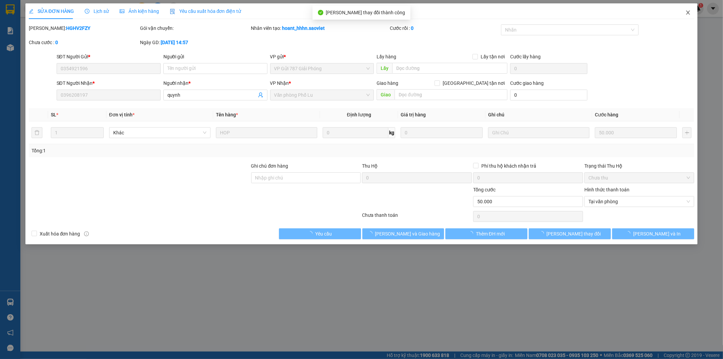
click at [686, 12] on icon "close" at bounding box center [687, 12] width 5 height 5
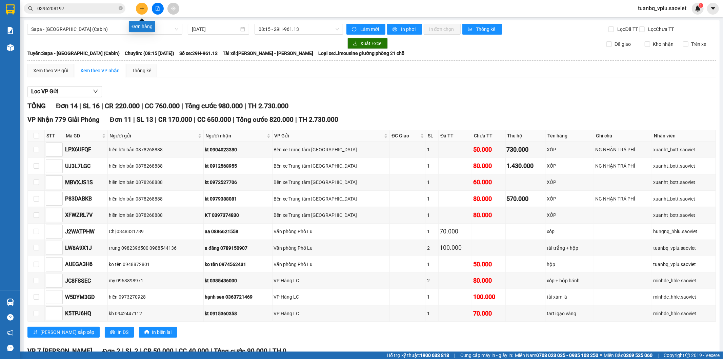
click at [141, 8] on icon "plus" at bounding box center [142, 8] width 4 height 0
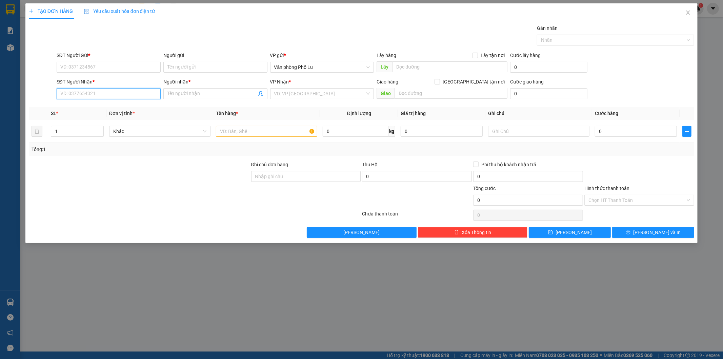
click at [119, 92] on input "SĐT Người Nhận *" at bounding box center [109, 93] width 104 height 11
type input "0388686388"
click at [203, 85] on div "Người nhận *" at bounding box center [215, 81] width 104 height 7
click at [203, 90] on input "Người nhận *" at bounding box center [211, 93] width 89 height 7
click at [316, 94] on input "search" at bounding box center [319, 93] width 91 height 10
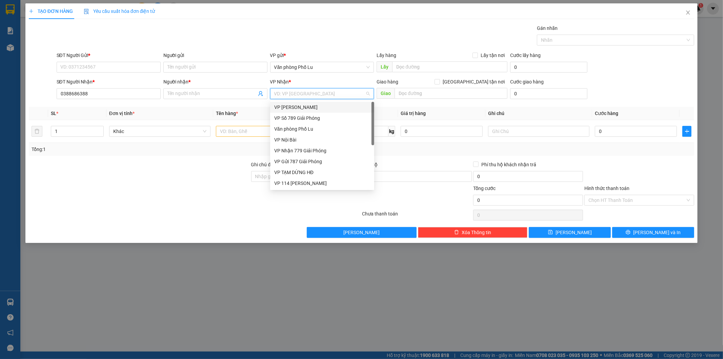
click at [303, 106] on div "VP Bảo Hà" at bounding box center [322, 106] width 96 height 7
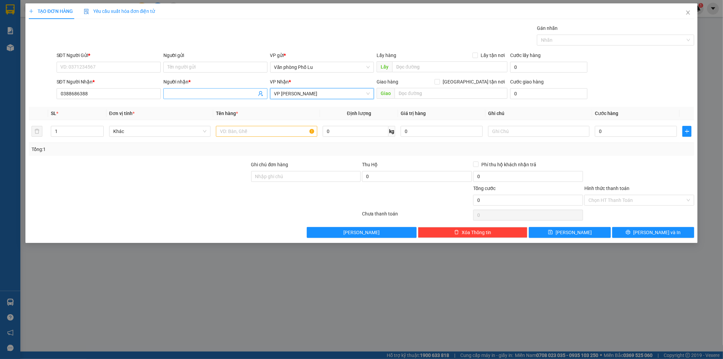
click at [195, 92] on input "Người nhận *" at bounding box center [211, 93] width 89 height 7
click at [87, 65] on input "SĐT Người Gửi *" at bounding box center [109, 67] width 104 height 11
type input "0389790151"
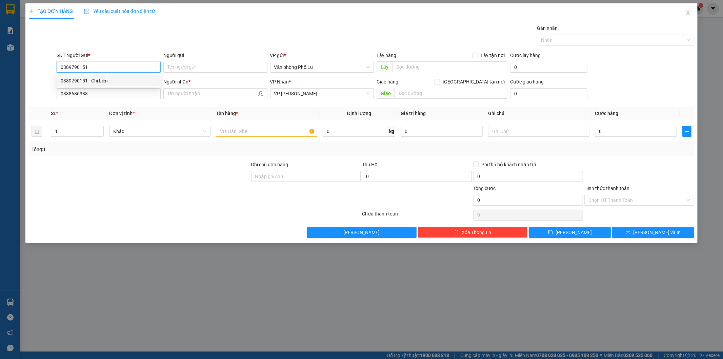
click at [92, 82] on div "0389790151 - Chị Liên" at bounding box center [109, 80] width 96 height 7
type input "Chị Liên"
type input "0389790151"
click at [184, 94] on input "Người nhận *" at bounding box center [211, 93] width 89 height 7
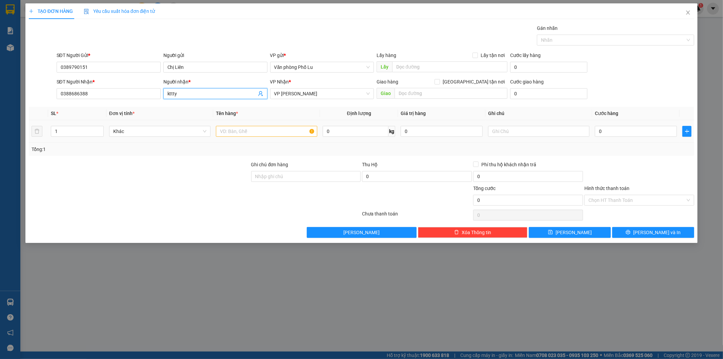
type input "kttty"
click at [248, 129] on td at bounding box center [266, 131] width 107 height 23
click at [248, 129] on input "text" at bounding box center [266, 131] width 101 height 11
type input "xốp thịt(hàng đến gọi khách luôn)"
click at [602, 131] on input "0" at bounding box center [636, 131] width 82 height 11
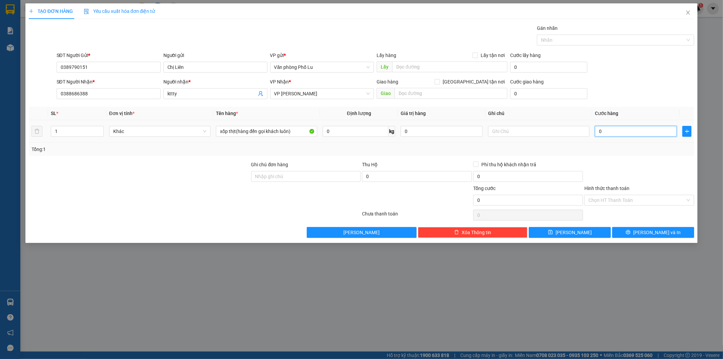
paste input "5"
type input "50"
type input "50.000"
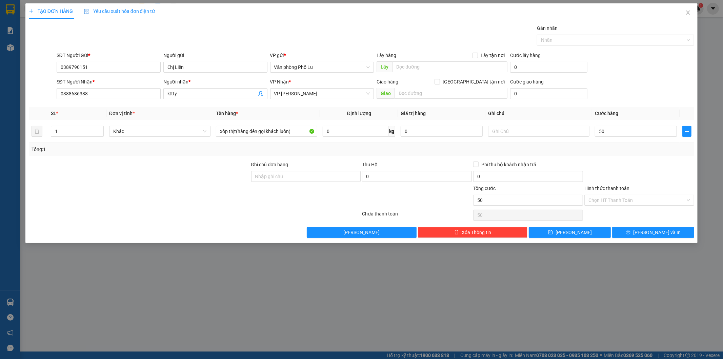
type input "50.000"
click at [625, 159] on div "Transit Pickup Surcharge Ids Transit Deliver Surcharge Ids Transit Deliver Surc…" at bounding box center [362, 130] width 666 height 213
click at [629, 196] on input "Hình thức thanh toán" at bounding box center [637, 200] width 97 height 10
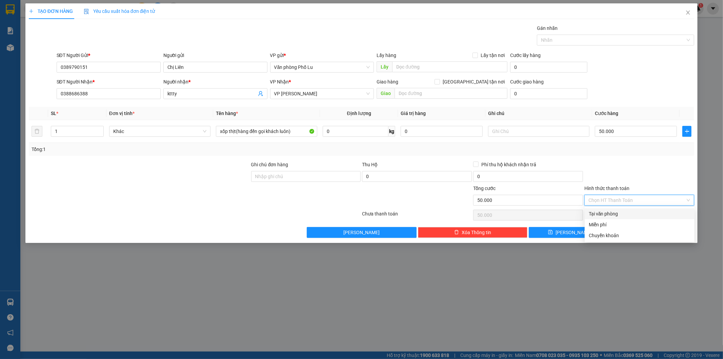
click at [630, 168] on div at bounding box center [639, 173] width 111 height 24
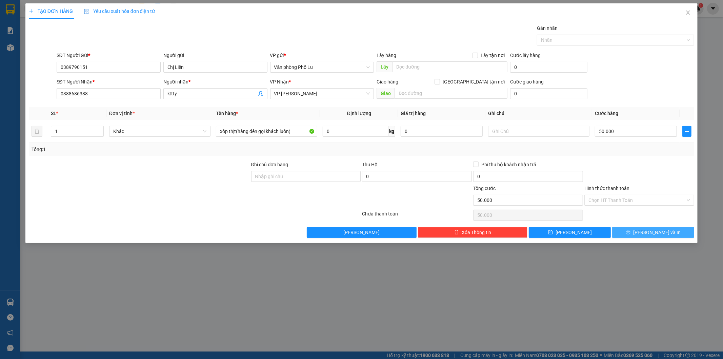
click at [651, 231] on span "[PERSON_NAME] và In" at bounding box center [656, 231] width 47 height 7
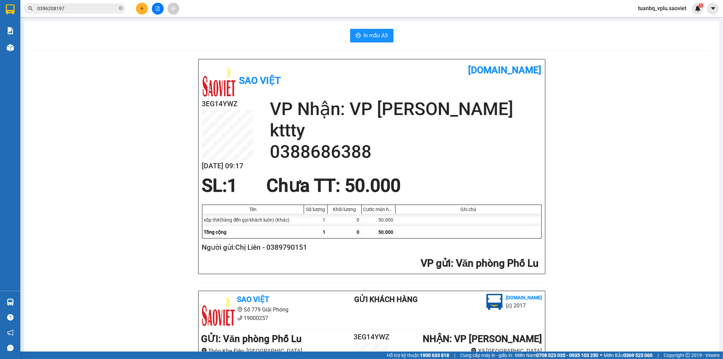
click at [72, 15] on div "Kết quả tìm kiếm ( 3 ) Bộ lọc Thuộc VP này Mã ĐH Trạng thái Món hàng Thu hộ Tổn…" at bounding box center [361, 8] width 723 height 17
click at [76, 8] on input "0396208197" at bounding box center [77, 8] width 80 height 7
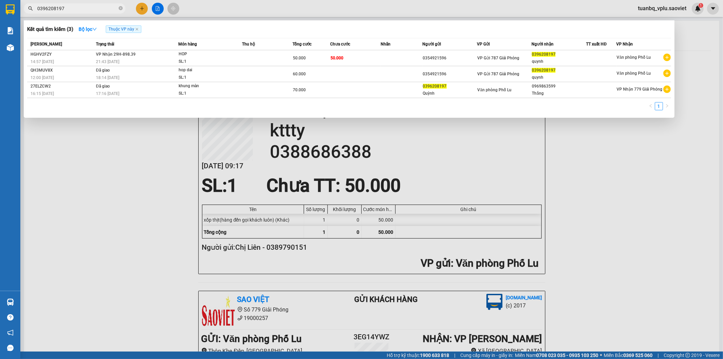
click at [76, 8] on input "0396208197" at bounding box center [77, 8] width 80 height 7
type input "0"
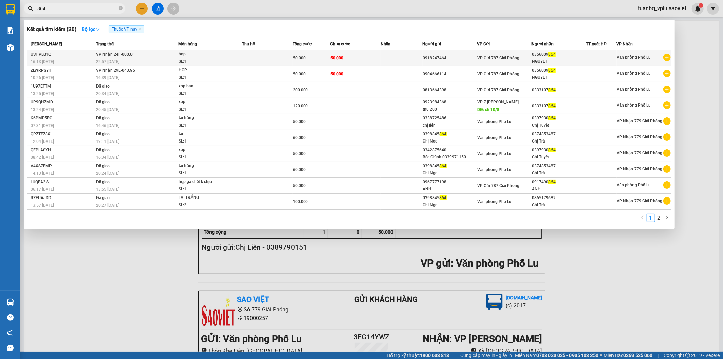
type input "864"
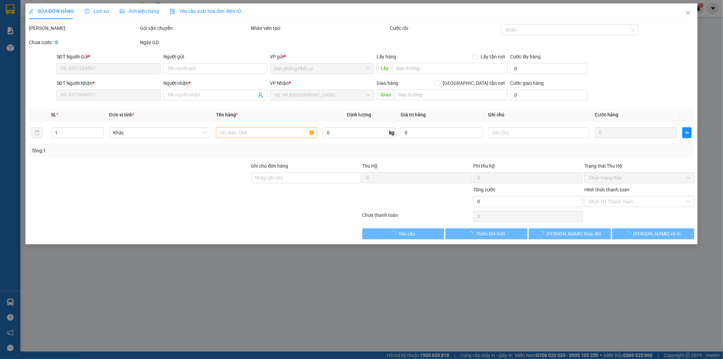
type input "0918247464"
type input "0356009864"
type input "NGUYET"
type input "50.000"
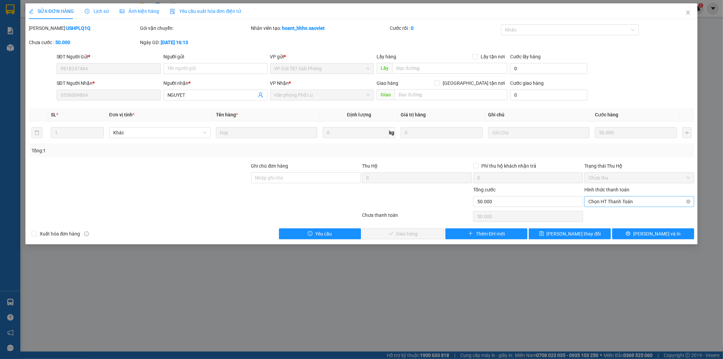
click at [610, 201] on span "Chọn HT Thanh Toán" at bounding box center [640, 201] width 102 height 10
click at [614, 215] on div "Tại văn phòng" at bounding box center [640, 214] width 102 height 7
type input "0"
click at [404, 233] on span "Lưu và Giao hàng" at bounding box center [407, 233] width 65 height 7
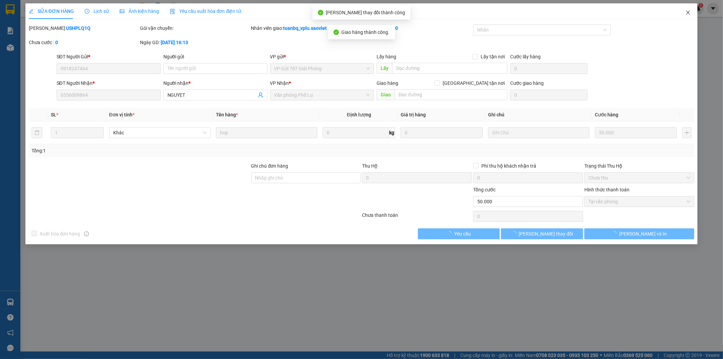
click at [687, 12] on icon "close" at bounding box center [688, 13] width 4 height 4
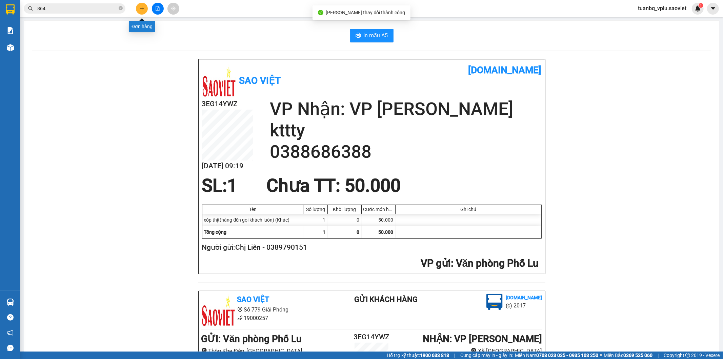
click at [140, 9] on icon "plus" at bounding box center [142, 8] width 5 height 5
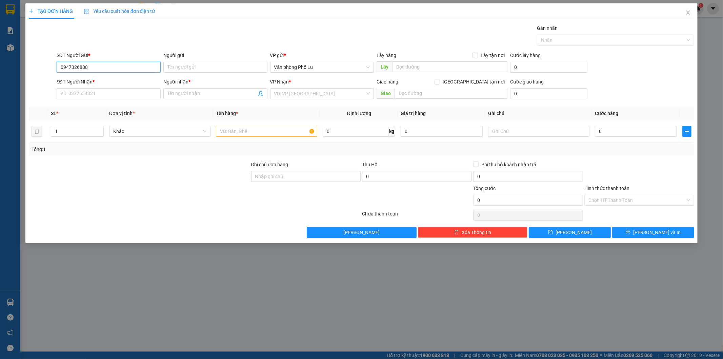
click at [125, 65] on input "0947326888" at bounding box center [109, 67] width 104 height 11
click at [124, 65] on input "0947326888" at bounding box center [109, 67] width 104 height 11
type input "0947326888"
click at [87, 92] on input "SĐT Người Nhận *" at bounding box center [109, 93] width 104 height 11
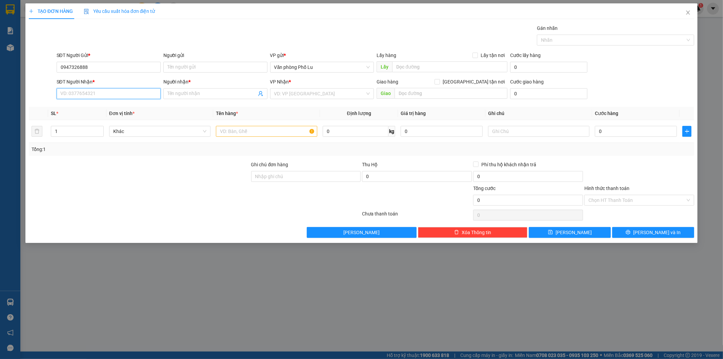
paste input "0947326888"
type input "0947326888"
click at [94, 64] on input "0947326888" at bounding box center [109, 67] width 104 height 11
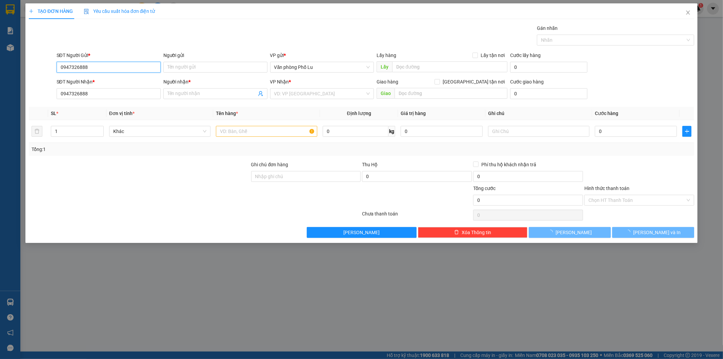
click at [94, 64] on input "0947326888" at bounding box center [109, 67] width 104 height 11
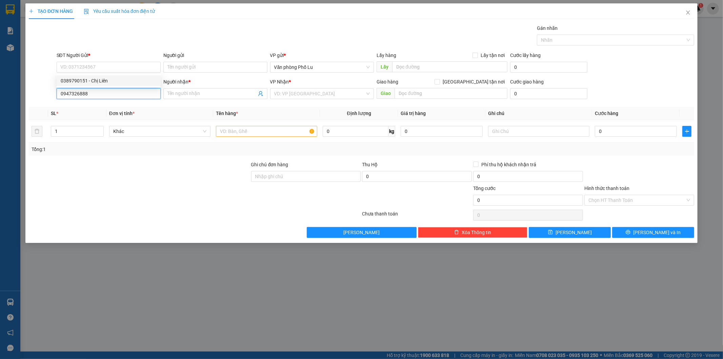
click at [101, 93] on input "0947326888" at bounding box center [109, 93] width 104 height 11
click at [108, 106] on div "0947326888 - Anh Thắng xe máy" at bounding box center [109, 106] width 96 height 7
type input "Anh Thắng xe máy"
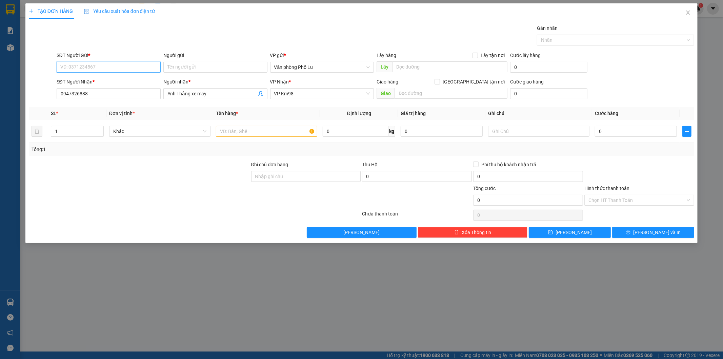
click at [104, 64] on input "SĐT Người Gửi *" at bounding box center [109, 67] width 104 height 11
click at [618, 134] on input "0" at bounding box center [636, 131] width 82 height 11
paste input "7"
type input "70"
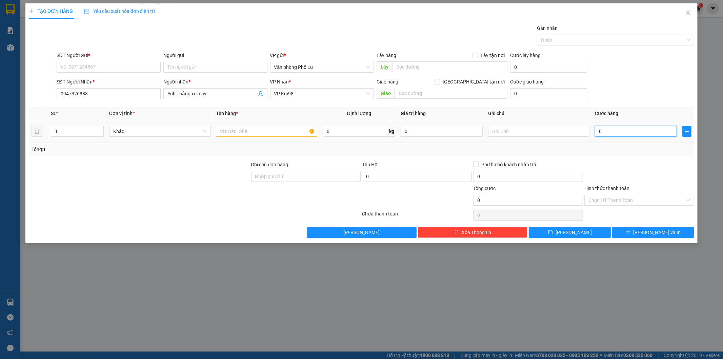
type input "70"
type input "70.000"
click at [625, 150] on div "Tổng: 1" at bounding box center [362, 148] width 660 height 7
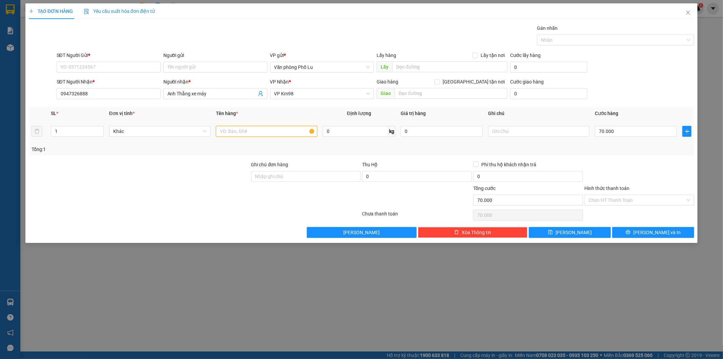
click at [265, 130] on input "text" at bounding box center [266, 131] width 101 height 11
type input "xốp"
click at [88, 68] on input "SĐT Người Gửi *" at bounding box center [109, 67] width 104 height 11
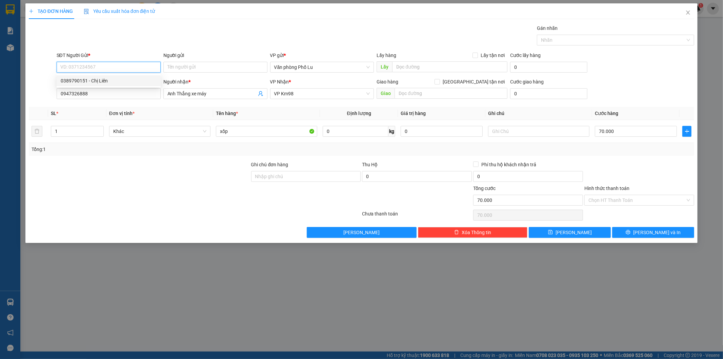
click at [98, 80] on div "0389790151 - Chị Liên" at bounding box center [109, 80] width 96 height 7
type input "0389790151"
type input "Chị Liên"
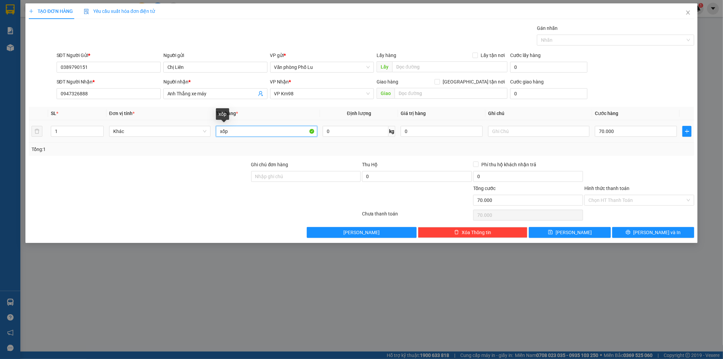
click at [243, 131] on input "xốp" at bounding box center [266, 131] width 101 height 11
type input "xốp thịt(hàng đến nơi gọi khách luôn)"
click at [651, 232] on span "[PERSON_NAME] và In" at bounding box center [656, 231] width 47 height 7
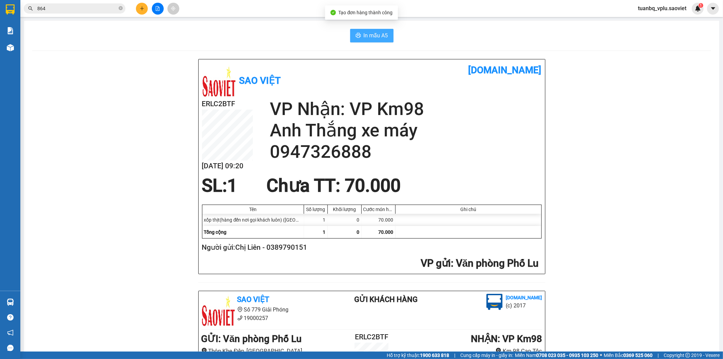
click at [375, 34] on span "In mẫu A5" at bounding box center [376, 35] width 24 height 8
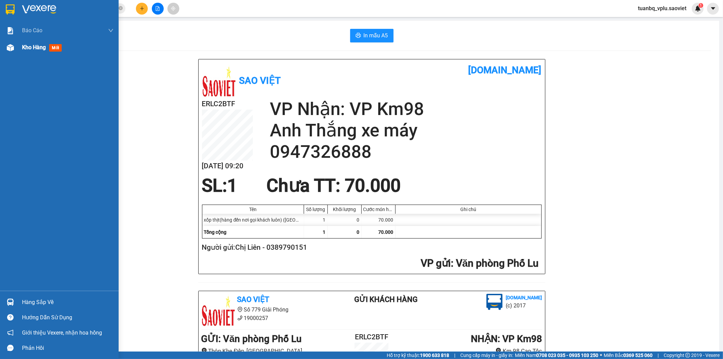
click at [31, 48] on span "Kho hàng" at bounding box center [34, 47] width 24 height 6
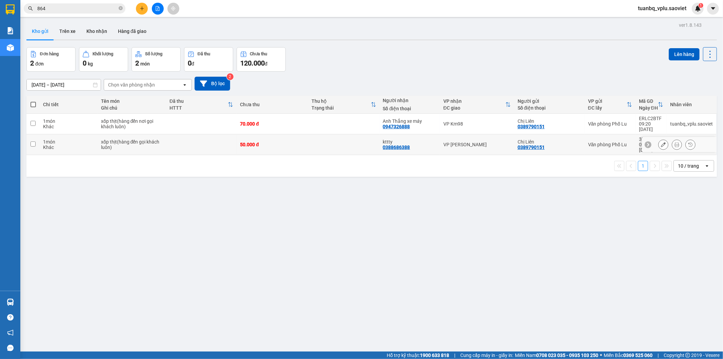
click at [661, 142] on icon at bounding box center [663, 144] width 5 height 5
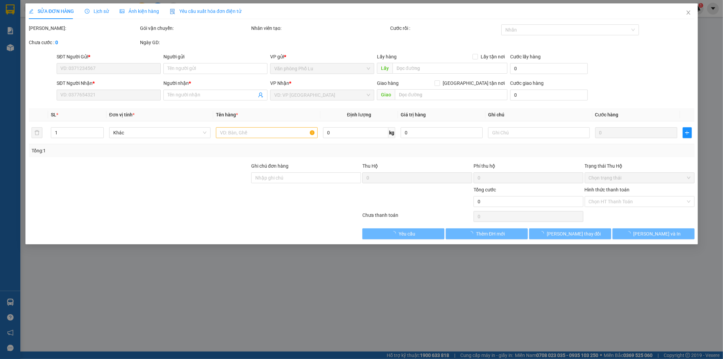
type input "0389790151"
type input "Chị Liên"
type input "0388686388"
type input "kttty"
type input "50.000"
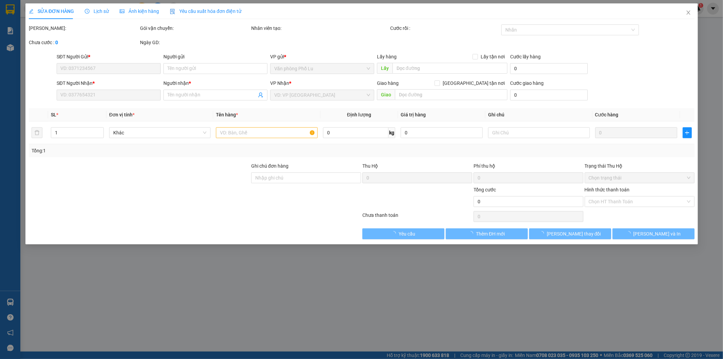
type input "50.000"
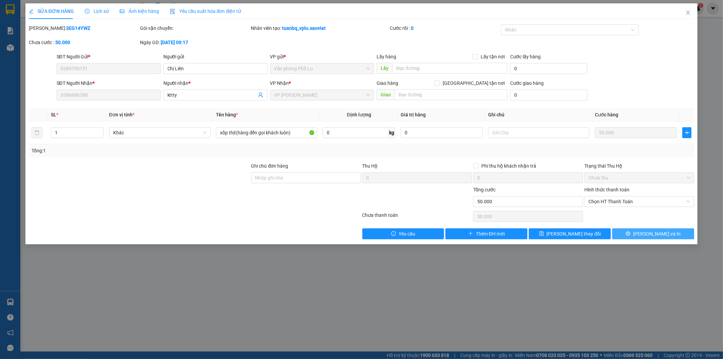
click at [631, 232] on icon "printer" at bounding box center [628, 233] width 5 height 5
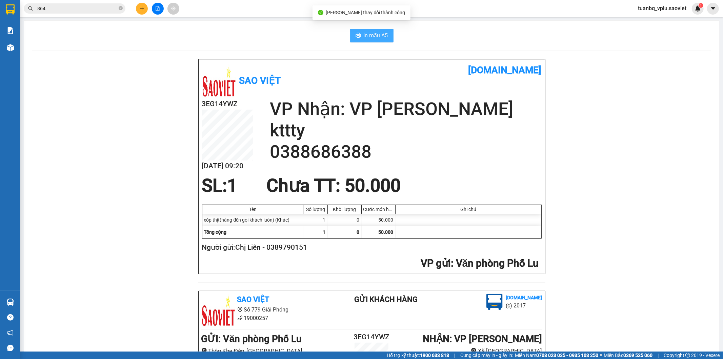
click at [374, 36] on span "In mẫu A5" at bounding box center [376, 35] width 24 height 8
click at [101, 9] on input "864" at bounding box center [77, 8] width 80 height 7
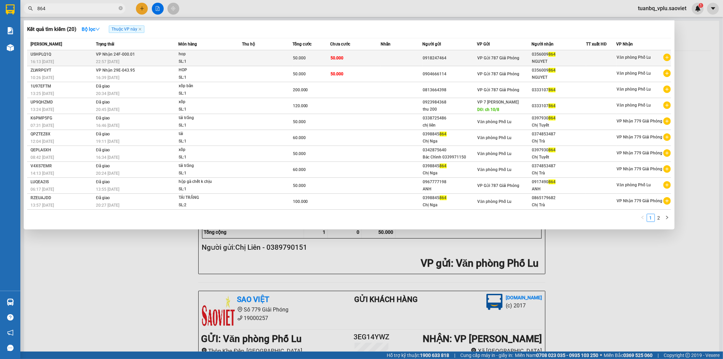
click at [388, 53] on td at bounding box center [402, 58] width 42 height 16
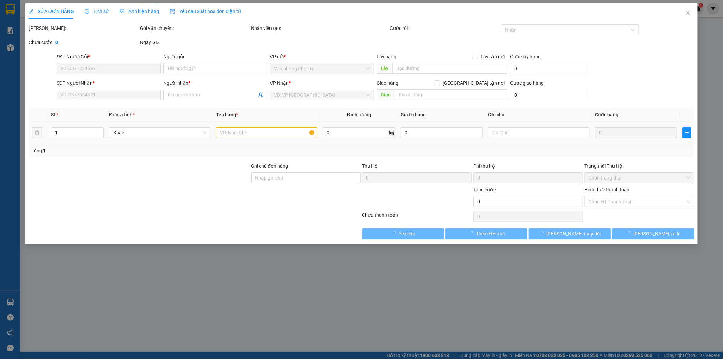
type input "0918247464"
type input "0356009864"
type input "NGUYET"
type input "50.000"
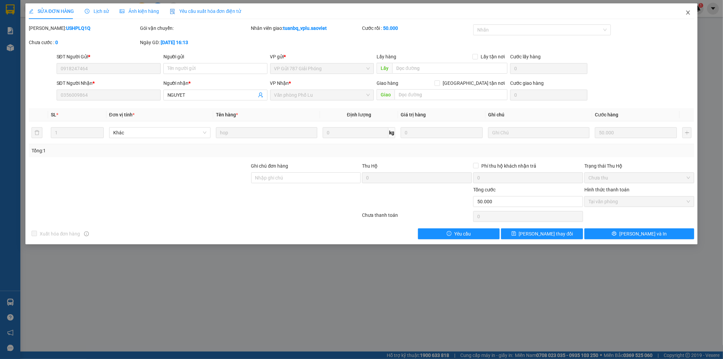
click at [686, 12] on icon "close" at bounding box center [687, 12] width 5 height 5
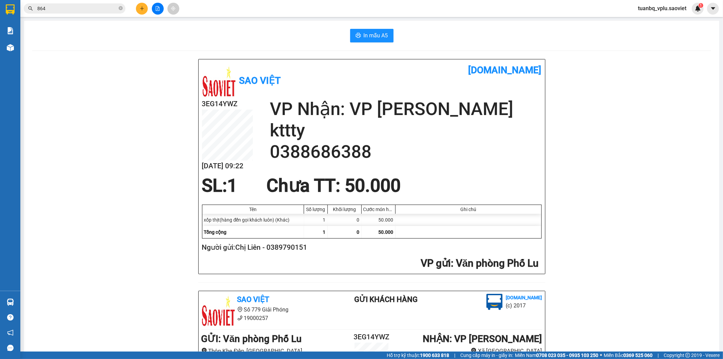
click at [143, 5] on button at bounding box center [142, 9] width 12 height 12
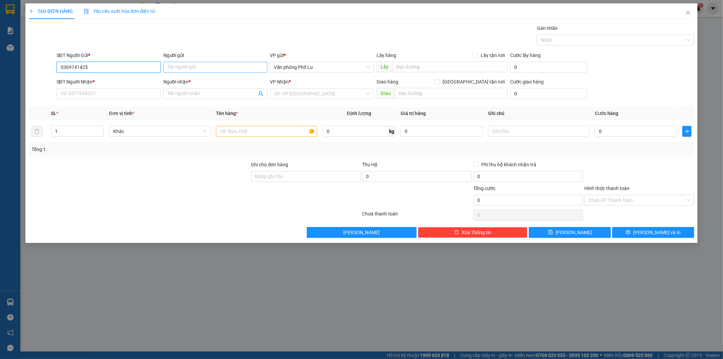
type input "0369741425"
click at [177, 67] on input "Người gửi" at bounding box center [215, 67] width 104 height 11
type input "k"
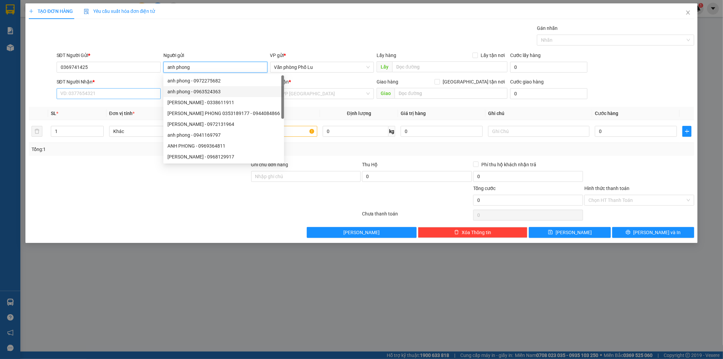
type input "anh phong"
click at [77, 95] on input "SĐT Người Nhận *" at bounding box center [109, 93] width 104 height 11
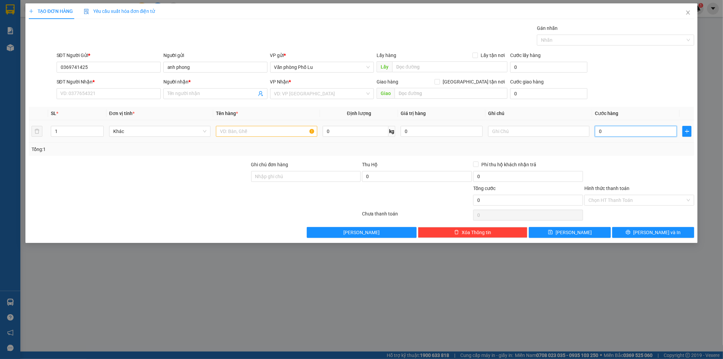
paste input "25"
type input "250"
click at [602, 155] on div "Tổng: 1" at bounding box center [362, 149] width 666 height 13
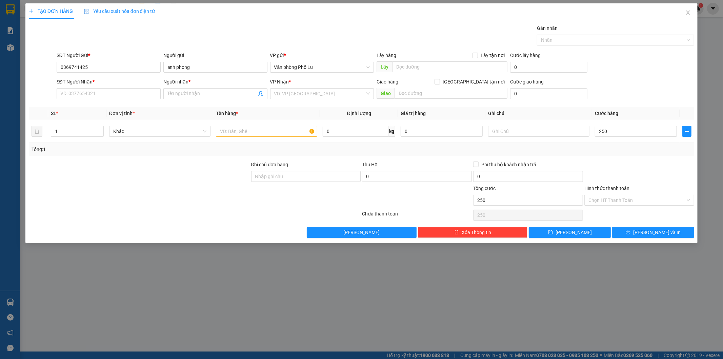
type input "250.000"
click at [118, 93] on input "SĐT Người Nhận *" at bounding box center [109, 93] width 104 height 11
type input "0348805801"
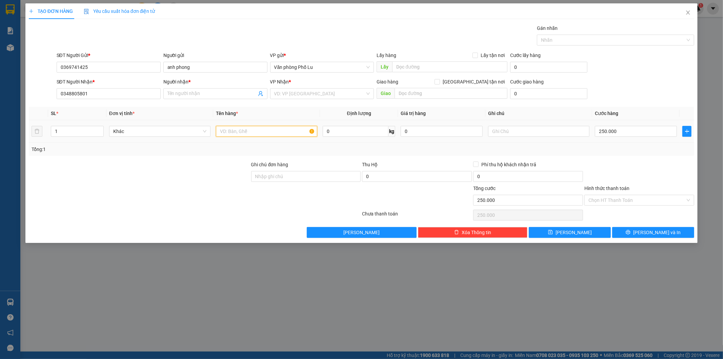
click at [236, 134] on input "text" at bounding box center [266, 131] width 101 height 11
type input "xe máy điện"
click at [213, 168] on div at bounding box center [139, 173] width 222 height 24
click at [193, 96] on input "Người nhận *" at bounding box center [211, 93] width 89 height 7
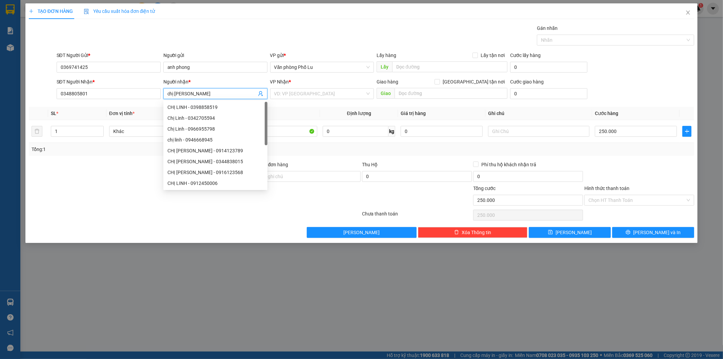
type input "chị linh"
click at [250, 21] on div "TẠO ĐƠN HÀNG Yêu cầu xuất hóa đơn điện tử Transit Pickup Surcharge Ids Transit …" at bounding box center [362, 120] width 666 height 234
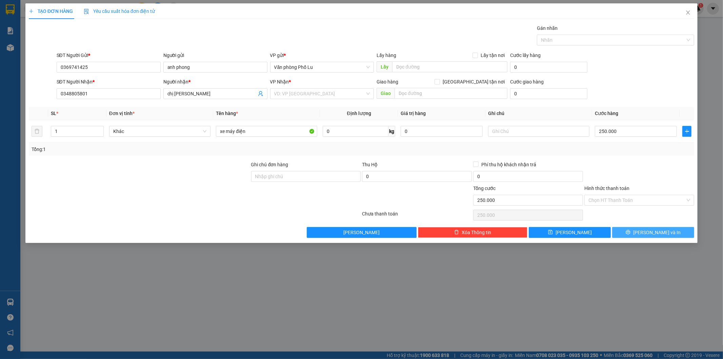
click at [631, 231] on icon "printer" at bounding box center [628, 232] width 5 height 5
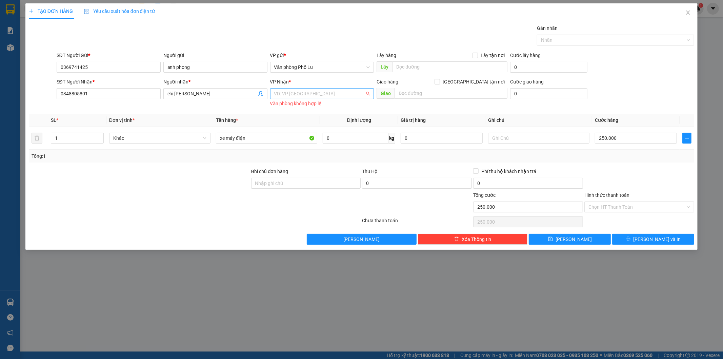
click at [312, 89] on input "search" at bounding box center [319, 93] width 91 height 10
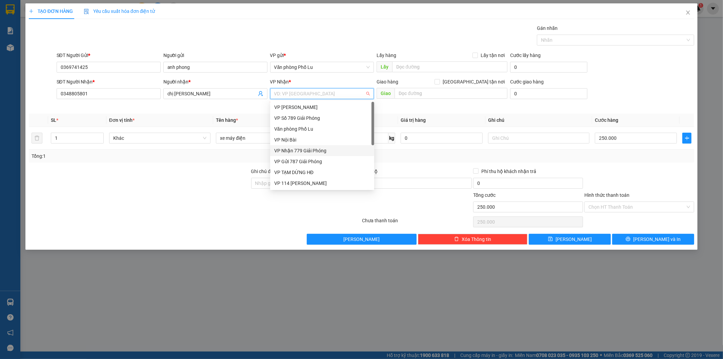
click at [316, 148] on div "VP Nhận 779 Giải Phóng" at bounding box center [322, 150] width 96 height 7
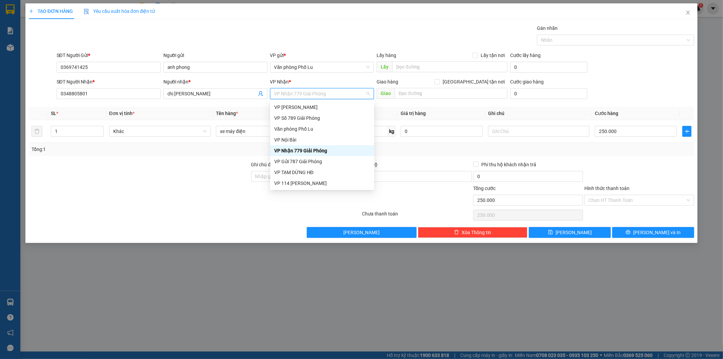
click at [303, 148] on div "VP Nhận 779 Giải Phóng" at bounding box center [322, 150] width 96 height 7
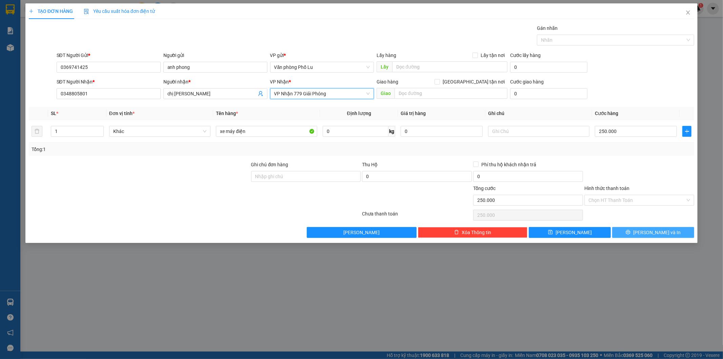
click at [631, 233] on icon "printer" at bounding box center [628, 232] width 4 height 4
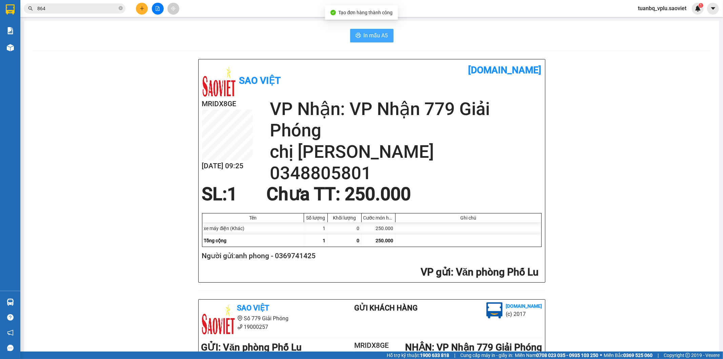
click at [374, 35] on span "In mẫu A5" at bounding box center [376, 35] width 24 height 8
click at [143, 12] on button at bounding box center [142, 9] width 12 height 12
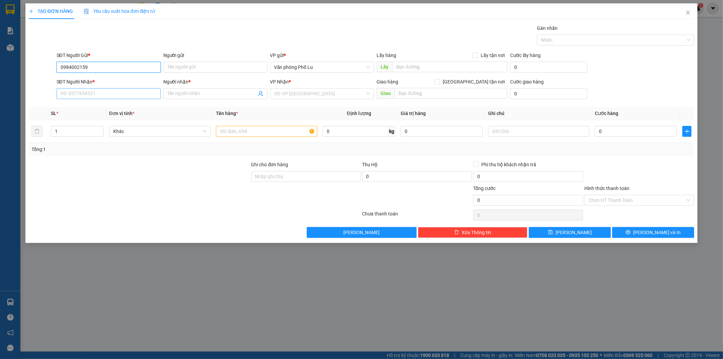
type input "0984002159"
click at [105, 91] on input "SĐT Người Nhận *" at bounding box center [109, 93] width 104 height 11
type input "0969226773"
click at [195, 92] on input "Người nhận *" at bounding box center [211, 93] width 89 height 7
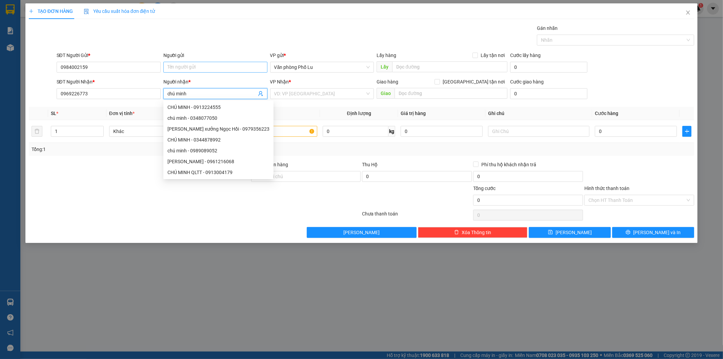
type input "chú minh"
click at [205, 65] on input "Người gửi" at bounding box center [215, 67] width 104 height 11
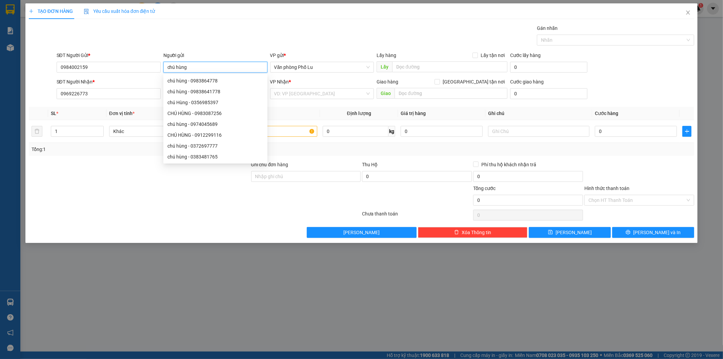
type input "chú hùng"
click at [251, 20] on div "TẠO ĐƠN HÀNG Yêu cầu xuất hóa đơn điện tử Transit Pickup Surcharge Ids Transit …" at bounding box center [362, 120] width 666 height 234
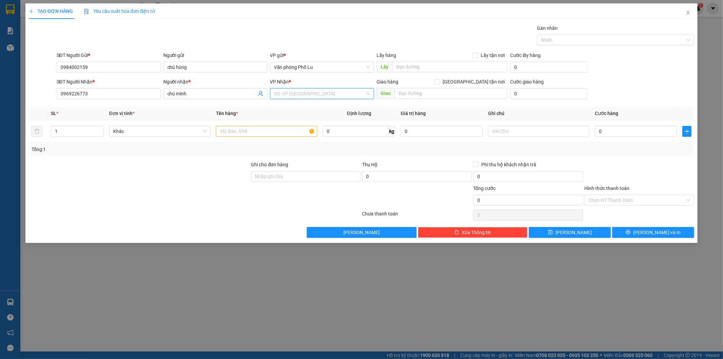
click at [325, 93] on input "search" at bounding box center [319, 93] width 91 height 10
click at [306, 223] on div "VP 7 [PERSON_NAME]" at bounding box center [322, 226] width 96 height 7
click at [253, 130] on input "text" at bounding box center [266, 131] width 101 height 11
type input "xe"
click at [606, 132] on input "0" at bounding box center [636, 131] width 82 height 11
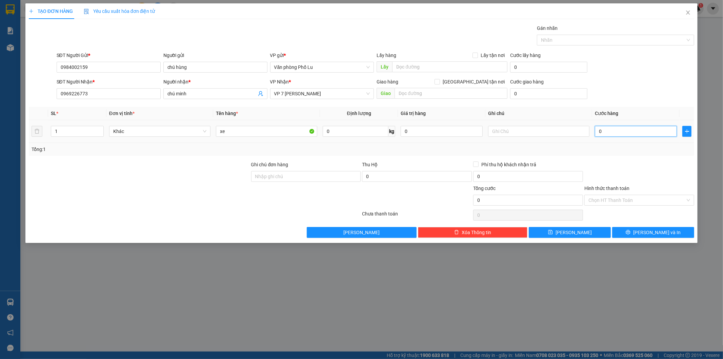
paste input "15"
type input "150"
type input "150.000"
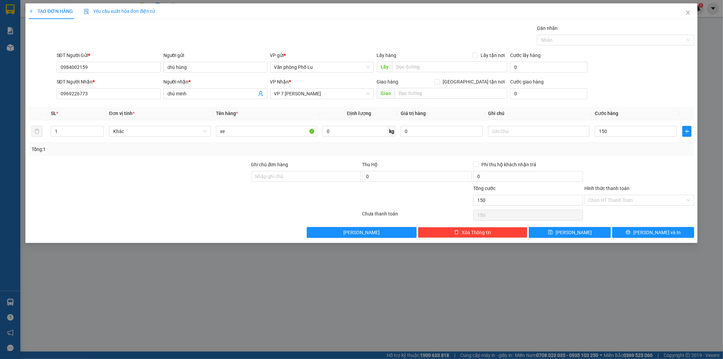
type input "150.000"
click at [616, 159] on div "Transit Pickup Surcharge Ids Transit Deliver Surcharge Ids Transit Deliver Surc…" at bounding box center [362, 130] width 666 height 213
click at [617, 201] on input "Hình thức thanh toán" at bounding box center [637, 200] width 97 height 10
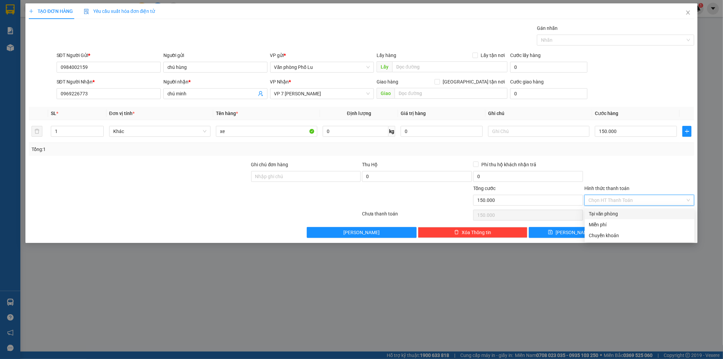
click at [616, 210] on div "Tại văn phòng" at bounding box center [640, 213] width 102 height 7
type input "0"
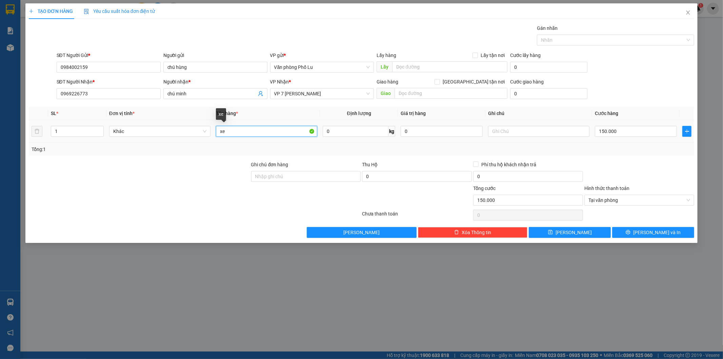
click at [244, 135] on input "xe" at bounding box center [266, 131] width 101 height 11
type input "xe đạp(chìa khóa để pb trên xe)"
click at [656, 233] on span "[PERSON_NAME] và In" at bounding box center [656, 231] width 47 height 7
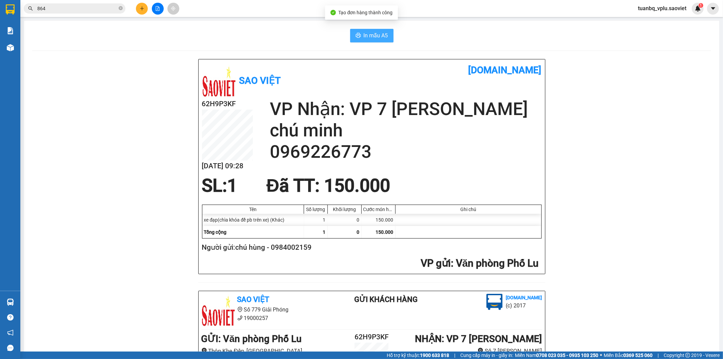
click at [375, 41] on button "In mẫu A5" at bounding box center [371, 36] width 43 height 14
click at [140, 7] on icon "plus" at bounding box center [142, 8] width 5 height 5
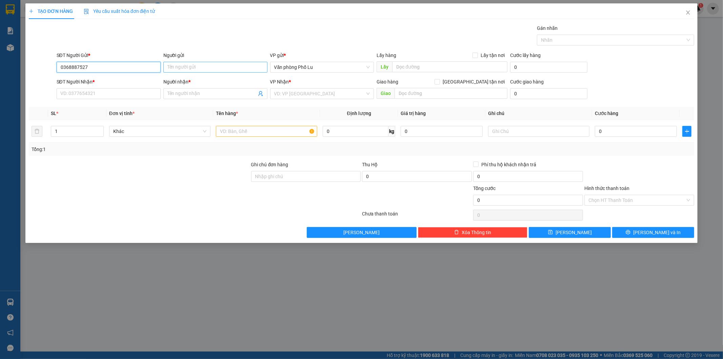
type input "0368887527"
click at [236, 63] on input "Người gửi" at bounding box center [215, 67] width 104 height 11
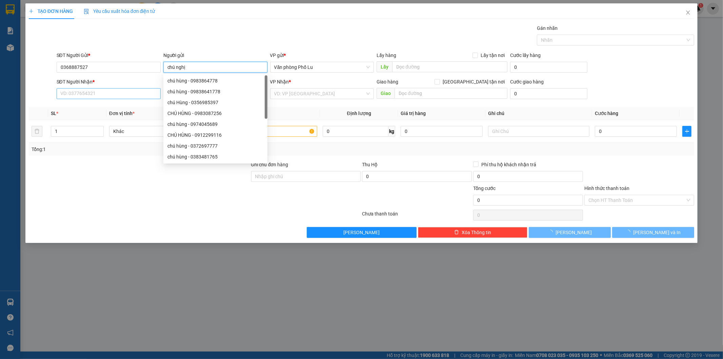
type input "chú nghị"
click at [108, 93] on input "SĐT Người Nhận *" at bounding box center [109, 93] width 104 height 11
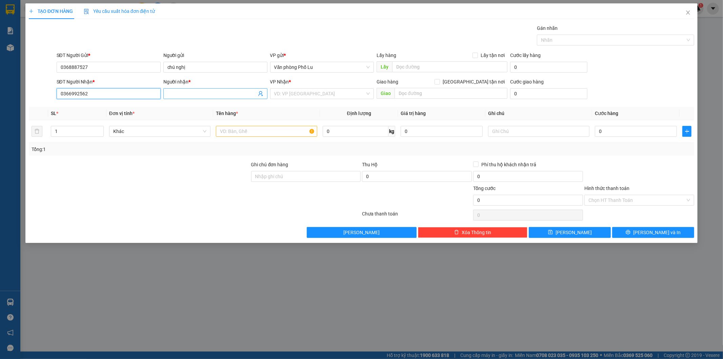
type input "0366992562"
click at [185, 96] on input "Người nhận *" at bounding box center [211, 93] width 89 height 7
type input "chú lực"
click at [233, 20] on div "TẠO ĐƠN HÀNG Yêu cầu xuất hóa đơn điện tử Transit Pickup Surcharge Ids Transit …" at bounding box center [362, 120] width 666 height 234
click at [621, 134] on input "0" at bounding box center [636, 131] width 82 height 11
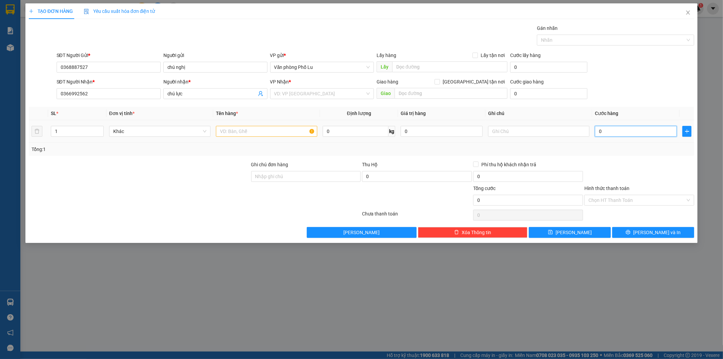
paste input "6"
type input "60"
type input "60.000"
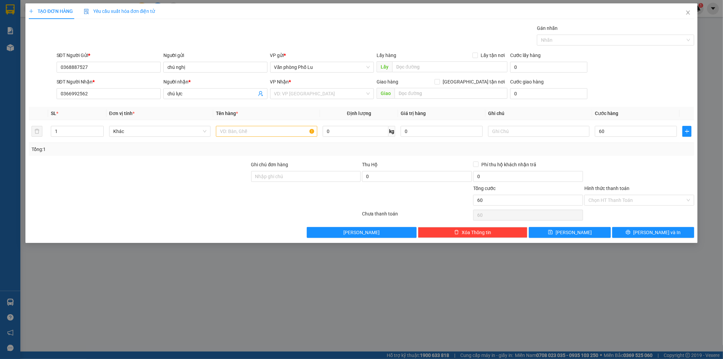
type input "60.000"
click at [609, 166] on div at bounding box center [639, 173] width 111 height 24
click at [270, 132] on input "text" at bounding box center [266, 131] width 101 height 11
type input "xốp(hàng đến nơi gọi khách luôn)"
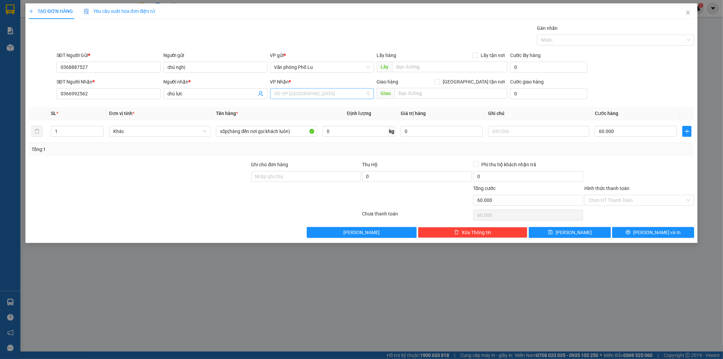
click at [281, 89] on input "search" at bounding box center [319, 93] width 91 height 10
click at [304, 223] on div "VP 7 [PERSON_NAME]" at bounding box center [322, 226] width 96 height 7
click at [603, 201] on input "Hình thức thanh toán" at bounding box center [637, 200] width 97 height 10
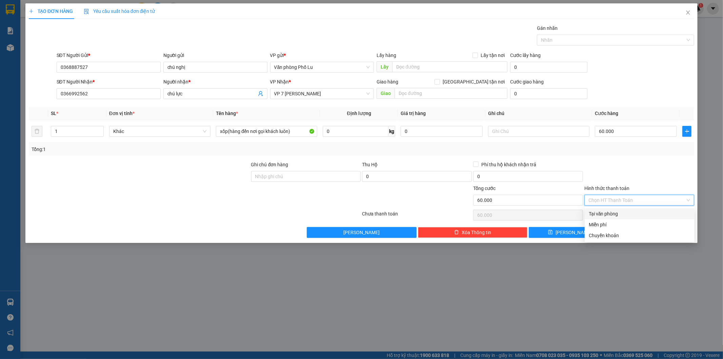
click at [607, 212] on div "Tại văn phòng" at bounding box center [640, 213] width 102 height 7
type input "0"
click at [615, 161] on div at bounding box center [639, 173] width 111 height 24
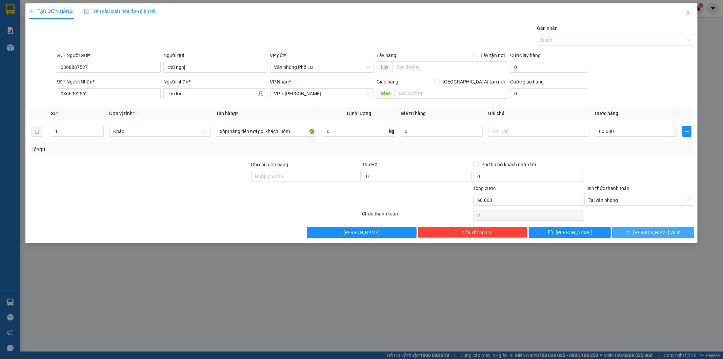
drag, startPoint x: 641, startPoint y: 233, endPoint x: 574, endPoint y: 181, distance: 84.1
click at [631, 233] on icon "printer" at bounding box center [628, 232] width 4 height 4
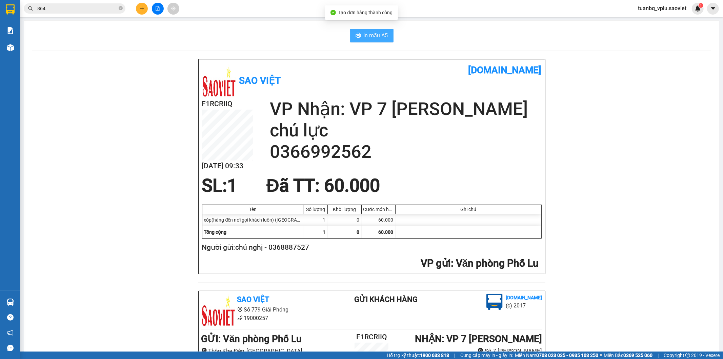
click at [387, 34] on button "In mẫu A5" at bounding box center [371, 36] width 43 height 14
click at [157, 8] on icon "file-add" at bounding box center [157, 8] width 5 height 5
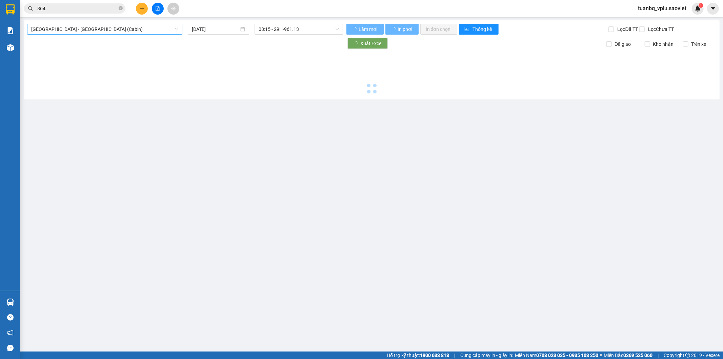
click at [86, 25] on span "Hà Nội - Lào Cai (Cabin)" at bounding box center [104, 29] width 147 height 10
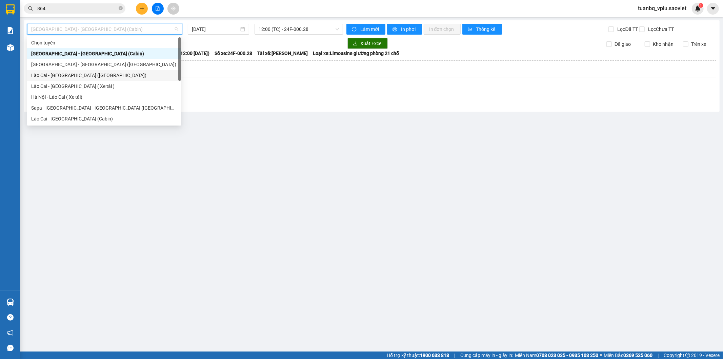
click at [86, 73] on div "Lào Cai - Hà Nội (Giường)" at bounding box center [104, 75] width 146 height 7
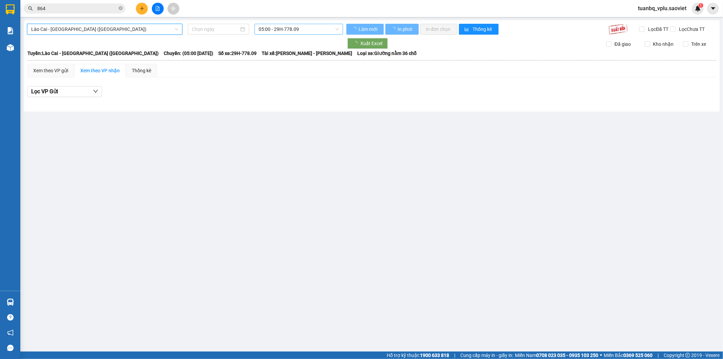
type input "14/09/2025"
click at [278, 29] on span "05:00 - 29H-778.09" at bounding box center [299, 29] width 80 height 10
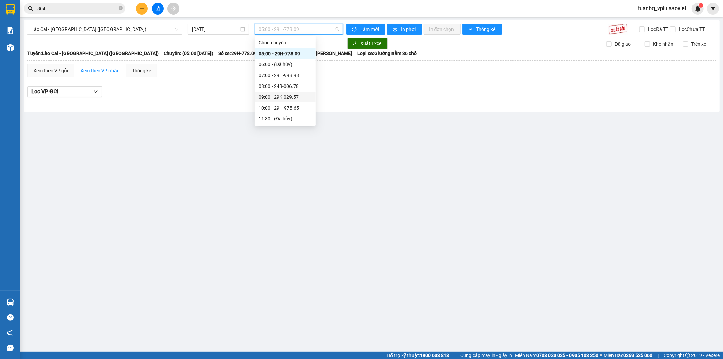
click at [299, 98] on div "09:00 - 29K-029.57" at bounding box center [285, 96] width 53 height 7
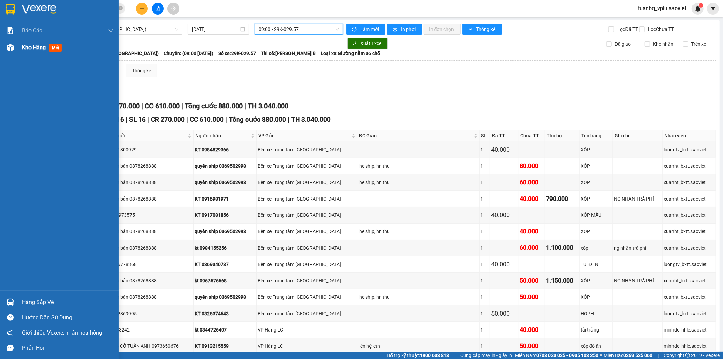
click at [32, 45] on span "Kho hàng" at bounding box center [34, 47] width 24 height 6
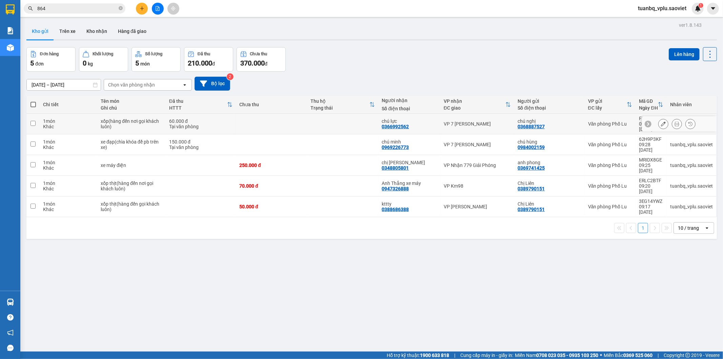
click at [188, 124] on div "Tại văn phòng" at bounding box center [200, 126] width 63 height 5
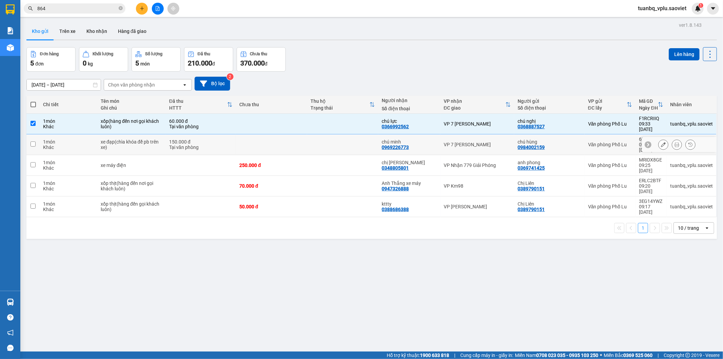
click at [185, 139] on div "150.000 đ" at bounding box center [200, 141] width 63 height 5
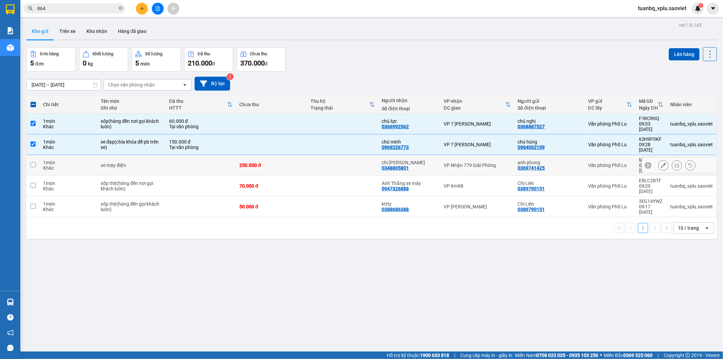
click at [208, 155] on td at bounding box center [201, 165] width 70 height 21
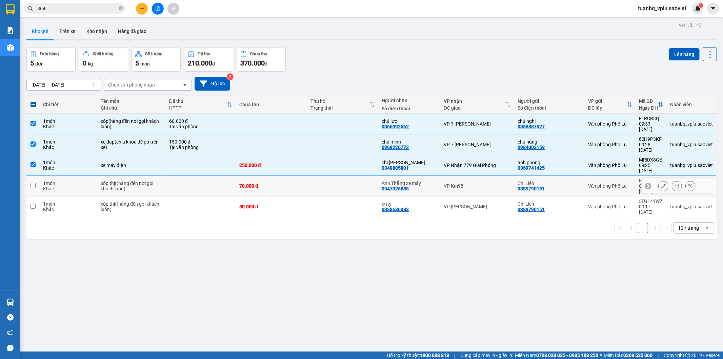
click at [199, 176] on td at bounding box center [201, 186] width 70 height 21
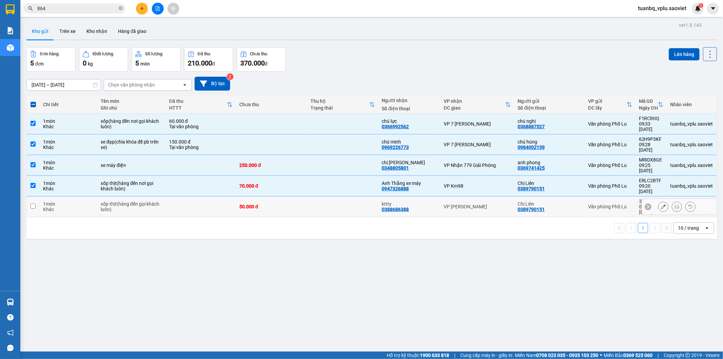
click at [188, 196] on td at bounding box center [201, 206] width 70 height 21
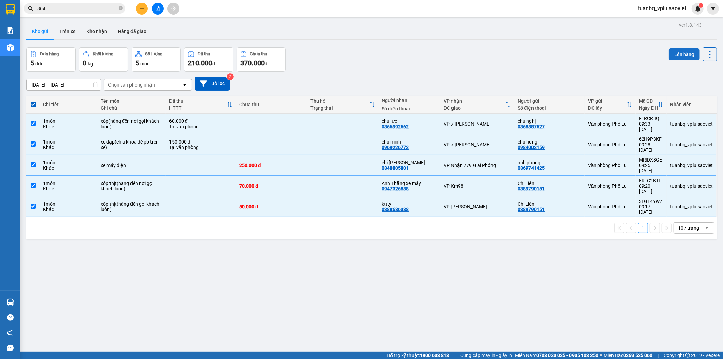
click at [677, 49] on button "Lên hàng" at bounding box center [684, 54] width 31 height 12
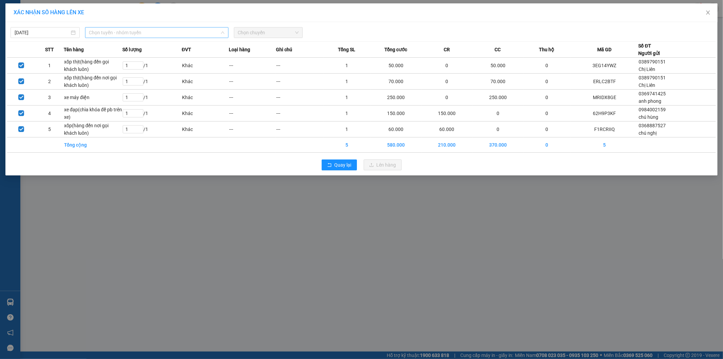
click at [125, 29] on span "Chọn tuyến - nhóm tuyến" at bounding box center [156, 32] width 135 height 10
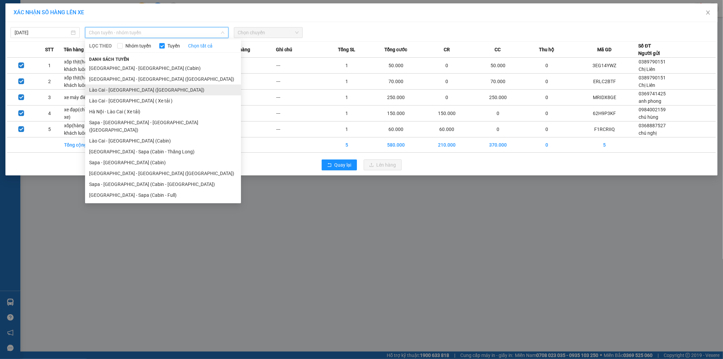
click at [135, 91] on li "Lào Cai - Hà Nội (Giường)" at bounding box center [163, 89] width 156 height 11
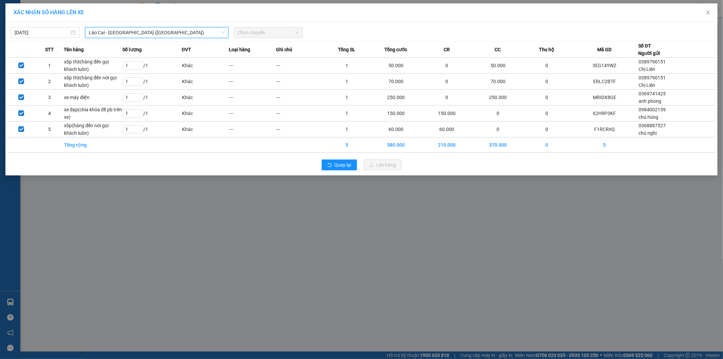
click at [256, 31] on span "Chọn chuyến" at bounding box center [268, 32] width 61 height 10
click at [258, 33] on span "Chọn chuyến" at bounding box center [268, 32] width 61 height 10
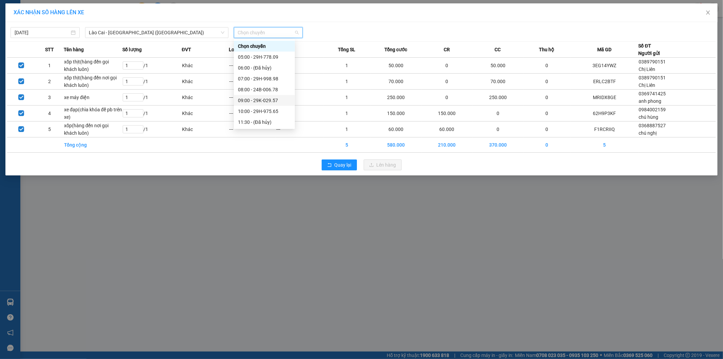
click at [277, 99] on div "09:00 - 29K-029.57" at bounding box center [264, 100] width 53 height 7
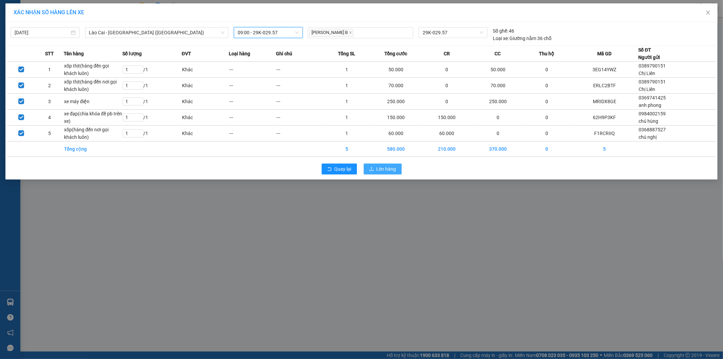
click at [389, 167] on span "Lên hàng" at bounding box center [387, 168] width 20 height 7
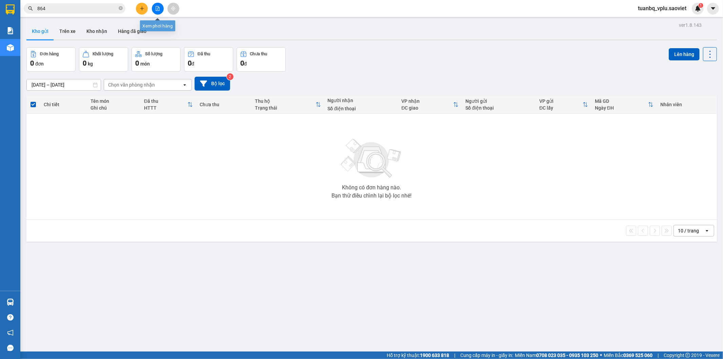
click at [157, 9] on icon "file-add" at bounding box center [157, 8] width 5 height 5
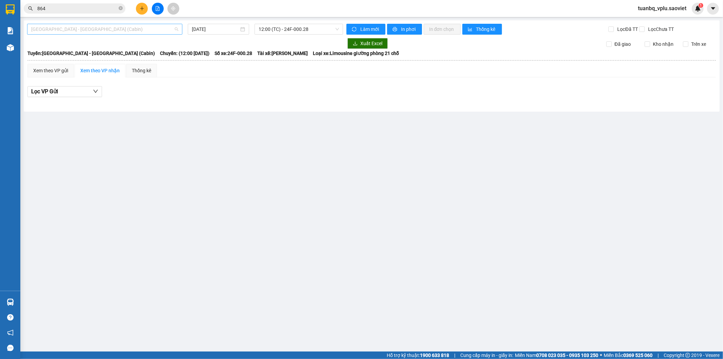
click at [121, 32] on span "Hà Nội - Lào Cai (Cabin)" at bounding box center [104, 29] width 147 height 10
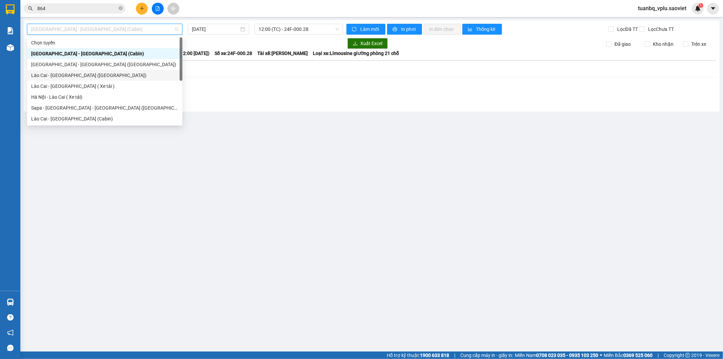
click at [95, 73] on div "Lào Cai - Hà Nội (Giường)" at bounding box center [104, 75] width 147 height 7
type input "14/09/2025"
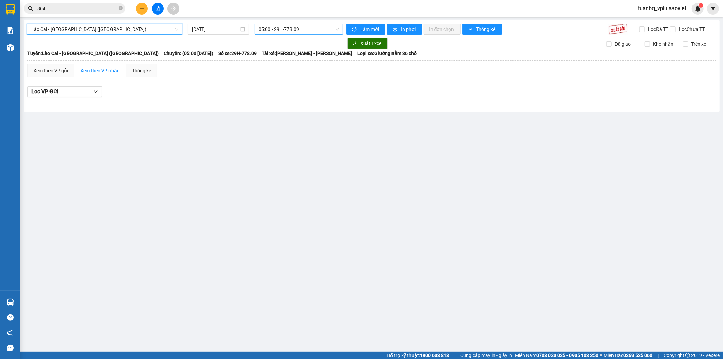
click at [313, 31] on span "05:00 - 29H-778.09" at bounding box center [299, 29] width 80 height 10
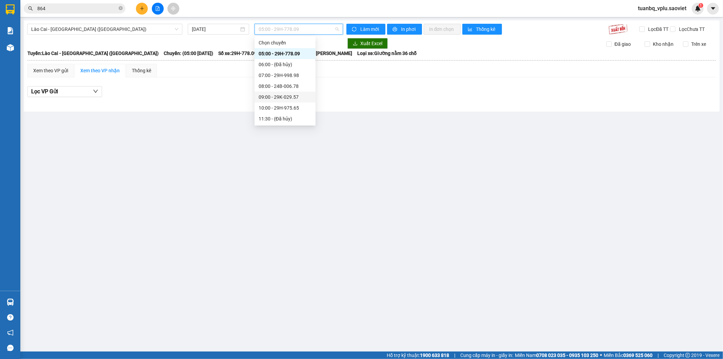
click at [300, 98] on div "09:00 - 29K-029.57" at bounding box center [285, 96] width 53 height 7
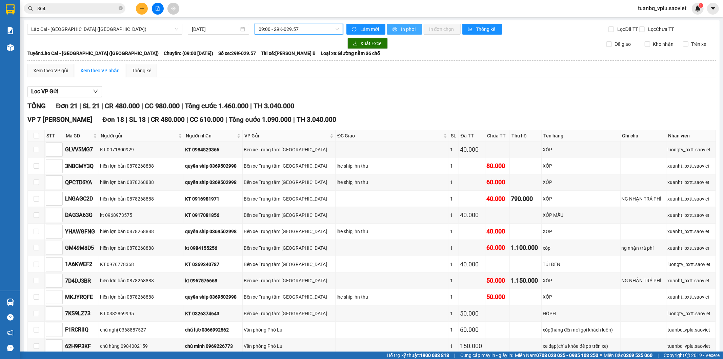
click at [411, 29] on span "In phơi" at bounding box center [409, 28] width 16 height 7
click at [60, 74] on div "Xem theo VP gửi" at bounding box center [50, 70] width 35 height 7
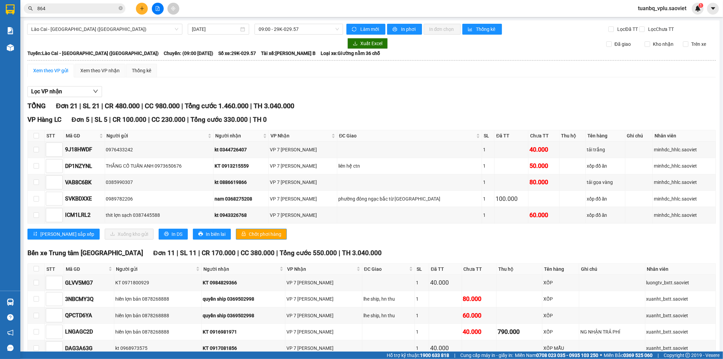
click at [80, 5] on input "864" at bounding box center [77, 8] width 80 height 7
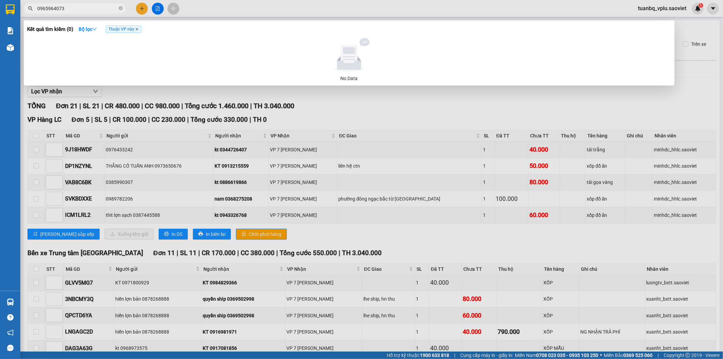
type input "0965964073"
click at [137, 29] on icon "close" at bounding box center [136, 28] width 3 height 3
click at [83, 10] on input "0965964073" at bounding box center [77, 8] width 80 height 7
click at [141, 7] on div at bounding box center [361, 179] width 723 height 359
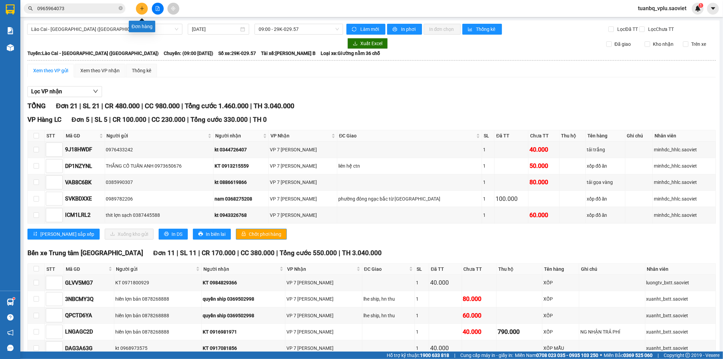
click at [141, 7] on icon "plus" at bounding box center [142, 8] width 5 height 5
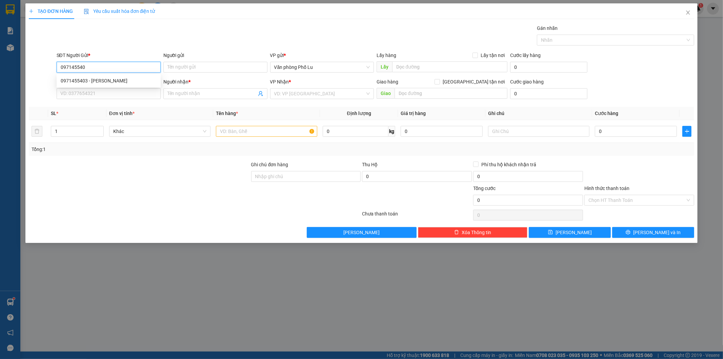
type input "0971455403"
click at [115, 79] on div "0971455403 - Phạm Thị Ngọt" at bounding box center [109, 80] width 96 height 7
type input "[PERSON_NAME]"
type input "0363946739"
type input "[PERSON_NAME]"
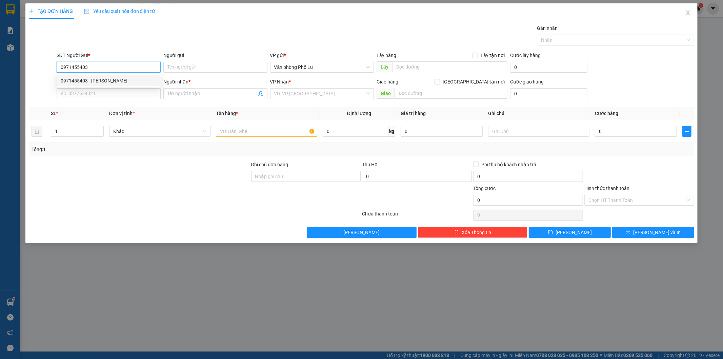
type input "ĐÃ GỌI NG GỬI 4/9"
type input "0971455403"
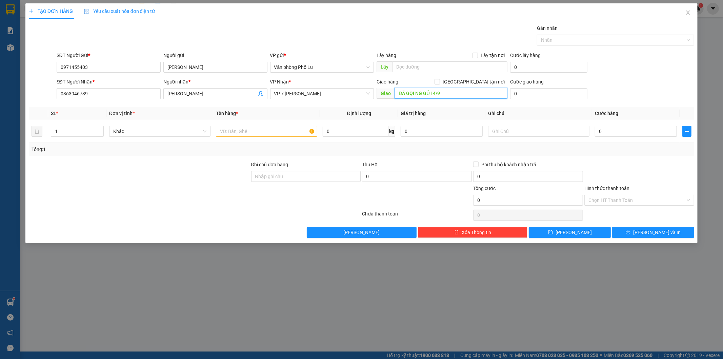
click at [448, 96] on input "ĐÃ GỌI NG GỬI 4/9" at bounding box center [451, 93] width 113 height 11
click at [257, 129] on input "text" at bounding box center [266, 131] width 101 height 11
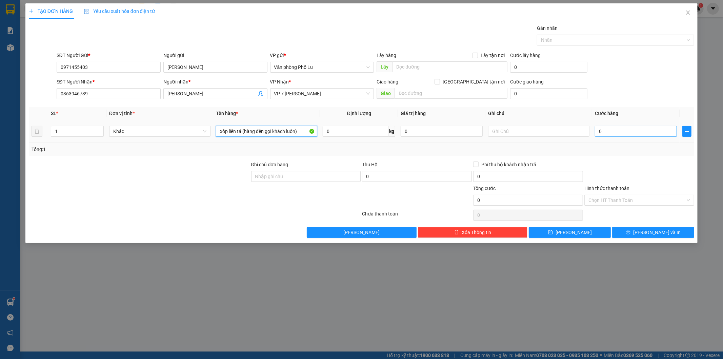
type input "xốp liền tải(hàng đến gọi khách luôn)"
click at [627, 130] on input "0" at bounding box center [636, 131] width 82 height 11
paste input "7"
type input "70"
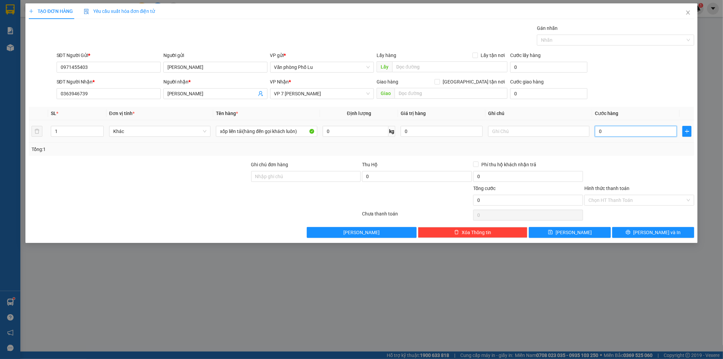
type input "70"
type input "70.000"
click at [632, 152] on div "Tổng: 1" at bounding box center [362, 148] width 660 height 7
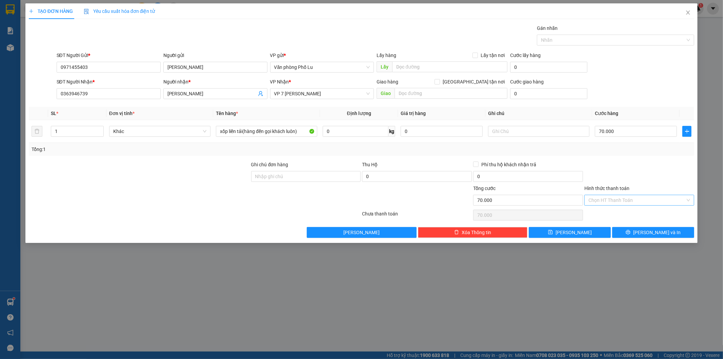
click at [623, 201] on input "Hình thức thanh toán" at bounding box center [637, 200] width 97 height 10
click at [614, 213] on div "Tại văn phòng" at bounding box center [640, 213] width 102 height 7
click at [660, 235] on span "[PERSON_NAME] và In" at bounding box center [656, 231] width 47 height 7
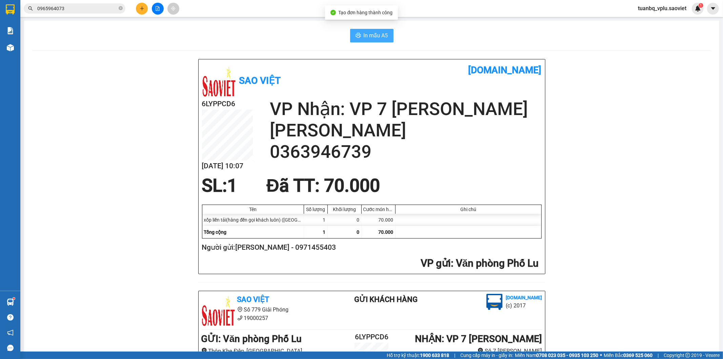
click at [375, 39] on span "In mẫu A5" at bounding box center [376, 35] width 24 height 8
click at [156, 8] on icon "file-add" at bounding box center [158, 8] width 4 height 5
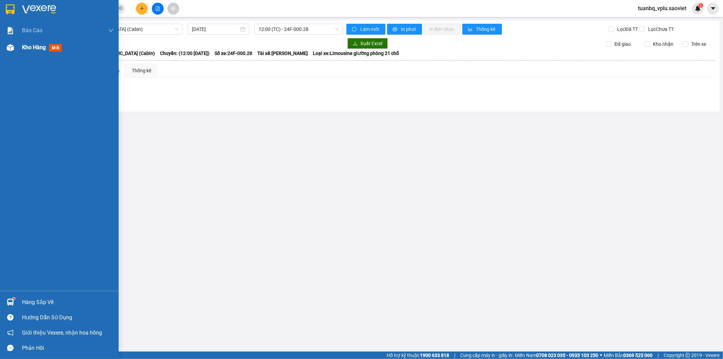
click at [31, 46] on span "Kho hàng" at bounding box center [34, 47] width 24 height 6
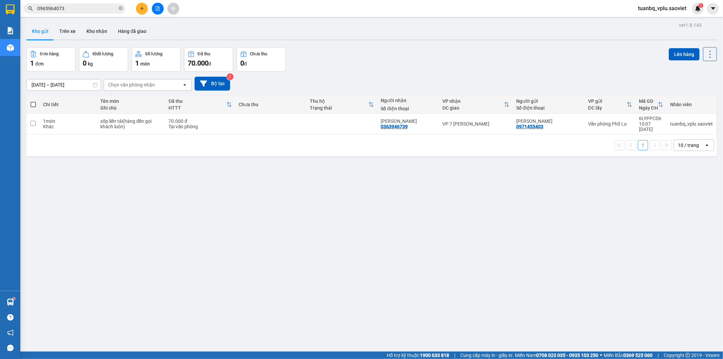
click at [142, 5] on button at bounding box center [142, 9] width 12 height 12
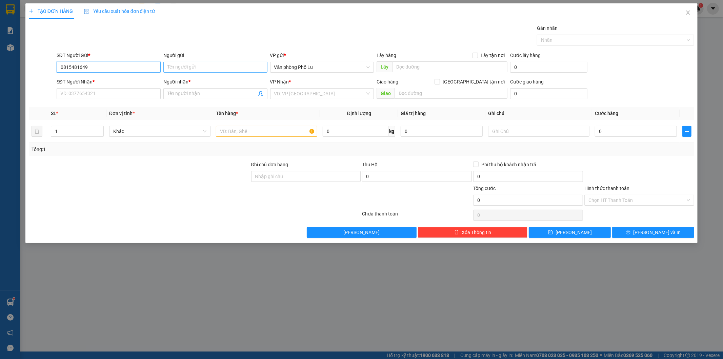
type input "0815481649"
click at [203, 71] on input "Người gửi" at bounding box center [215, 67] width 104 height 11
click at [86, 96] on input "SĐT Người Nhận *" at bounding box center [109, 93] width 104 height 11
click at [207, 66] on input "em hoàng anh" at bounding box center [215, 67] width 104 height 11
click at [188, 63] on input "em hoàng nam" at bounding box center [215, 67] width 104 height 11
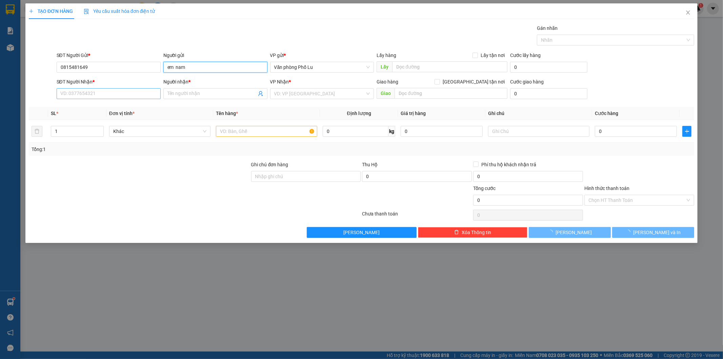
type input "em nam"
click at [114, 99] on input "SĐT Người Nhận *" at bounding box center [109, 93] width 104 height 11
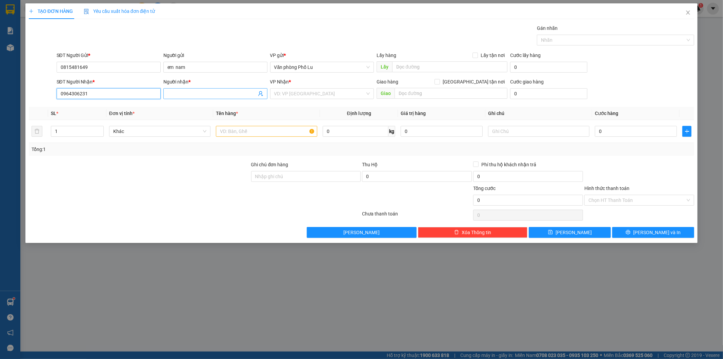
type input "0964306231"
click at [198, 91] on input "Người nhận *" at bounding box center [211, 93] width 89 height 7
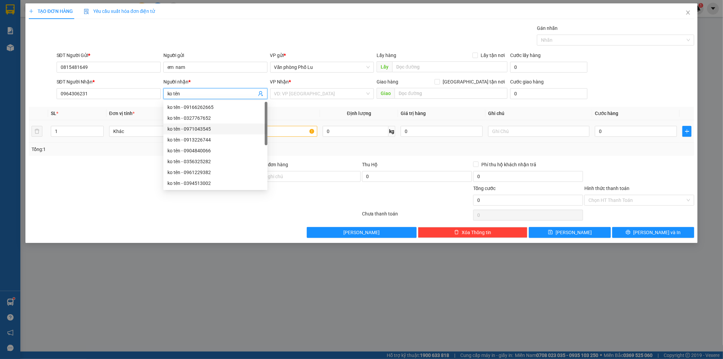
type input "ko tên"
click at [284, 131] on input "text" at bounding box center [266, 131] width 101 height 11
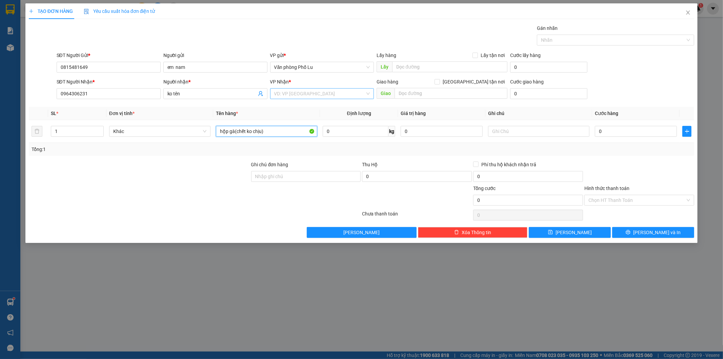
type input "hộp gà(chết ko chịu)"
click at [300, 88] on input "search" at bounding box center [319, 93] width 91 height 10
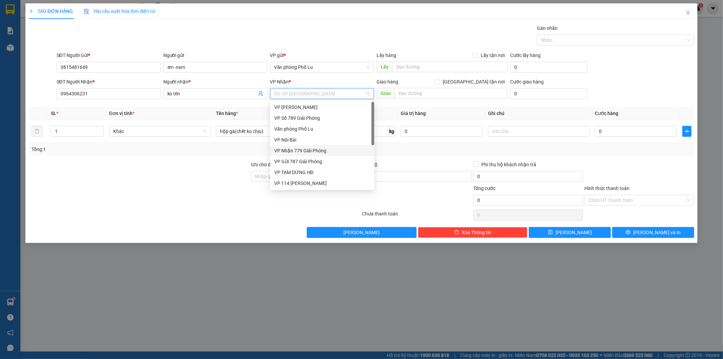
click at [318, 147] on div "VP Nhận 779 Giải Phóng" at bounding box center [322, 150] width 96 height 7
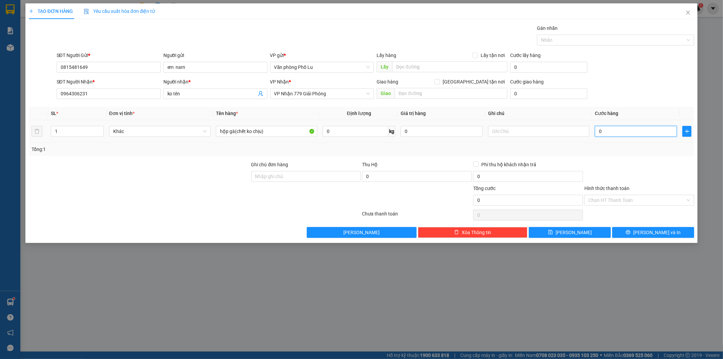
click at [609, 130] on input "0" at bounding box center [636, 131] width 82 height 11
paste input "5"
type input "50"
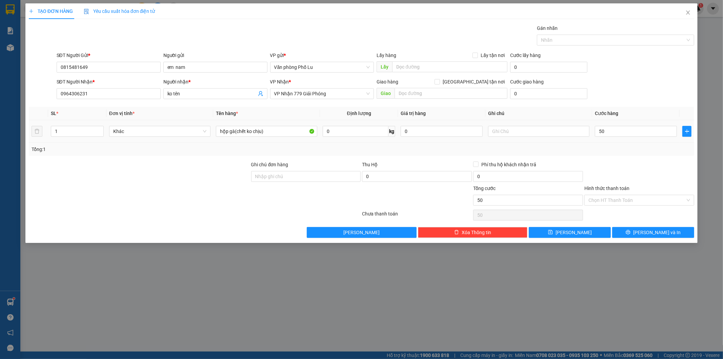
type input "50.000"
click at [612, 169] on div at bounding box center [639, 173] width 111 height 24
click at [651, 228] on span "[PERSON_NAME] và In" at bounding box center [656, 231] width 47 height 7
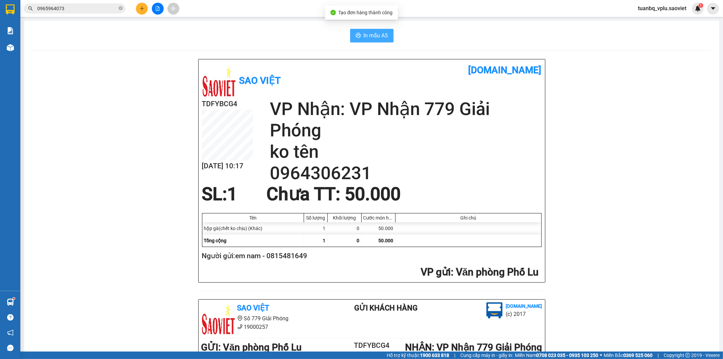
click at [382, 33] on span "In mẫu A5" at bounding box center [376, 35] width 24 height 8
click at [89, 11] on input "0965964073" at bounding box center [77, 8] width 80 height 7
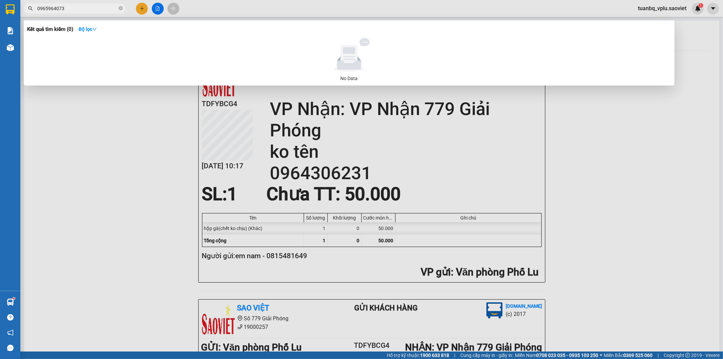
click at [89, 11] on input "0965964073" at bounding box center [77, 8] width 80 height 7
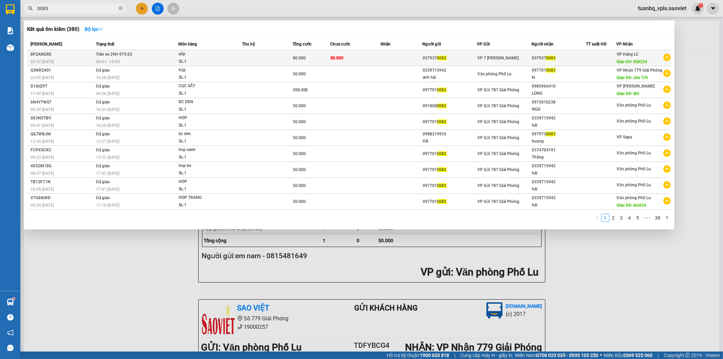
type input "0083"
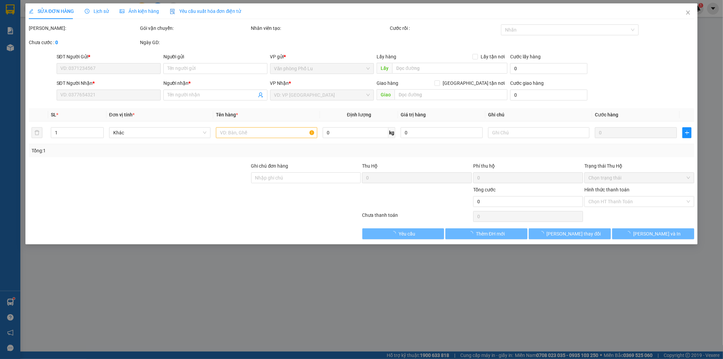
type input "0379370083"
type input "KM224"
type input "80.000"
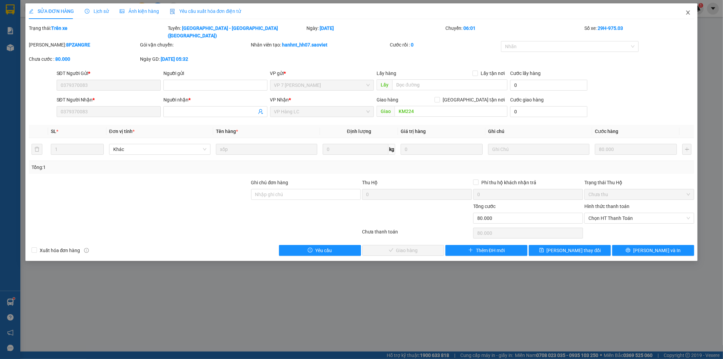
click at [688, 12] on icon "close" at bounding box center [688, 13] width 4 height 4
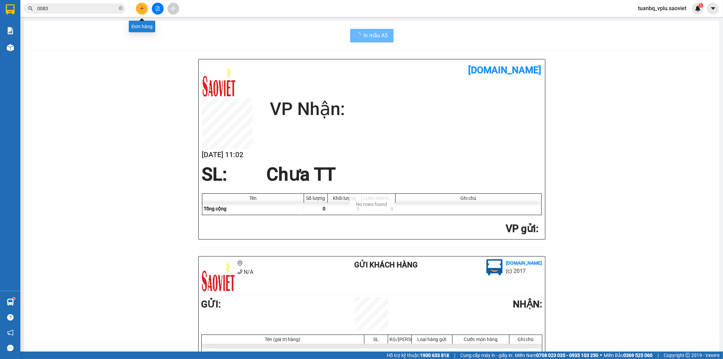
click at [146, 8] on button at bounding box center [142, 9] width 12 height 12
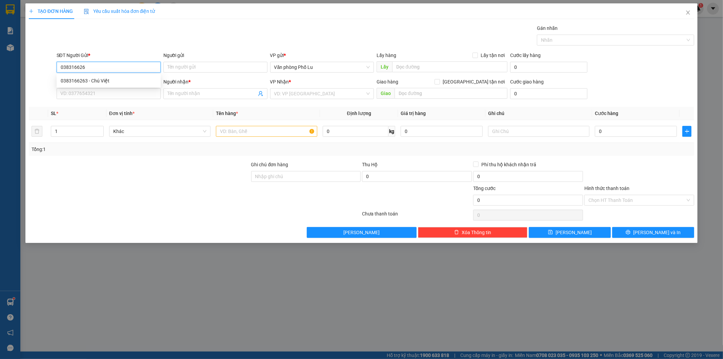
type input "0383166263"
click at [108, 79] on div "0383166263 - Chú Việt" at bounding box center [109, 80] width 96 height 7
type input "Chú Việt"
type input "đã gọi khách ok 13/9"
type input "0986143607"
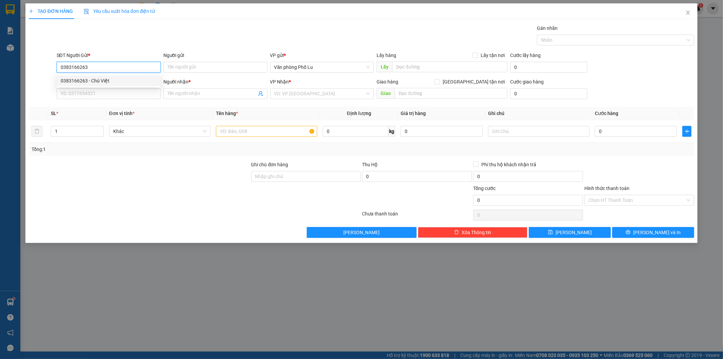
type input "anh hùng"
type input "còn hàng 13/9"
type input "0383166263"
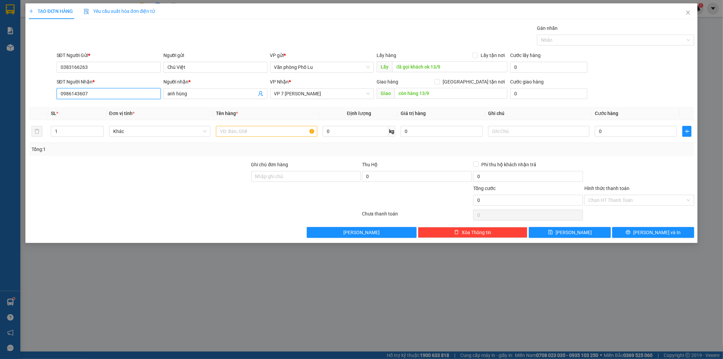
click at [98, 93] on input "0986143607" at bounding box center [109, 93] width 104 height 11
type input "0354864136"
click at [201, 91] on input "anh hùng" at bounding box center [211, 93] width 89 height 7
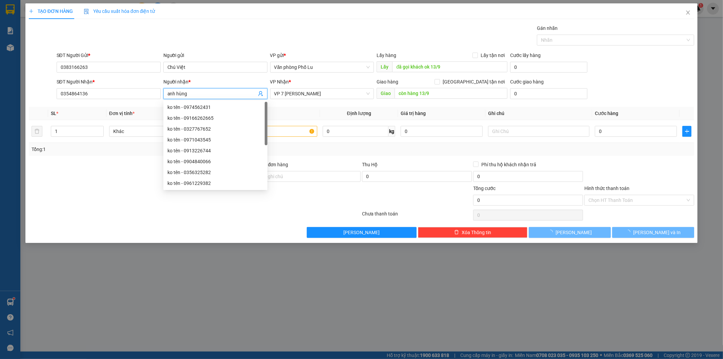
click at [201, 91] on input "anh hùng" at bounding box center [211, 93] width 89 height 7
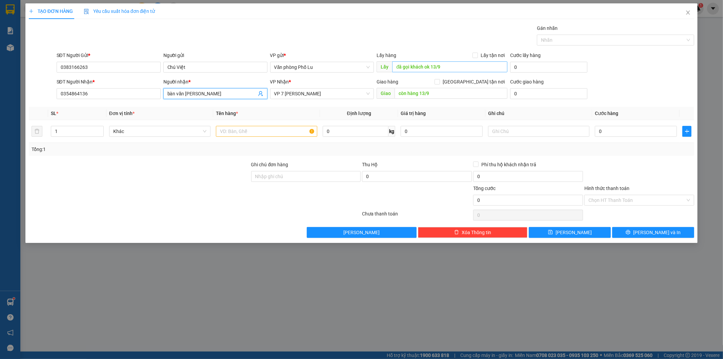
type input "bàn văn [PERSON_NAME]"
click at [457, 65] on input "đã gọi khách ok 13/9" at bounding box center [449, 66] width 115 height 11
click at [456, 92] on input "còn hàng 13/9" at bounding box center [451, 93] width 113 height 11
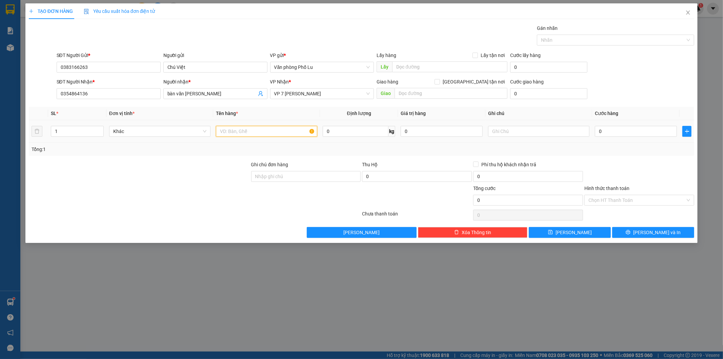
click at [266, 127] on input "text" at bounding box center [266, 131] width 101 height 11
type input "tải"
click at [626, 134] on input "0" at bounding box center [636, 131] width 82 height 11
paste input "10"
type input "100"
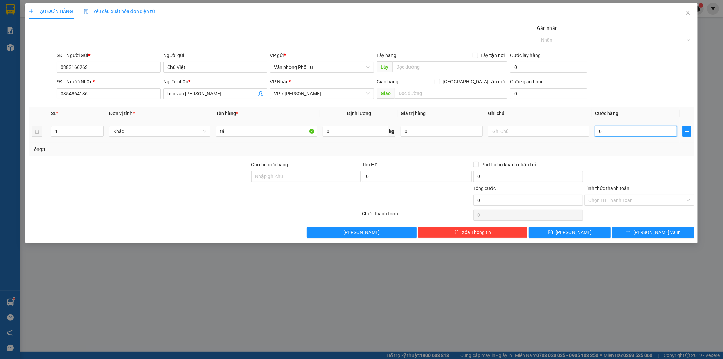
type input "100"
type input "100.000"
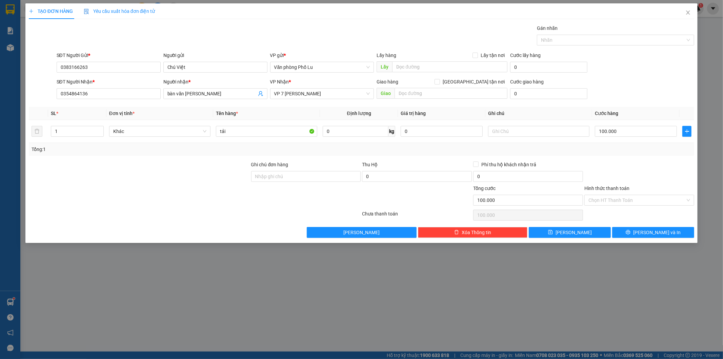
click at [626, 162] on div at bounding box center [639, 173] width 111 height 24
click at [507, 128] on input "text" at bounding box center [538, 131] width 101 height 11
type input "lc trả"
click at [439, 157] on div "Transit Pickup Surcharge Ids Transit Deliver Surcharge Ids Transit Deliver Surc…" at bounding box center [362, 130] width 666 height 213
click at [267, 132] on input "tải" at bounding box center [266, 131] width 101 height 11
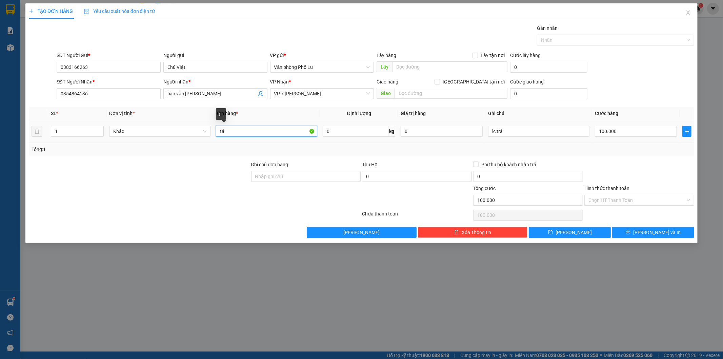
type input "t"
type input "bọc tải trắng"
click at [609, 200] on input "Hình thức thanh toán" at bounding box center [637, 200] width 97 height 10
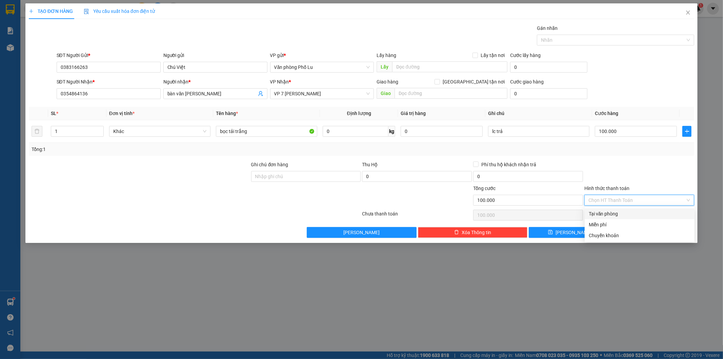
click at [602, 212] on div "Tại văn phòng" at bounding box center [640, 213] width 102 height 7
type input "0"
click at [401, 175] on input "0" at bounding box center [417, 176] width 110 height 11
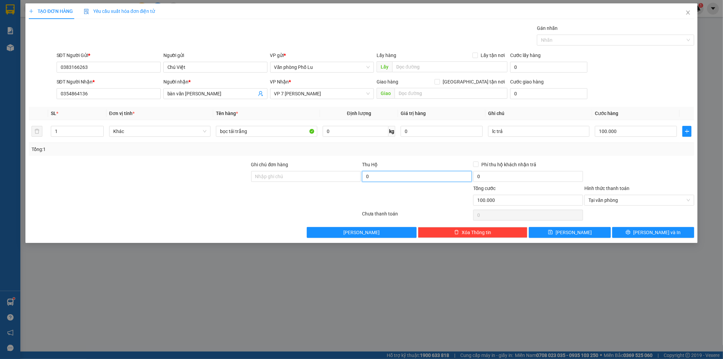
paste input "70"
type input "700.000"
type input "15.000"
click at [422, 153] on div "Tổng: 1" at bounding box center [362, 149] width 666 height 13
click at [658, 231] on span "[PERSON_NAME] và In" at bounding box center [656, 231] width 47 height 7
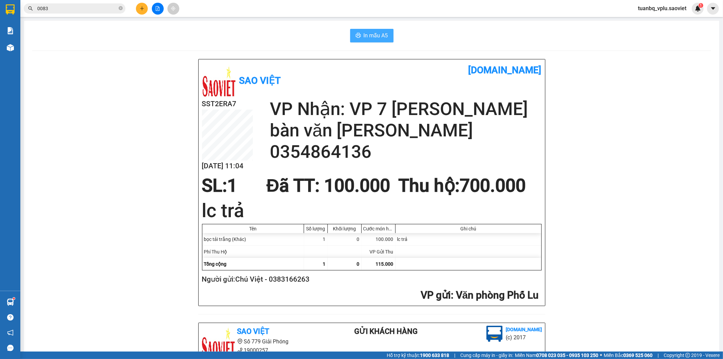
click at [377, 36] on span "In mẫu A5" at bounding box center [376, 35] width 24 height 8
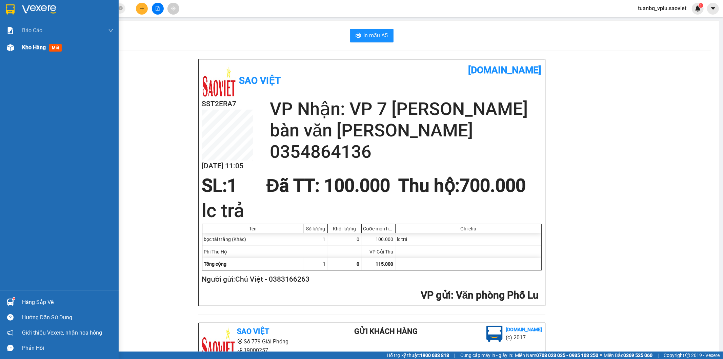
click at [43, 44] on span "Kho hàng" at bounding box center [34, 47] width 24 height 6
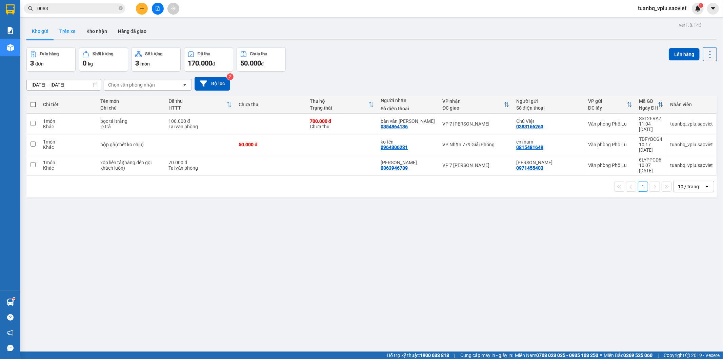
click at [71, 30] on button "Trên xe" at bounding box center [67, 31] width 27 height 16
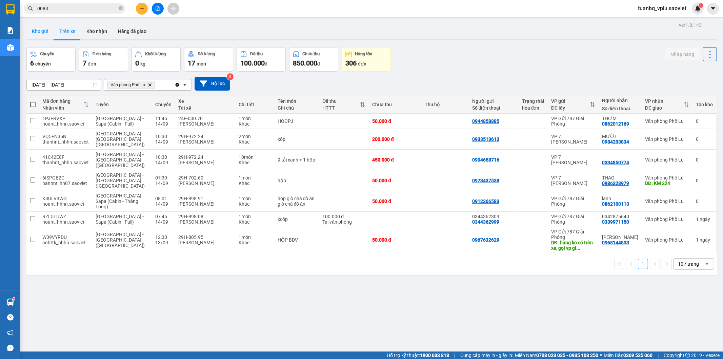
click at [40, 31] on button "Kho gửi" at bounding box center [39, 31] width 27 height 16
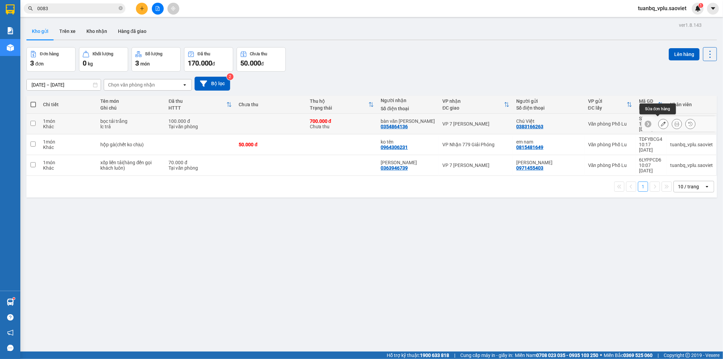
click at [661, 122] on icon at bounding box center [663, 123] width 5 height 5
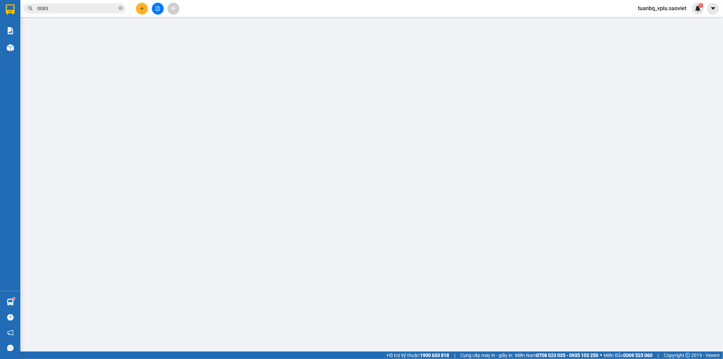
type input "0383166263"
type input "Chú Việt"
type input "0354864136"
type input "bàn văn [PERSON_NAME]"
type input "700.000"
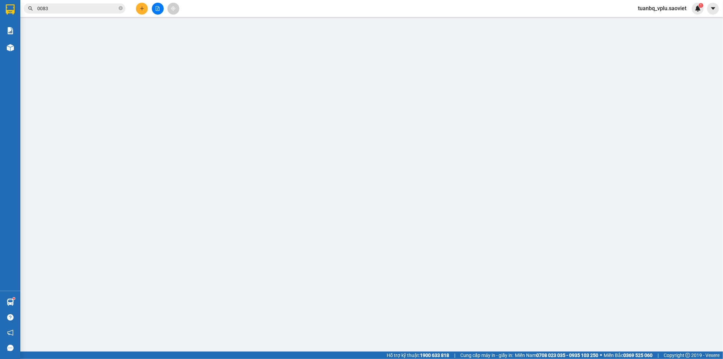
type input "15.000"
type input "100.000"
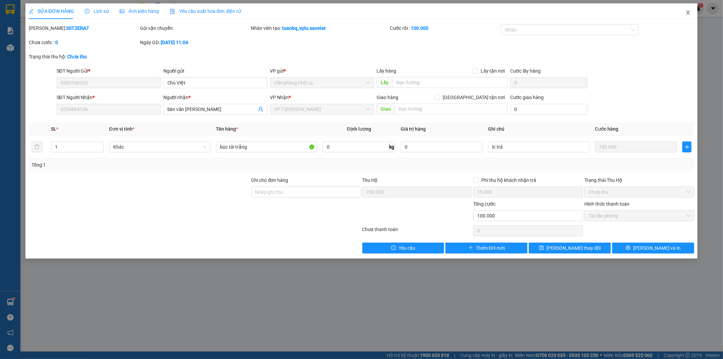
click at [690, 12] on icon "close" at bounding box center [687, 12] width 5 height 5
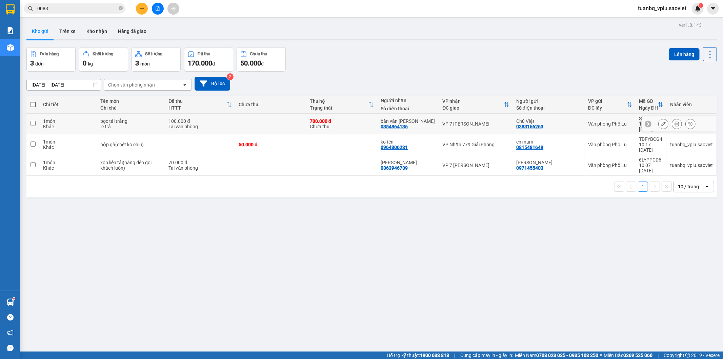
click at [661, 123] on icon at bounding box center [663, 123] width 5 height 5
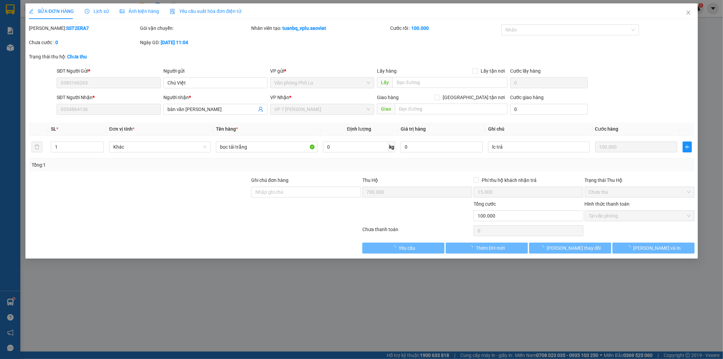
type input "0383166263"
type input "Chú Việt"
type input "0354864136"
type input "bàn văn [PERSON_NAME]"
type input "700.000"
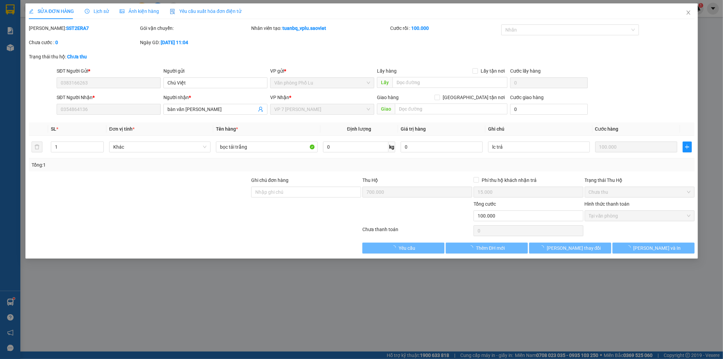
type input "15.000"
type input "100.000"
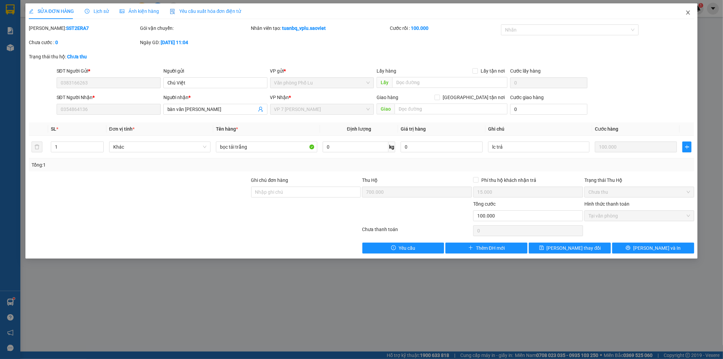
click at [688, 12] on icon "close" at bounding box center [687, 12] width 5 height 5
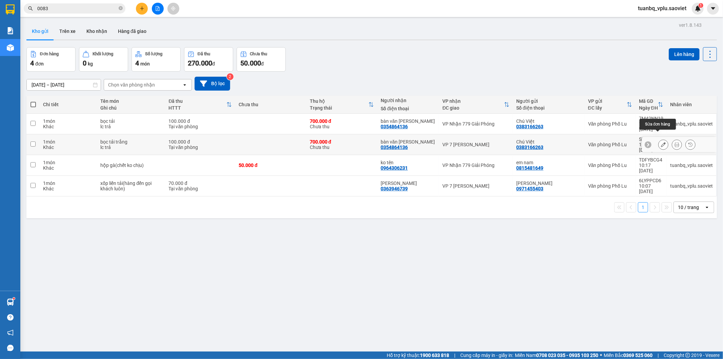
click at [661, 142] on icon at bounding box center [663, 144] width 5 height 5
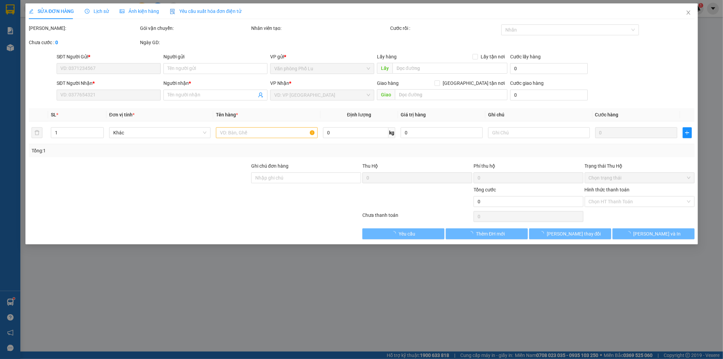
type input "0383166263"
type input "Chú Việt"
type input "0354864136"
type input "bàn văn [PERSON_NAME]"
type input "700.000"
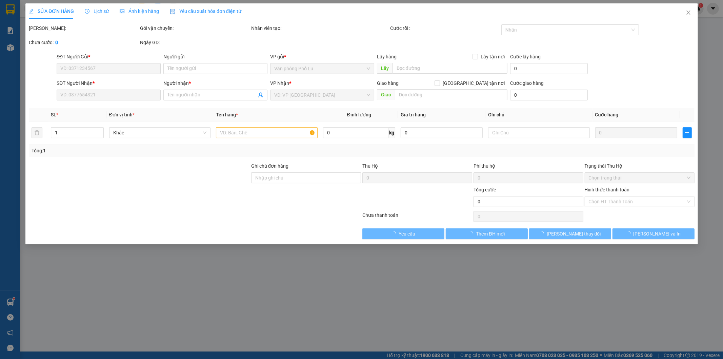
type input "15.000"
type input "100.000"
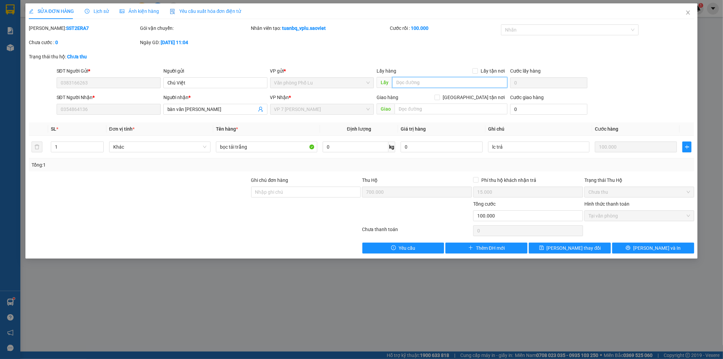
click at [430, 83] on input "text" at bounding box center [449, 82] width 115 height 11
type input "huỷ do sai địa chị nhận h"
click at [570, 248] on span "Lưu thay đổi" at bounding box center [574, 247] width 54 height 7
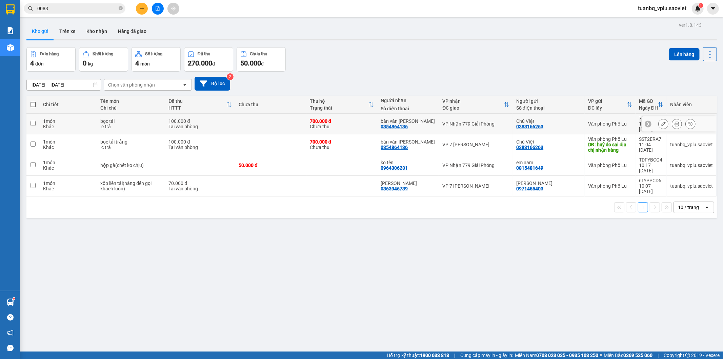
click at [337, 120] on div "700.000 đ" at bounding box center [342, 120] width 64 height 5
checkbox input "true"
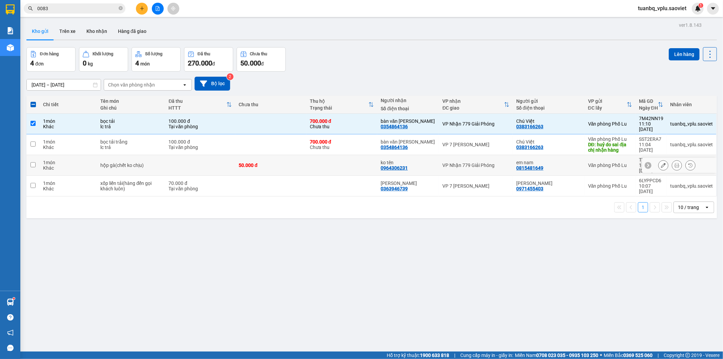
click at [348, 155] on td at bounding box center [341, 165] width 71 height 21
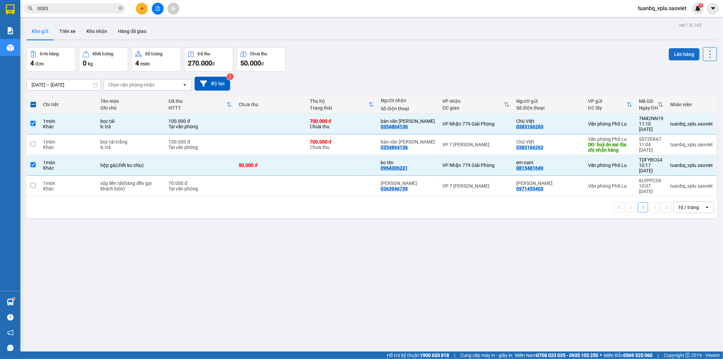
click at [681, 55] on button "Lên hàng" at bounding box center [684, 54] width 31 height 12
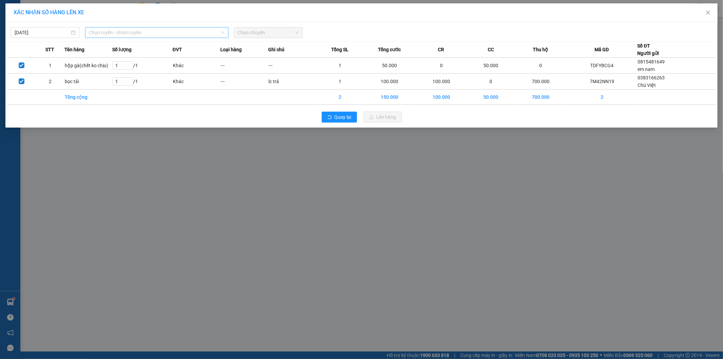
click at [155, 34] on span "Chọn tuyến - nhóm tuyến" at bounding box center [156, 32] width 135 height 10
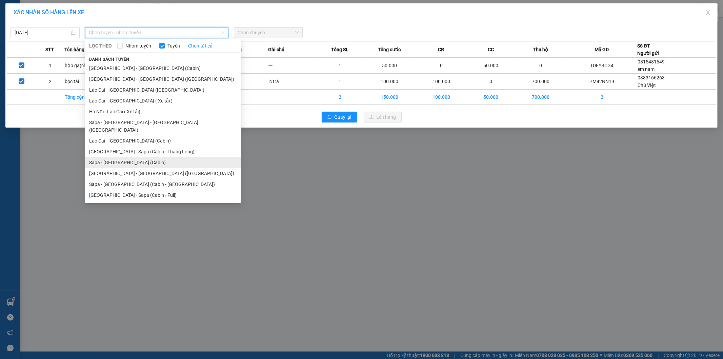
click at [160, 157] on li "Sapa - Hà Nội (Cabin)" at bounding box center [163, 162] width 156 height 11
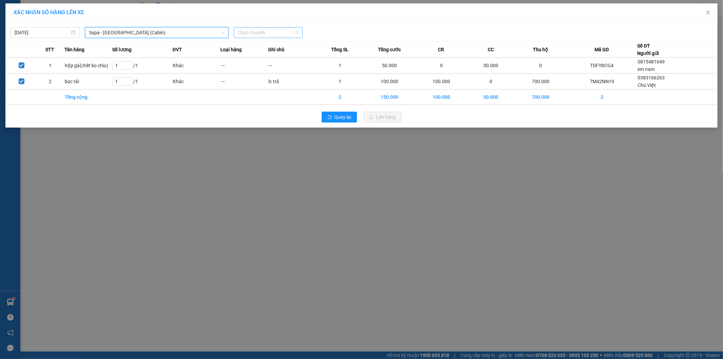
click at [286, 32] on span "Chọn chuyến" at bounding box center [268, 32] width 61 height 10
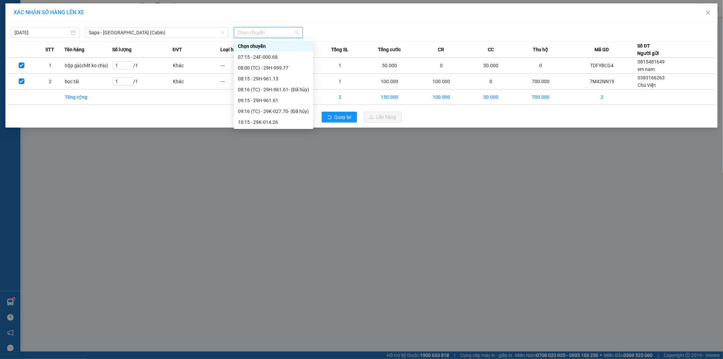
click at [285, 140] on div "11:15 - 29F-031.83" at bounding box center [273, 143] width 71 height 7
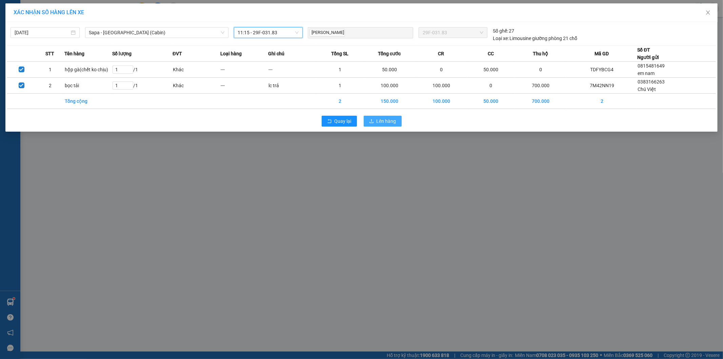
click at [388, 121] on span "Lên hàng" at bounding box center [387, 120] width 20 height 7
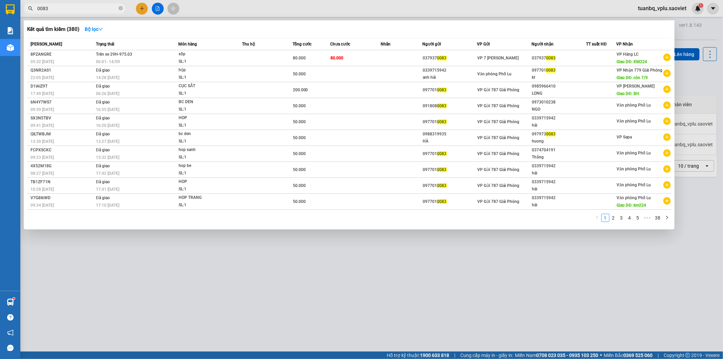
click at [72, 9] on input "0083" at bounding box center [77, 8] width 80 height 7
click at [143, 8] on div at bounding box center [361, 179] width 723 height 359
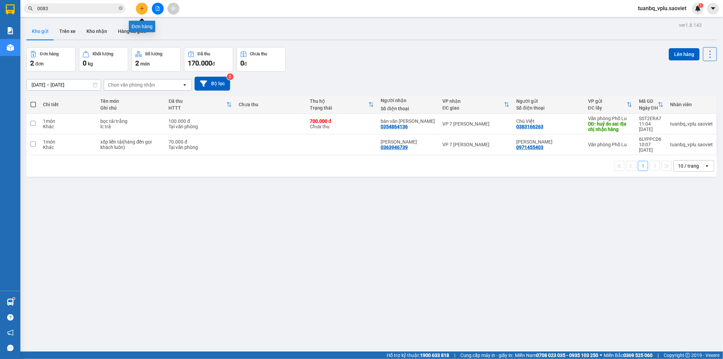
click at [143, 8] on icon "plus" at bounding box center [142, 8] width 4 height 0
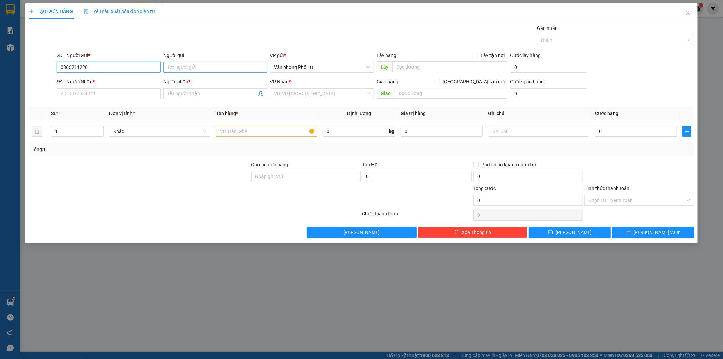
type input "0866211220"
click at [202, 69] on input "Người gửi" at bounding box center [215, 67] width 104 height 11
type input "anh chất"
click at [92, 89] on input "SĐT Người Nhận *" at bounding box center [109, 93] width 104 height 11
type input "0964444869"
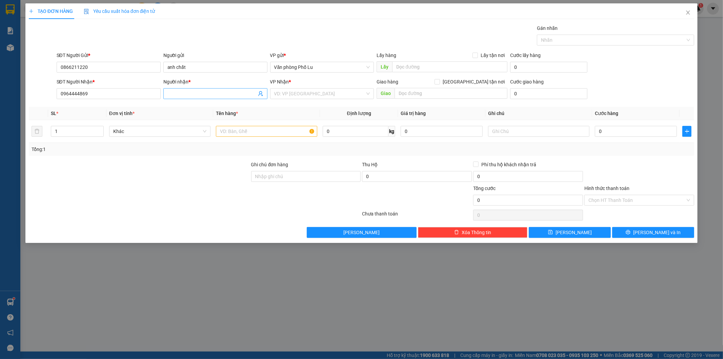
click at [204, 94] on input "Người nhận *" at bounding box center [211, 93] width 89 height 7
type input "u"
type input "hữu( nhà hàng hải yến)"
click at [296, 93] on input "search" at bounding box center [319, 93] width 91 height 10
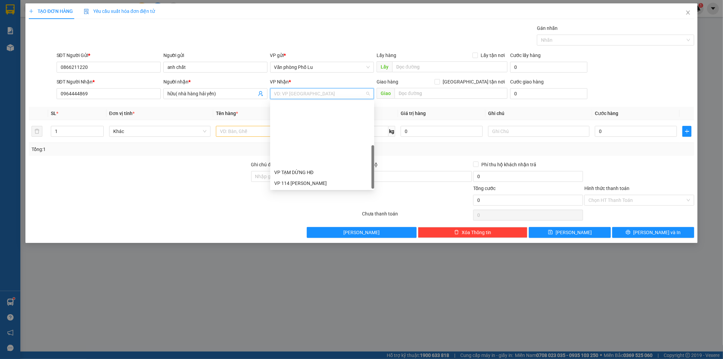
click at [314, 223] on div "VP 7 [PERSON_NAME]" at bounding box center [322, 226] width 96 height 7
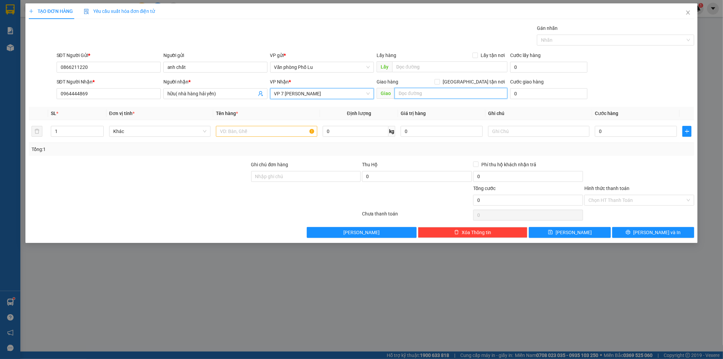
click at [416, 93] on input "text" at bounding box center [451, 93] width 113 height 11
type input "ngã 3 kim anh"
click at [255, 126] on input "text" at bounding box center [266, 131] width 101 height 11
click at [215, 190] on div at bounding box center [139, 196] width 222 height 24
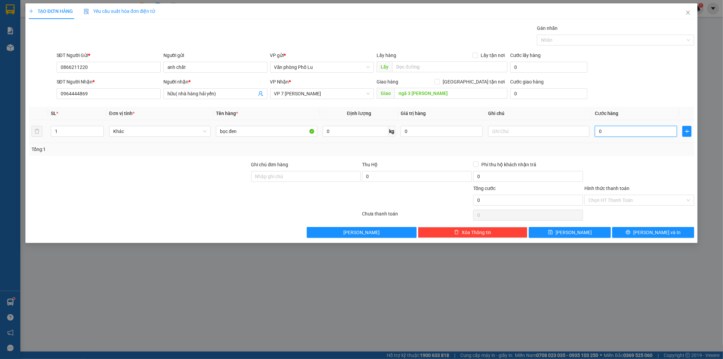
click at [612, 135] on input "0" at bounding box center [636, 131] width 82 height 11
click at [623, 158] on div "Transit Pickup Surcharge Ids Transit Deliver Surcharge Ids Transit Deliver Surc…" at bounding box center [362, 130] width 666 height 213
click at [638, 205] on input "Hình thức thanh toán" at bounding box center [637, 200] width 97 height 10
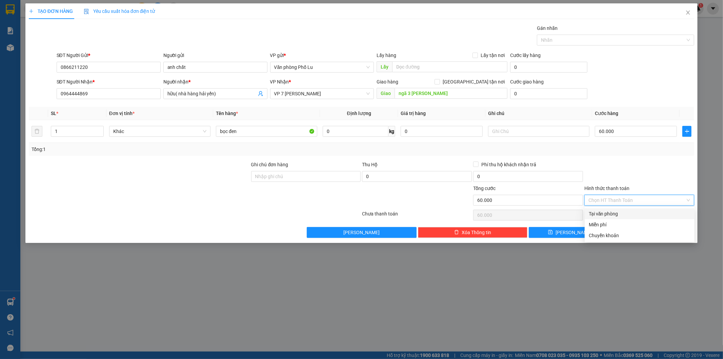
click at [628, 214] on div "Tại văn phòng" at bounding box center [640, 213] width 102 height 7
click at [657, 233] on span "[PERSON_NAME] và In" at bounding box center [656, 231] width 47 height 7
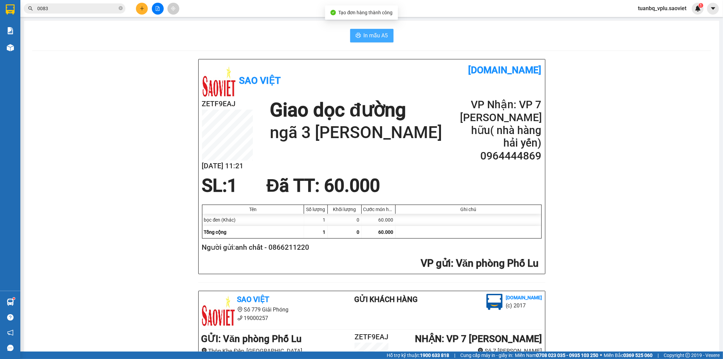
click at [382, 38] on span "In mẫu A5" at bounding box center [376, 35] width 24 height 8
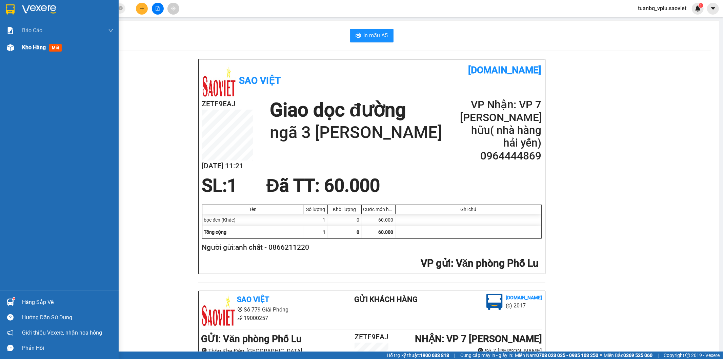
click at [43, 46] on span "Kho hàng" at bounding box center [34, 47] width 24 height 6
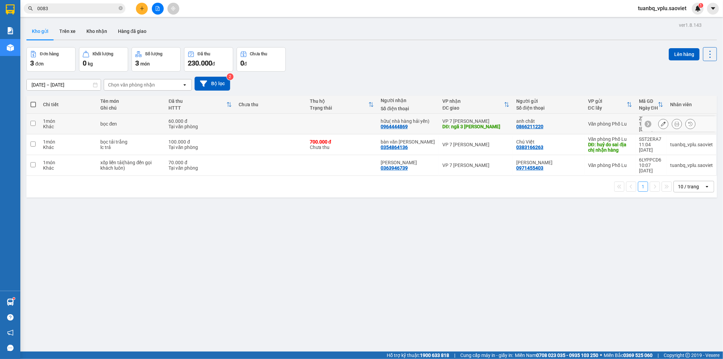
click at [221, 113] on th "Đã thu HTTT" at bounding box center [200, 105] width 70 height 18
click at [283, 121] on td at bounding box center [270, 124] width 71 height 21
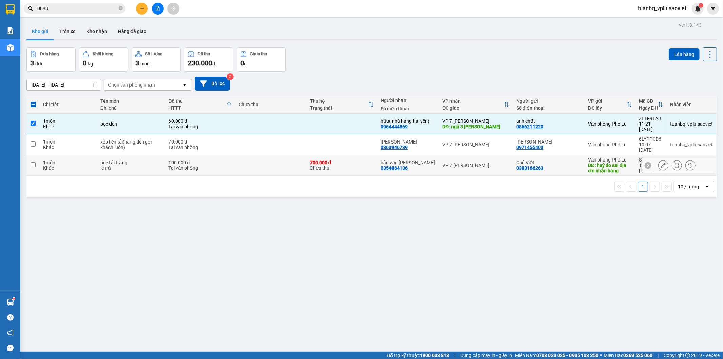
click at [251, 157] on td at bounding box center [270, 165] width 71 height 21
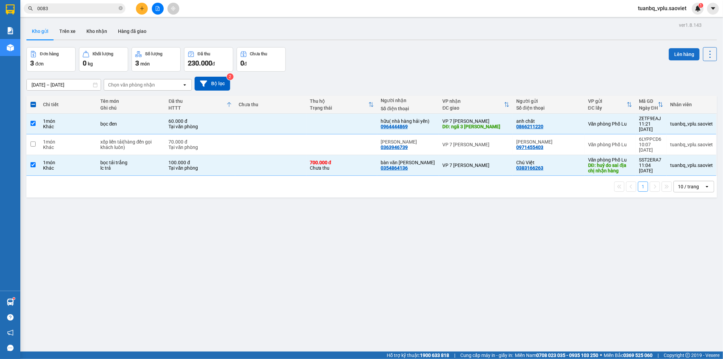
click at [669, 52] on button "Lên hàng" at bounding box center [684, 54] width 31 height 12
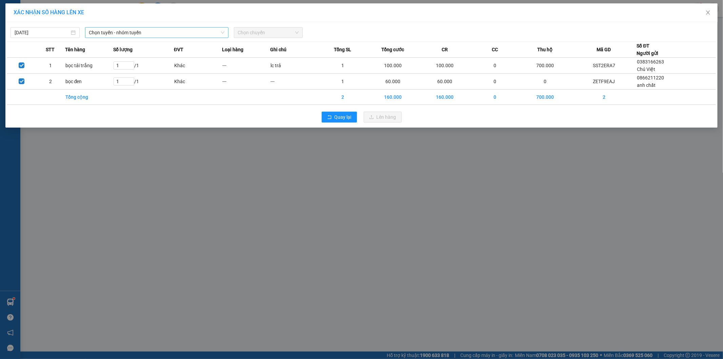
click at [125, 32] on span "Chọn tuyến - nhóm tuyến" at bounding box center [156, 32] width 135 height 10
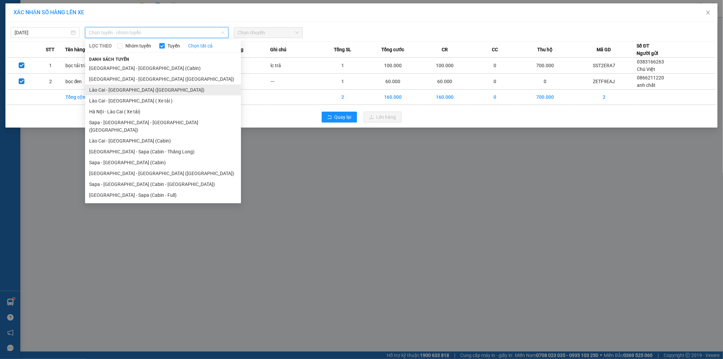
click at [154, 88] on li "Lào Cai - Hà Nội (Giường)" at bounding box center [163, 89] width 156 height 11
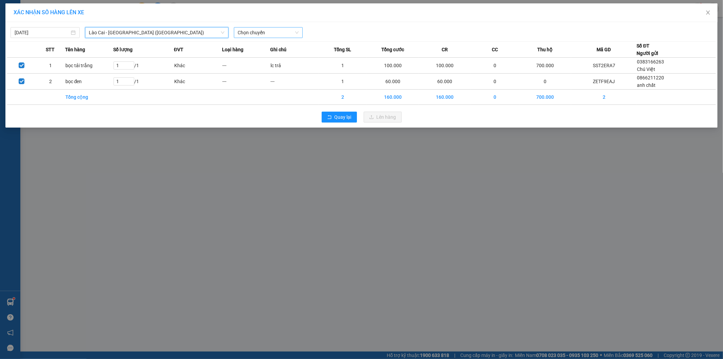
click at [268, 33] on span "Chọn chuyến" at bounding box center [268, 32] width 61 height 10
click at [175, 29] on span "Lào Cai - Hà Nội (Giường)" at bounding box center [156, 32] width 135 height 10
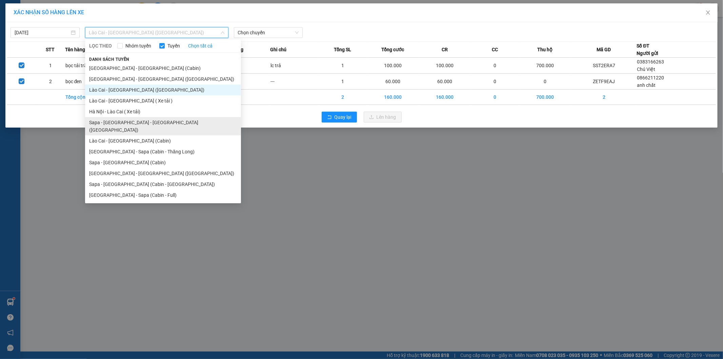
click at [172, 122] on li "Sapa - Lào Cai - Hà Nội (Giường)" at bounding box center [163, 126] width 156 height 18
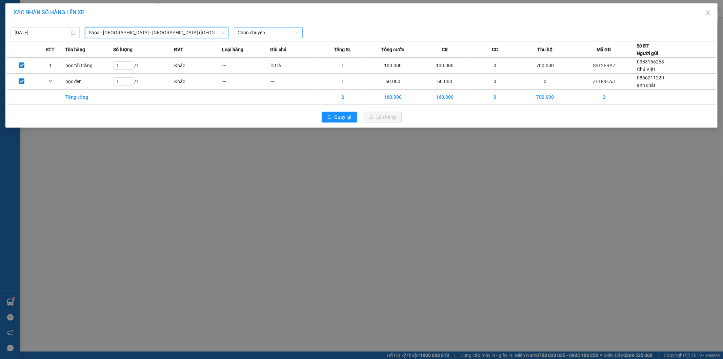
click at [273, 33] on span "Chọn chuyến" at bounding box center [268, 32] width 61 height 10
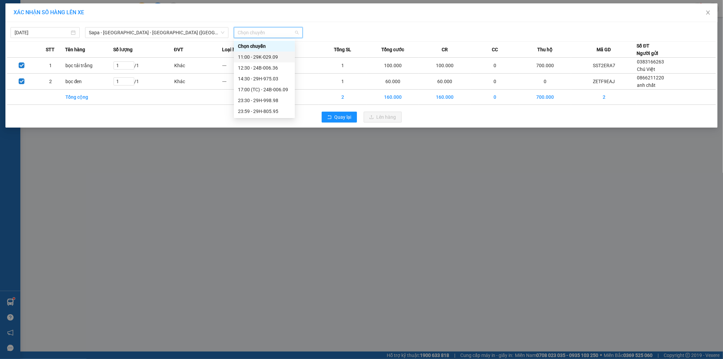
click at [278, 59] on div "11:00 - 29K-029.09" at bounding box center [264, 56] width 53 height 7
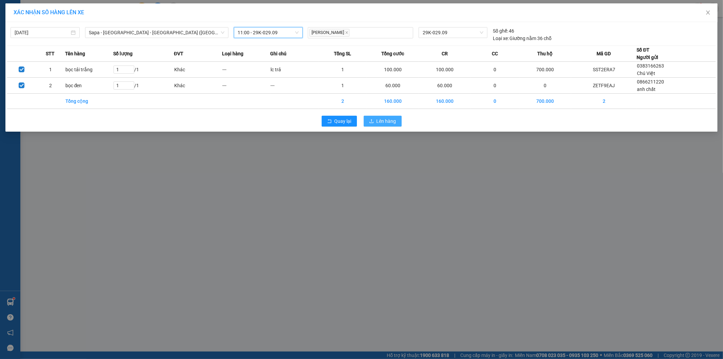
click at [382, 123] on span "Lên hàng" at bounding box center [387, 120] width 20 height 7
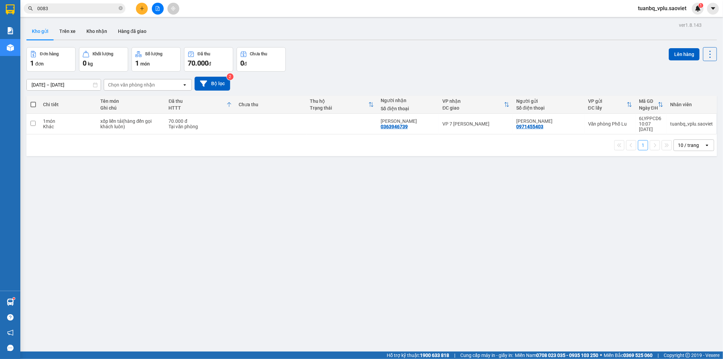
click at [93, 6] on input "0083" at bounding box center [77, 8] width 80 height 7
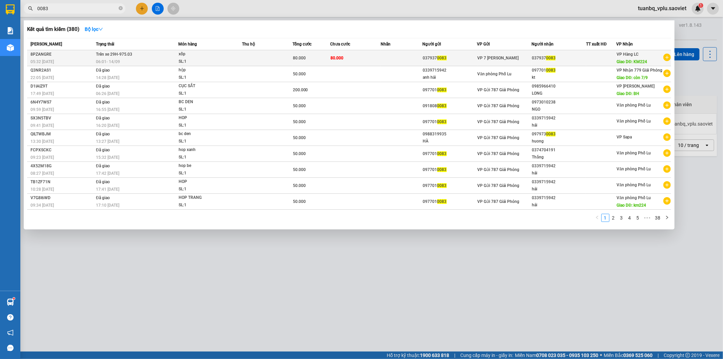
click at [341, 56] on span "80.000" at bounding box center [337, 58] width 13 height 5
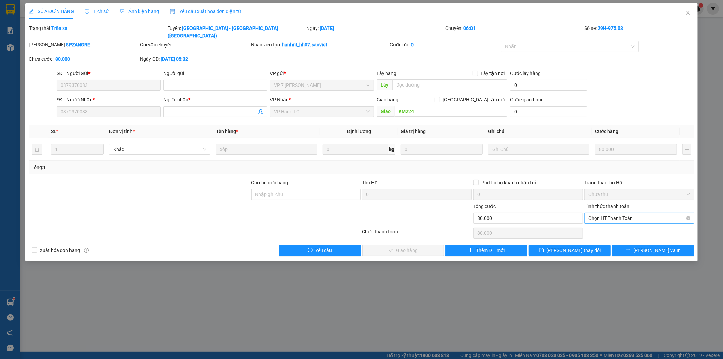
click at [609, 213] on span "Chọn HT Thanh Toán" at bounding box center [640, 218] width 102 height 10
click at [610, 222] on div "Tại văn phòng" at bounding box center [640, 223] width 102 height 7
click at [420, 246] on span "Lưu và Giao hàng" at bounding box center [407, 249] width 65 height 7
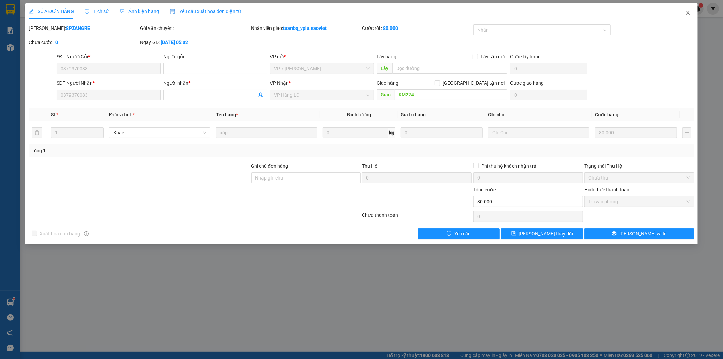
click at [689, 15] on icon "close" at bounding box center [687, 12] width 5 height 5
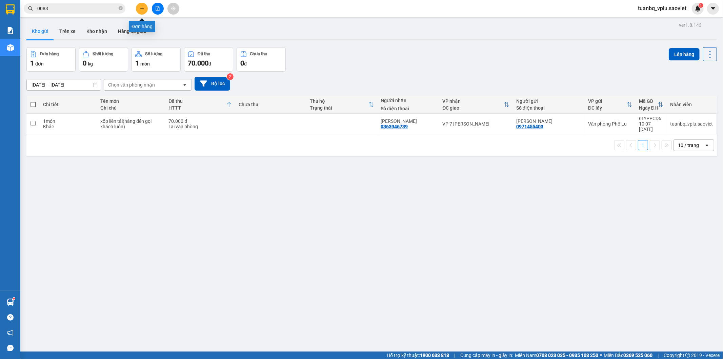
click at [157, 8] on icon "file-add" at bounding box center [157, 8] width 5 height 5
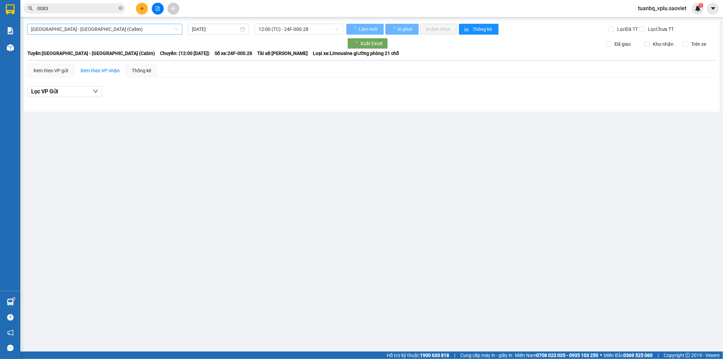
click at [119, 27] on span "Hà Nội - Lào Cai (Cabin)" at bounding box center [104, 29] width 147 height 10
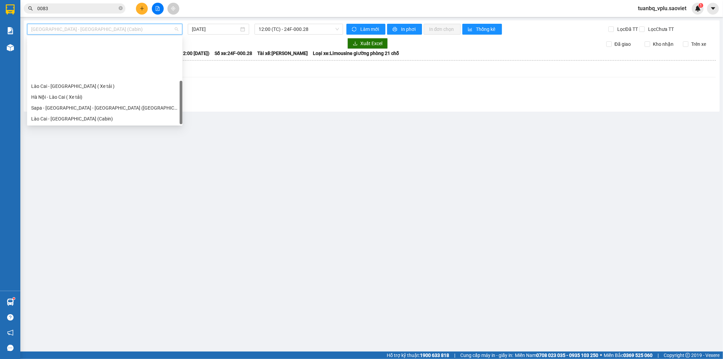
click at [100, 137] on div "Sapa - Hà Nội (Cabin)" at bounding box center [104, 140] width 147 height 7
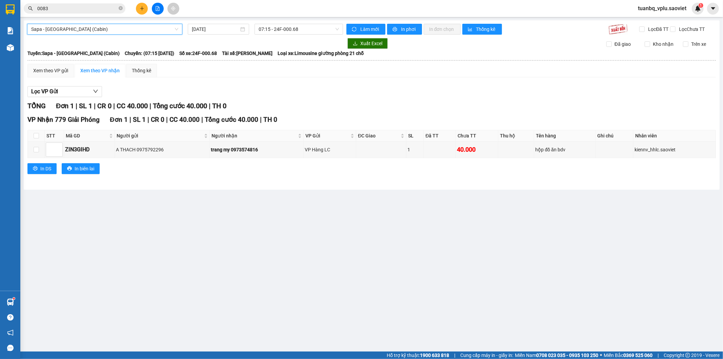
click at [96, 29] on span "Sapa - Hà Nội (Cabin)" at bounding box center [104, 29] width 147 height 10
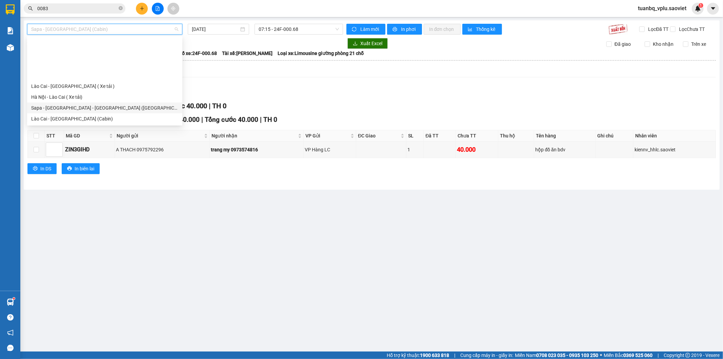
click at [99, 104] on div "Sapa - Lào Cai - Hà Nội (Giường)" at bounding box center [104, 107] width 147 height 7
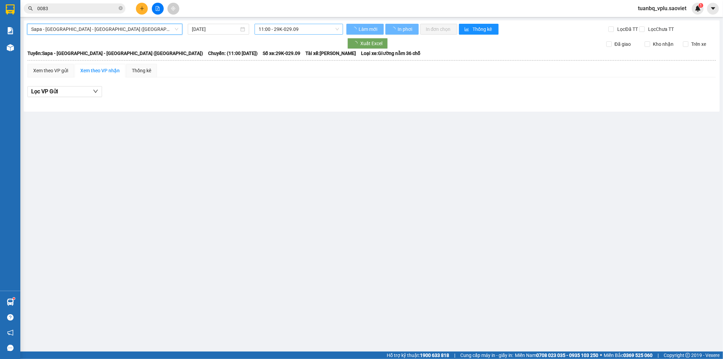
click at [298, 30] on span "11:00 - 29K-029.09" at bounding box center [299, 29] width 80 height 10
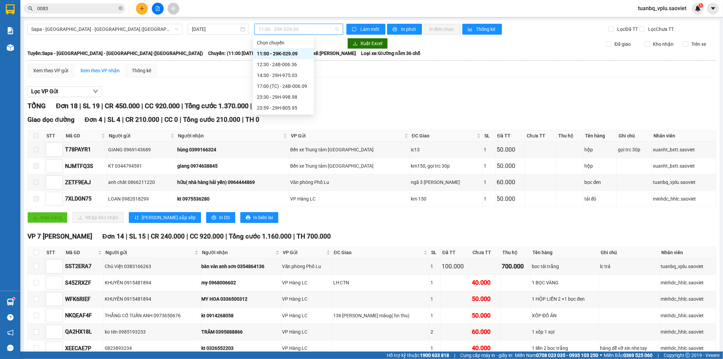
click at [421, 89] on div "Lọc VP Gửi TỔNG Đơn 18 | SL 19 | CR 450.000 | CC 920.000 | Tổng cước 1.370.000…" at bounding box center [371, 297] width 689 height 429
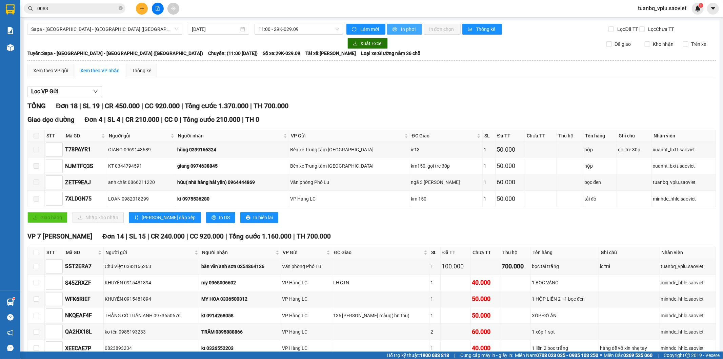
click at [401, 26] on span "In phơi" at bounding box center [409, 28] width 16 height 7
click at [55, 67] on div "Xem theo VP gửi" at bounding box center [50, 70] width 35 height 7
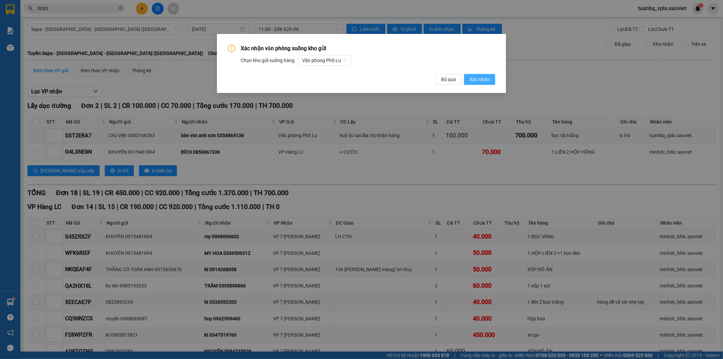
click at [482, 81] on span "Xác nhận" at bounding box center [480, 79] width 20 height 7
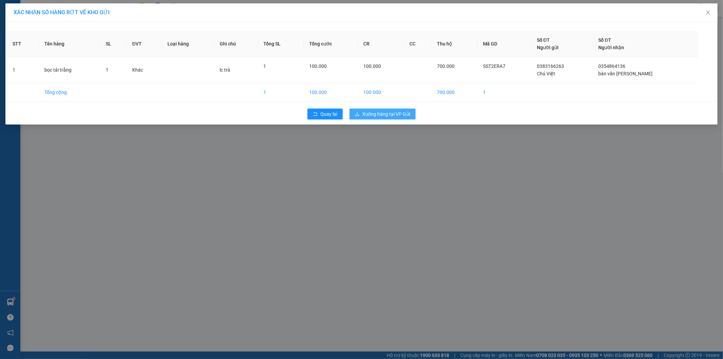
click at [399, 114] on span "Xuống hàng tại VP Gửi" at bounding box center [386, 113] width 48 height 7
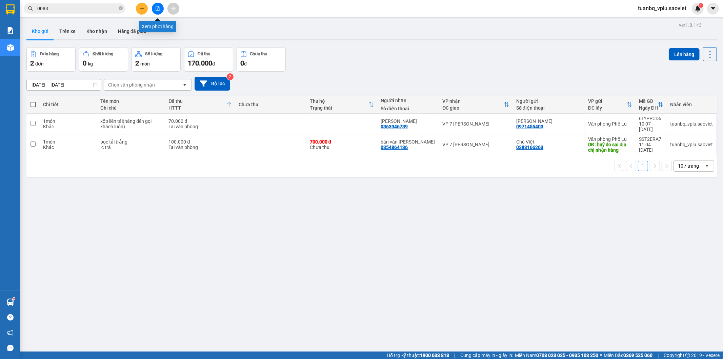
click at [154, 9] on button at bounding box center [158, 9] width 12 height 12
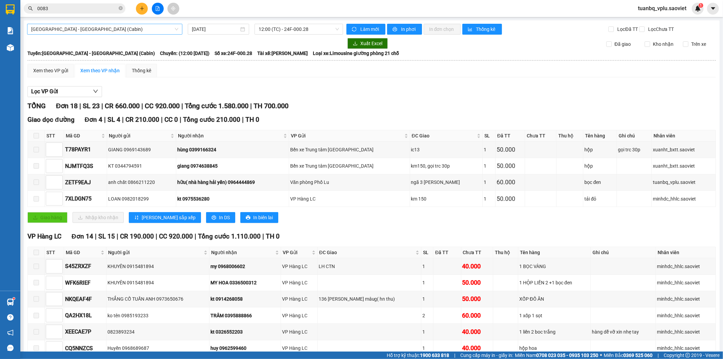
click at [109, 26] on span "Hà Nội - Lào Cai (Cabin)" at bounding box center [104, 29] width 147 height 10
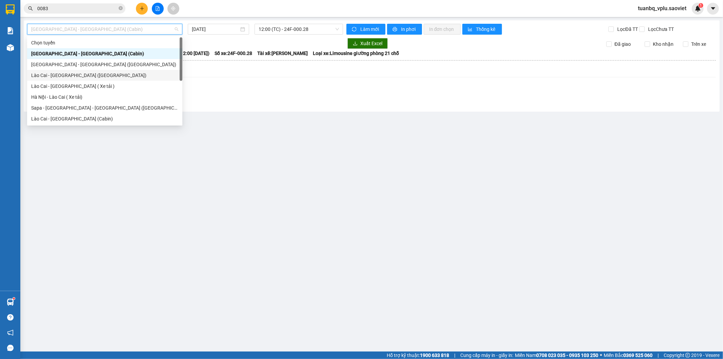
click at [112, 75] on div "Lào Cai - Hà Nội (Giường)" at bounding box center [104, 75] width 147 height 7
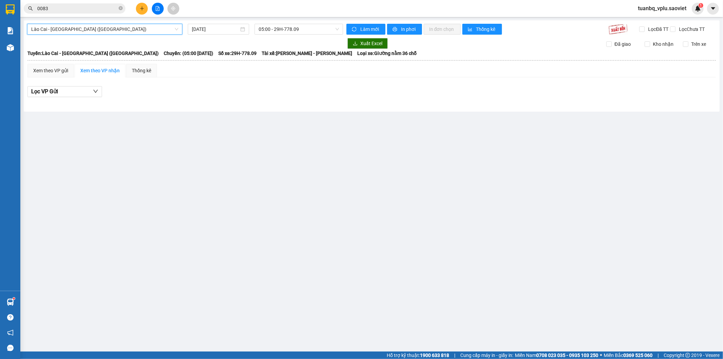
click at [109, 26] on span "Lào Cai - Hà Nội (Giường)" at bounding box center [104, 29] width 147 height 10
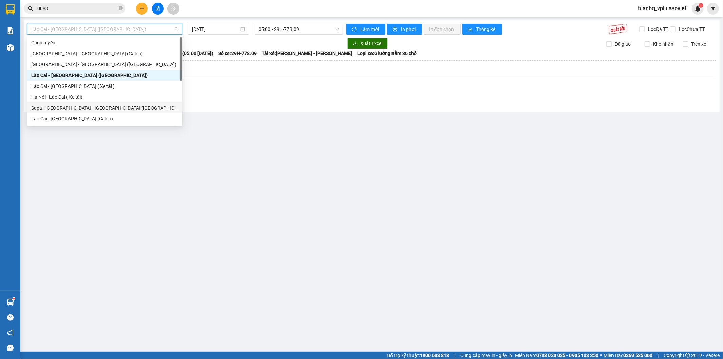
click at [114, 103] on div "Sapa - Lào Cai - Hà Nội (Giường)" at bounding box center [104, 107] width 155 height 11
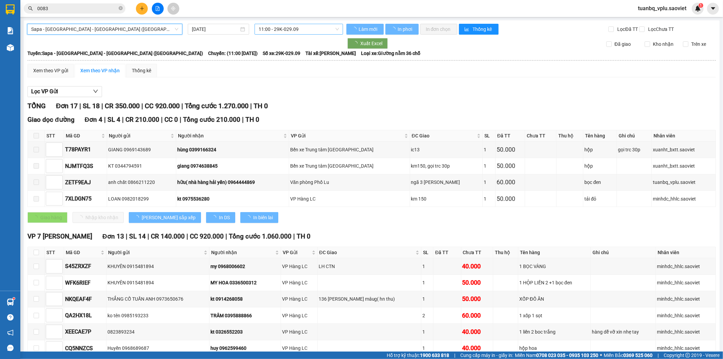
click at [298, 31] on span "11:00 - 29K-029.09" at bounding box center [299, 29] width 80 height 10
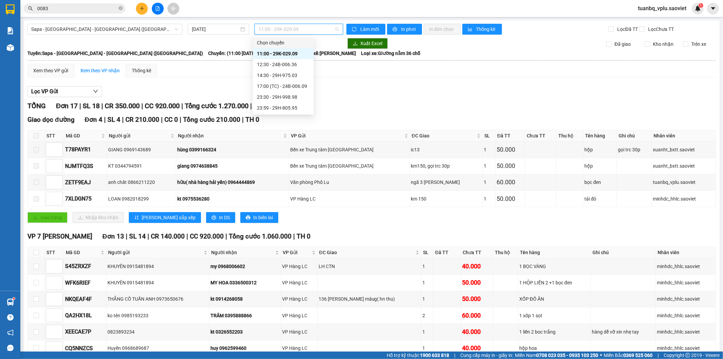
click at [406, 97] on div "Lọc VP Gửi" at bounding box center [371, 91] width 689 height 11
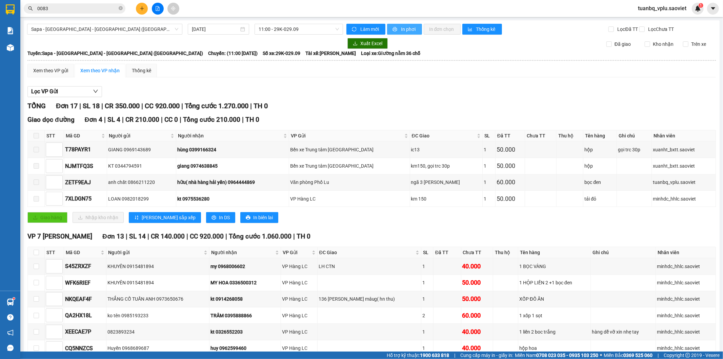
click at [407, 25] on span "In phơi" at bounding box center [409, 28] width 16 height 7
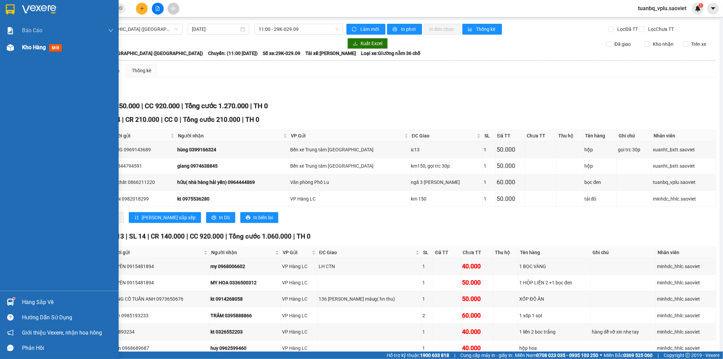
click at [36, 52] on div "Kho hàng mới" at bounding box center [68, 47] width 92 height 17
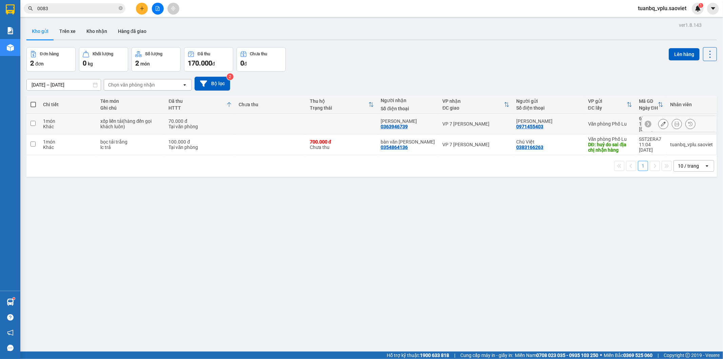
click at [297, 119] on td at bounding box center [270, 124] width 71 height 21
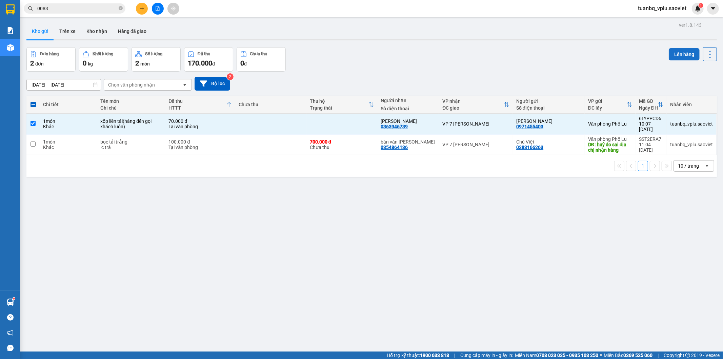
click at [674, 55] on button "Lên hàng" at bounding box center [684, 54] width 31 height 12
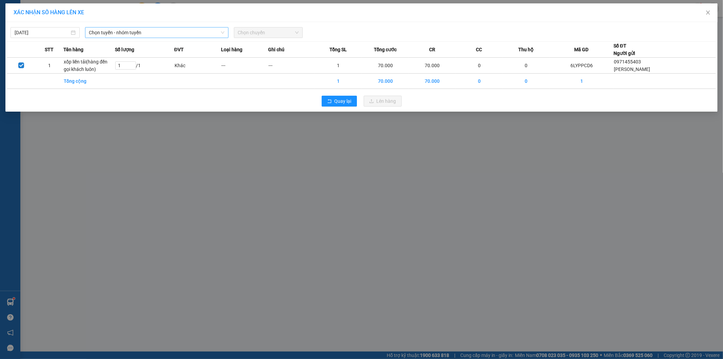
click at [158, 38] on input "search" at bounding box center [154, 32] width 131 height 10
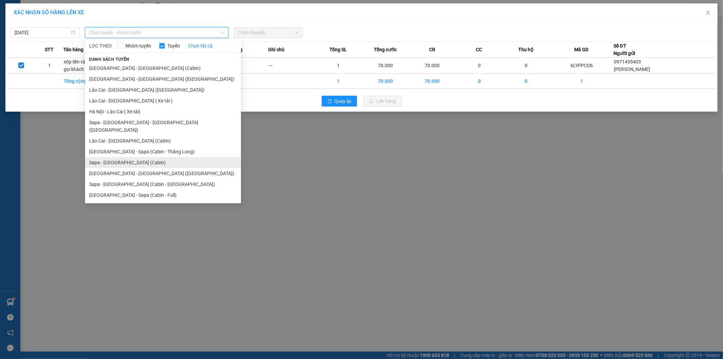
click at [141, 157] on li "Sapa - Hà Nội (Cabin)" at bounding box center [163, 162] width 156 height 11
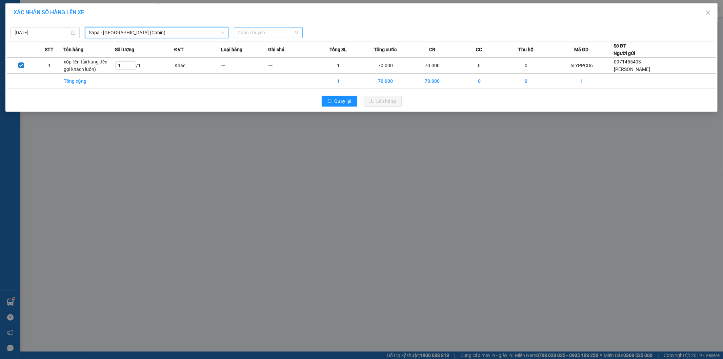
click at [263, 31] on span "Chọn chuyến" at bounding box center [268, 32] width 61 height 10
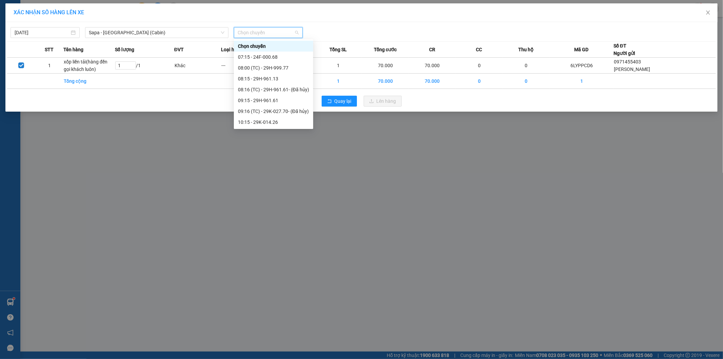
click at [280, 140] on div "11:15 - 29F-031.83" at bounding box center [273, 143] width 71 height 7
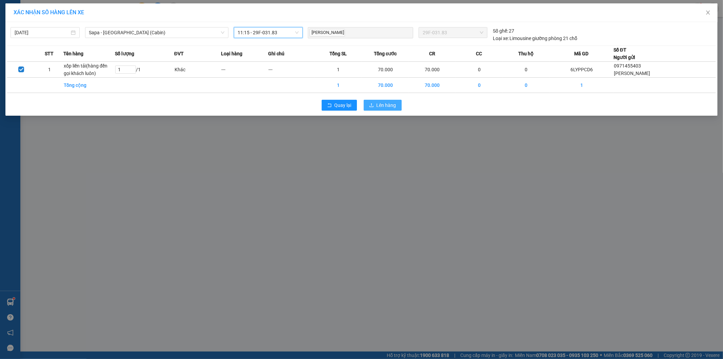
click at [388, 101] on span "Lên hàng" at bounding box center [387, 104] width 20 height 7
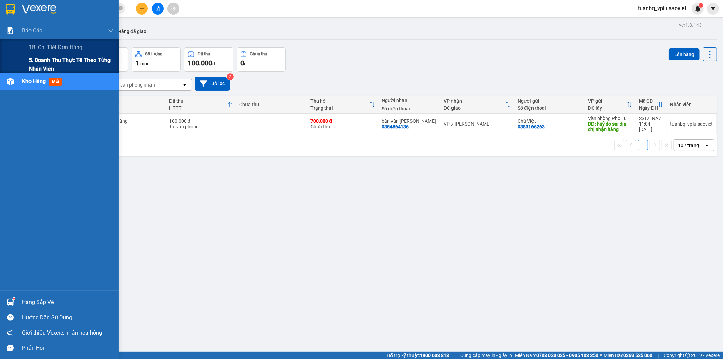
click at [66, 65] on span "5. Doanh thu thực tế theo từng nhân viên" at bounding box center [71, 64] width 85 height 17
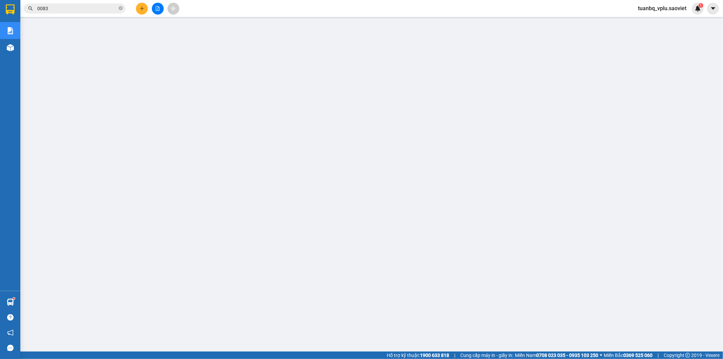
click at [60, 7] on input "0083" at bounding box center [77, 8] width 80 height 7
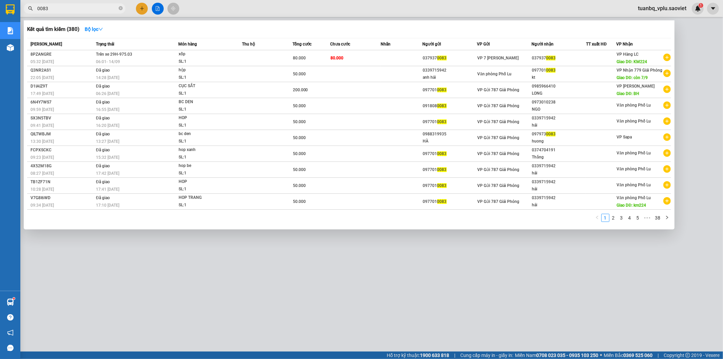
click at [60, 7] on input "0083" at bounding box center [77, 8] width 80 height 7
paste input "6LYPPCD6"
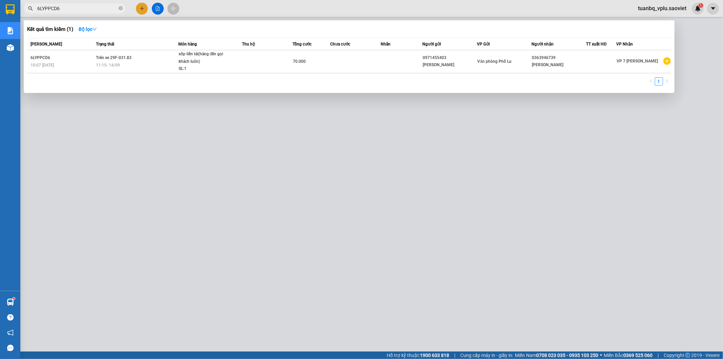
click at [292, 6] on div at bounding box center [361, 179] width 723 height 359
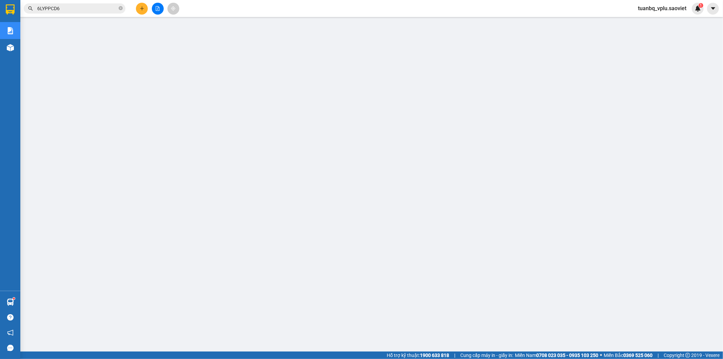
click at [78, 8] on input "6LYPPCD6" at bounding box center [77, 8] width 80 height 7
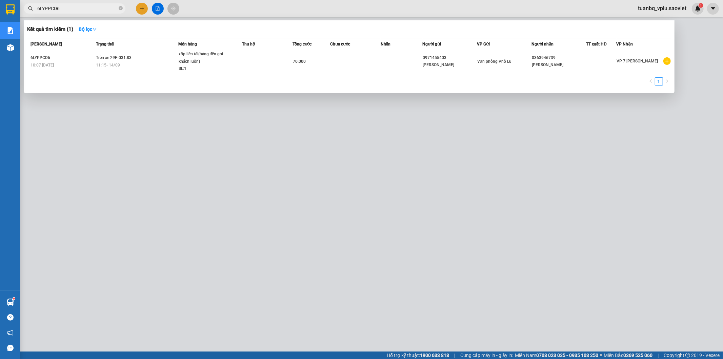
click at [78, 8] on input "6LYPPCD6" at bounding box center [77, 8] width 80 height 7
paste input "9CF5LHR7"
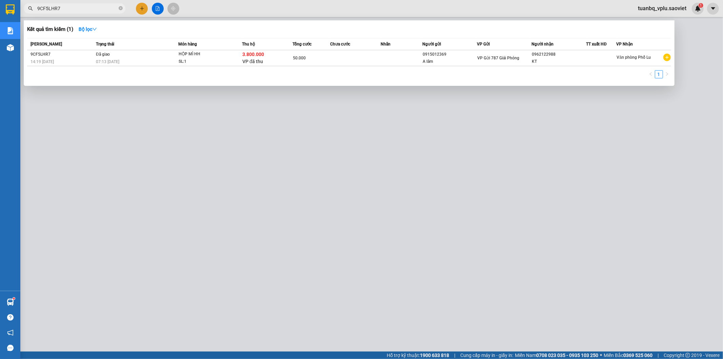
click at [164, 136] on div at bounding box center [361, 179] width 723 height 359
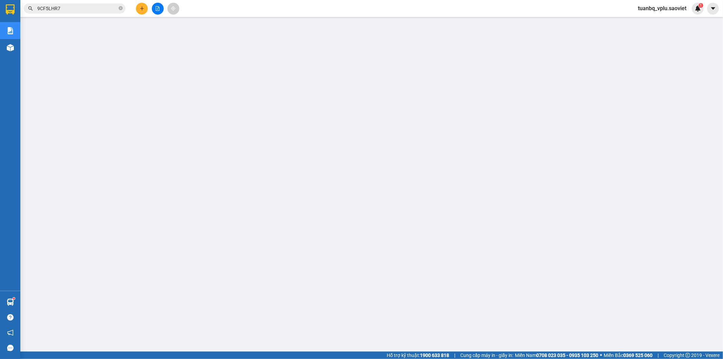
click at [69, 9] on input "9CF5LHR7" at bounding box center [77, 8] width 80 height 7
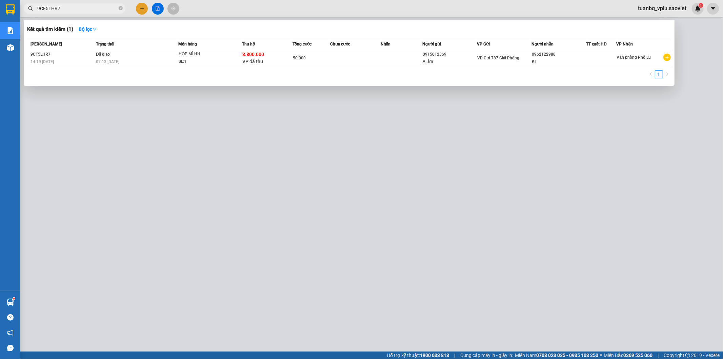
click at [69, 9] on input "9CF5LHR7" at bounding box center [77, 8] width 80 height 7
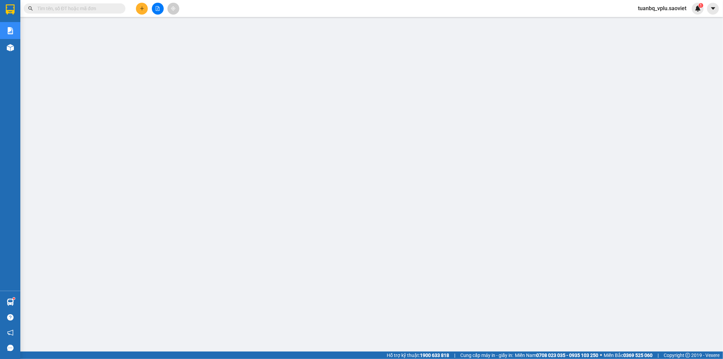
click at [158, 8] on icon "file-add" at bounding box center [157, 8] width 5 height 5
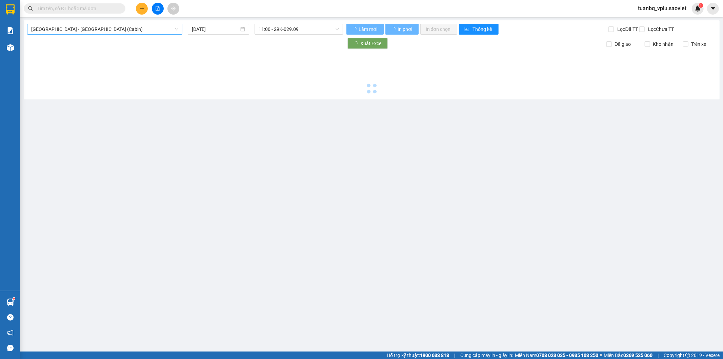
click at [145, 27] on span "Hà Nội - Lào Cai (Cabin)" at bounding box center [104, 29] width 147 height 10
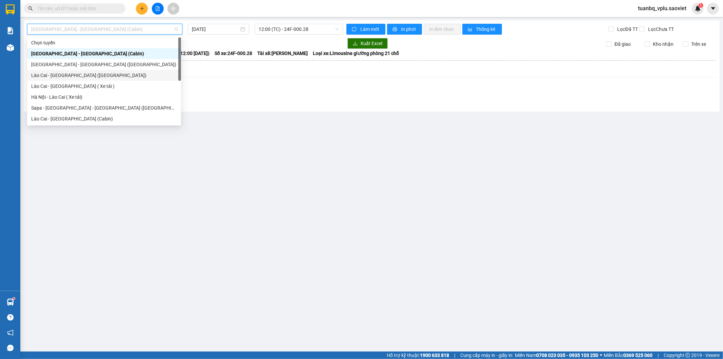
click at [77, 74] on div "Lào Cai - Hà Nội (Giường)" at bounding box center [104, 75] width 146 height 7
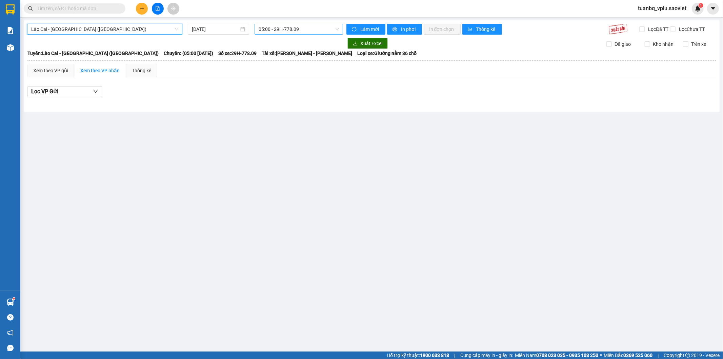
click at [298, 27] on span "05:00 - 29H-778.09" at bounding box center [299, 29] width 80 height 10
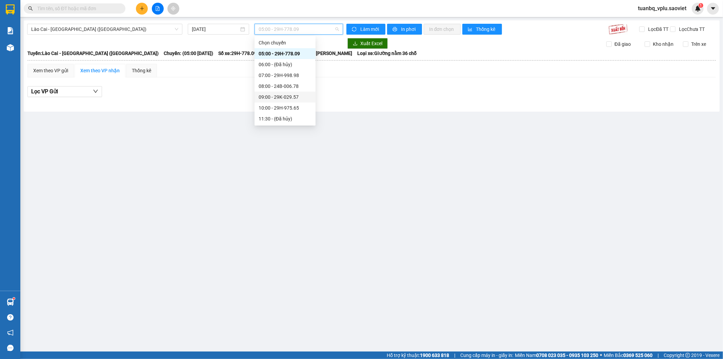
click at [283, 98] on div "09:00 - 29K-029.57" at bounding box center [285, 96] width 53 height 7
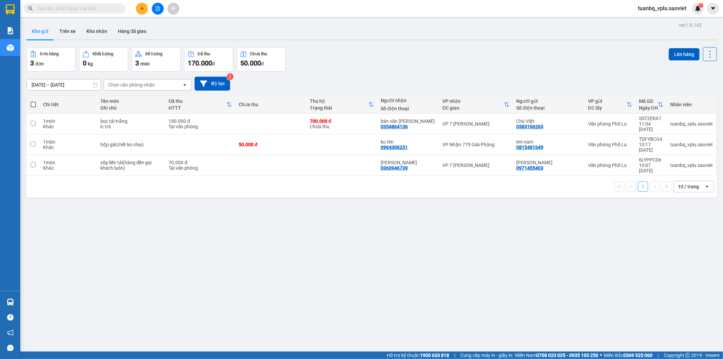
click at [147, 9] on button at bounding box center [142, 9] width 12 height 12
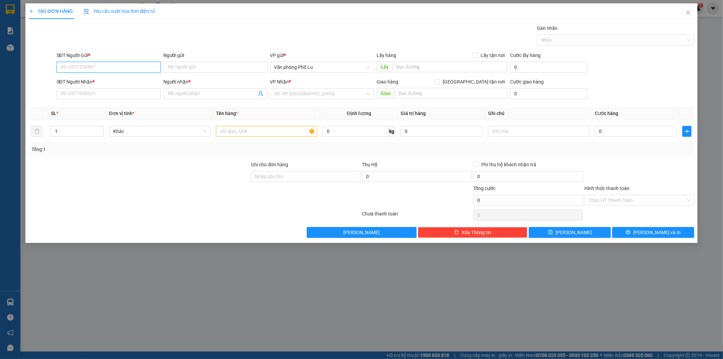
paste input "0383166263"
type input "0383166263"
click at [151, 32] on div "Gán nhãn Nhãn" at bounding box center [375, 36] width 641 height 24
click at [188, 64] on input "Người gửi" at bounding box center [215, 67] width 104 height 11
click at [110, 72] on input "0383166263" at bounding box center [109, 67] width 104 height 11
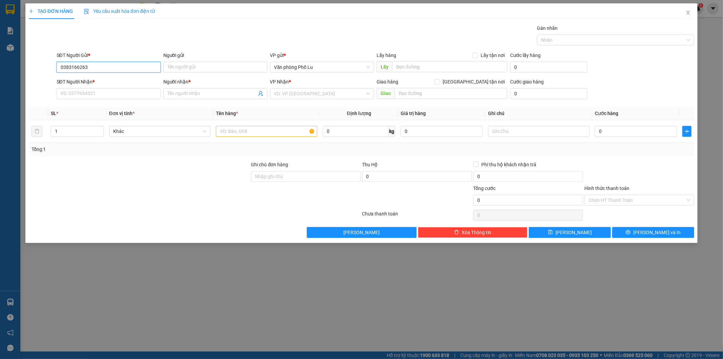
click at [90, 62] on input "0383166263" at bounding box center [109, 67] width 104 height 11
click at [92, 82] on div "0383166263 - Chú Việt" at bounding box center [109, 80] width 96 height 7
type input "Chú Việt"
type input "0354864136"
type input "bàn văn [PERSON_NAME]"
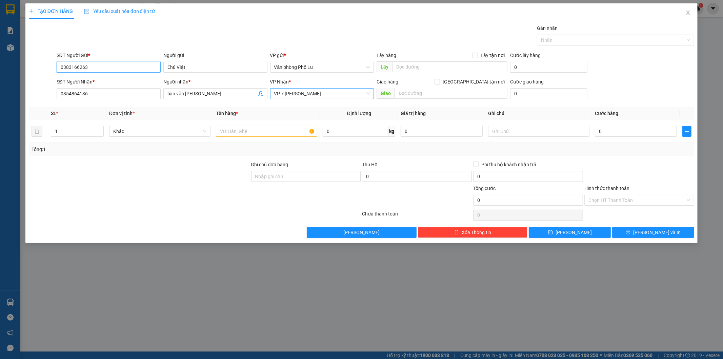
click at [339, 93] on span "VP 7 [PERSON_NAME]" at bounding box center [322, 93] width 96 height 10
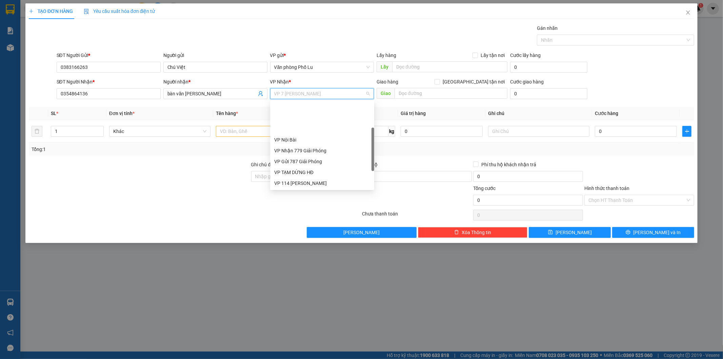
scroll to position [43, 0]
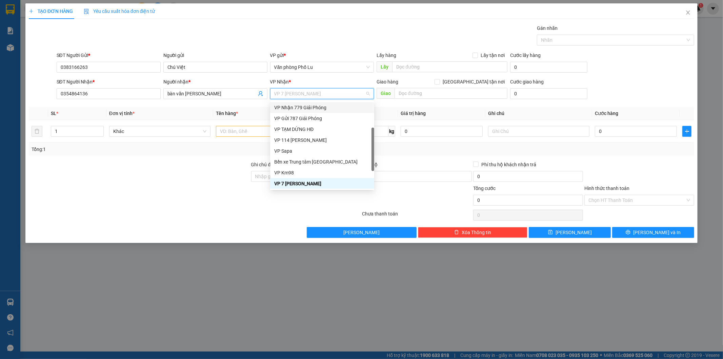
click at [326, 110] on div "VP Nhận 779 Giải Phóng" at bounding box center [322, 107] width 96 height 7
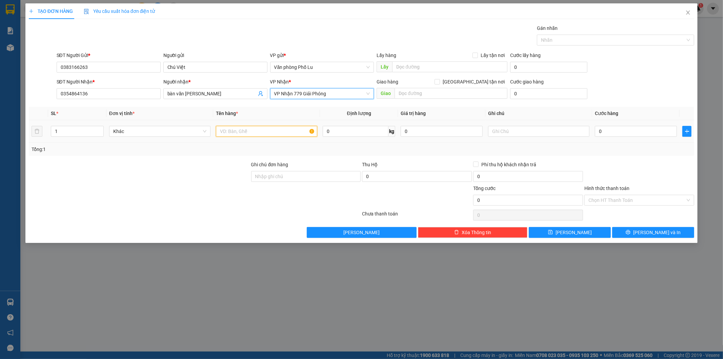
click at [275, 131] on input "text" at bounding box center [266, 131] width 101 height 11
type input "bọc tải"
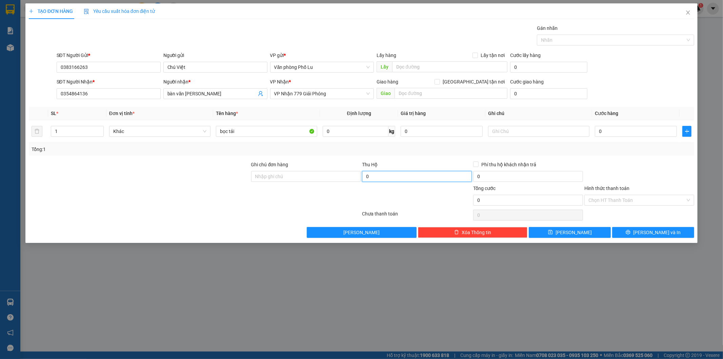
click at [386, 177] on input "0" at bounding box center [417, 176] width 110 height 11
paste input "70"
type input "700.000"
type input "15.000"
click at [423, 157] on div "Transit Pickup Surcharge Ids Transit Deliver Surcharge Ids Transit Deliver Surc…" at bounding box center [362, 130] width 666 height 213
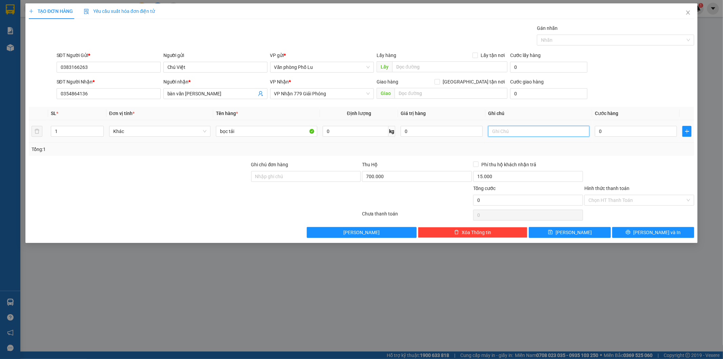
click at [503, 133] on input "text" at bounding box center [538, 131] width 101 height 11
type input "lc trả"
click at [611, 199] on input "Hình thức thanh toán" at bounding box center [637, 200] width 97 height 10
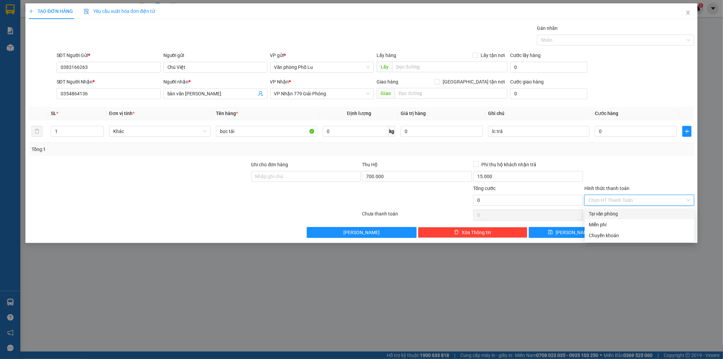
click at [614, 212] on div "Tại văn phòng" at bounding box center [640, 213] width 102 height 7
click at [624, 132] on input "0" at bounding box center [636, 131] width 82 height 11
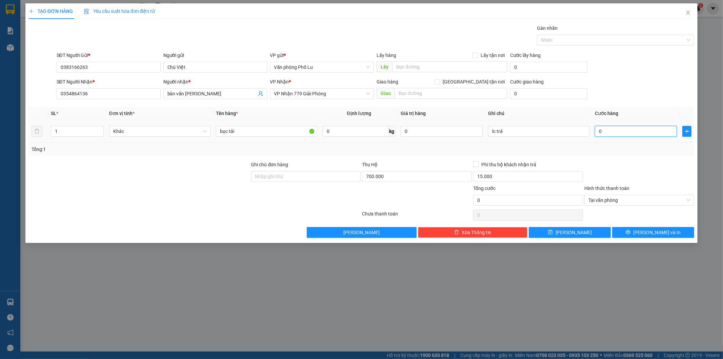
paste input "10"
type input "100"
type input "100.000"
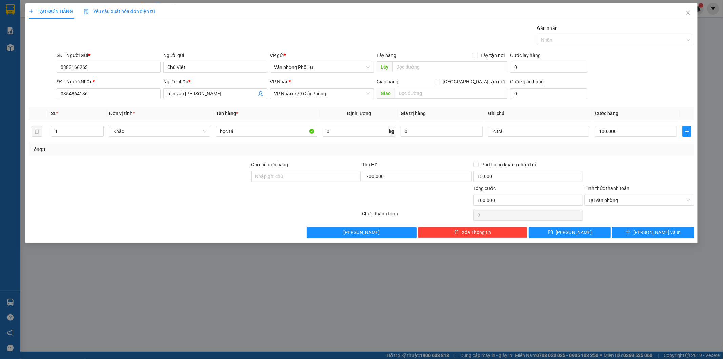
click at [628, 160] on div "Transit Pickup Surcharge Ids Transit Deliver Surcharge Ids Transit Deliver Surc…" at bounding box center [362, 130] width 666 height 213
click at [659, 232] on span "[PERSON_NAME] và In" at bounding box center [656, 231] width 47 height 7
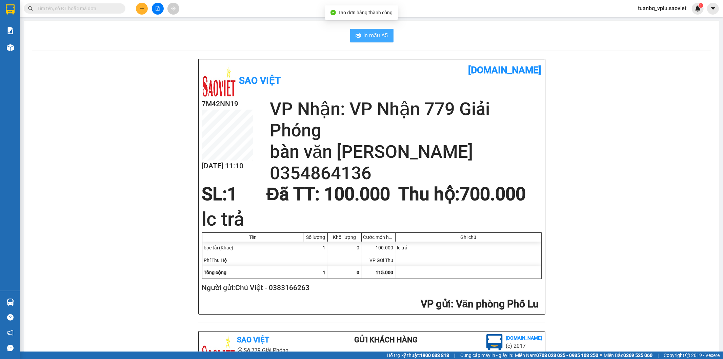
click at [367, 36] on span "In mẫu A5" at bounding box center [376, 35] width 24 height 8
